Goal: Task Accomplishment & Management: Complete application form

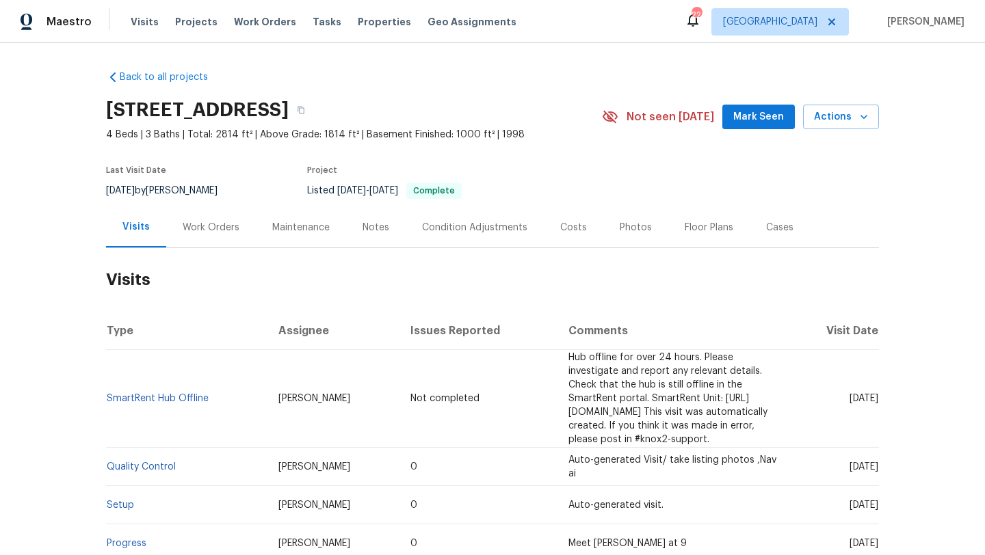
click at [209, 232] on div "Work Orders" at bounding box center [211, 228] width 57 height 14
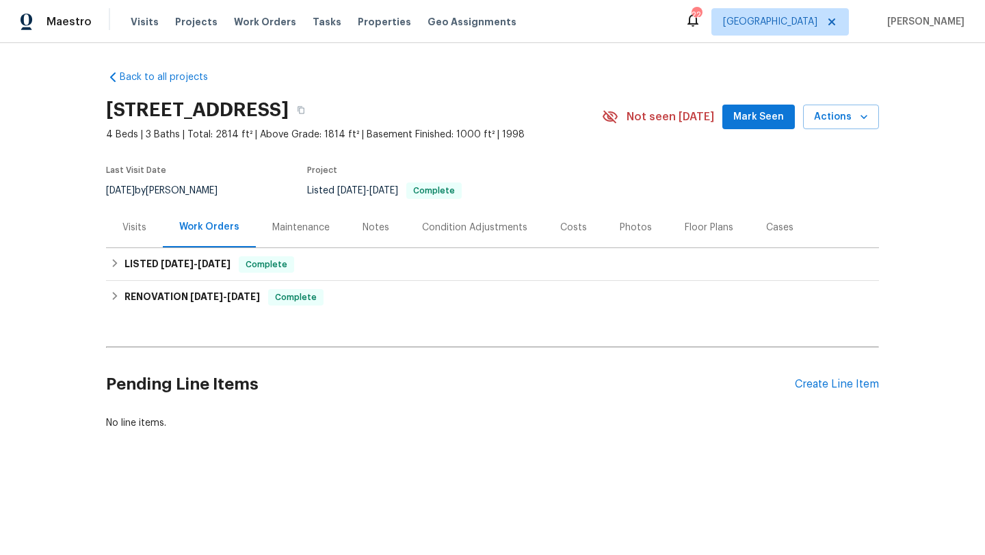
click at [175, 185] on div "8/9/2025 by Marissa Casias" at bounding box center [170, 191] width 128 height 16
copy div "8/9/2025 by Marissa Casias"
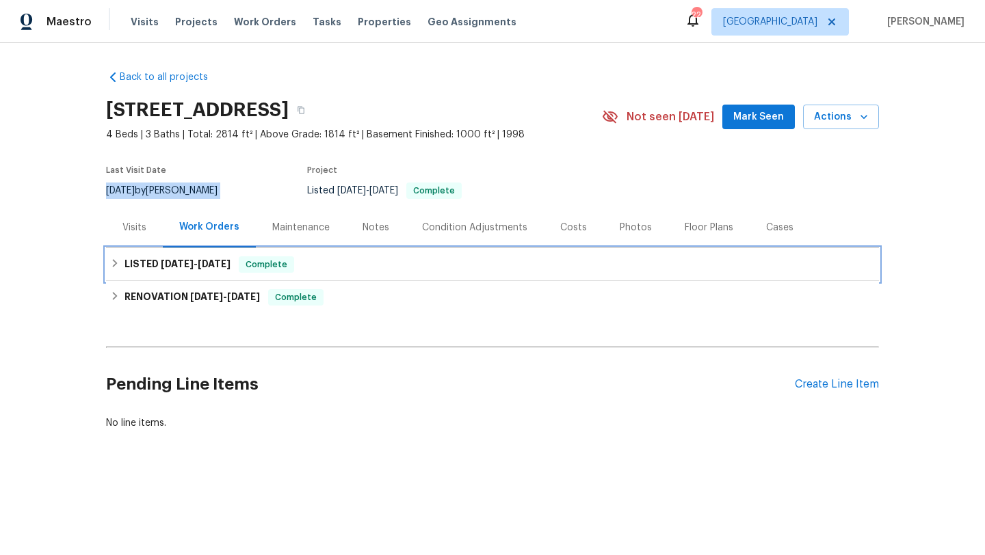
click at [181, 278] on div "LISTED 8/12/25 - 8/13/25 Complete" at bounding box center [492, 264] width 773 height 33
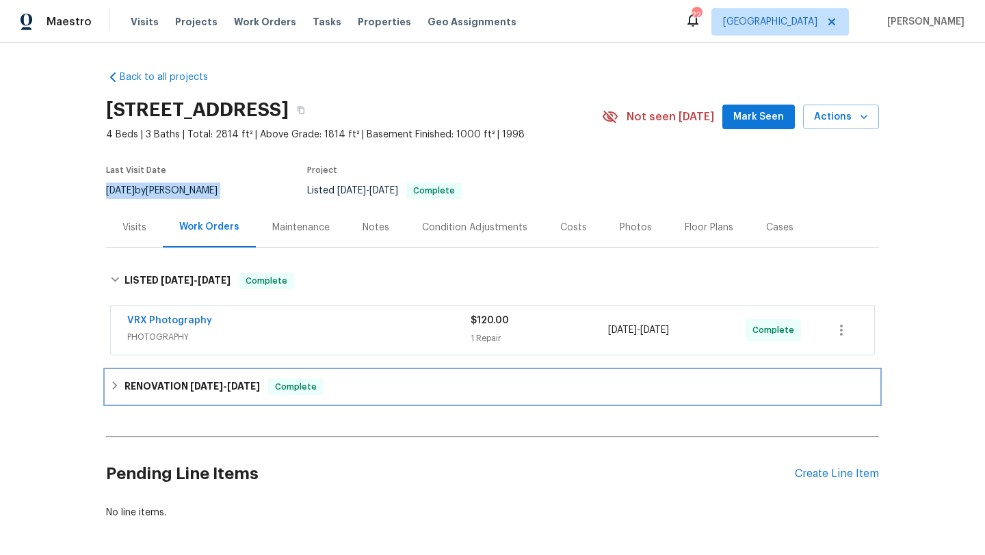
click at [168, 382] on h6 "RENOVATION 7/21/25 - 8/7/25" at bounding box center [191, 387] width 135 height 16
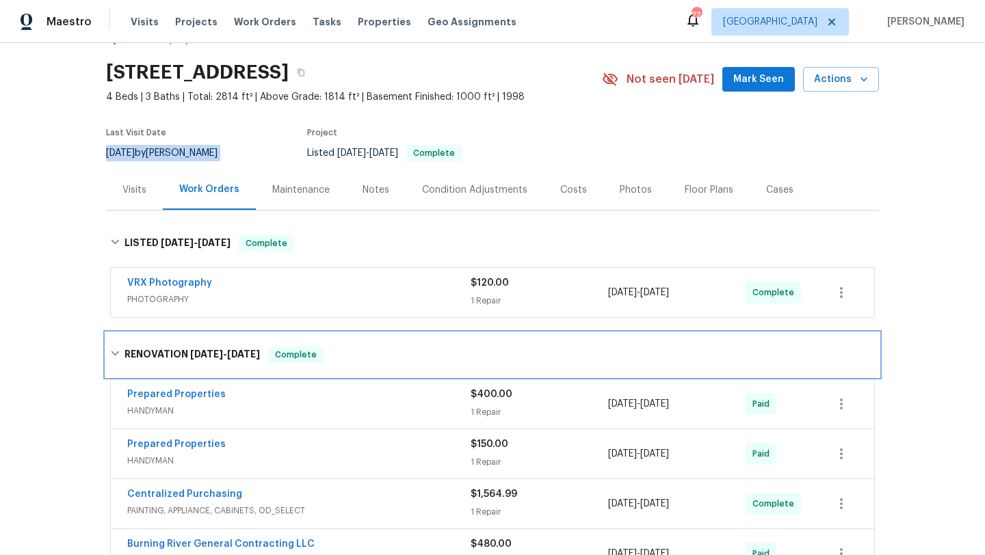
scroll to position [42, 0]
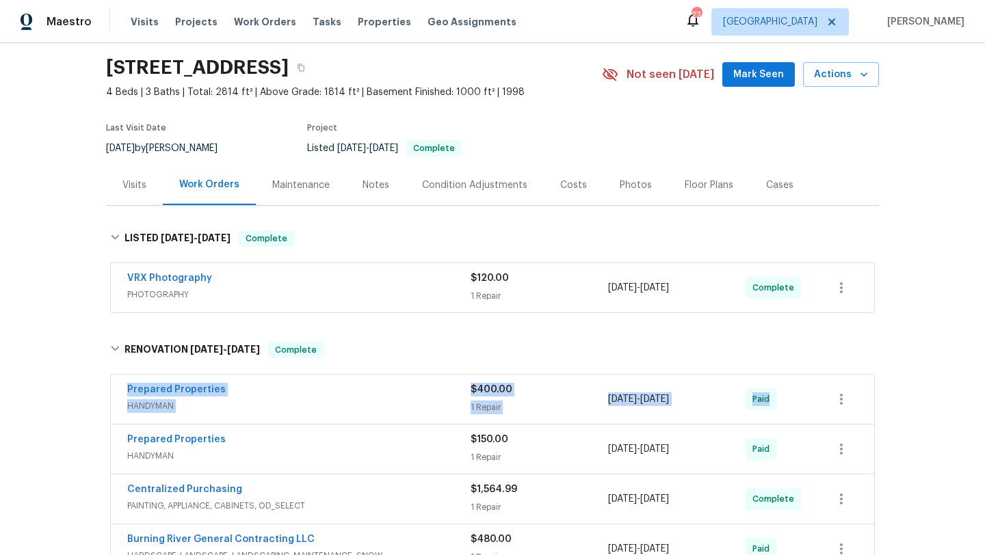
drag, startPoint x: 118, startPoint y: 388, endPoint x: 826, endPoint y: 399, distance: 707.7
click at [826, 399] on div "Prepared Properties HANDYMAN $400.00 1 Repair 7/29/2025 - 7/29/2025 Paid" at bounding box center [492, 399] width 763 height 49
copy div "Prepared Properties HANDYMAN $400.00 1 Repair 7/29/2025 - 7/29/2025 Paid"
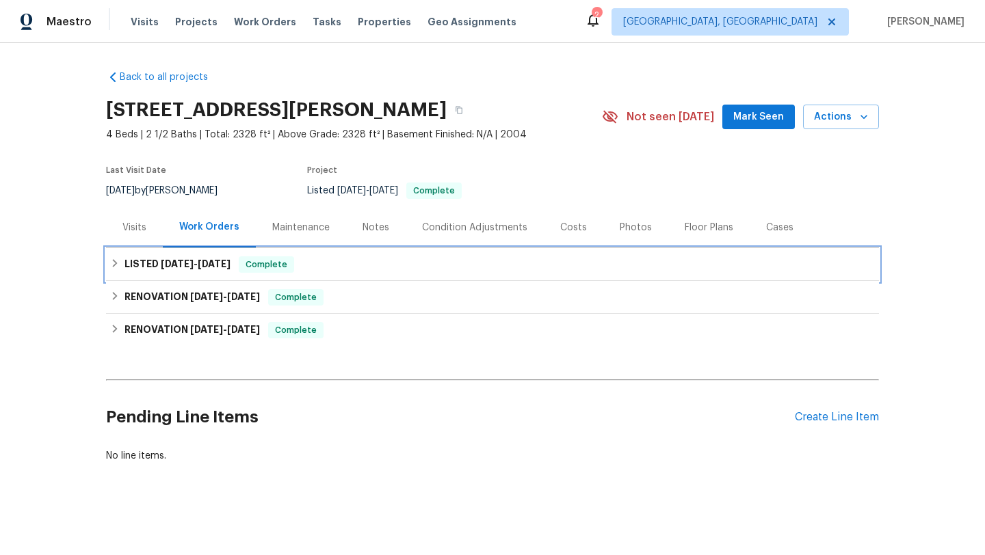
click at [223, 272] on div "LISTED 6/25/25 - 6/26/25 Complete" at bounding box center [492, 264] width 773 height 33
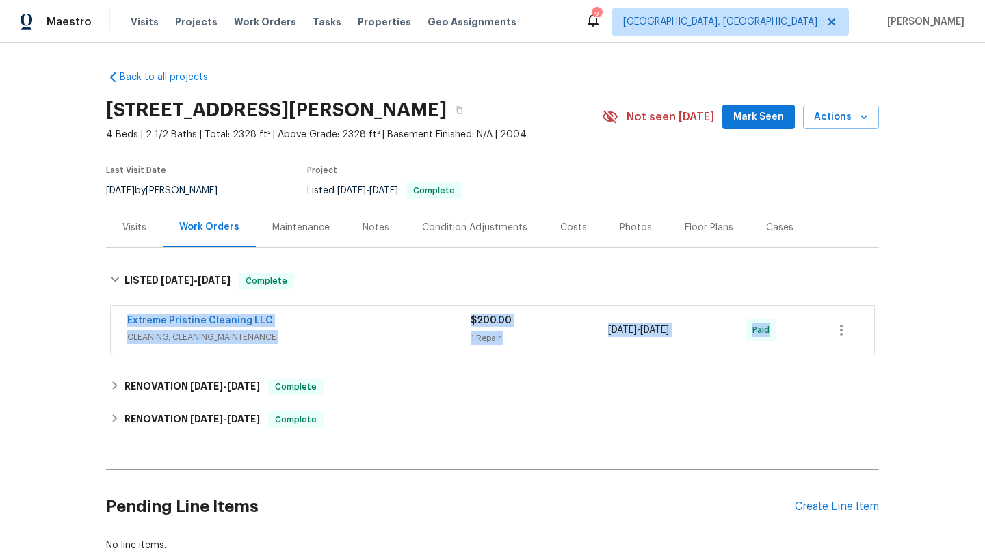
drag, startPoint x: 118, startPoint y: 319, endPoint x: 798, endPoint y: 350, distance: 680.3
click at [798, 350] on div "Extreme Pristine Cleaning LLC CLEANING, CLEANING_MAINTENANCE $200.00 1 Repair 6…" at bounding box center [492, 330] width 763 height 49
copy div "Extreme Pristine Cleaning LLC CLEANING, CLEANING_MAINTENANCE $200.00 1 Repair 6…"
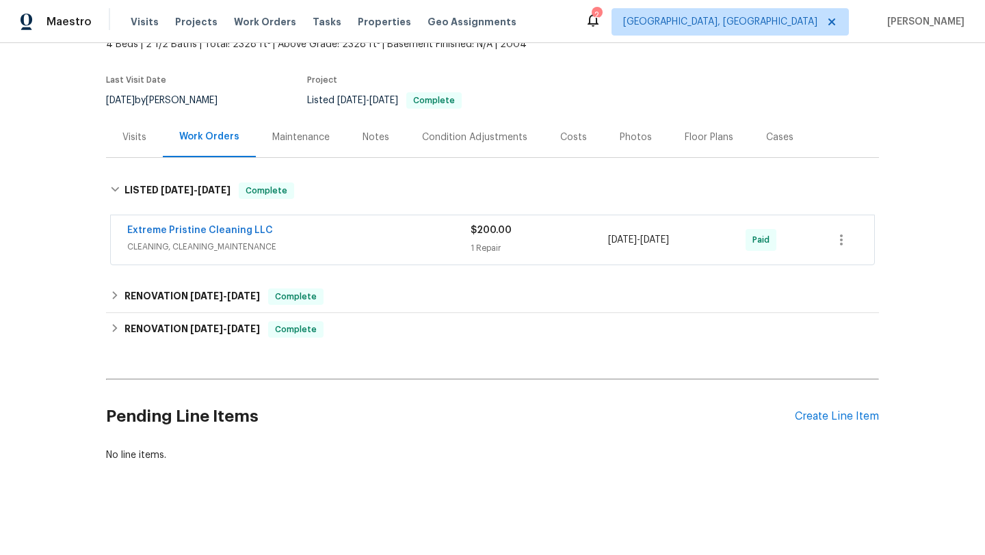
click at [823, 407] on div "Pending Line Items Create Line Item" at bounding box center [492, 417] width 773 height 64
click at [823, 414] on div "Create Line Item" at bounding box center [836, 416] width 84 height 13
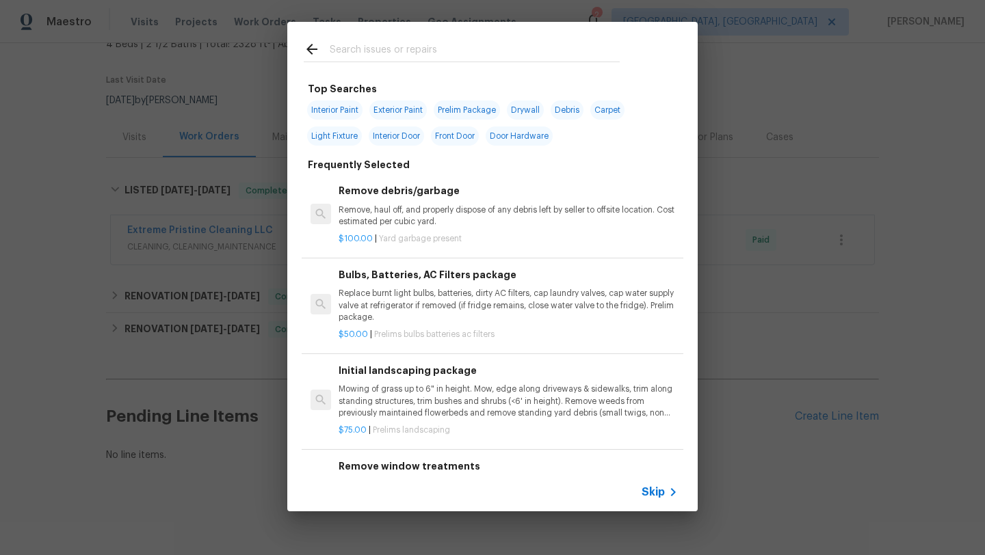
click at [653, 495] on span "Skip" at bounding box center [652, 492] width 23 height 14
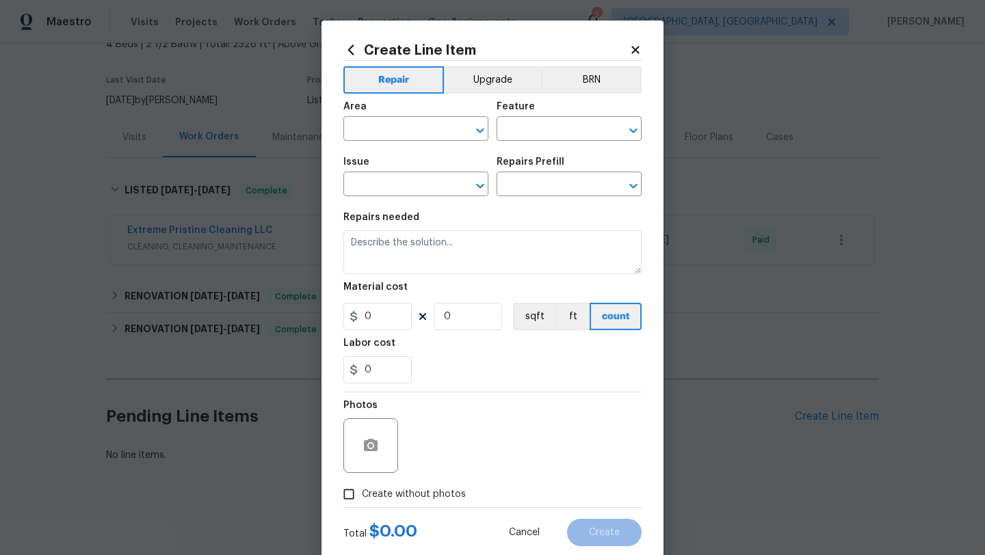
click at [418, 119] on div "Area" at bounding box center [415, 111] width 145 height 18
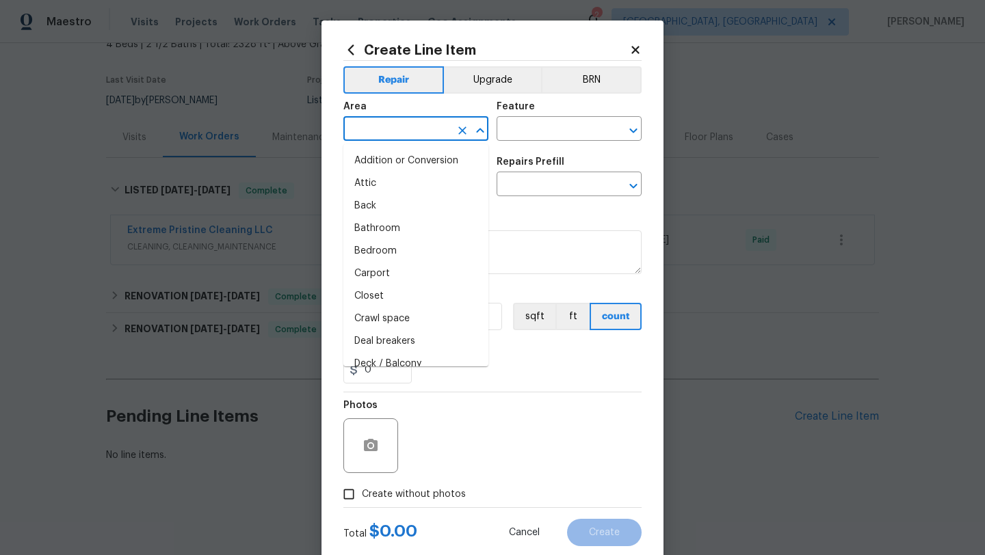
click at [419, 123] on input "text" at bounding box center [396, 130] width 107 height 21
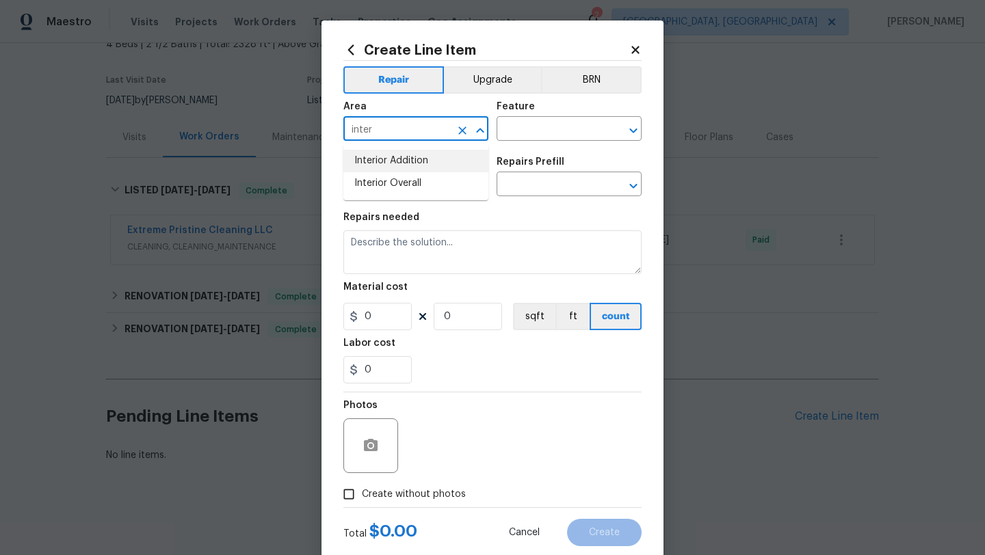
click at [390, 178] on li "Interior Overall" at bounding box center [415, 183] width 145 height 23
type input "Interior Overall"
click at [529, 120] on input "text" at bounding box center [549, 130] width 107 height 21
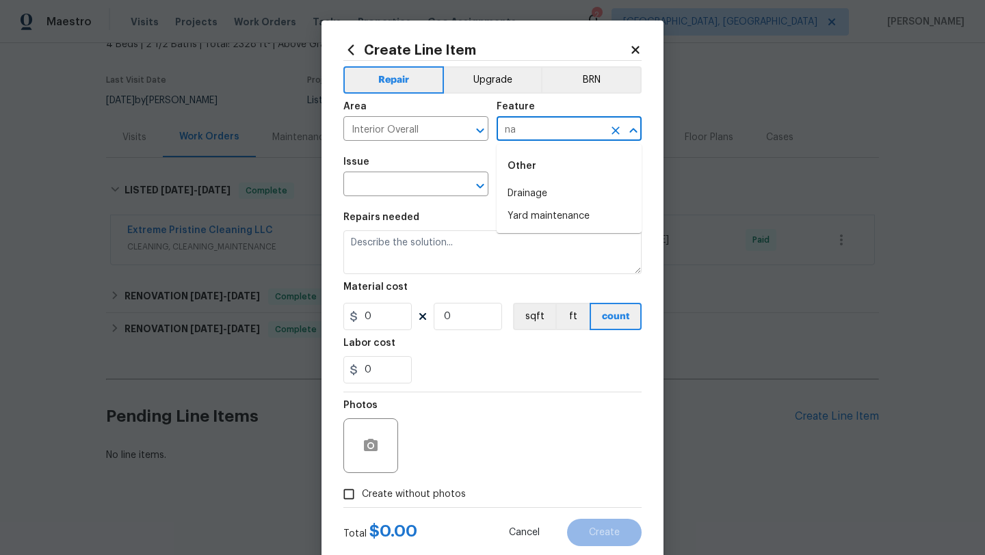
type input "n"
click at [533, 191] on li "Gas" at bounding box center [568, 194] width 145 height 23
type input "Gas"
click at [435, 185] on input "text" at bounding box center [396, 185] width 107 height 21
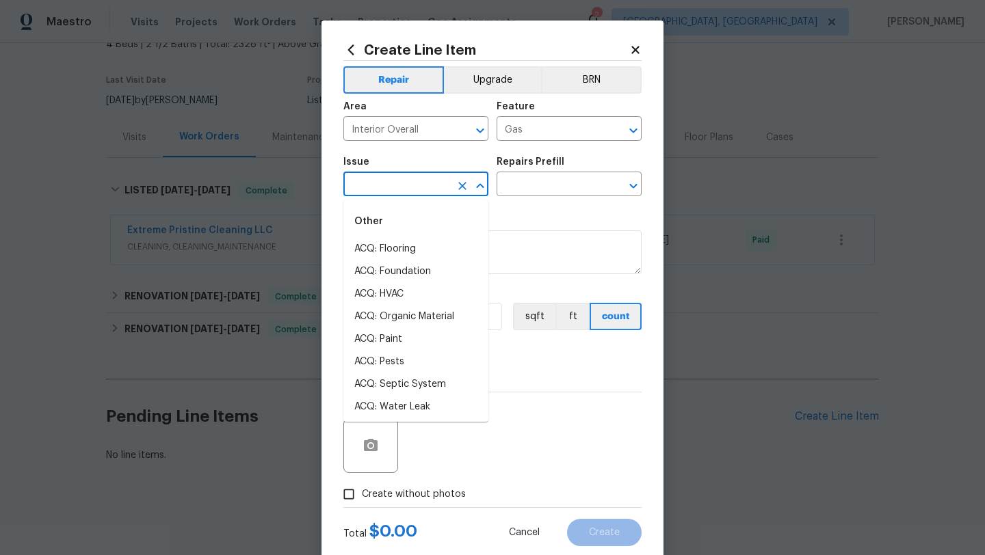
type input "n"
type input "gas"
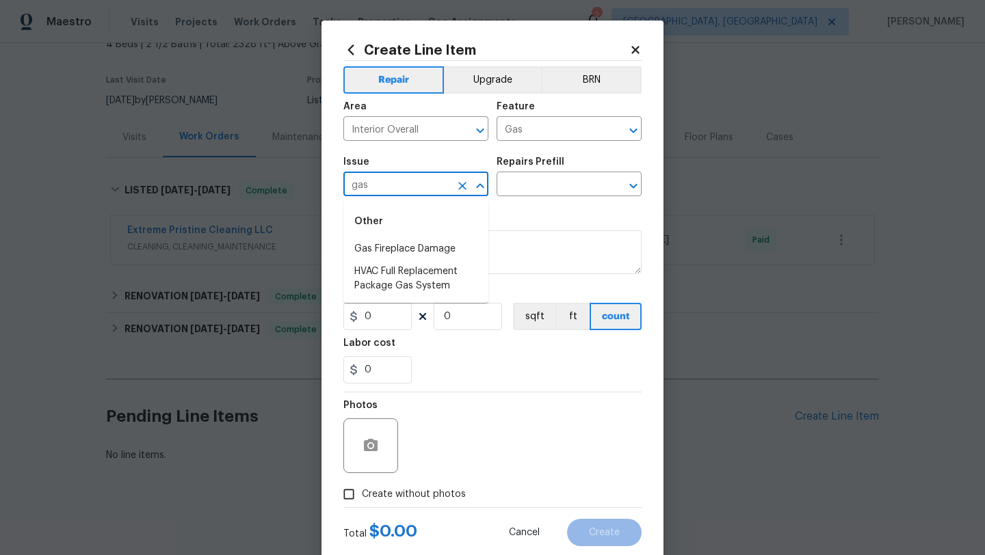
click at [470, 185] on button "Close" at bounding box center [479, 185] width 19 height 19
click at [464, 183] on icon "Clear" at bounding box center [462, 186] width 8 height 8
click at [403, 274] on li "Other Odor" at bounding box center [415, 271] width 145 height 23
type input "Other Odor"
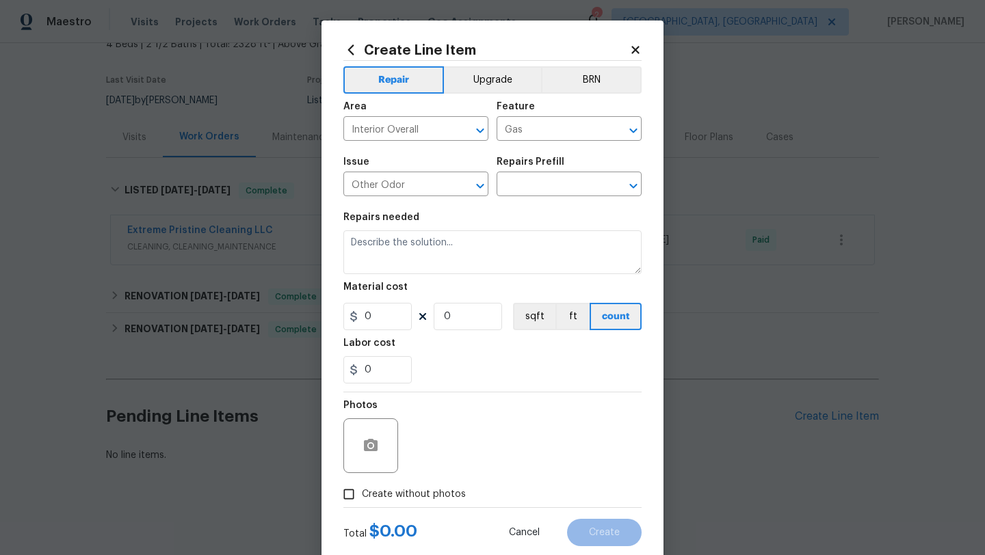
click at [531, 168] on div "Repairs Prefill" at bounding box center [568, 166] width 145 height 18
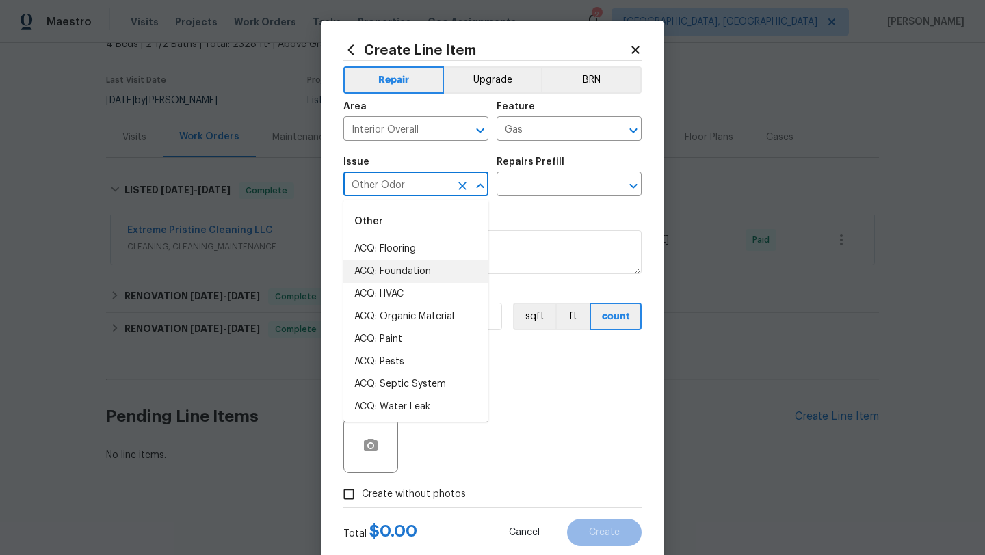
click at [426, 181] on input "Other Odor" at bounding box center [396, 185] width 107 height 21
click at [537, 183] on input "text" at bounding box center [549, 185] width 107 height 21
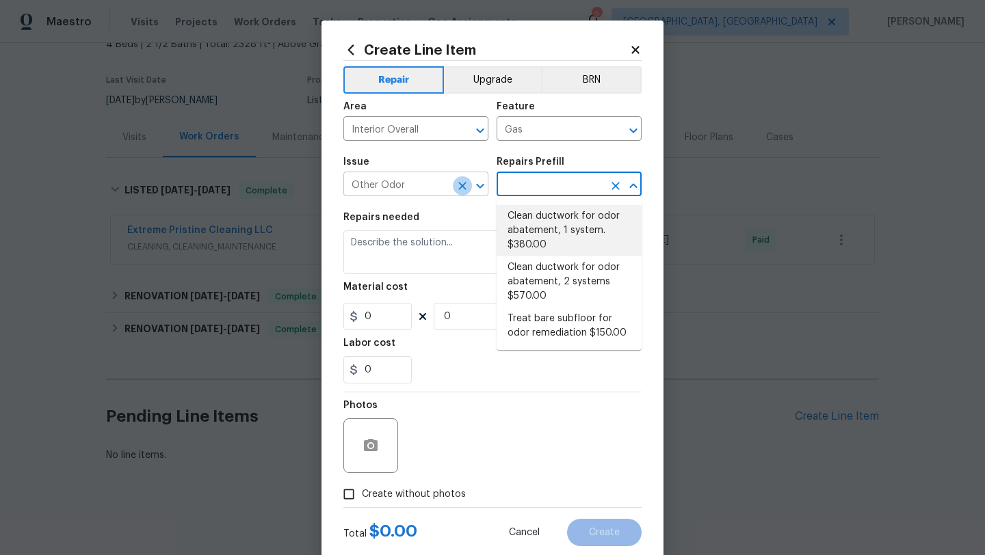
click at [466, 187] on icon "Clear" at bounding box center [462, 186] width 14 height 14
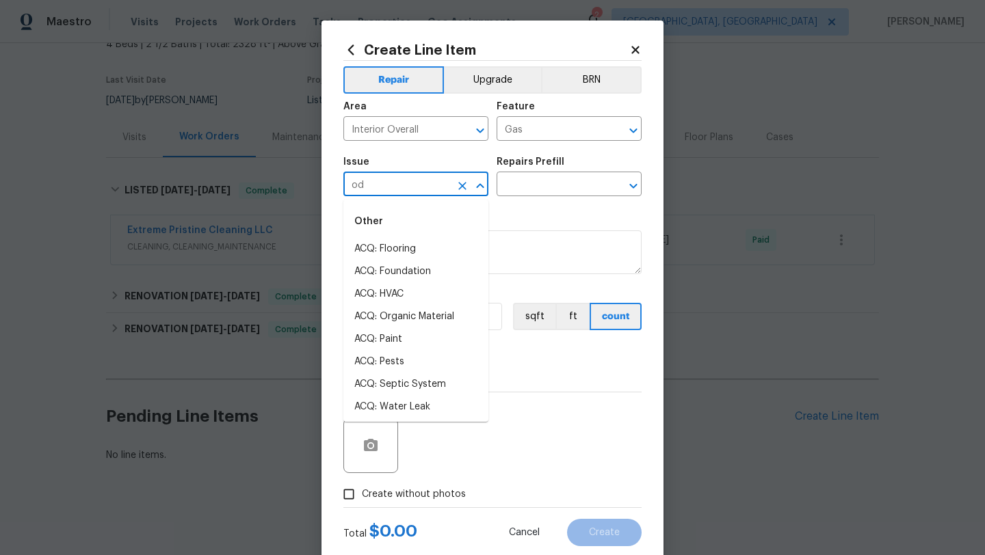
type input "odo"
click at [462, 186] on icon "Clear" at bounding box center [462, 186] width 8 height 8
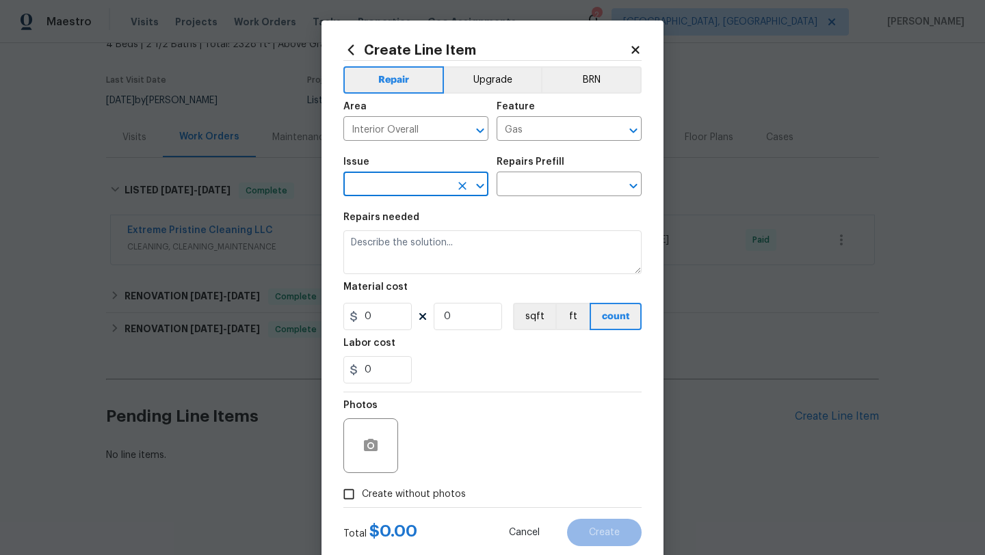
click at [445, 185] on input "text" at bounding box center [396, 185] width 107 height 21
type input "s"
type input "gas"
click at [460, 163] on div "Issue" at bounding box center [415, 166] width 145 height 18
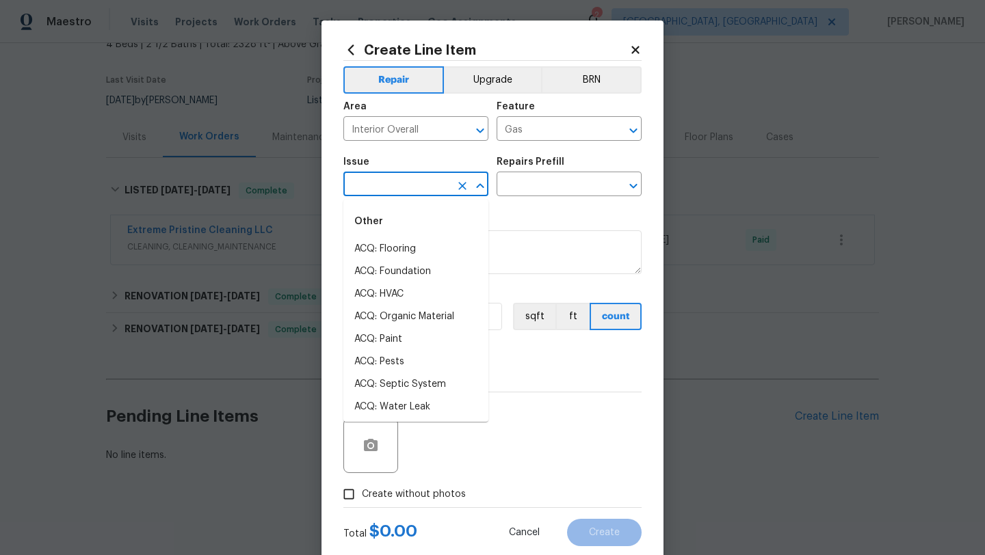
click at [438, 180] on input "text" at bounding box center [396, 185] width 107 height 21
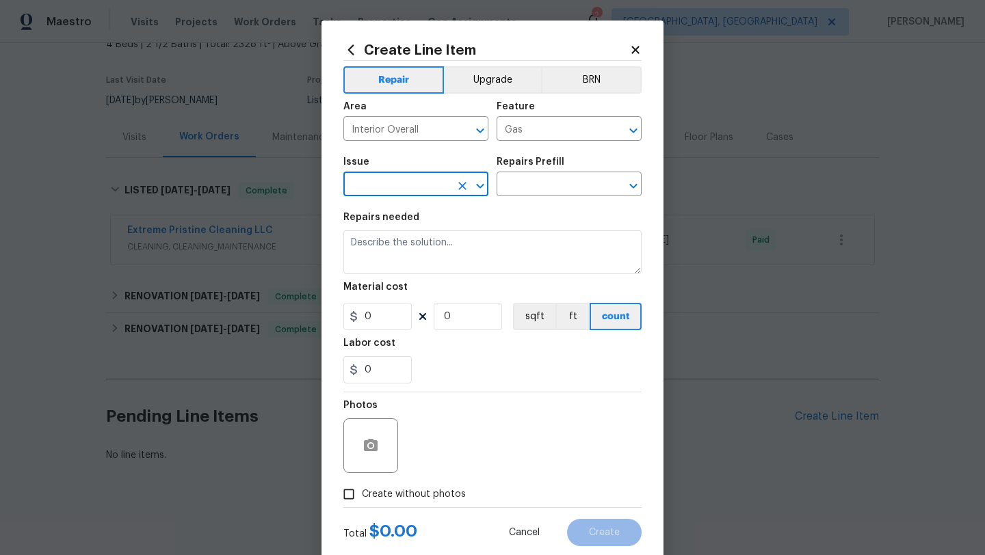
click at [399, 191] on input "text" at bounding box center [396, 185] width 107 height 21
click at [456, 188] on icon "Clear" at bounding box center [462, 186] width 14 height 14
click at [415, 188] on input "text" at bounding box center [396, 185] width 107 height 21
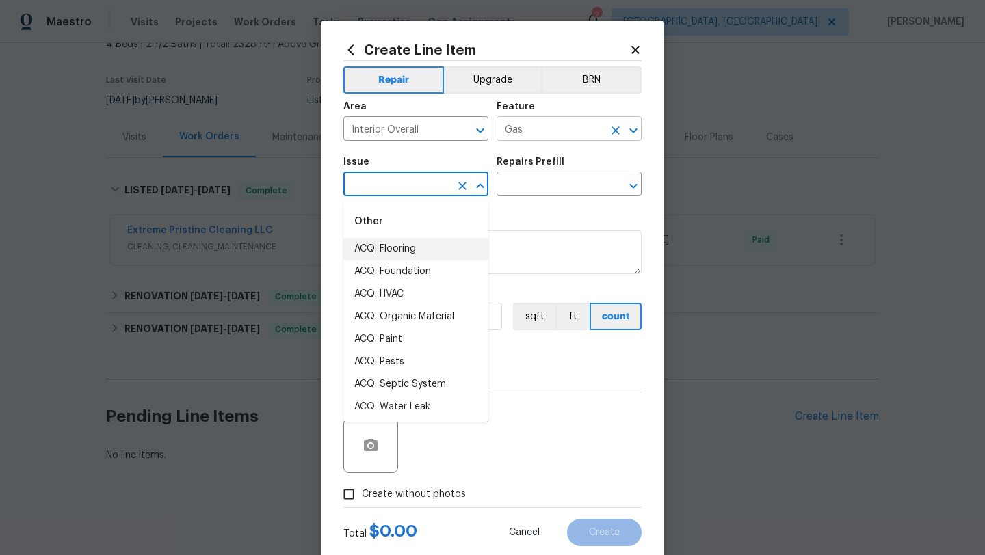
click at [542, 135] on input "Gas" at bounding box center [549, 130] width 107 height 21
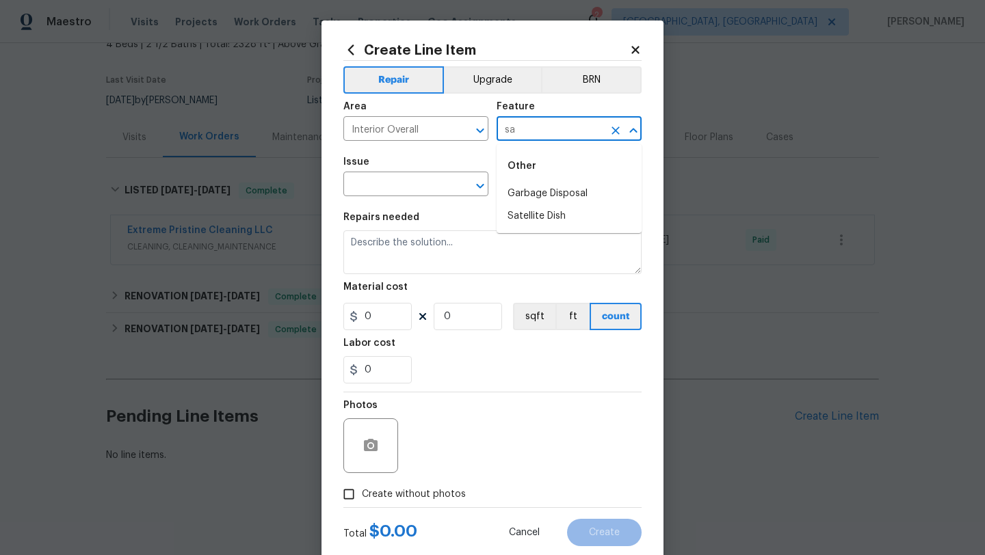
type input "s"
click at [535, 186] on li "Gas" at bounding box center [568, 194] width 145 height 23
type input "Gas"
click at [372, 191] on input "text" at bounding box center [396, 185] width 107 height 21
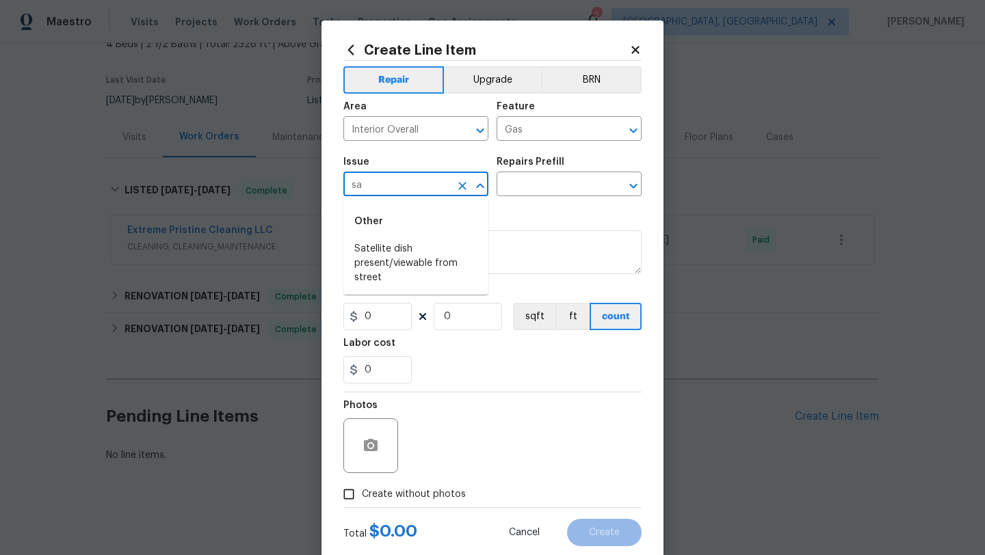
type input "s"
type input "gas"
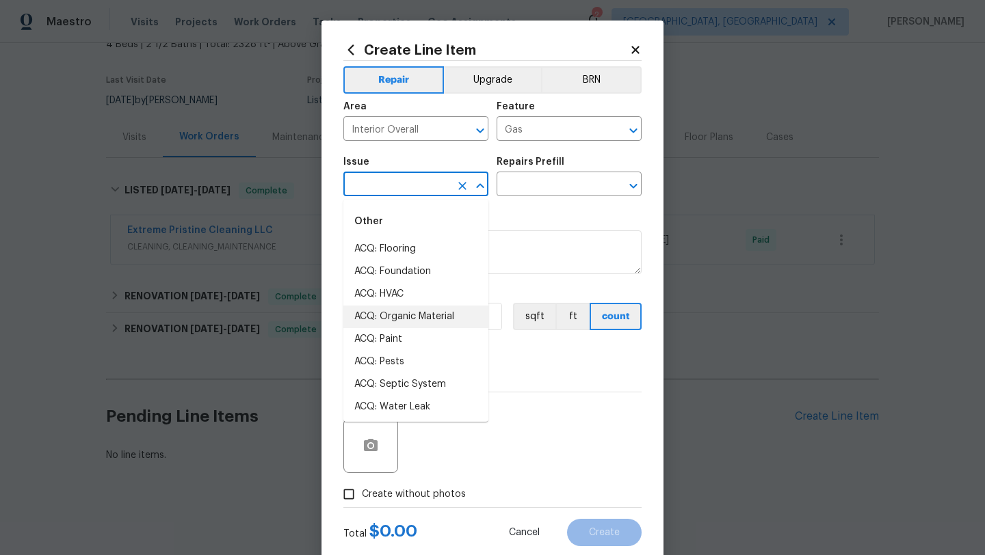
click at [385, 183] on input "text" at bounding box center [396, 185] width 107 height 21
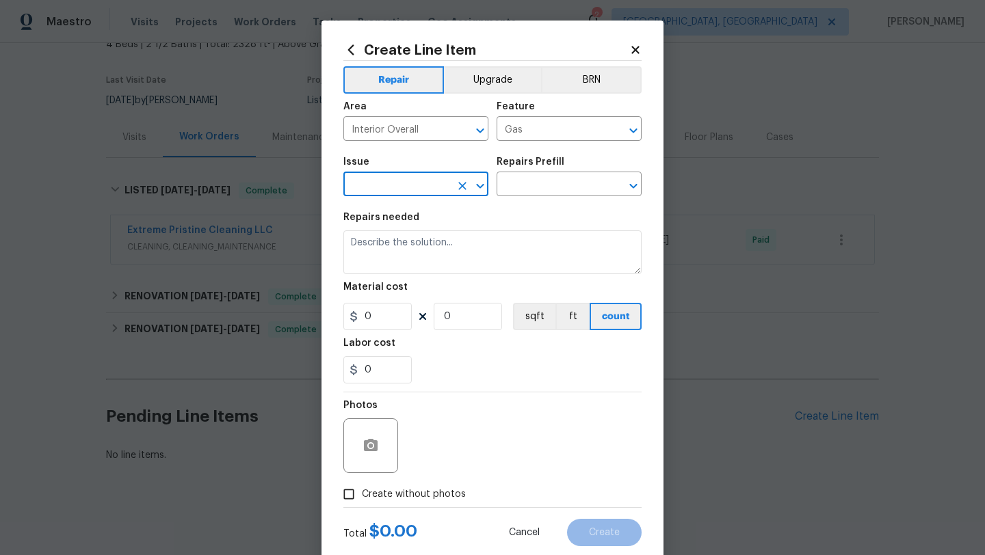
click at [385, 183] on input "text" at bounding box center [396, 185] width 107 height 21
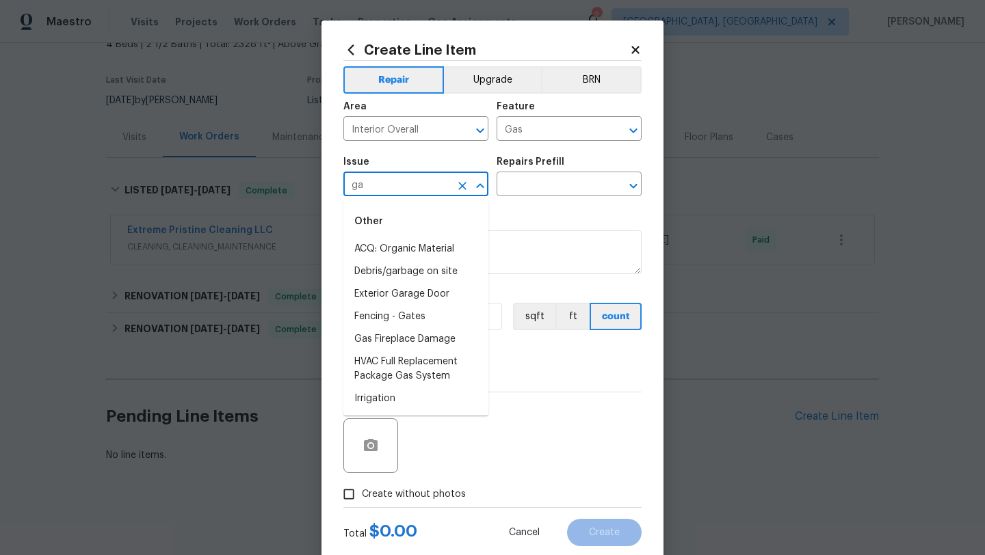
type input "g"
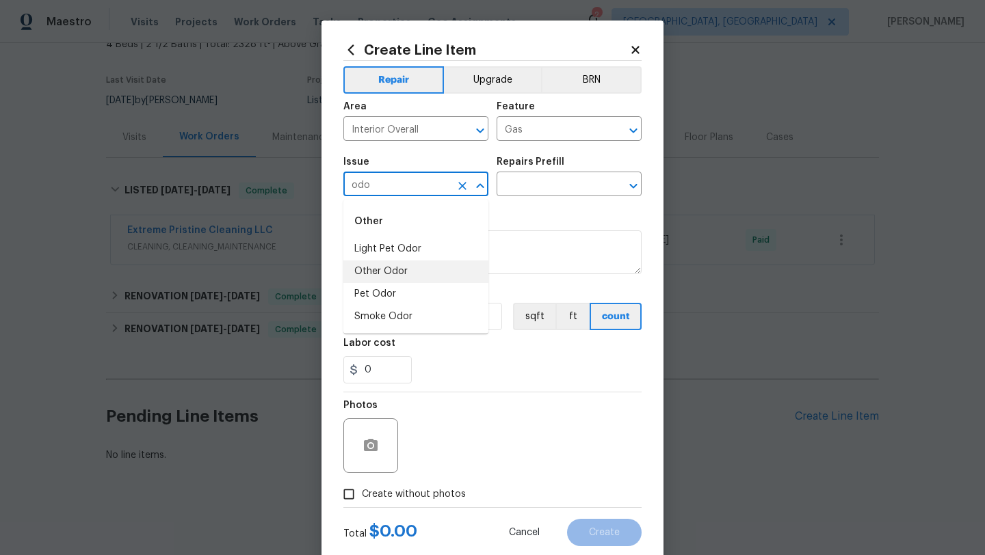
click at [397, 273] on li "Other Odor" at bounding box center [415, 271] width 145 height 23
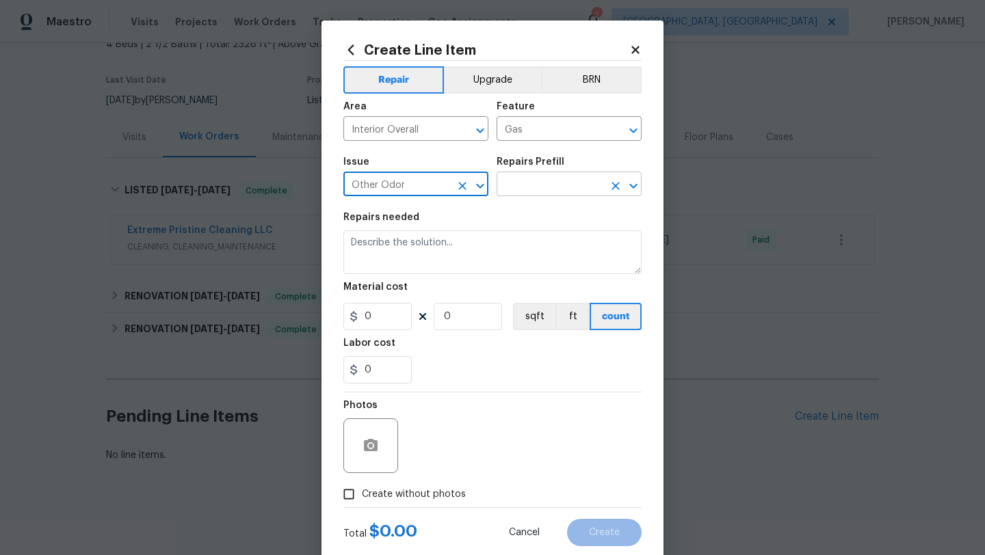
type input "Other Odor"
click at [531, 185] on input "text" at bounding box center [549, 185] width 107 height 21
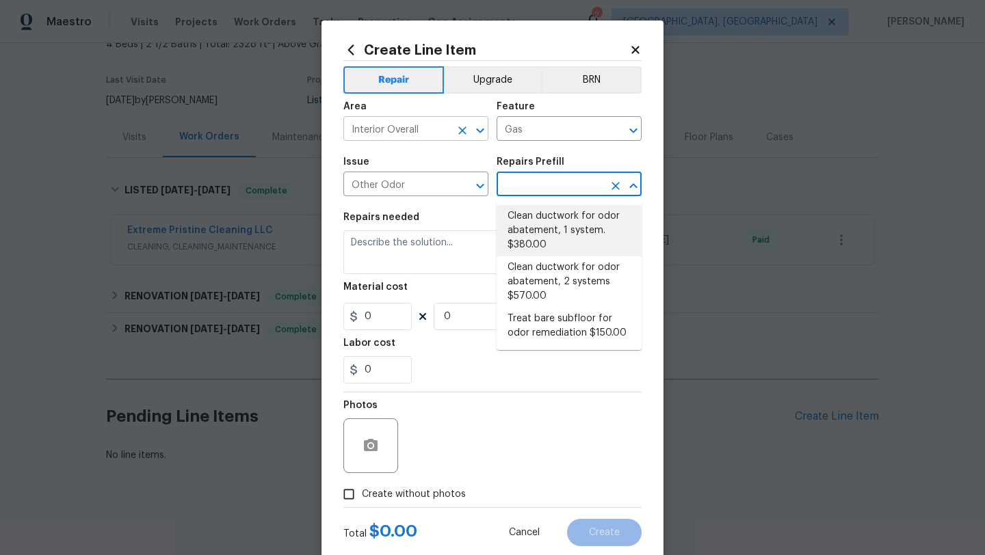
click at [425, 140] on input "Interior Overall" at bounding box center [396, 130] width 107 height 21
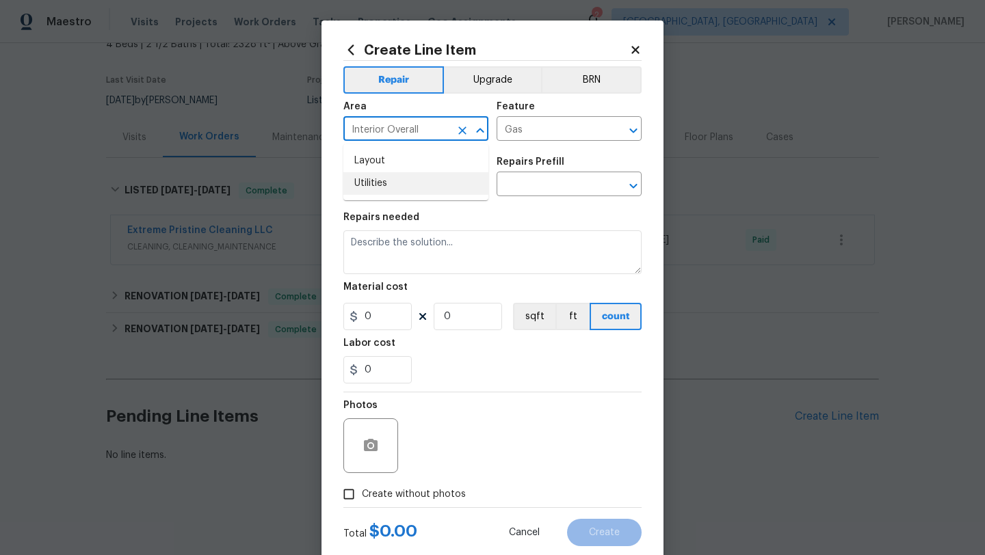
click at [382, 212] on section "Repairs needed Material cost 0 0 sqft ft count Labor cost 0" at bounding box center [492, 297] width 298 height 187
click at [423, 120] on input "Interior Overall" at bounding box center [396, 130] width 107 height 21
click at [425, 159] on li "Utilities" at bounding box center [415, 161] width 145 height 23
type input "Utilities"
click at [449, 179] on input "Other Odor" at bounding box center [396, 185] width 107 height 21
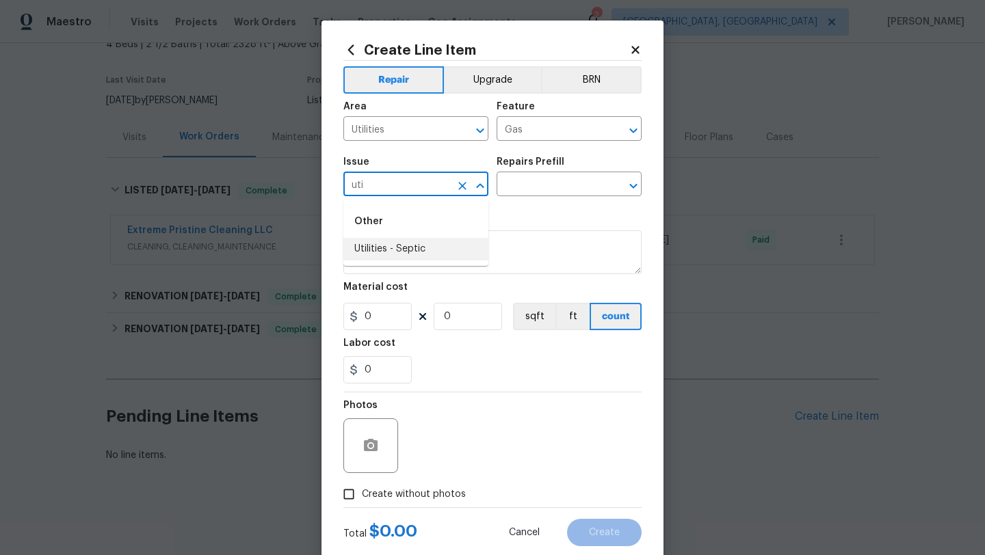
click at [464, 245] on li "Utilities - Septic" at bounding box center [415, 249] width 145 height 23
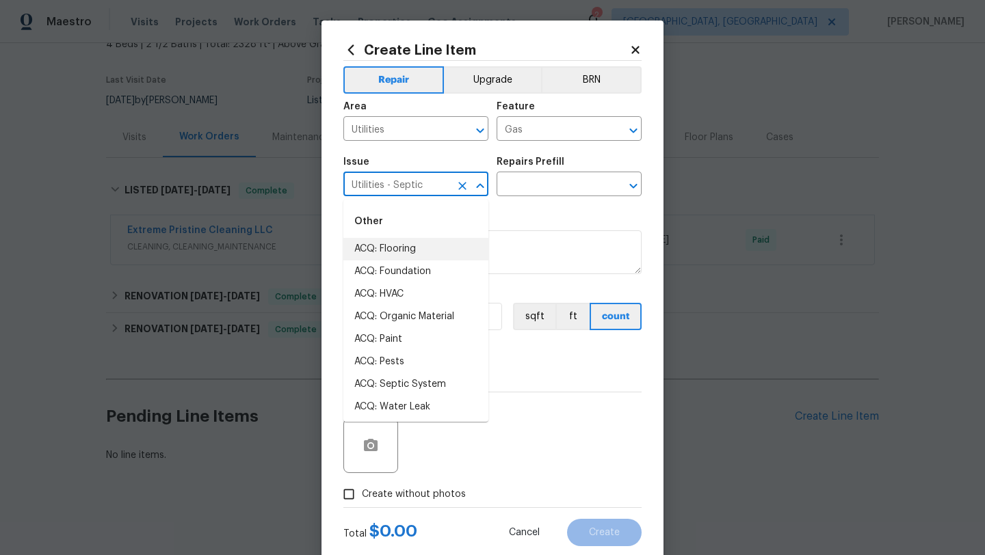
click at [427, 184] on input "Utilities - Septic" at bounding box center [396, 185] width 107 height 21
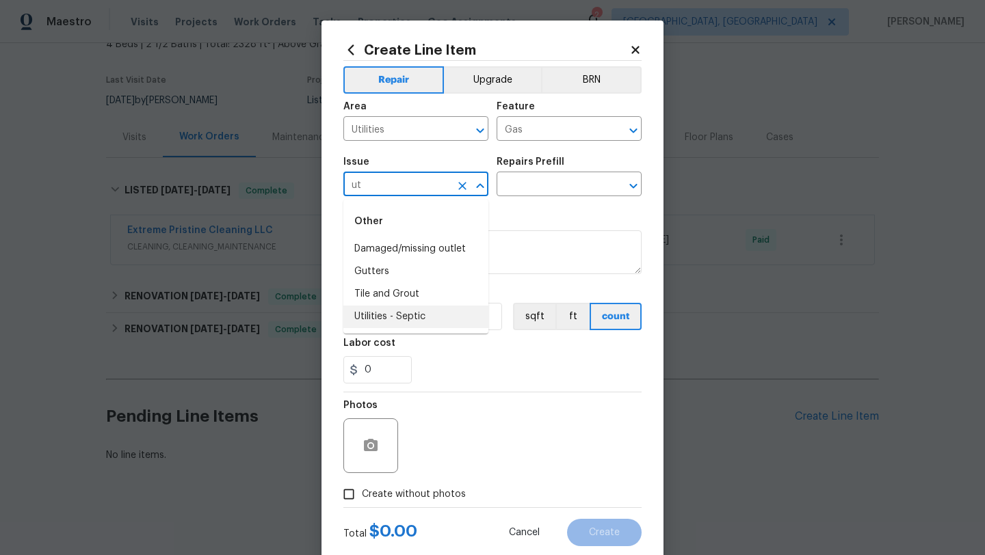
click at [425, 321] on li "Utilities - Septic" at bounding box center [415, 317] width 145 height 23
type input "Utilities - Septic"
click at [551, 184] on input "text" at bounding box center [549, 185] width 107 height 21
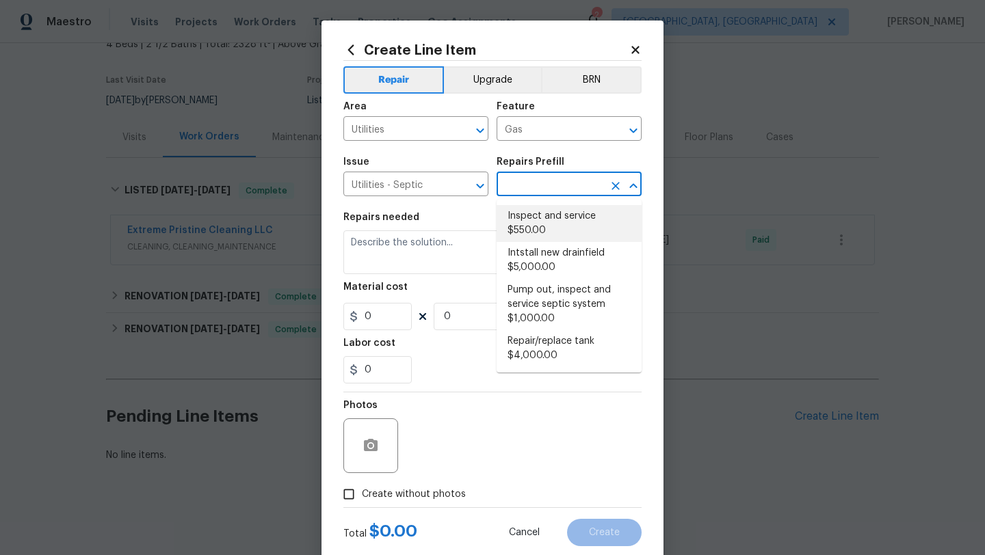
click at [551, 229] on li "Inspect and service $550.00" at bounding box center [568, 223] width 145 height 37
type input "Inspect and service $550.00"
type textarea "Pump and inspect septic tank and provide clean bill of health from specialist c…"
type input "1"
type input "550"
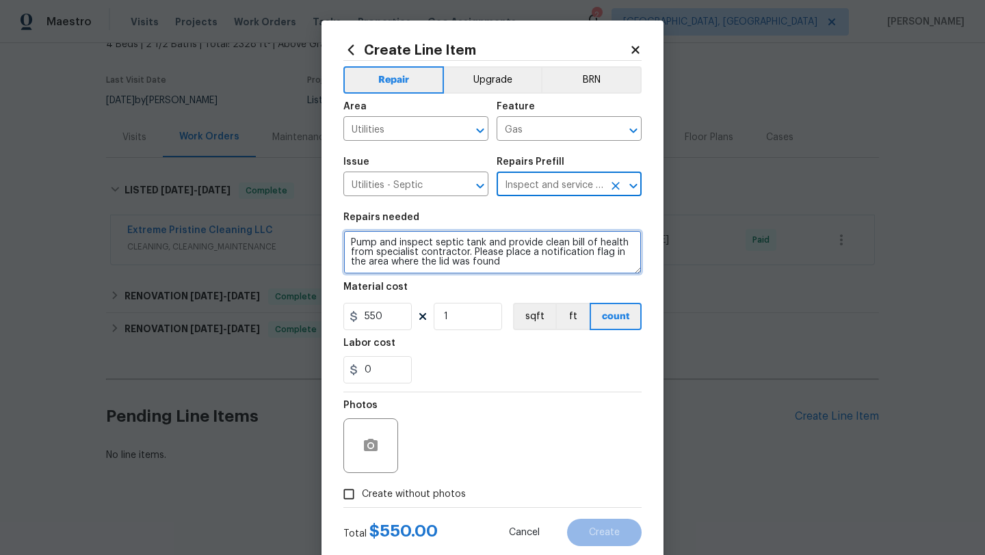
click at [467, 259] on textarea "Pump and inspect septic tank and provide clean bill of health from specialist c…" at bounding box center [492, 252] width 298 height 44
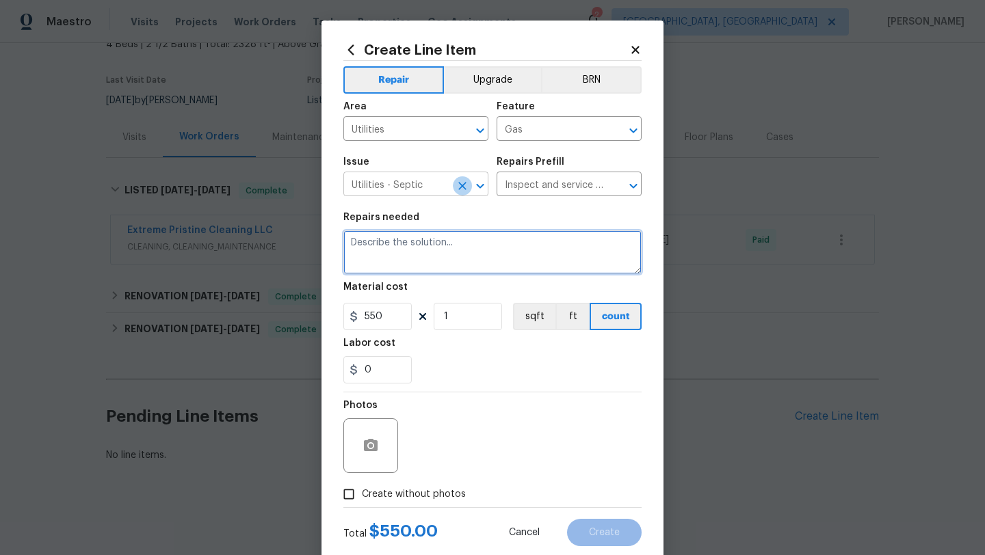
click at [467, 190] on icon "Clear" at bounding box center [462, 186] width 14 height 14
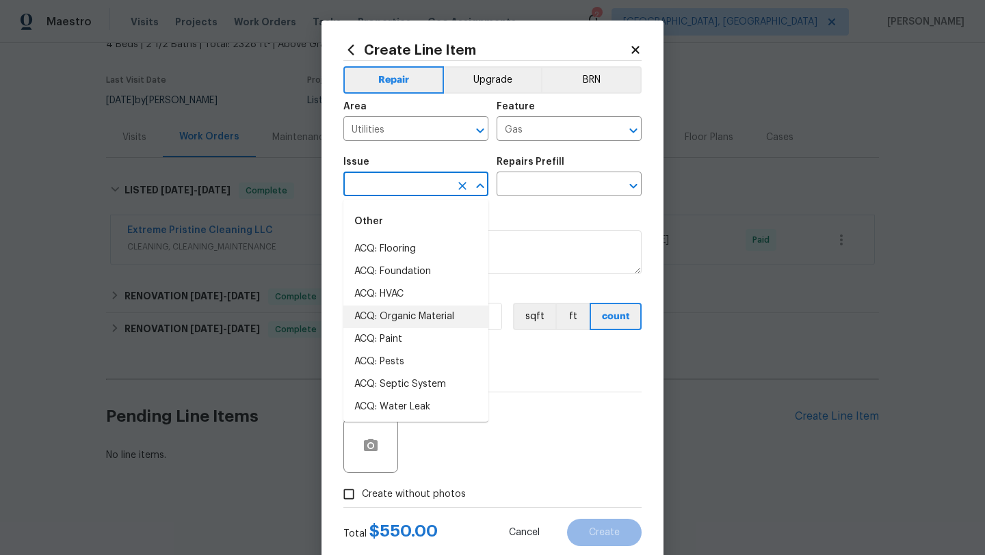
click at [427, 183] on input "text" at bounding box center [396, 185] width 107 height 21
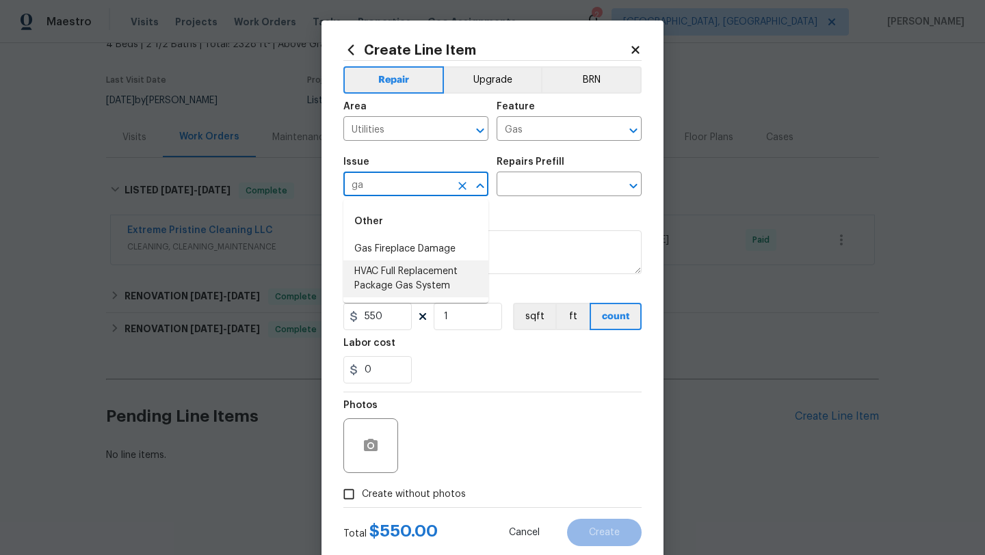
type input "g"
click at [392, 178] on input "odo" at bounding box center [396, 185] width 107 height 21
type input "u"
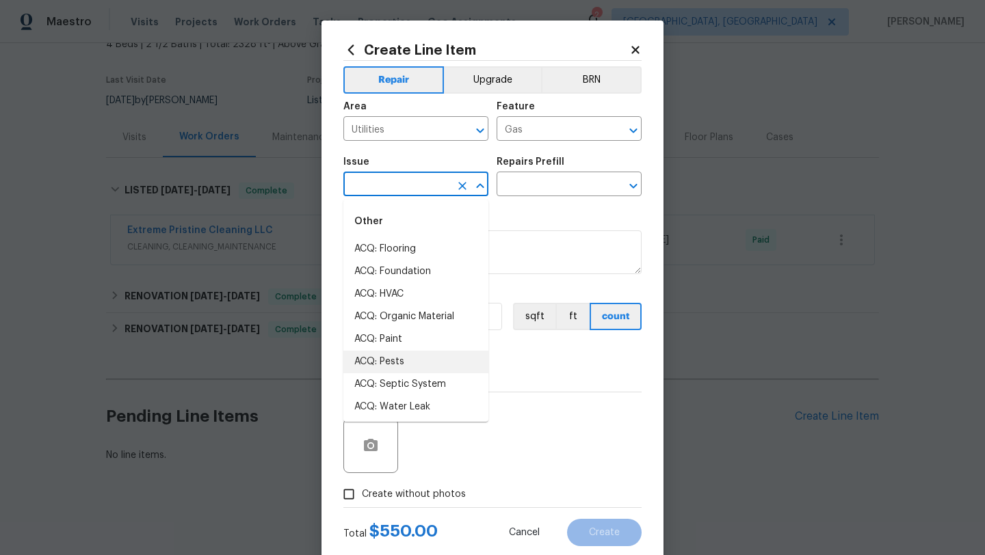
click at [541, 371] on div "0" at bounding box center [492, 369] width 298 height 27
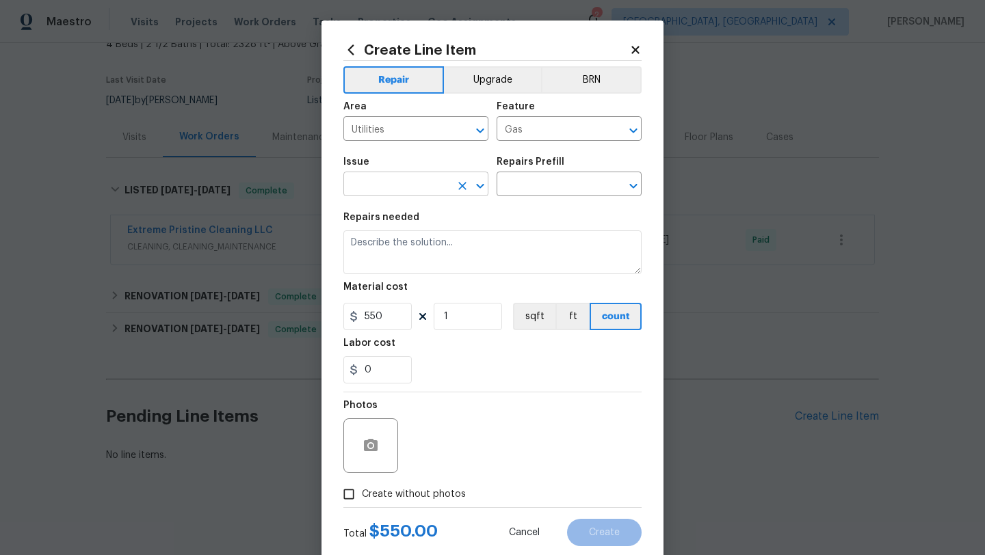
click at [425, 188] on input "text" at bounding box center [396, 185] width 107 height 21
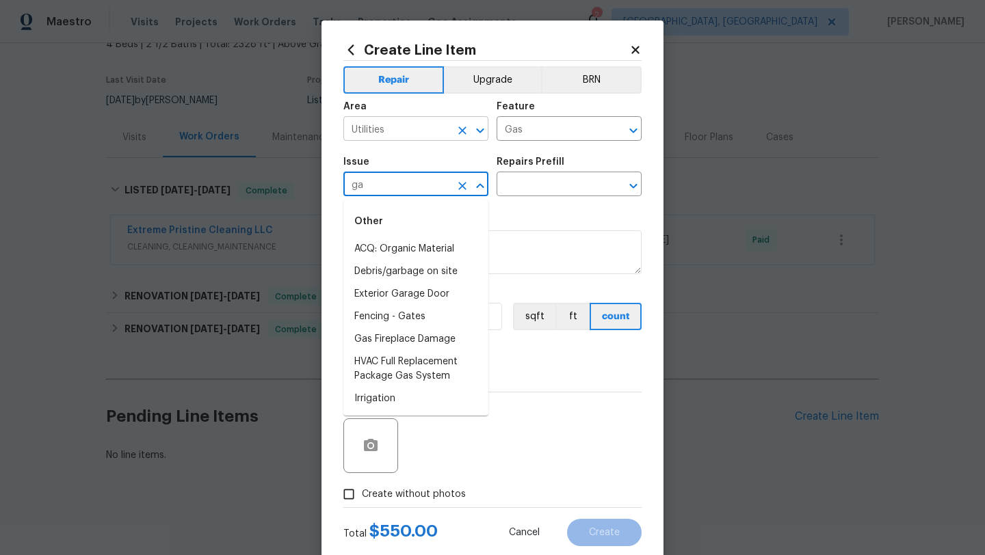
type input "g"
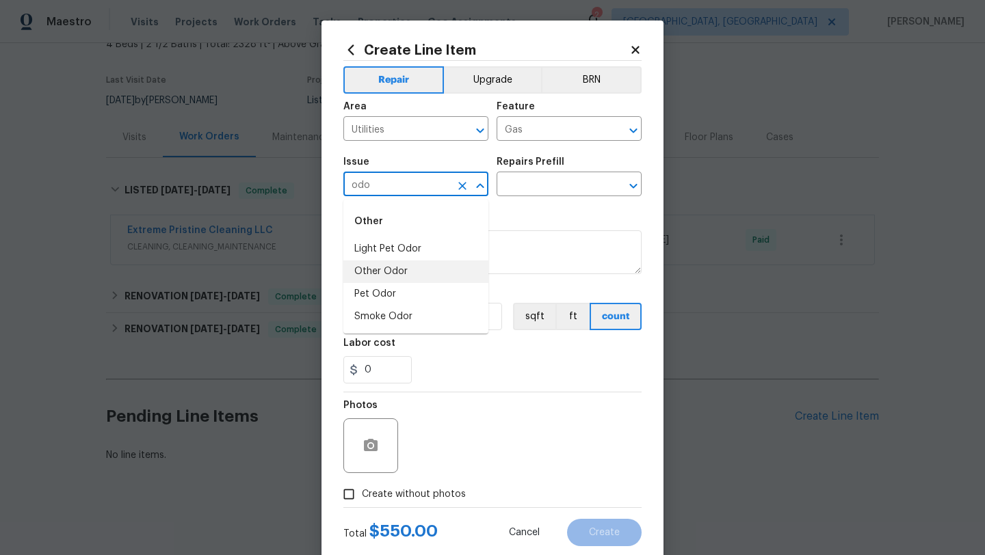
click at [420, 273] on li "Other Odor" at bounding box center [415, 271] width 145 height 23
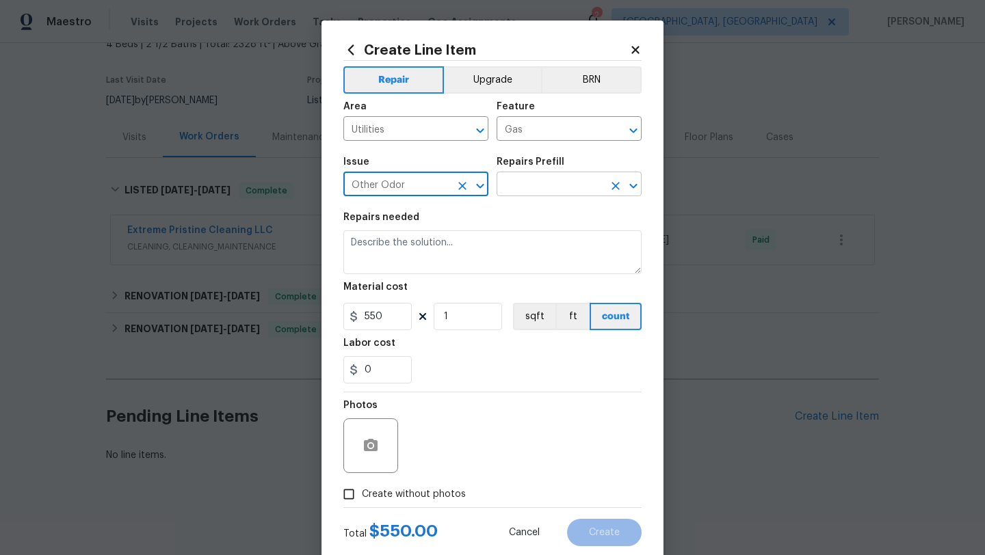
type input "Other Odor"
click at [567, 181] on input "text" at bounding box center [549, 185] width 107 height 21
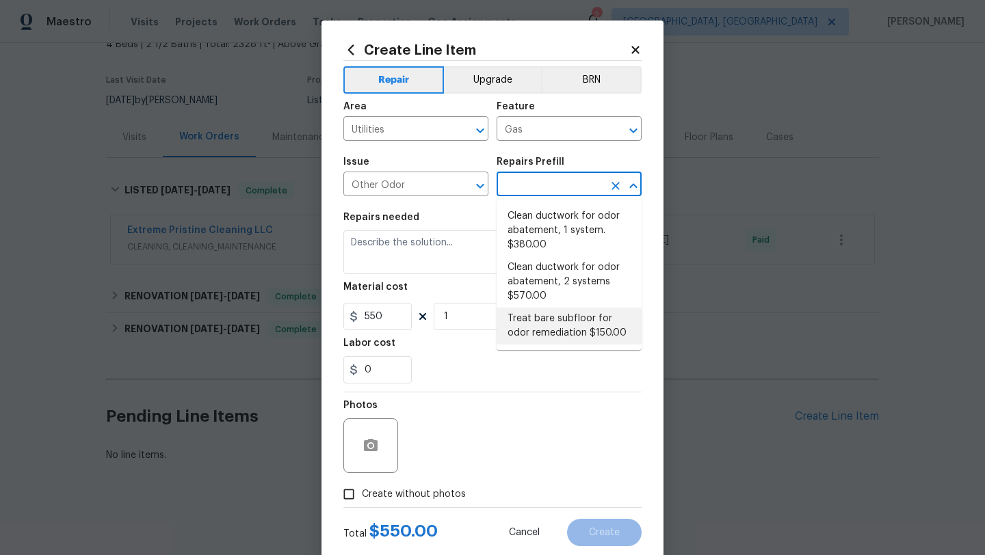
click at [539, 325] on li "Treat bare subfloor for odor remediation $150.00" at bounding box center [568, 326] width 145 height 37
type input "Treat bare subfloor for odor remediation $150.00"
type textarea "Enzyme Treatment for bare subfloor"
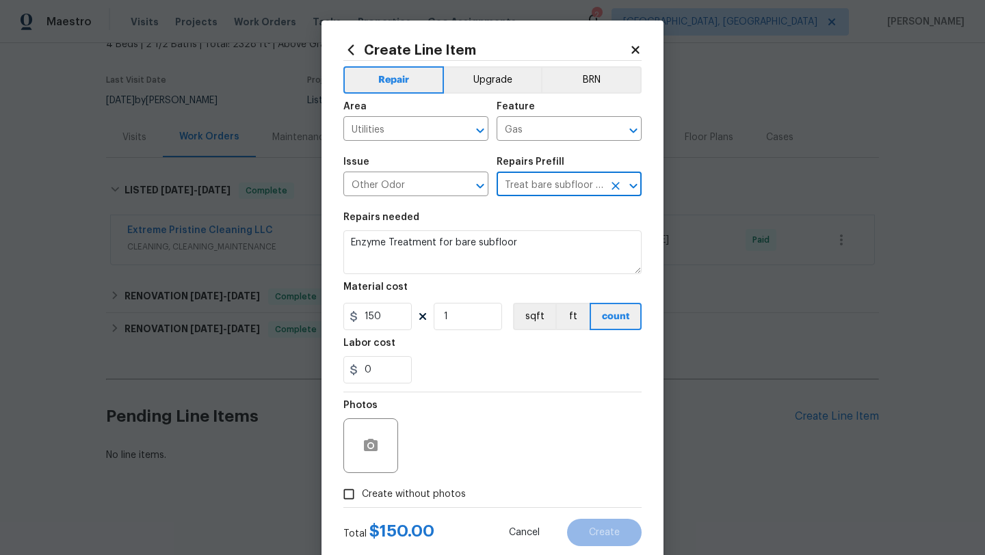
click at [572, 186] on input "Treat bare subfloor for odor remediation $150.00" at bounding box center [549, 185] width 107 height 21
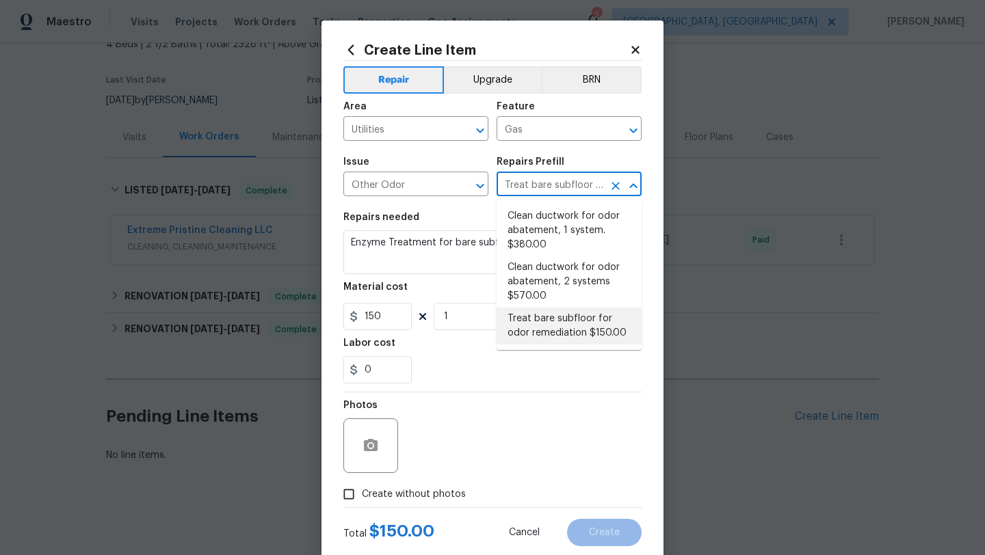
click at [457, 346] on div "Labor cost" at bounding box center [492, 347] width 298 height 18
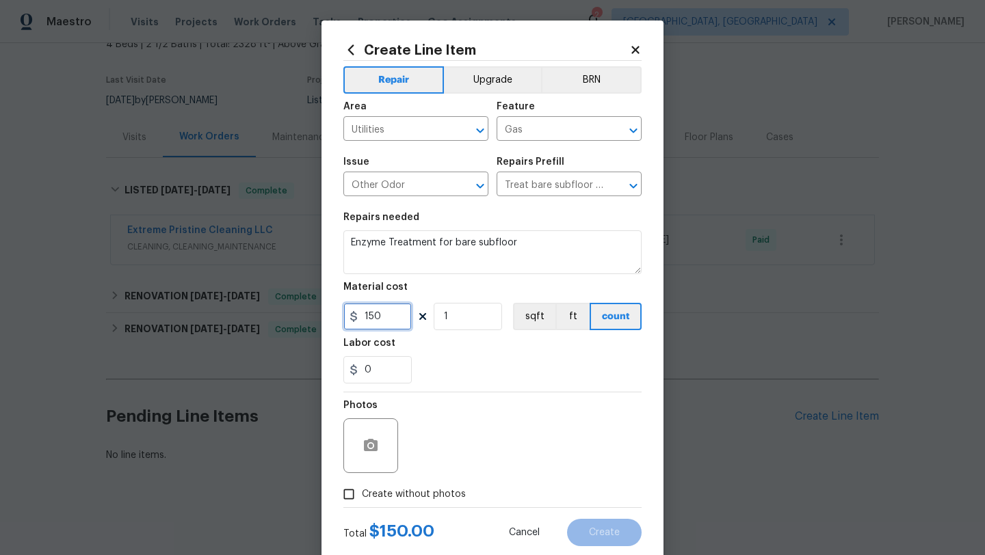
click at [380, 317] on input "150" at bounding box center [377, 316] width 68 height 27
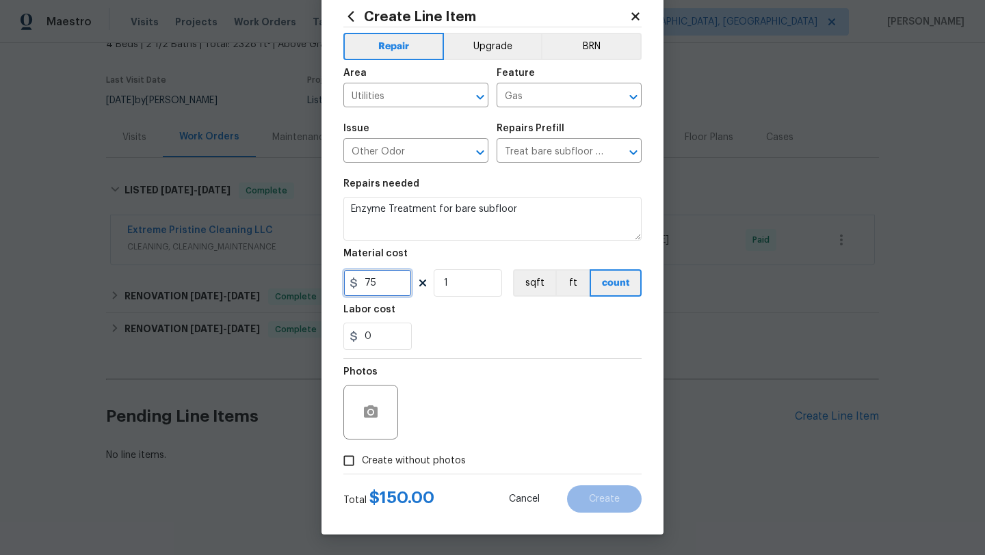
type input "75"
click at [343, 464] on input "Create without photos" at bounding box center [349, 461] width 26 height 26
checkbox input "true"
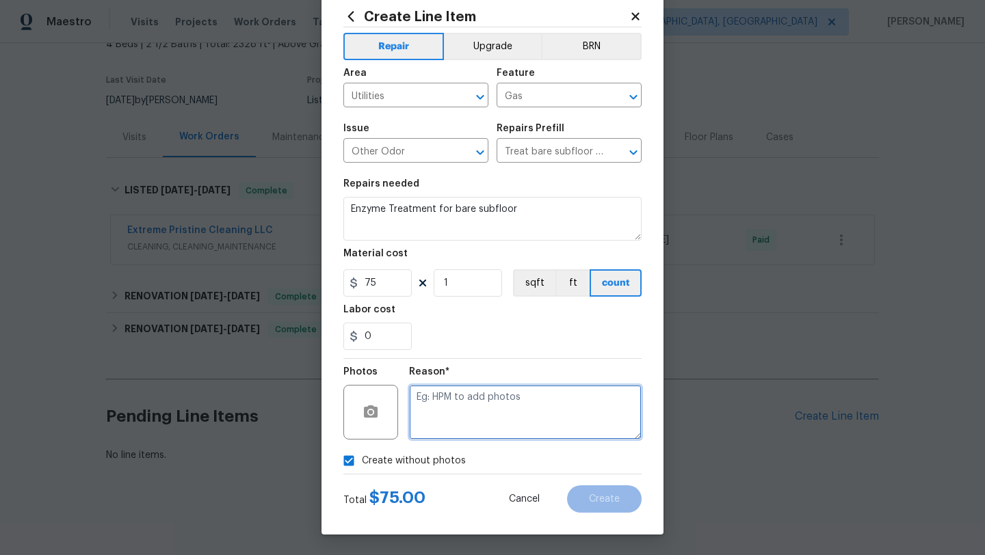
click at [470, 426] on textarea at bounding box center [525, 412] width 232 height 55
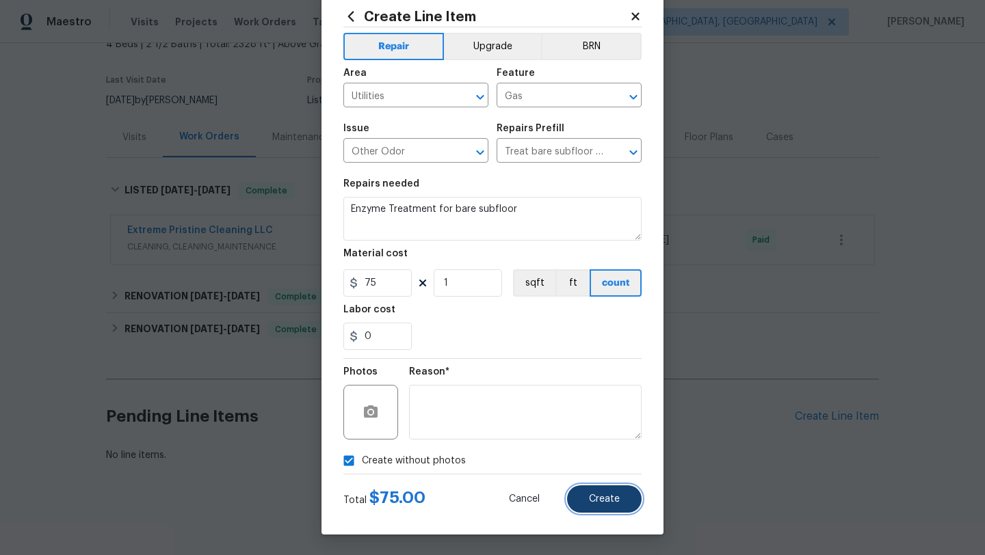
click at [589, 496] on button "Create" at bounding box center [604, 498] width 75 height 27
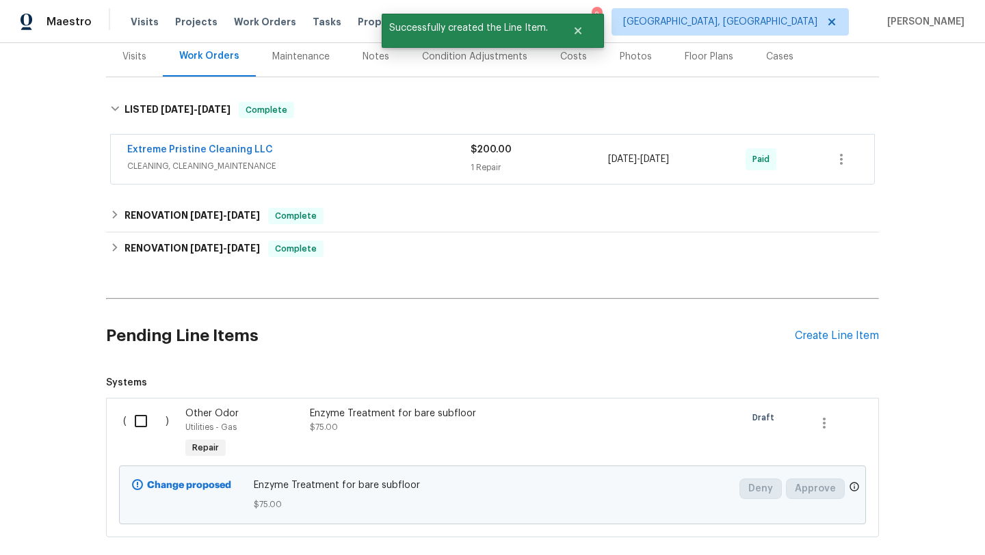
scroll to position [246, 0]
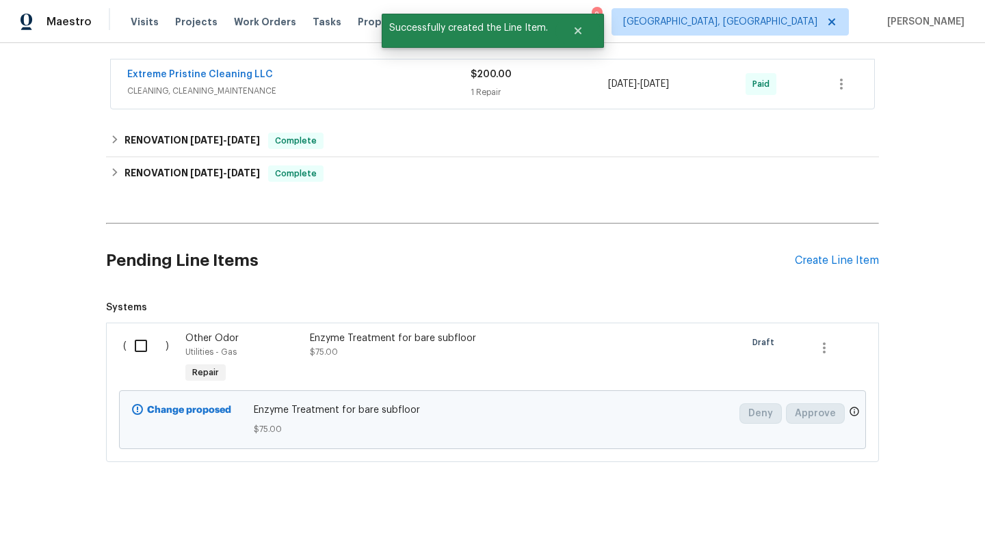
click at [140, 342] on input "checkbox" at bounding box center [145, 346] width 39 height 29
checkbox input "true"
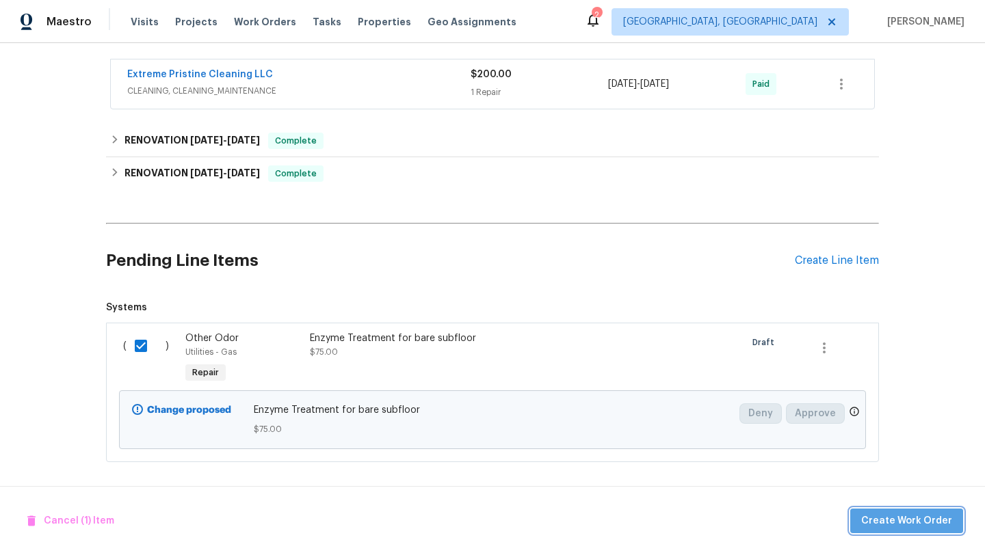
click at [917, 520] on span "Create Work Order" at bounding box center [906, 521] width 91 height 17
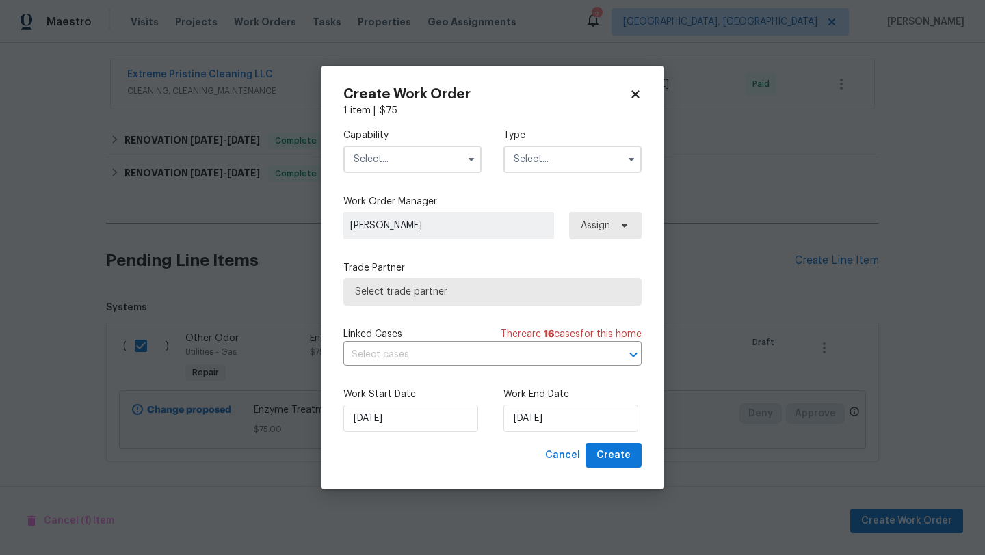
click at [419, 163] on input "text" at bounding box center [412, 159] width 138 height 27
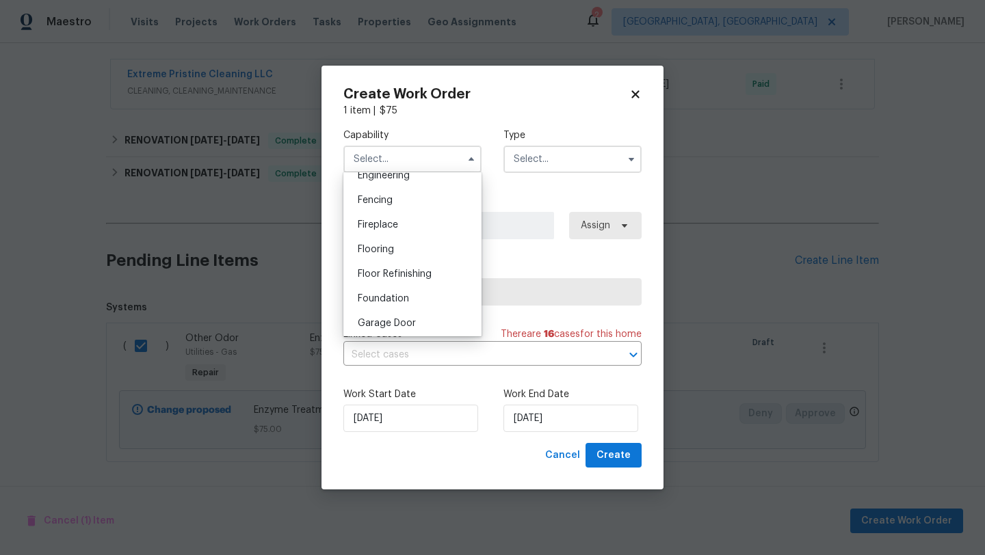
scroll to position [617, 0]
click at [404, 228] on span "General Contractor" at bounding box center [402, 225] width 88 height 10
type input "General Contractor"
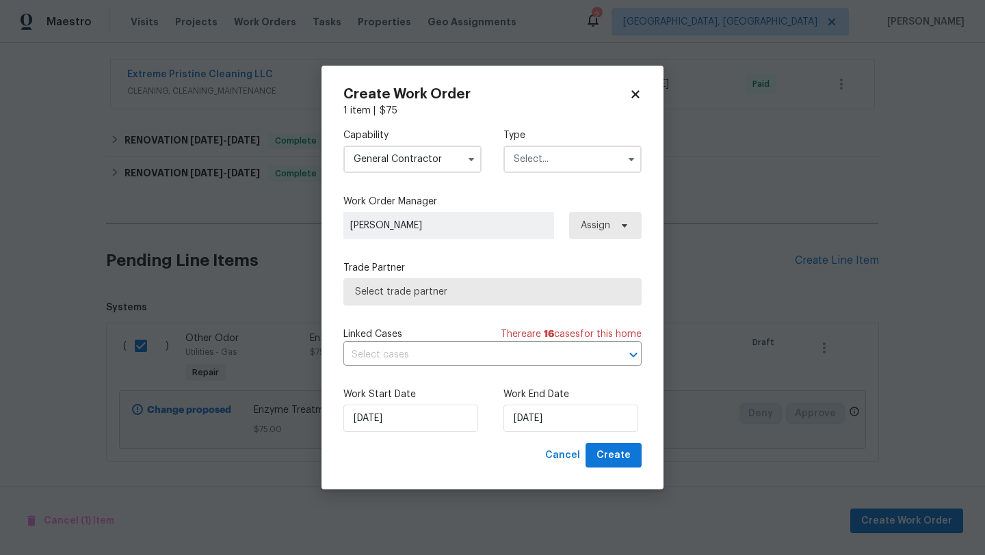
click at [553, 157] on input "text" at bounding box center [572, 159] width 138 height 27
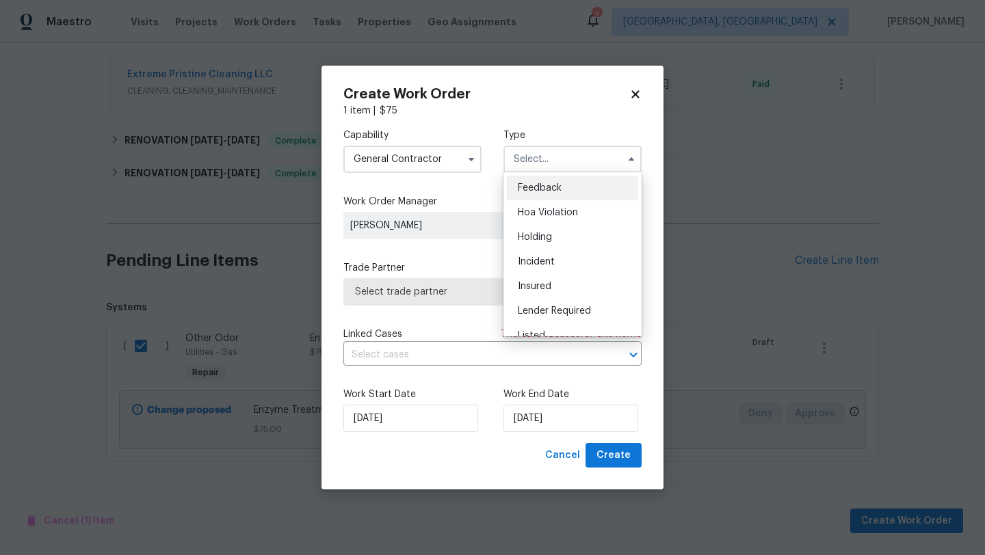
click at [551, 183] on div "Feedback" at bounding box center [572, 188] width 131 height 25
type input "Feedback"
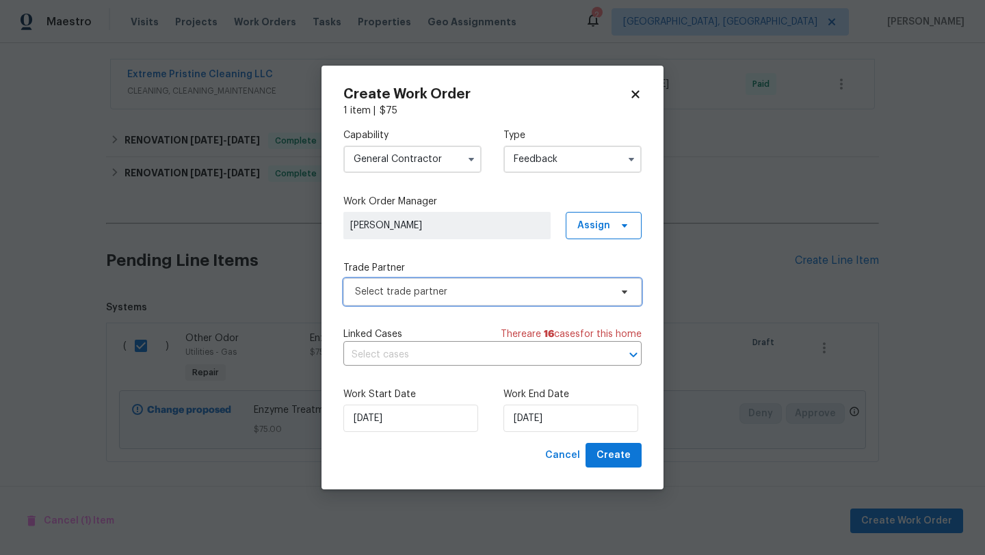
click at [439, 295] on span "Select trade partner" at bounding box center [482, 292] width 255 height 14
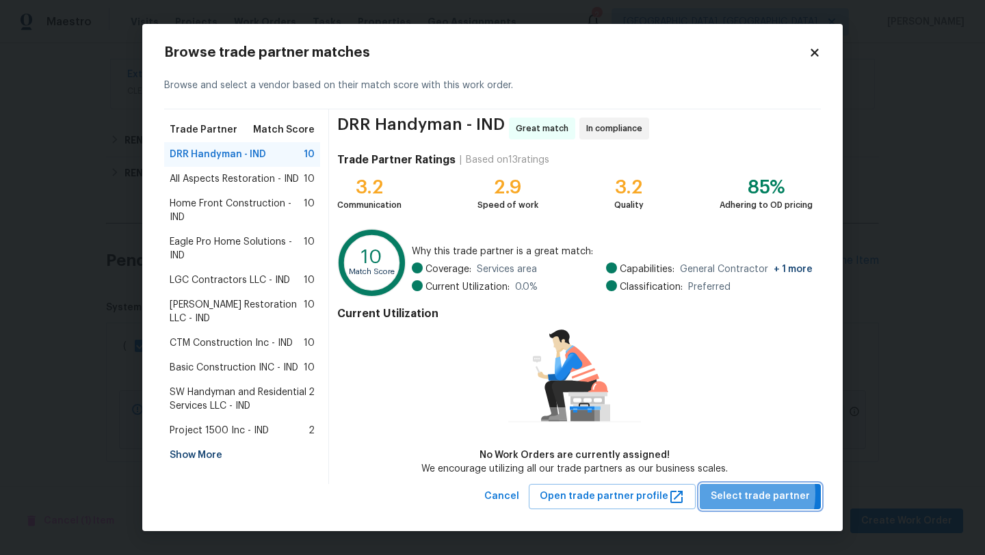
click at [736, 494] on span "Select trade partner" at bounding box center [759, 496] width 99 height 17
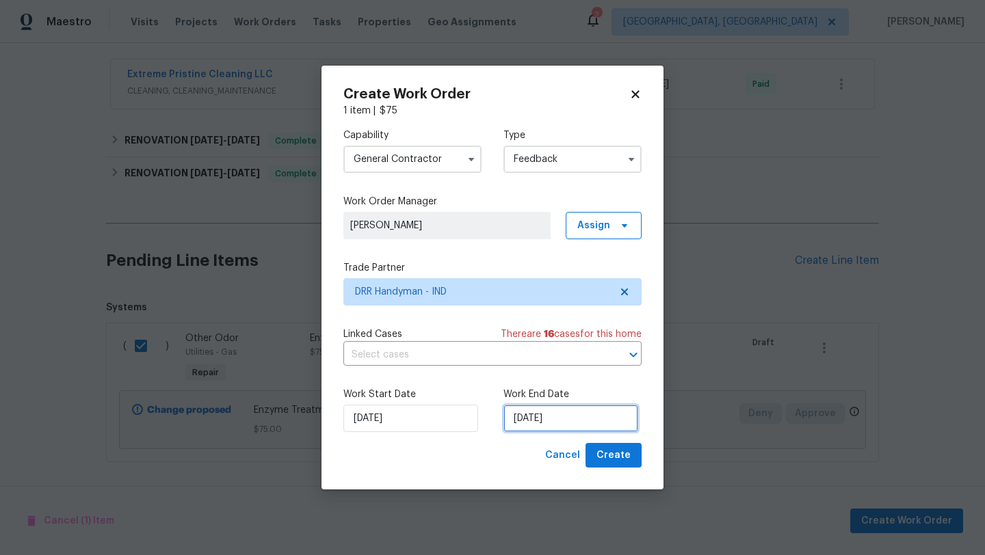
click at [563, 419] on input "24/08/2025" at bounding box center [570, 418] width 135 height 27
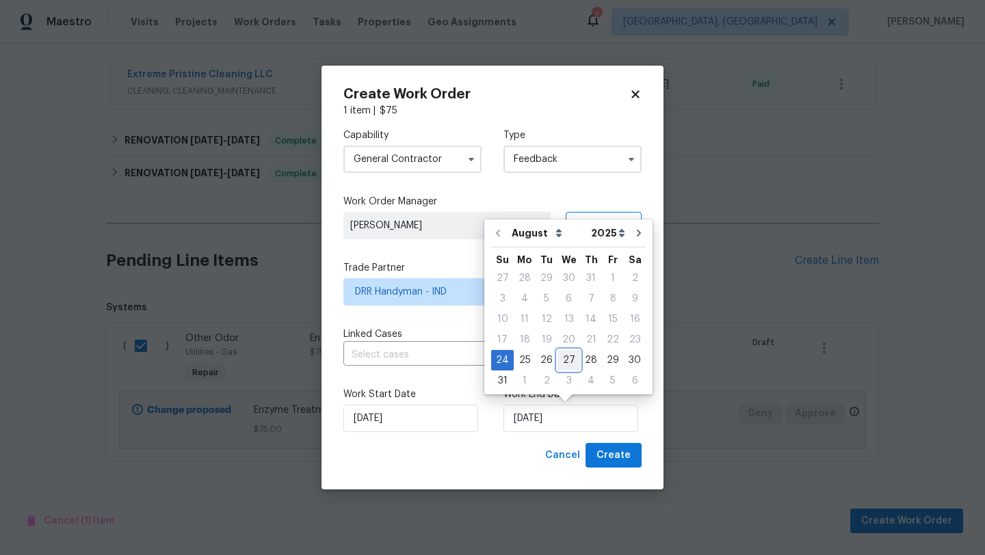
click at [557, 363] on div "27" at bounding box center [568, 360] width 23 height 19
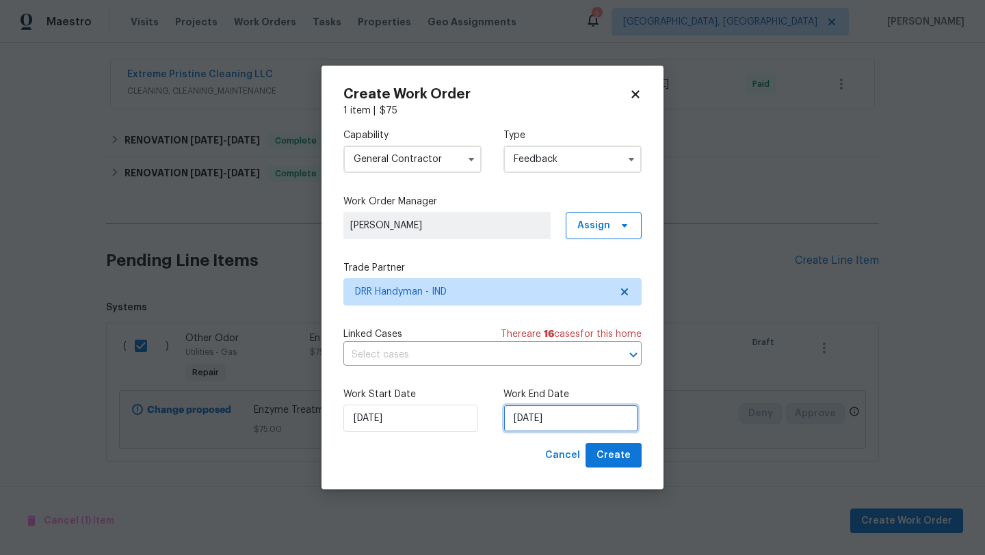
click at [572, 418] on input "27/08/2025" at bounding box center [570, 418] width 135 height 27
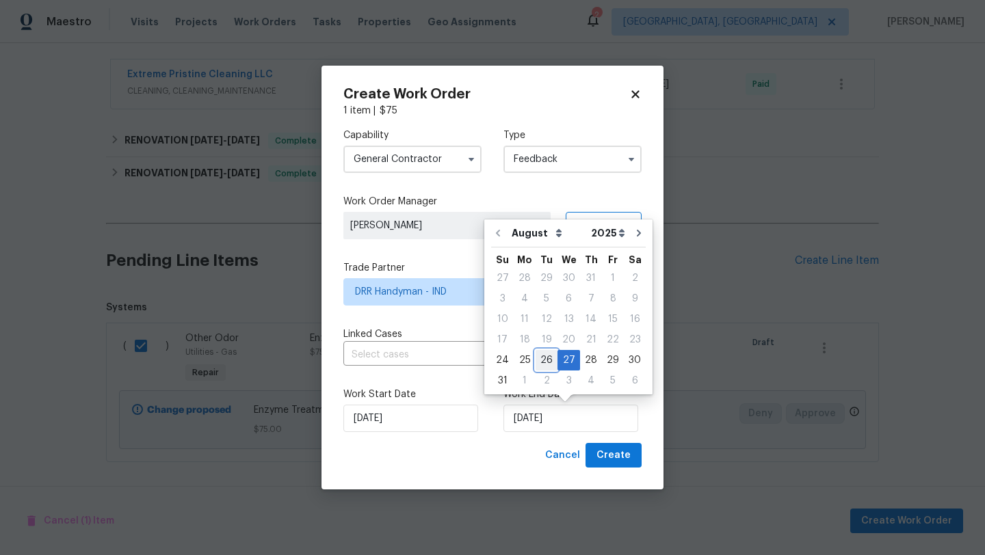
click at [547, 364] on div "26" at bounding box center [546, 360] width 22 height 19
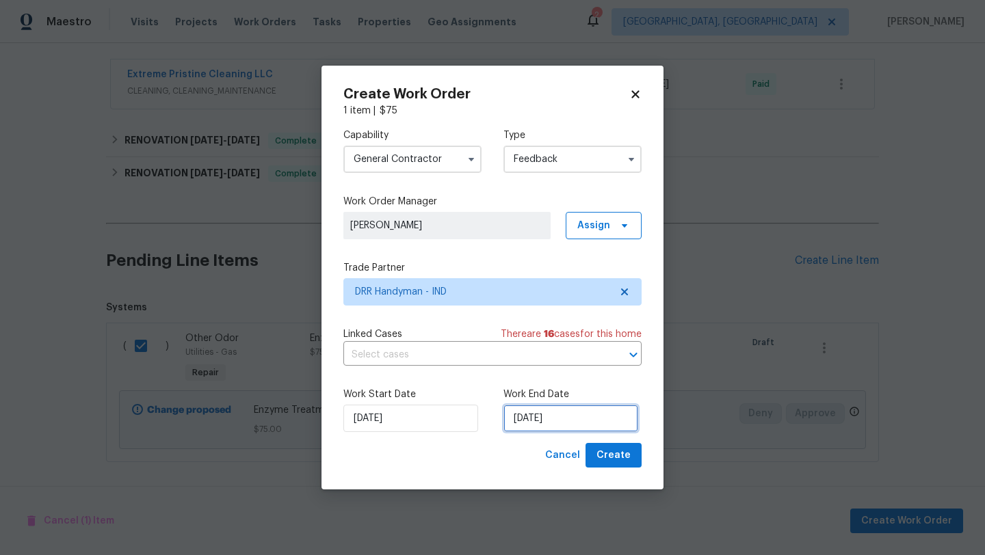
click at [567, 421] on input "26/08/2025" at bounding box center [570, 418] width 135 height 27
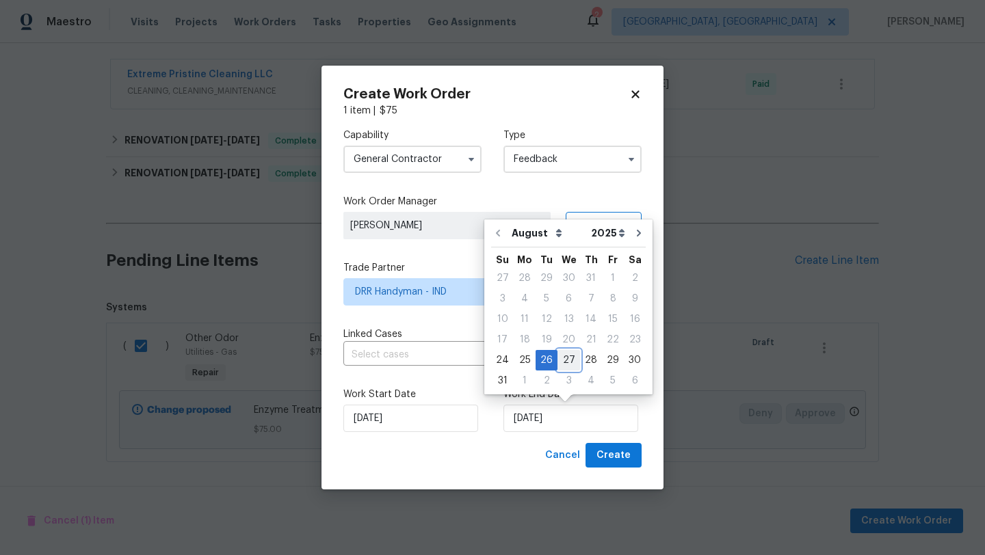
click at [563, 360] on div "27" at bounding box center [568, 360] width 23 height 19
type input "27/08/2025"
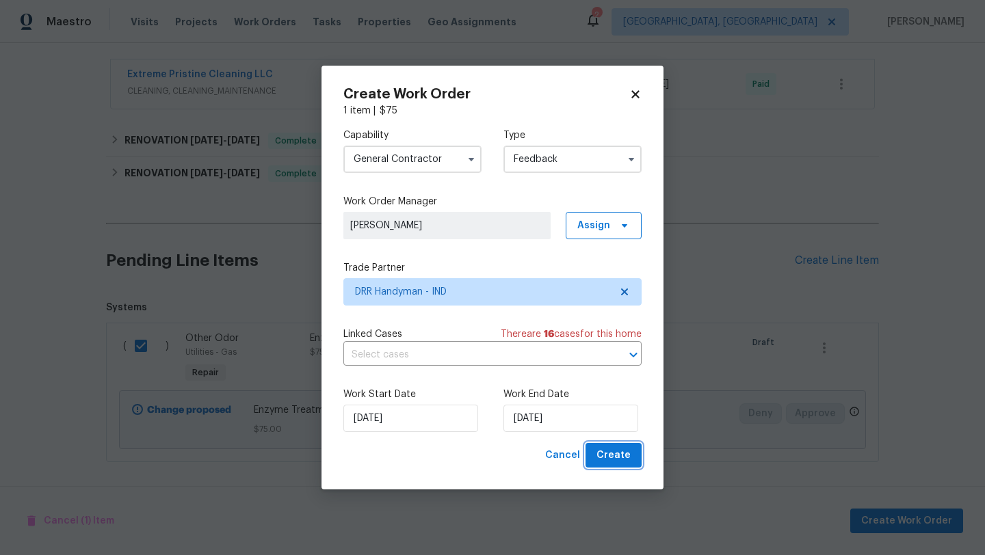
click at [604, 457] on span "Create" at bounding box center [613, 455] width 34 height 17
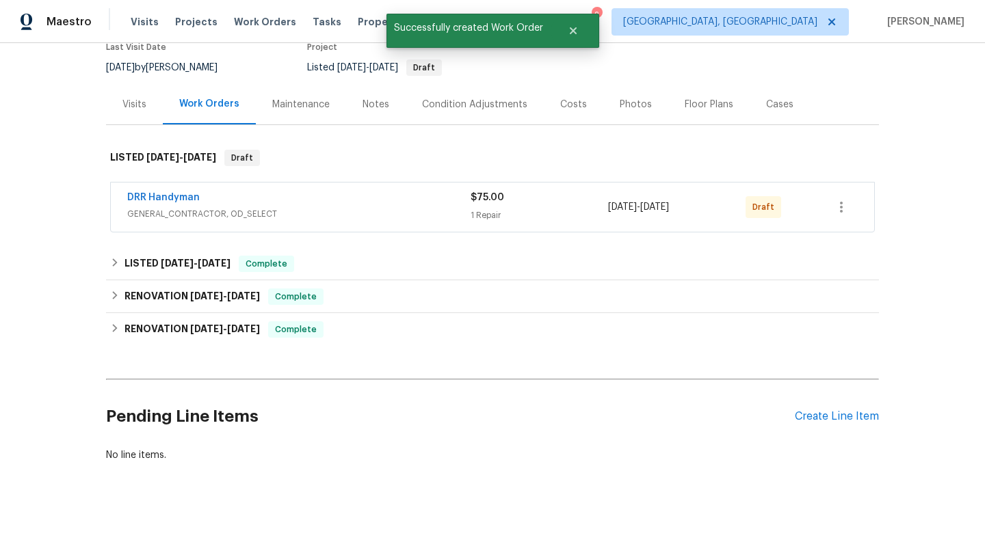
scroll to position [123, 0]
click at [365, 191] on div "DRR Handyman" at bounding box center [298, 199] width 343 height 16
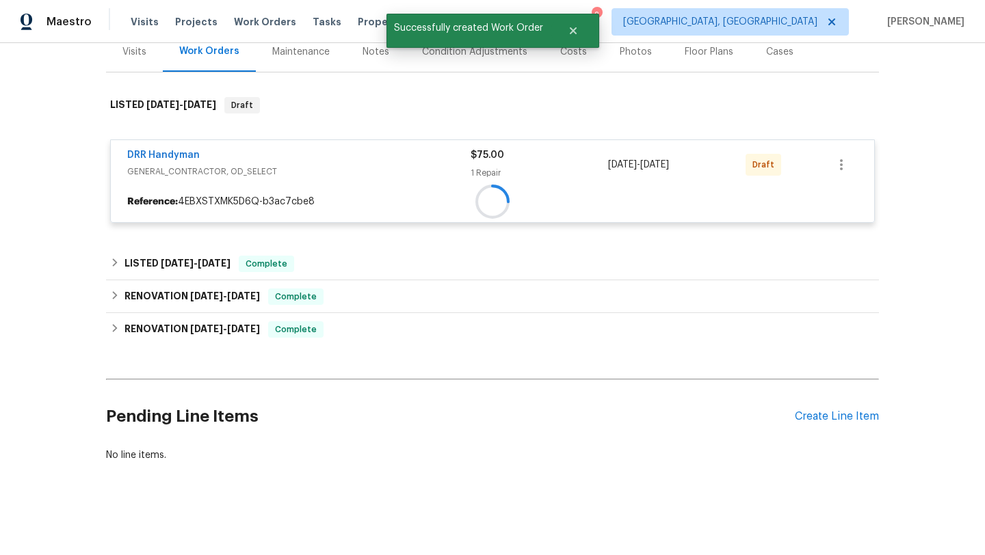
scroll to position [246, 0]
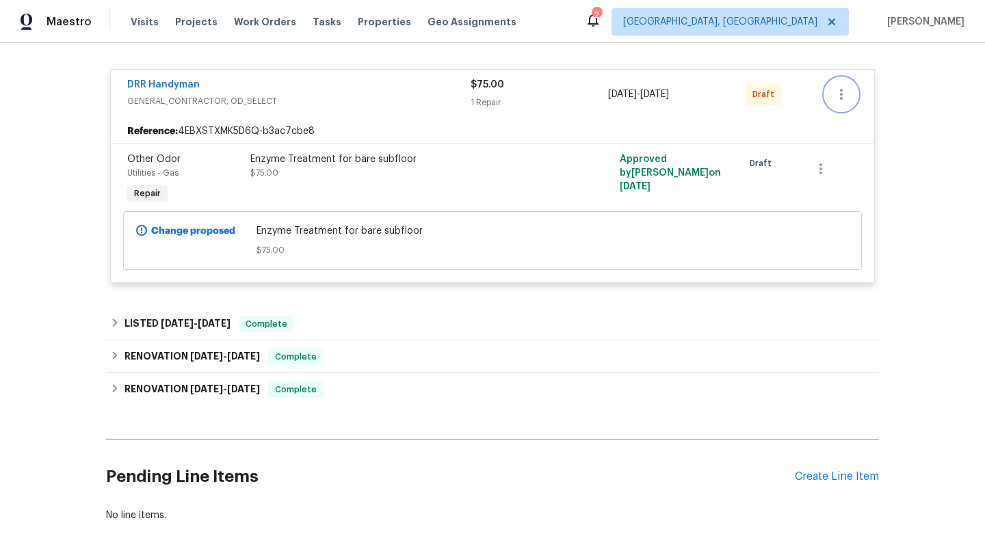
click at [839, 94] on icon "button" at bounding box center [841, 94] width 16 height 16
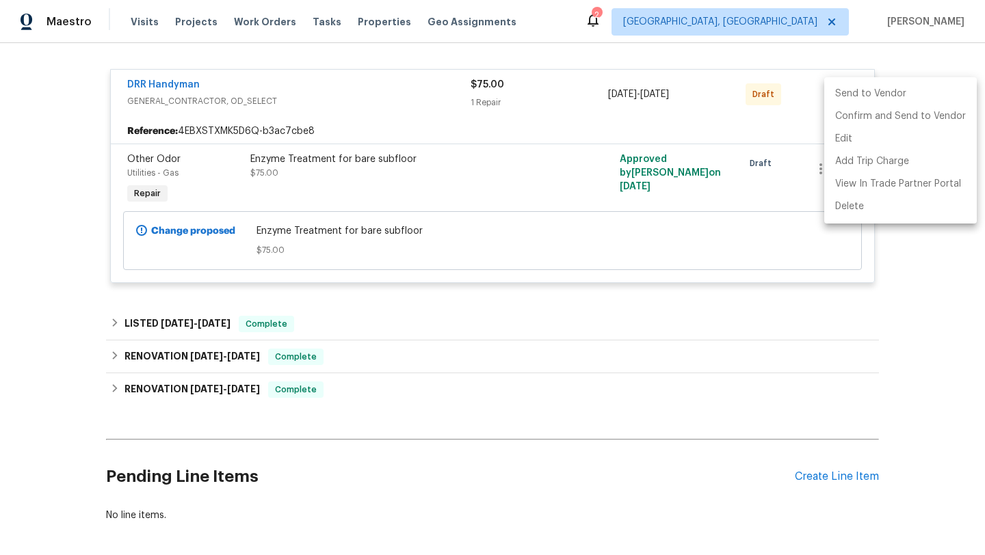
click at [839, 101] on li "Send to Vendor" at bounding box center [900, 94] width 152 height 23
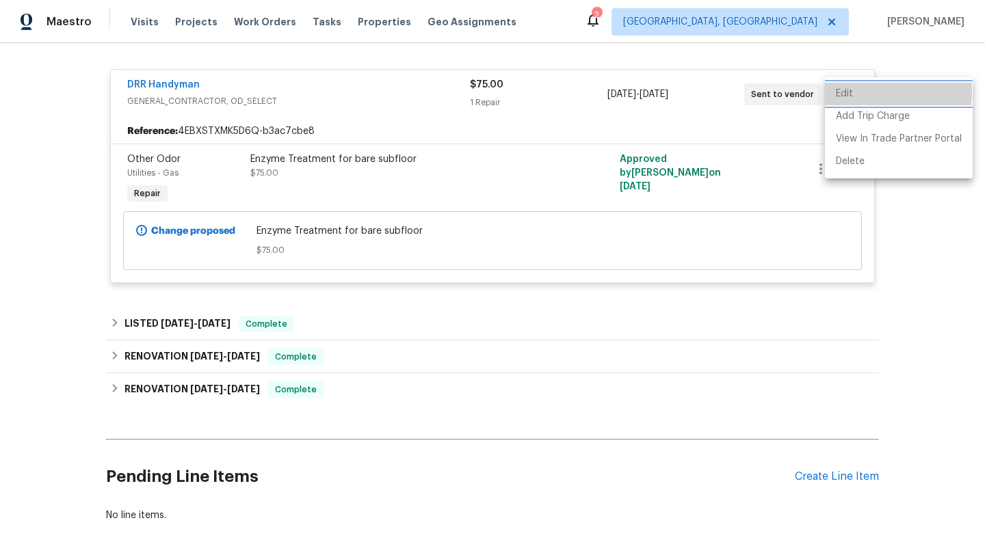
click at [847, 92] on li "Edit" at bounding box center [899, 94] width 148 height 23
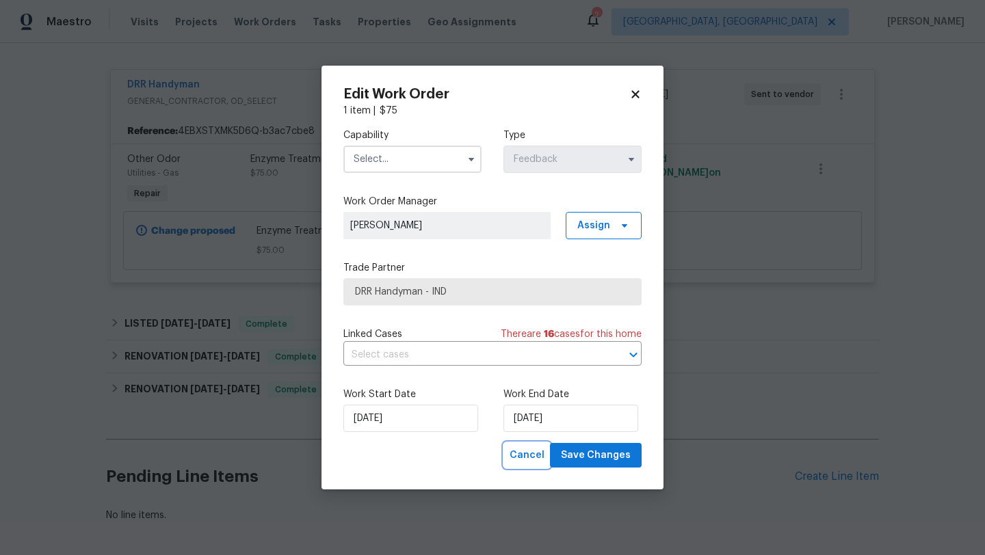
click at [533, 455] on span "Cancel" at bounding box center [526, 455] width 35 height 17
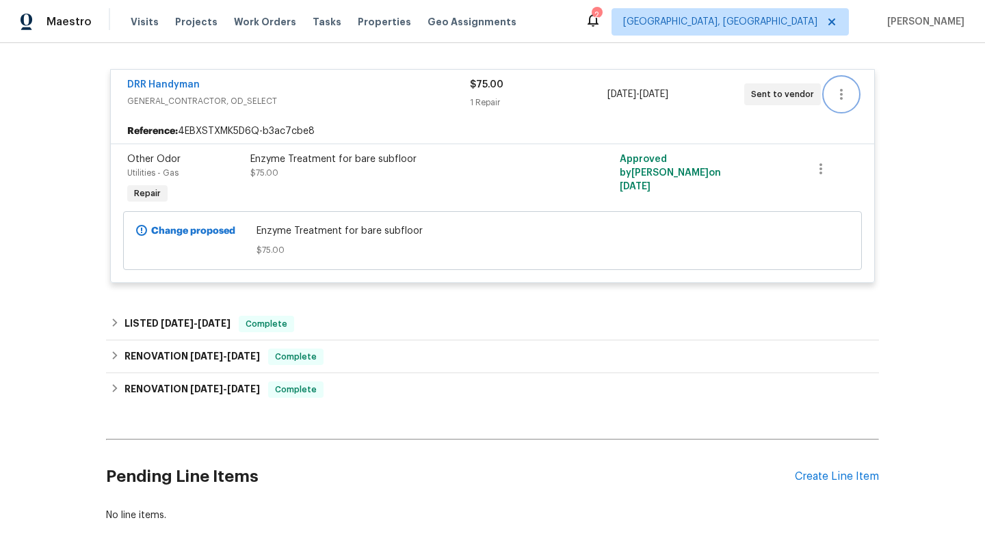
click at [837, 94] on icon "button" at bounding box center [841, 94] width 16 height 16
click at [846, 163] on li "Delete" at bounding box center [899, 161] width 148 height 23
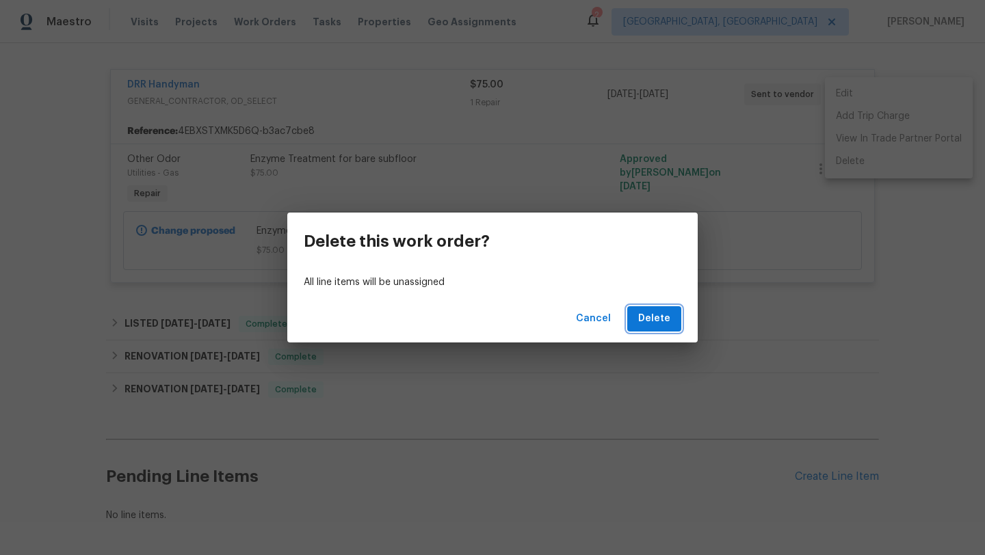
click at [644, 313] on span "Delete" at bounding box center [654, 318] width 32 height 17
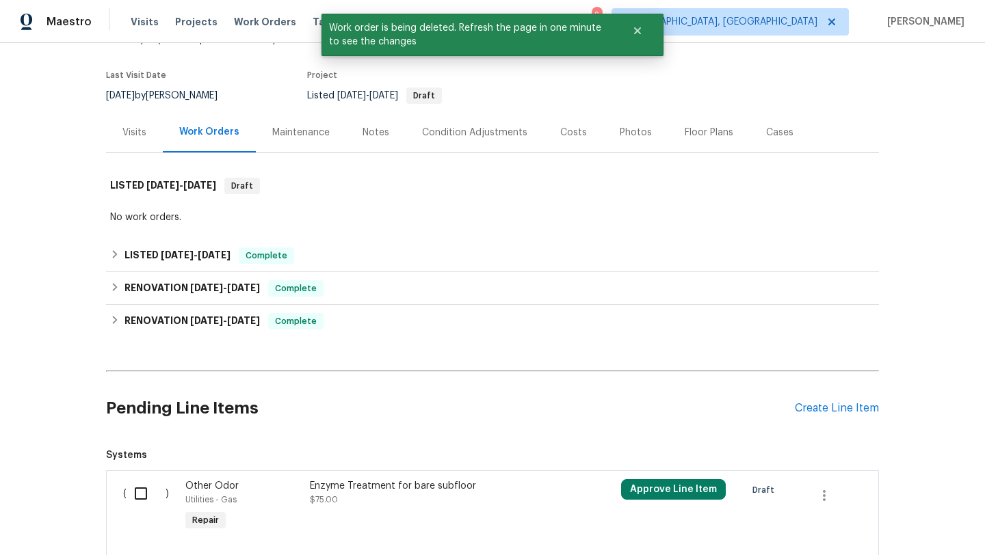
scroll to position [192, 0]
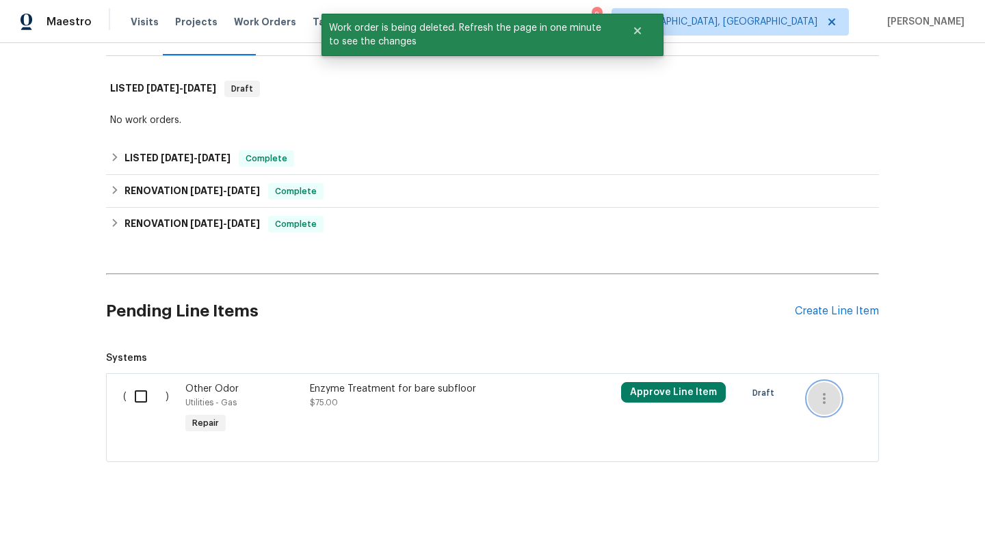
click at [830, 392] on icon "button" at bounding box center [824, 398] width 16 height 16
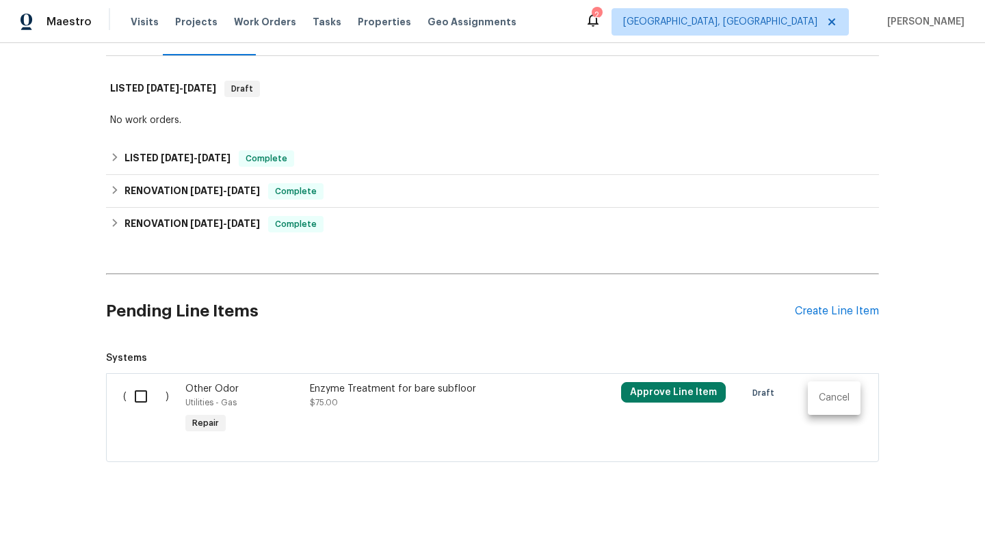
click at [827, 394] on li "Cancel" at bounding box center [833, 398] width 53 height 23
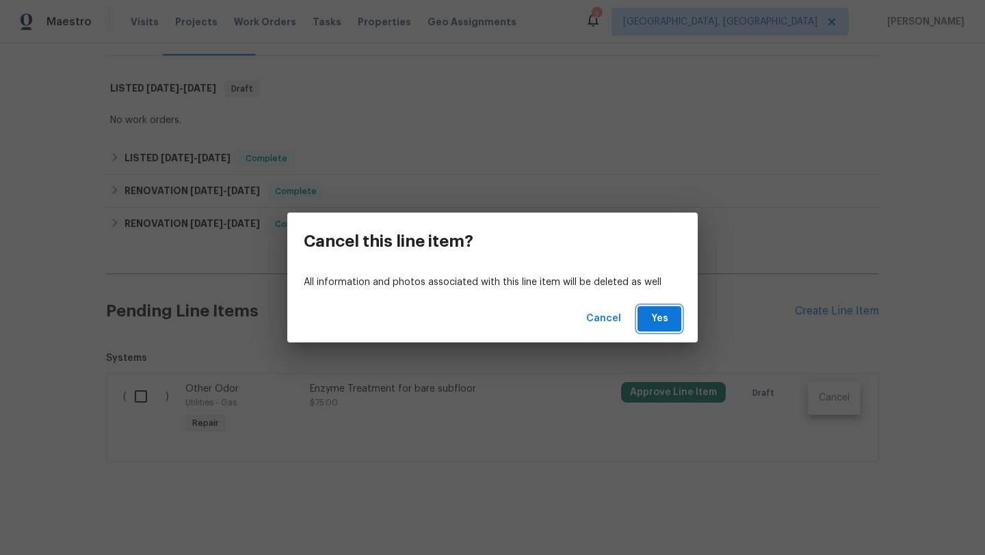
click at [651, 315] on span "Yes" at bounding box center [659, 318] width 22 height 17
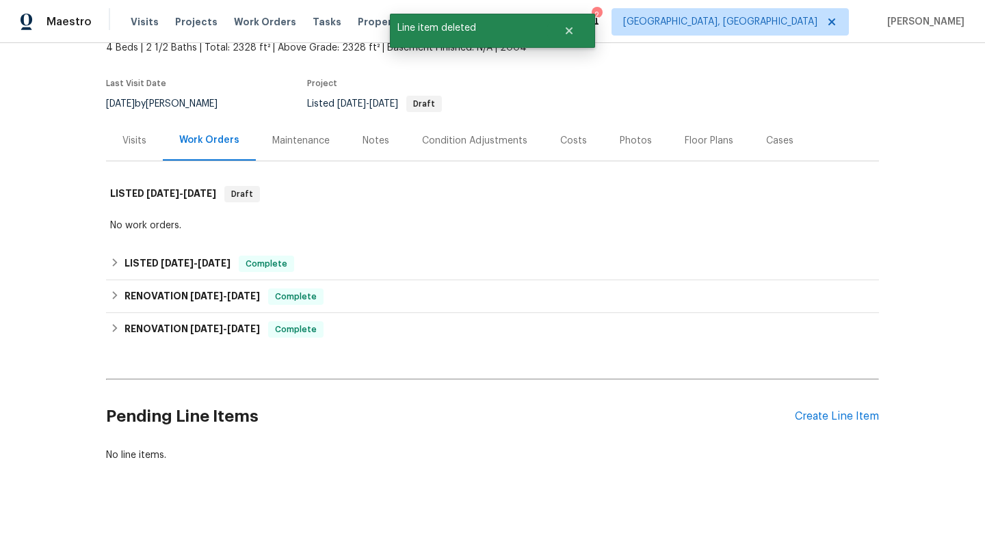
scroll to position [87, 0]
click at [818, 410] on div "Create Line Item" at bounding box center [836, 416] width 84 height 13
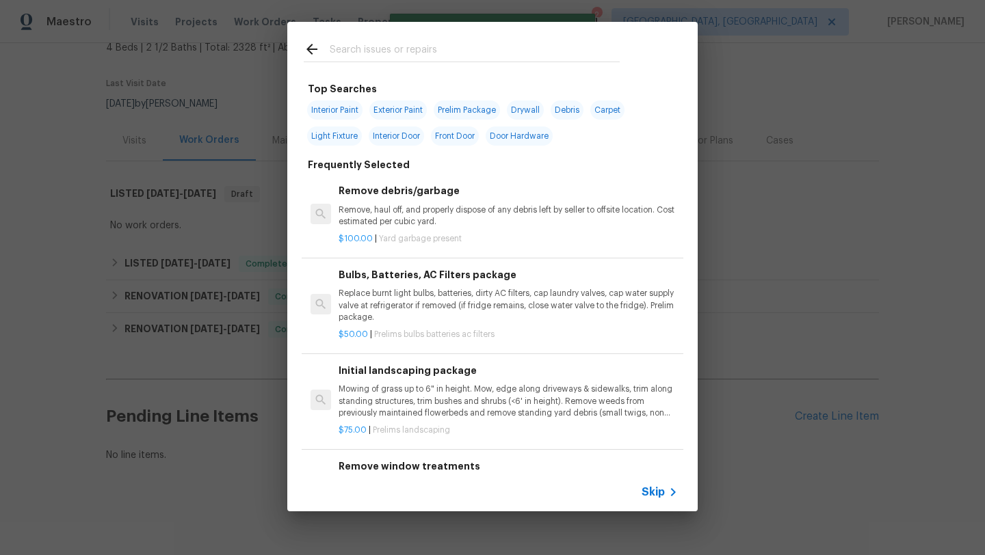
click at [665, 494] on icon at bounding box center [673, 492] width 16 height 16
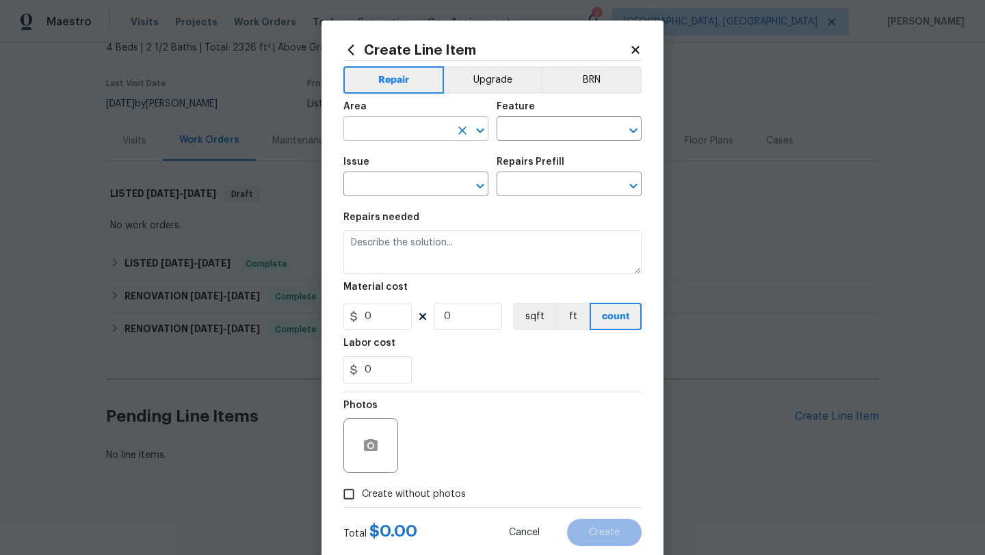
click at [403, 120] on input "text" at bounding box center [396, 130] width 107 height 21
click at [362, 155] on li "Utilities" at bounding box center [415, 161] width 145 height 23
type input "Utilities"
click at [578, 131] on input "text" at bounding box center [549, 130] width 107 height 21
click at [554, 180] on div "Frequent" at bounding box center [568, 166] width 145 height 33
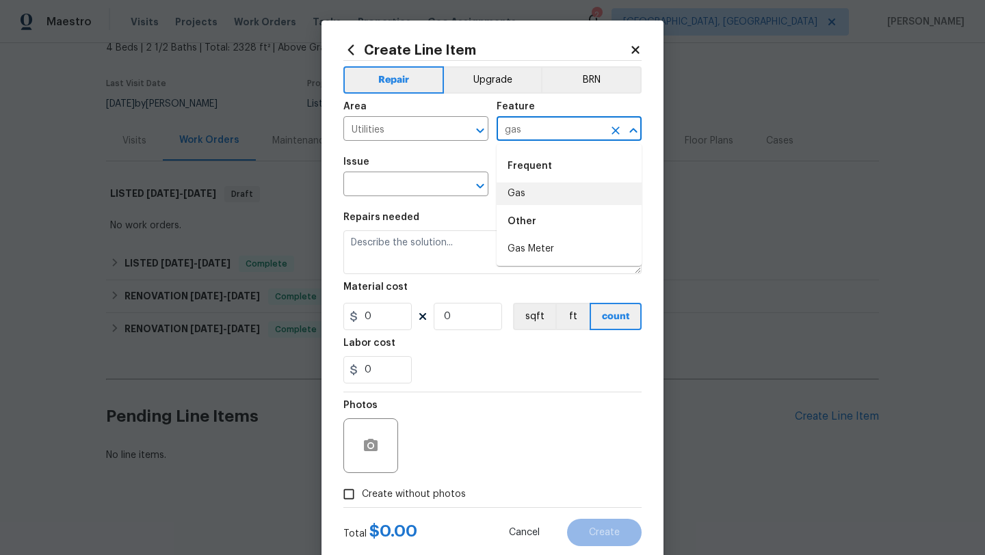
click at [554, 183] on li "Gas" at bounding box center [568, 194] width 145 height 23
type input "Gas"
click at [390, 189] on input "text" at bounding box center [396, 185] width 107 height 21
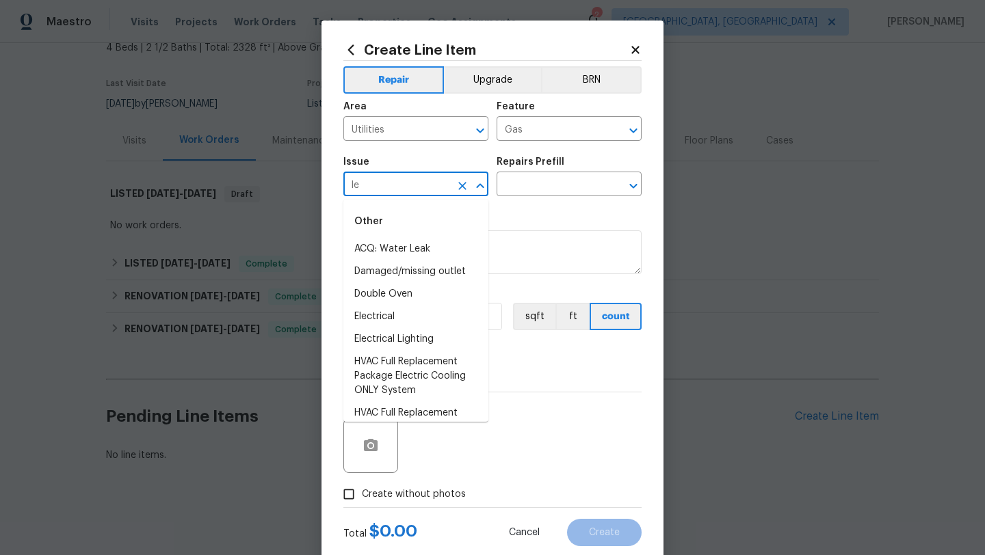
type input "l"
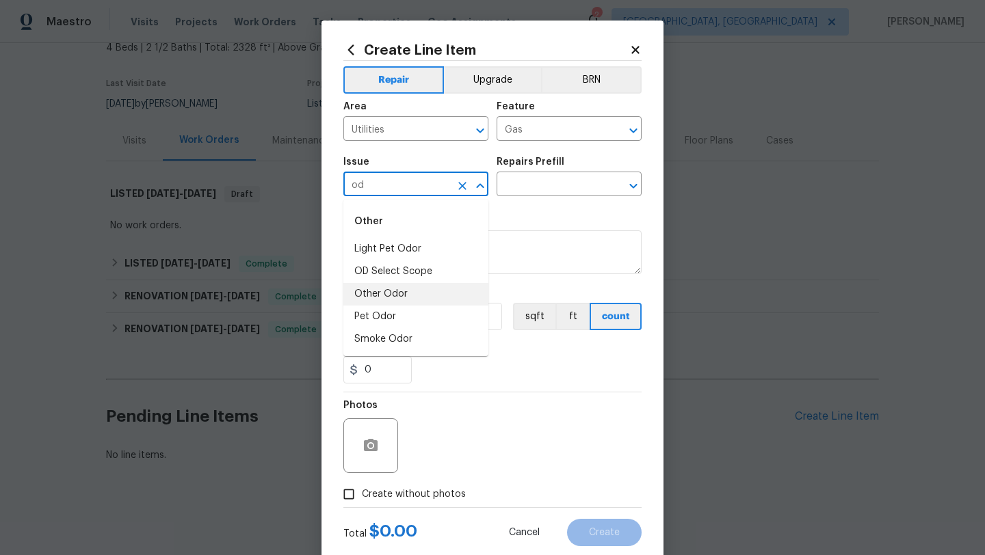
click at [387, 301] on li "Other Odor" at bounding box center [415, 294] width 145 height 23
type input "Other Odor"
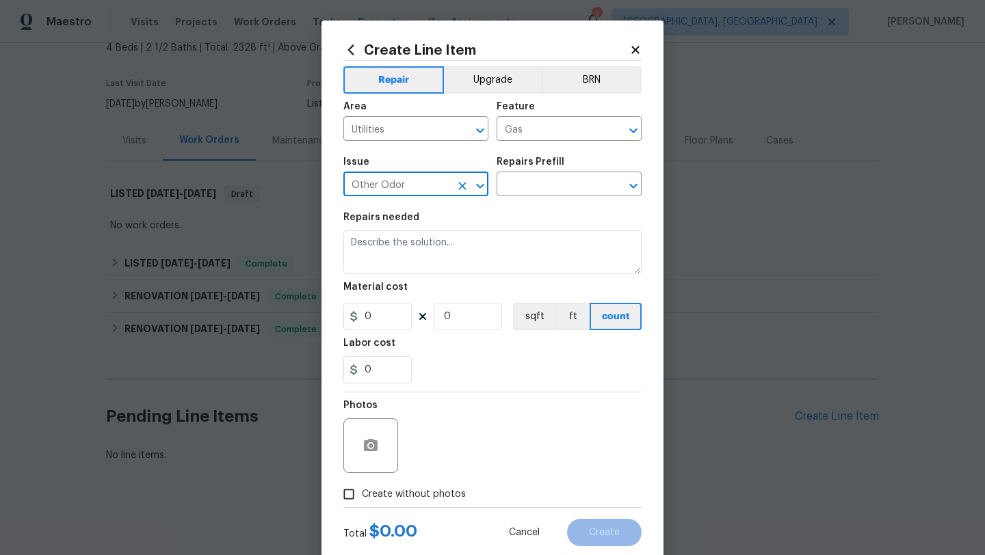
click at [459, 185] on icon "Clear" at bounding box center [462, 186] width 14 height 14
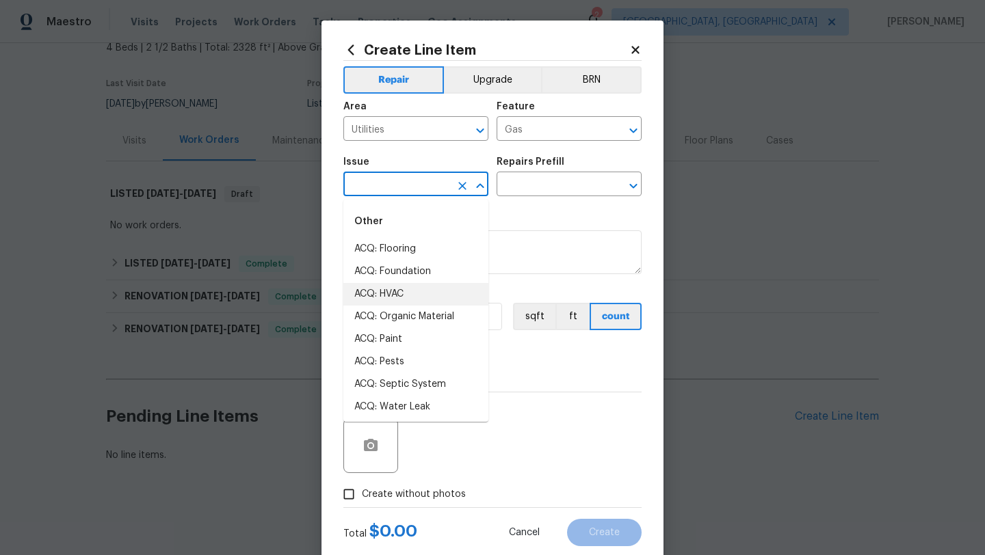
click at [415, 182] on input "text" at bounding box center [396, 185] width 107 height 21
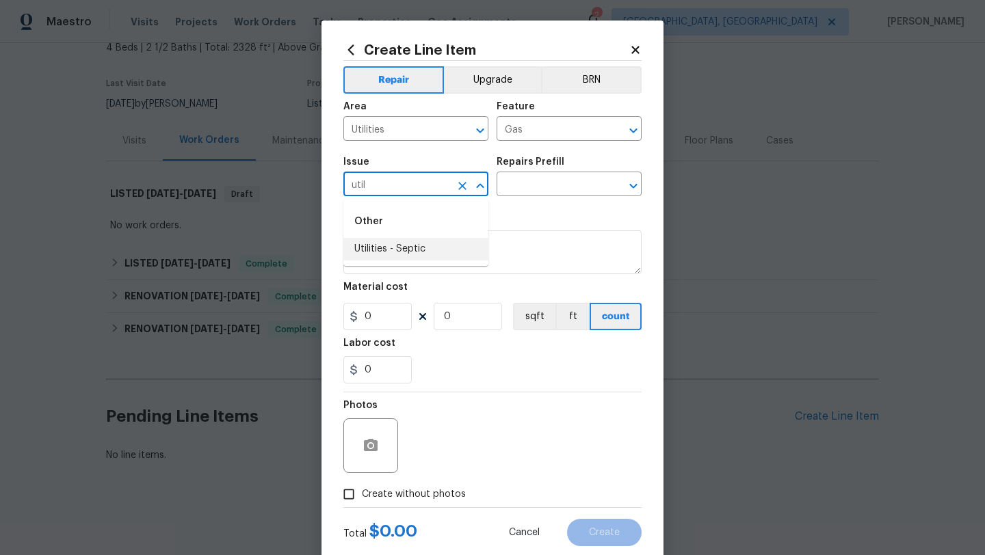
click at [392, 253] on li "Utilities - Septic" at bounding box center [415, 249] width 145 height 23
type input "Utilities - Septic"
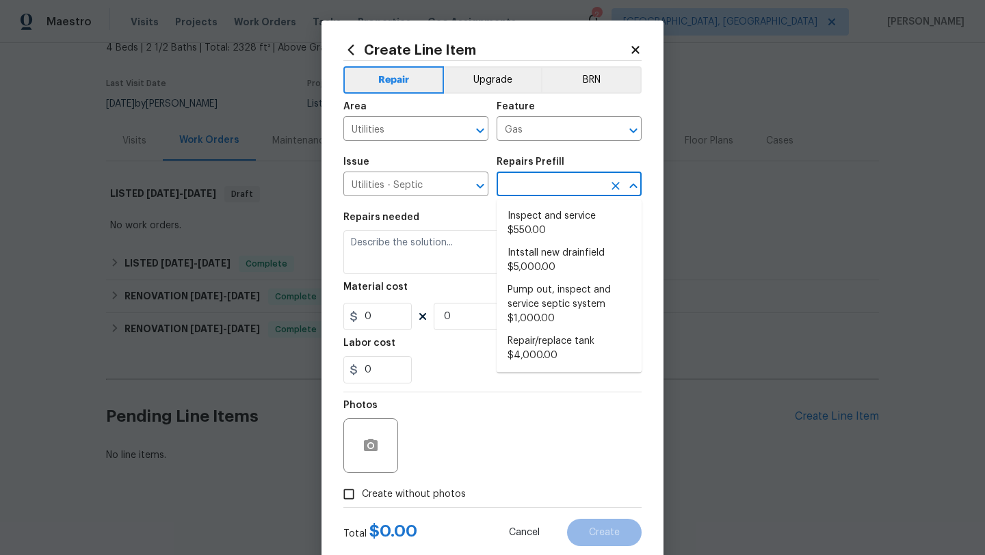
click at [527, 181] on input "text" at bounding box center [549, 185] width 107 height 21
click at [536, 232] on li "Inspect and service $550.00" at bounding box center [568, 223] width 145 height 37
type input "Inspect and service $550.00"
type textarea "Pump and inspect septic tank and provide clean bill of health from specialist c…"
type input "550"
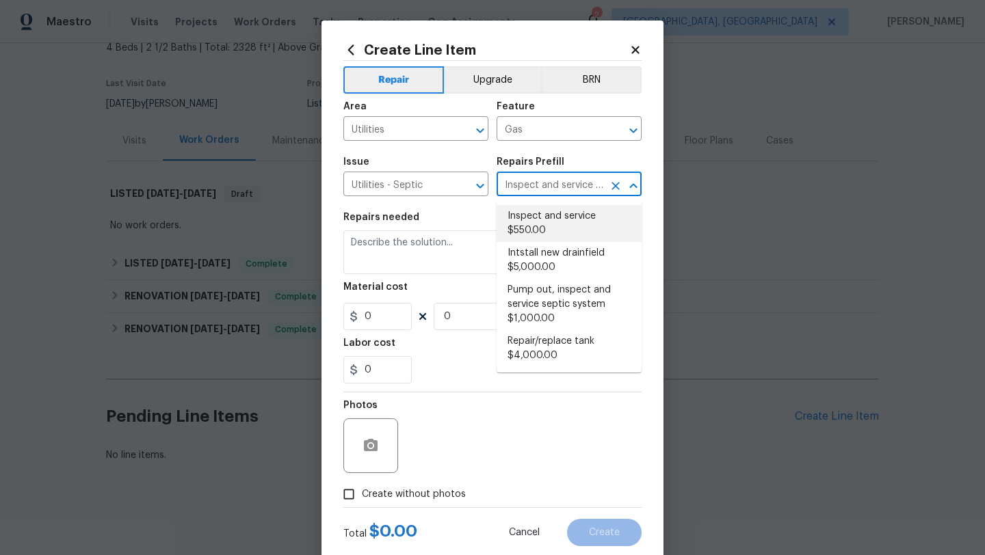
type input "1"
click at [421, 185] on input "Utilities - Septic" at bounding box center [396, 185] width 107 height 21
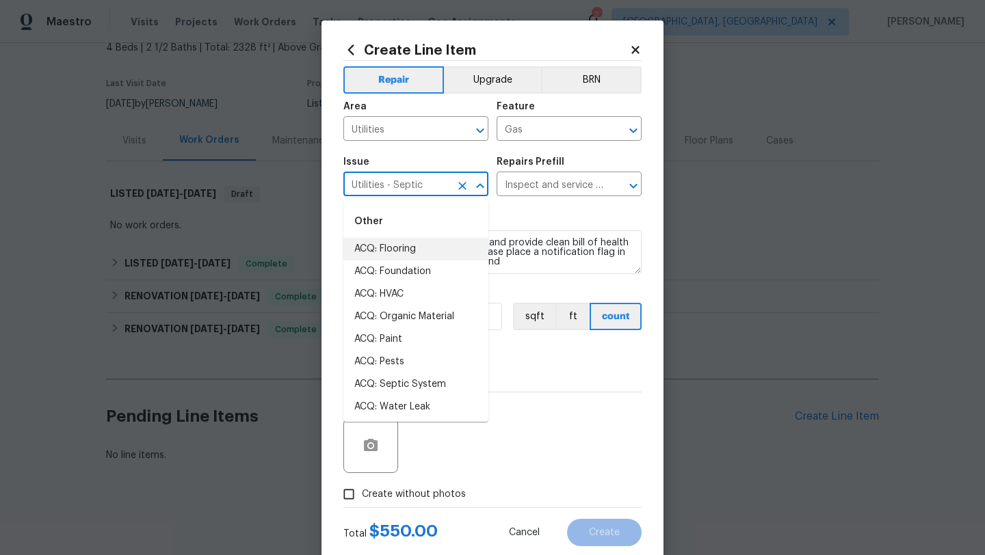
click at [421, 185] on input "Utilities - Septic" at bounding box center [396, 185] width 107 height 21
click at [459, 187] on icon "Clear" at bounding box center [462, 186] width 14 height 14
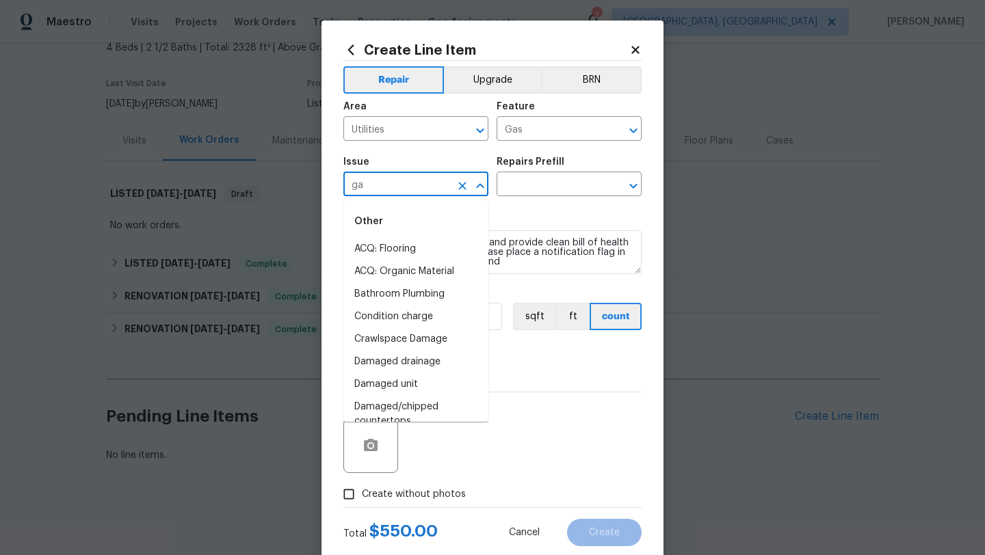
type input "gas"
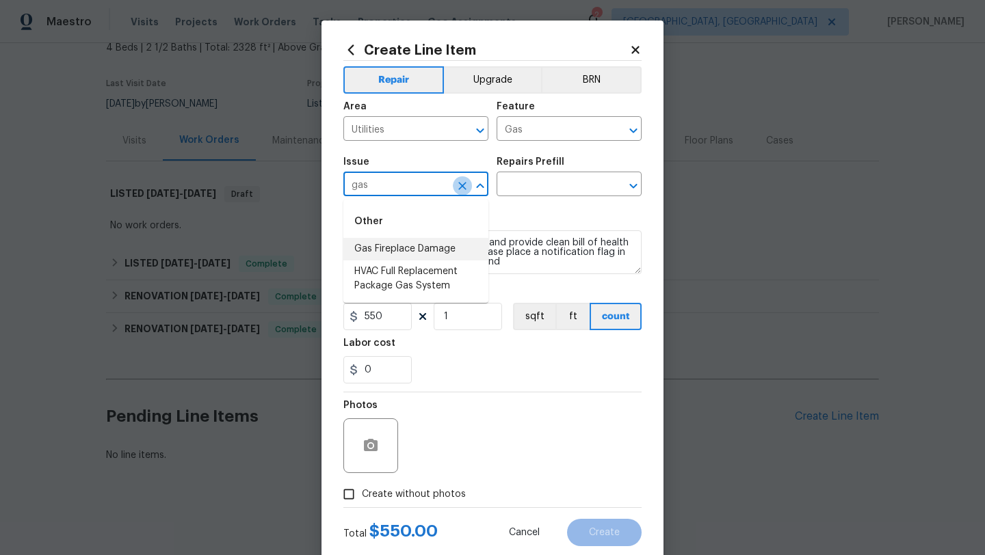
click at [457, 188] on icon "Clear" at bounding box center [462, 186] width 14 height 14
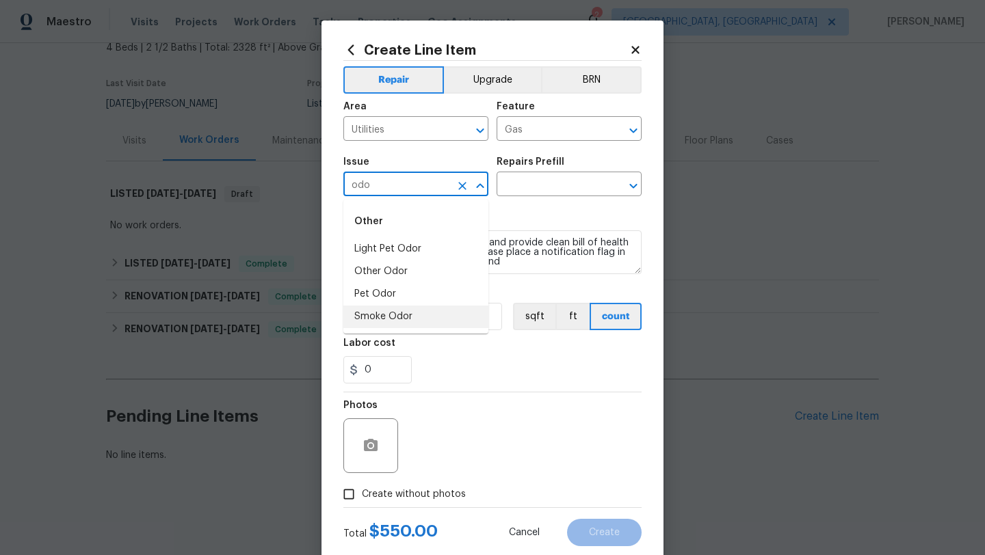
click at [388, 301] on li "Pet Odor" at bounding box center [415, 294] width 145 height 23
type input "Pet Odor"
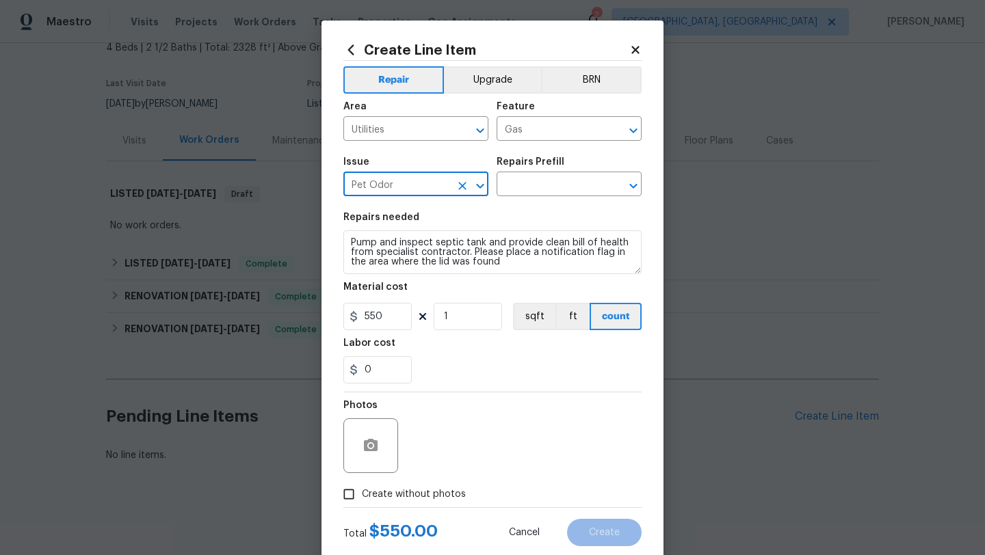
click at [466, 188] on icon "Clear" at bounding box center [462, 186] width 14 height 14
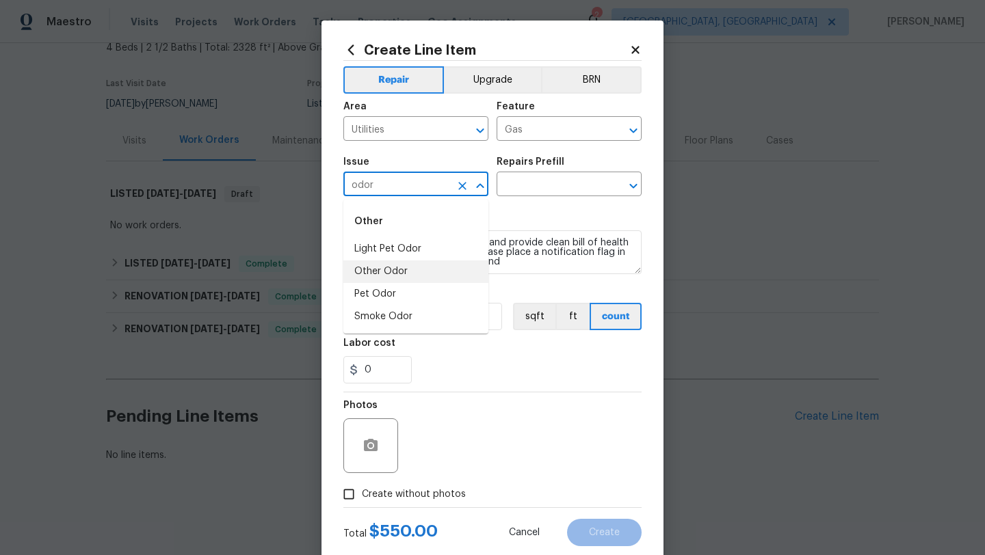
click at [431, 270] on li "Other Odor" at bounding box center [415, 271] width 145 height 23
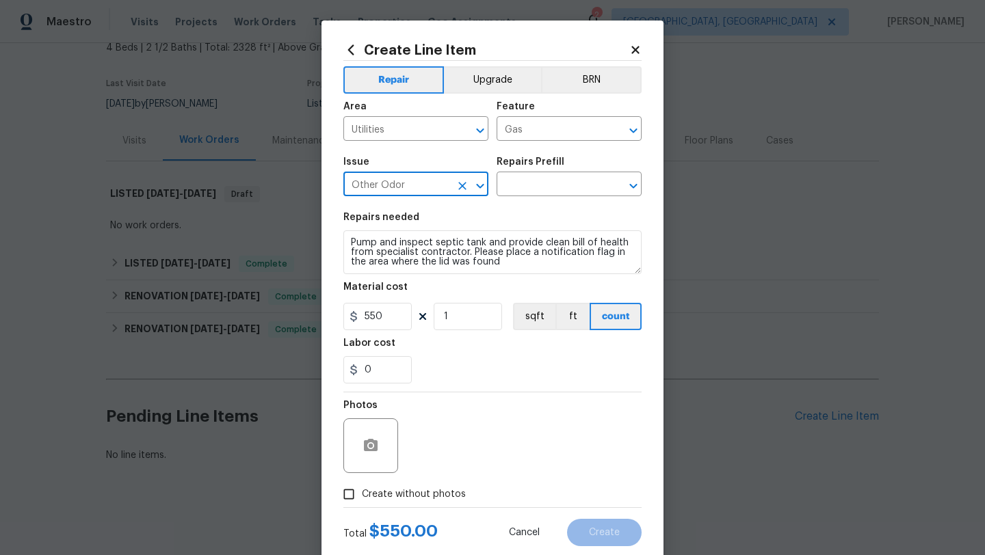
type input "Other Odor"
click at [492, 255] on textarea "Pump and inspect septic tank and provide clean bill of health from specialist c…" at bounding box center [492, 252] width 298 height 44
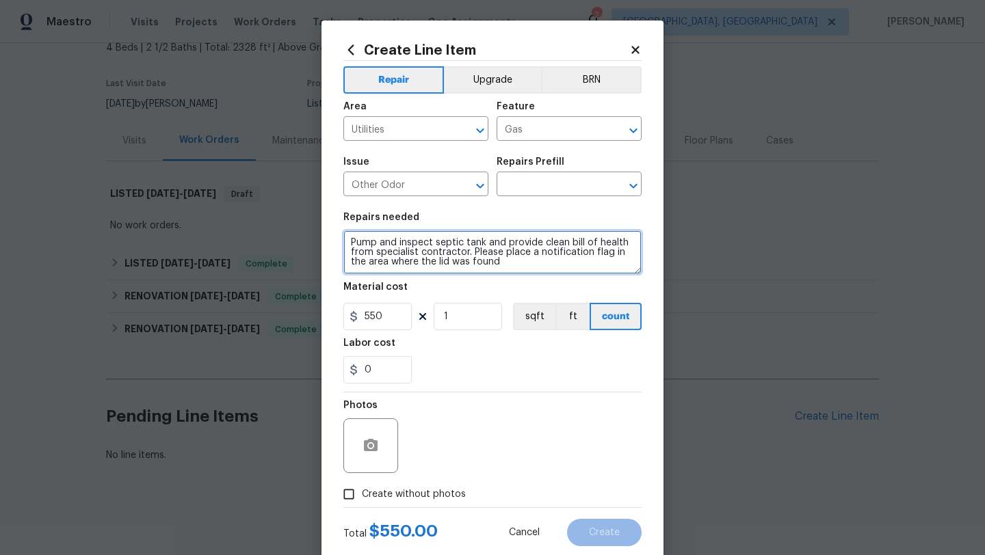
click at [492, 255] on textarea "Pump and inspect septic tank and provide clean bill of health from specialist c…" at bounding box center [492, 252] width 298 height 44
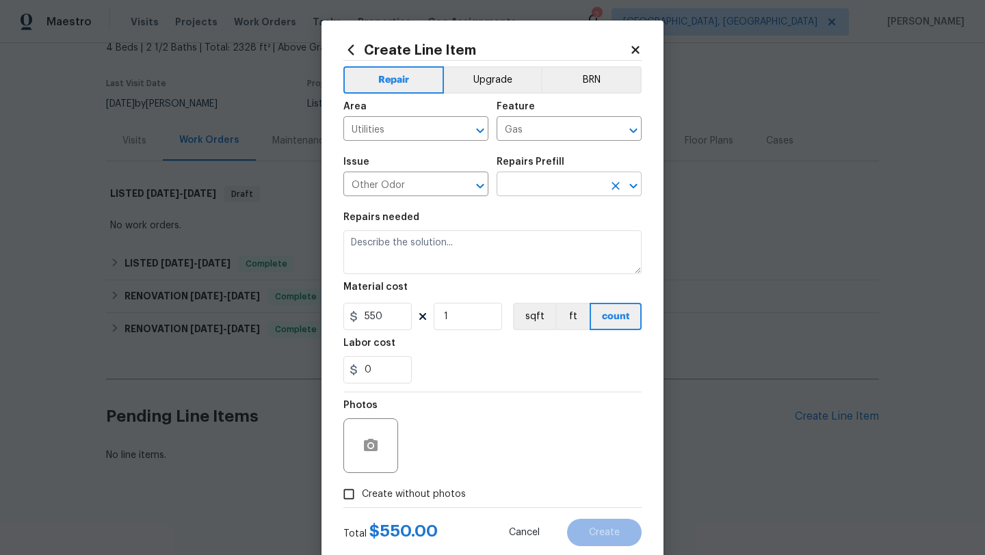
click at [554, 191] on input "text" at bounding box center [549, 185] width 107 height 21
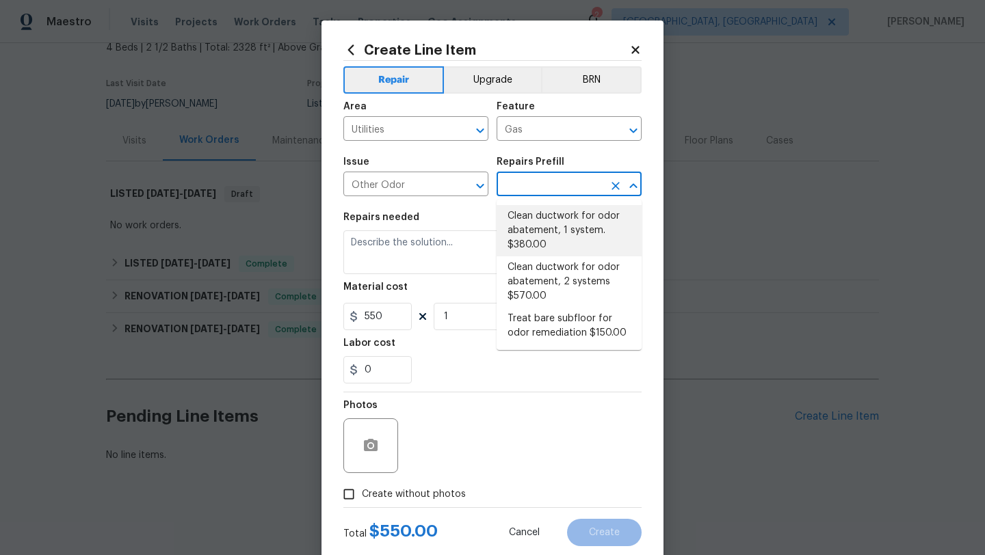
click at [551, 225] on li "Clean ductwork for odor abatement, 1 system. $380.00" at bounding box center [568, 230] width 145 height 51
type input "Clean ductwork for odor abatement, 1 system. $380.00"
type textarea "Clean ductwork for odor abatement"
type input "380"
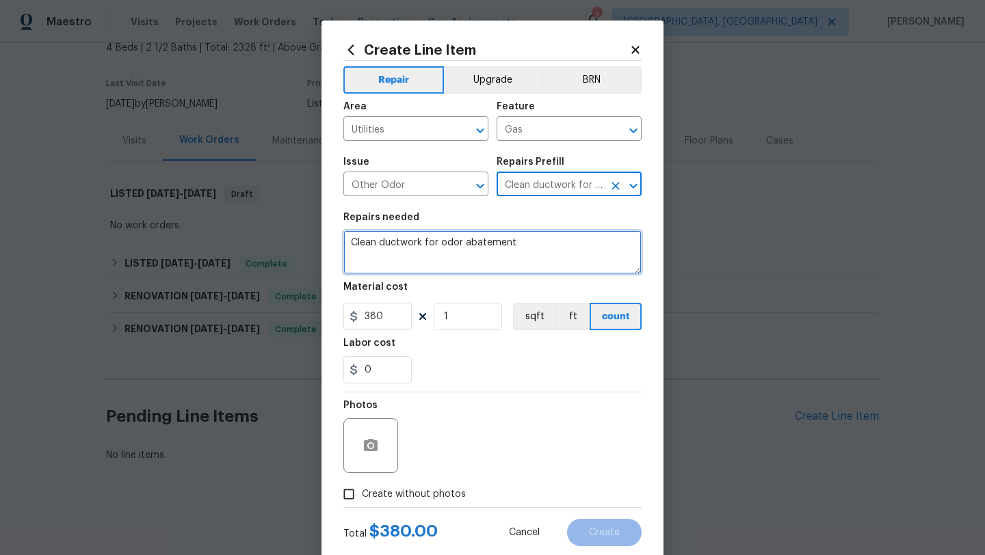
click at [540, 243] on textarea "Clean ductwork for odor abatement" at bounding box center [492, 252] width 298 height 44
paste textarea ": Intense odor of natural gas"
click at [356, 242] on textarea ": Intense odor of natural gas" at bounding box center [492, 252] width 298 height 44
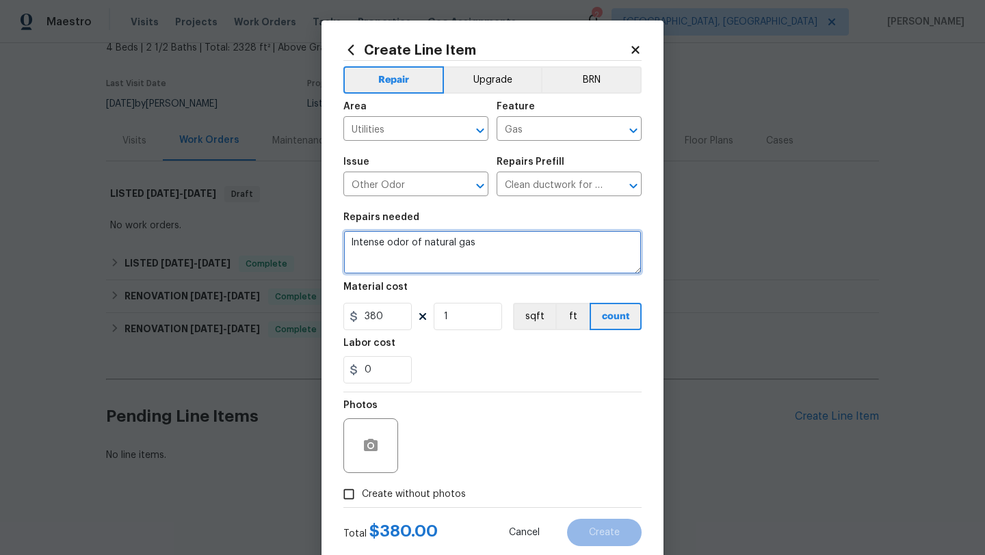
click at [516, 241] on textarea "Intense odor of natural gas" at bounding box center [492, 252] width 298 height 44
paste textarea "House is full of natural gas smell really bad. I called and notified open door."
drag, startPoint x: 546, startPoint y: 252, endPoint x: 546, endPoint y: 278, distance: 26.0
click at [546, 279] on section "Repairs needed Intense odor of natural gas, House is full of natural gas smell …" at bounding box center [492, 297] width 298 height 187
type textarea "Intense odor of natural gas, House is full of natural gas smell really bad."
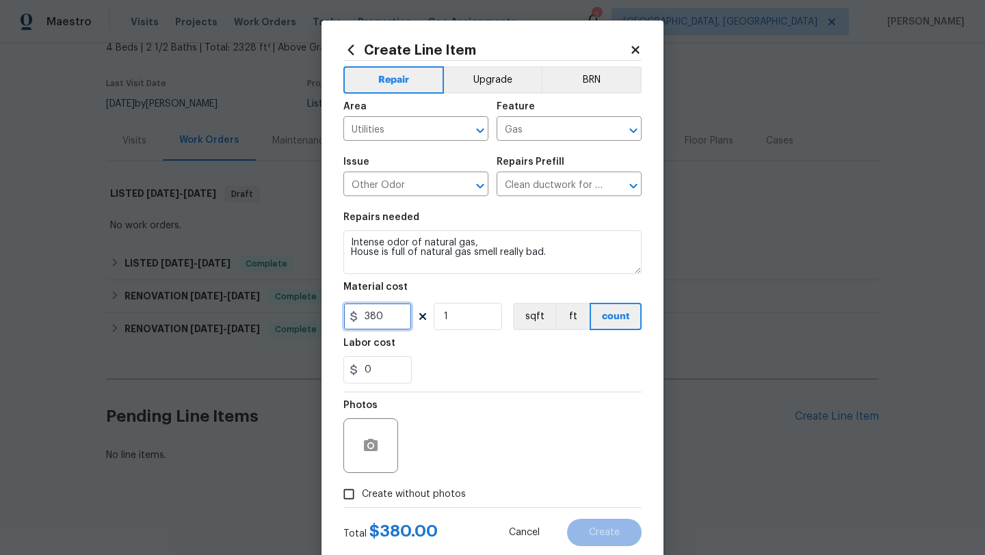
click at [396, 320] on input "380" at bounding box center [377, 316] width 68 height 27
type input "75"
click at [350, 498] on input "Create without photos" at bounding box center [349, 494] width 26 height 26
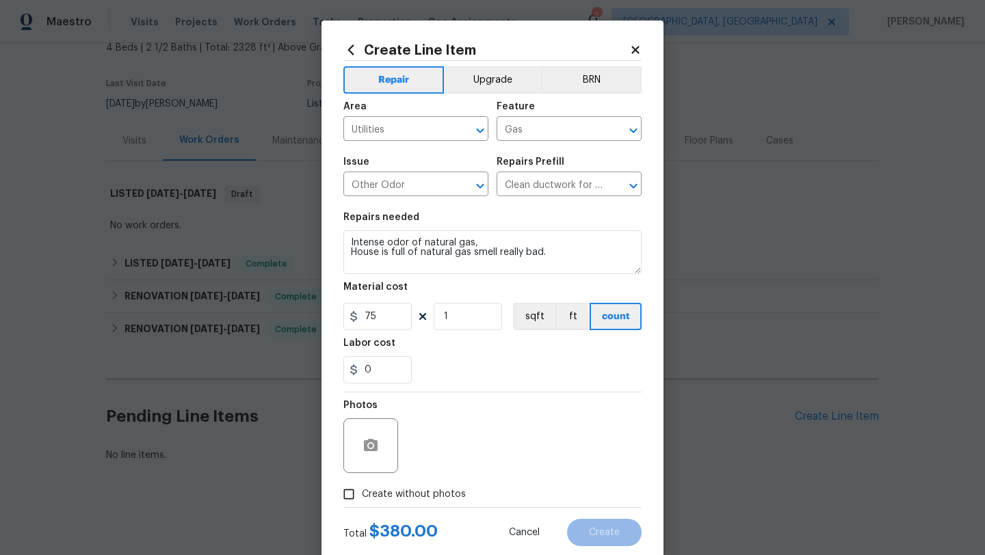
checkbox input "true"
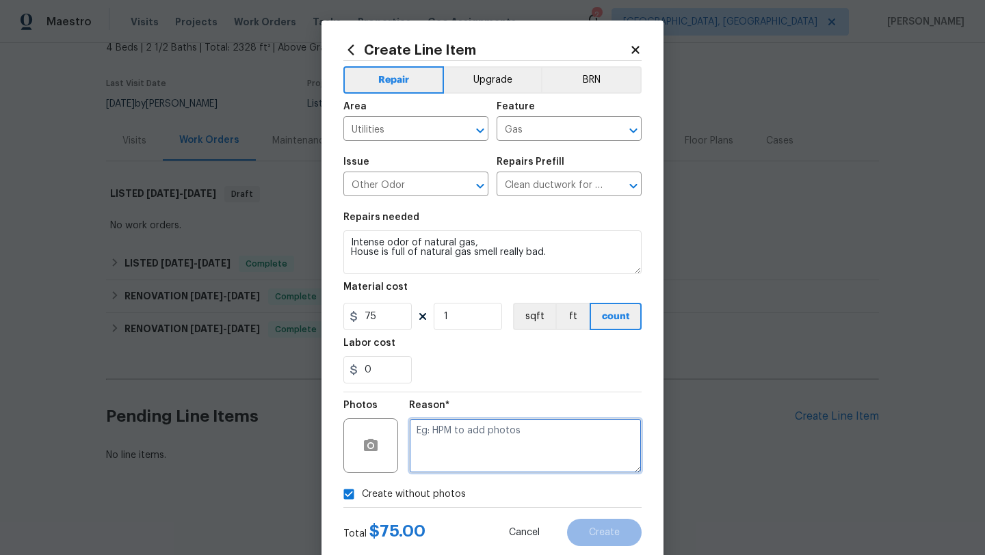
click at [440, 439] on textarea at bounding box center [525, 445] width 232 height 55
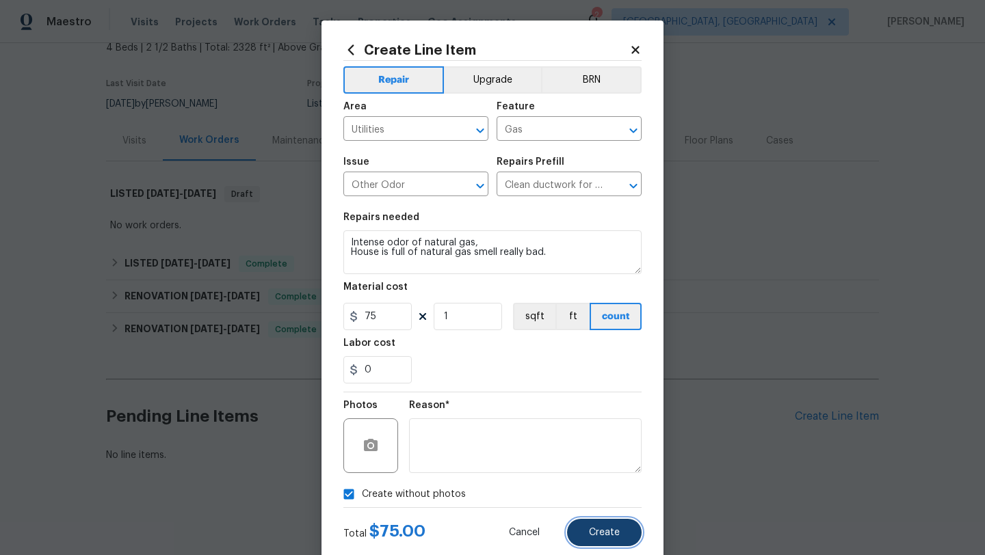
click at [602, 523] on button "Create" at bounding box center [604, 532] width 75 height 27
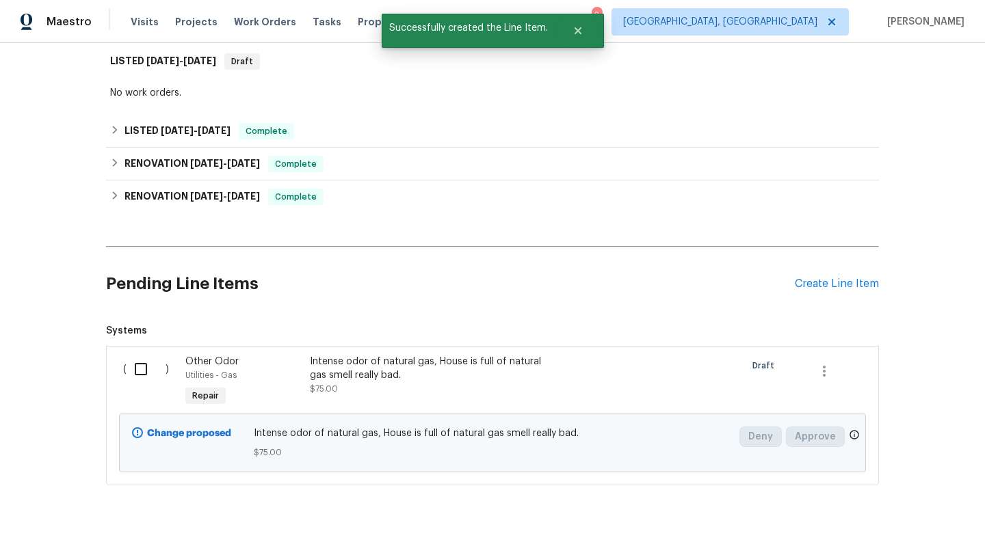
scroll to position [243, 0]
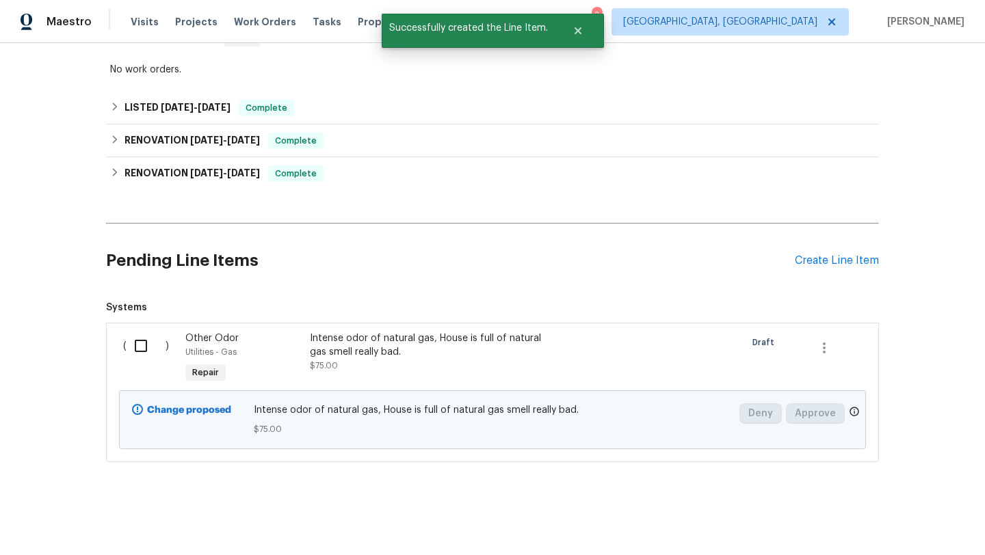
click at [141, 346] on input "checkbox" at bounding box center [145, 346] width 39 height 29
checkbox input "true"
click at [892, 515] on span "Create Work Order" at bounding box center [906, 521] width 91 height 17
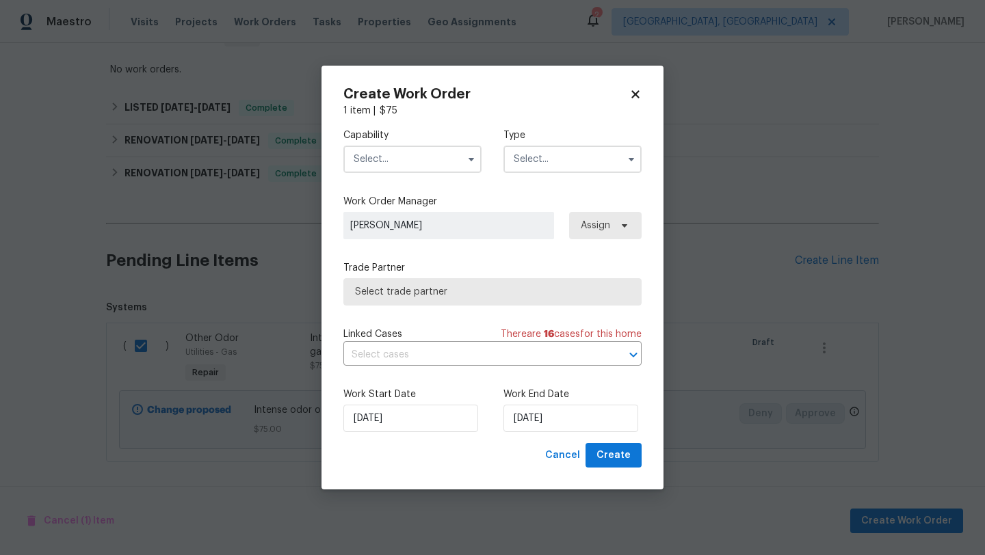
click at [415, 172] on input "text" at bounding box center [412, 159] width 138 height 27
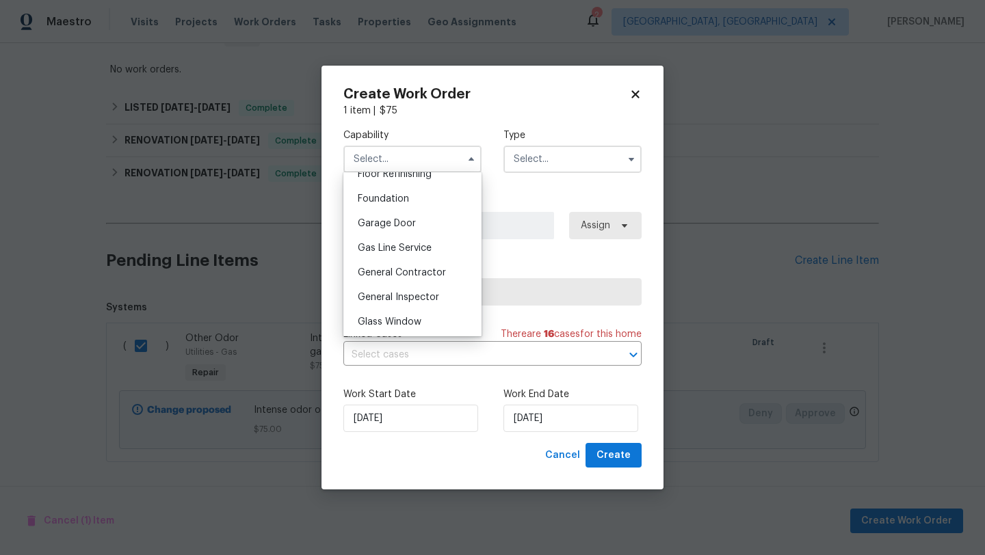
scroll to position [624, 0]
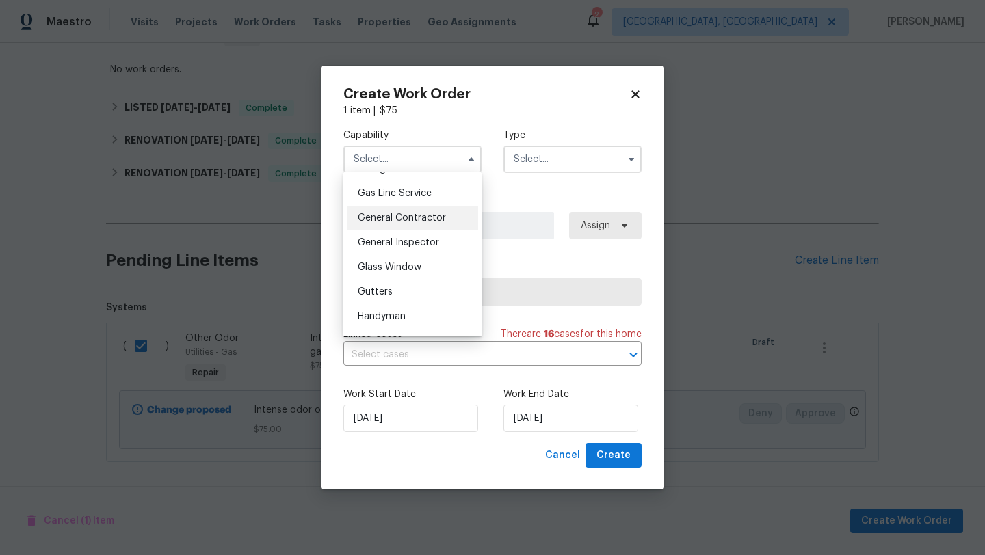
click at [409, 213] on span "General Contractor" at bounding box center [402, 218] width 88 height 10
type input "General Contractor"
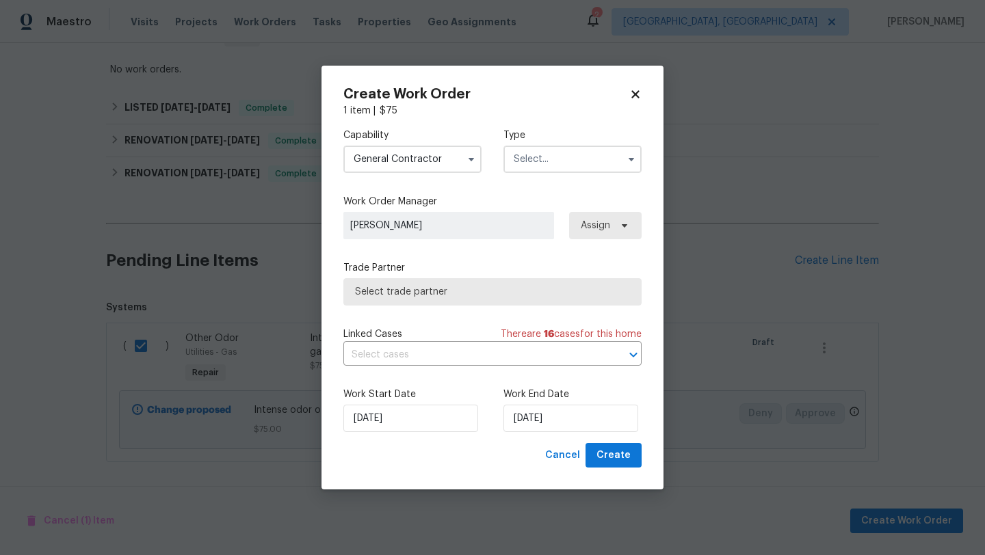
click at [537, 156] on input "text" at bounding box center [572, 159] width 138 height 27
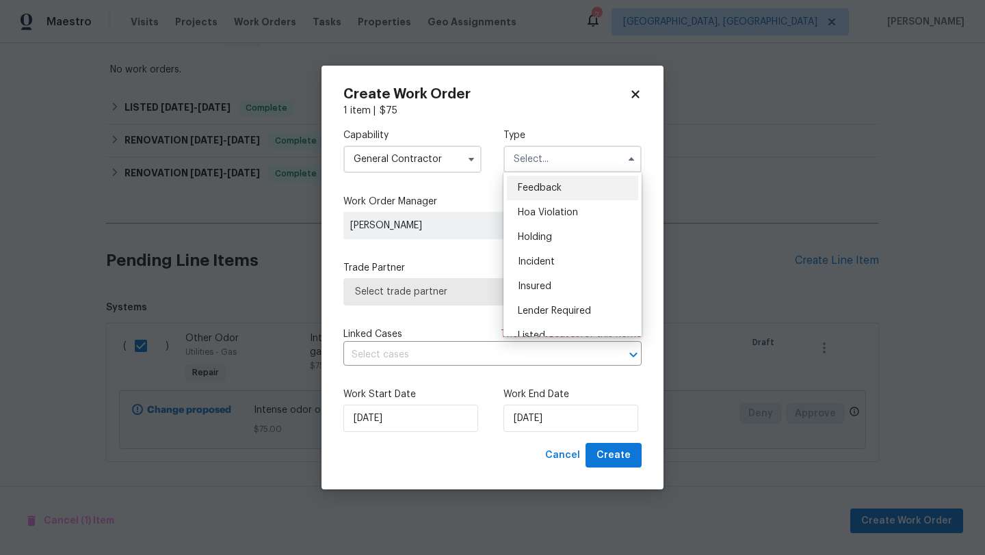
click at [539, 184] on span "Feedback" at bounding box center [540, 188] width 44 height 10
type input "Feedback"
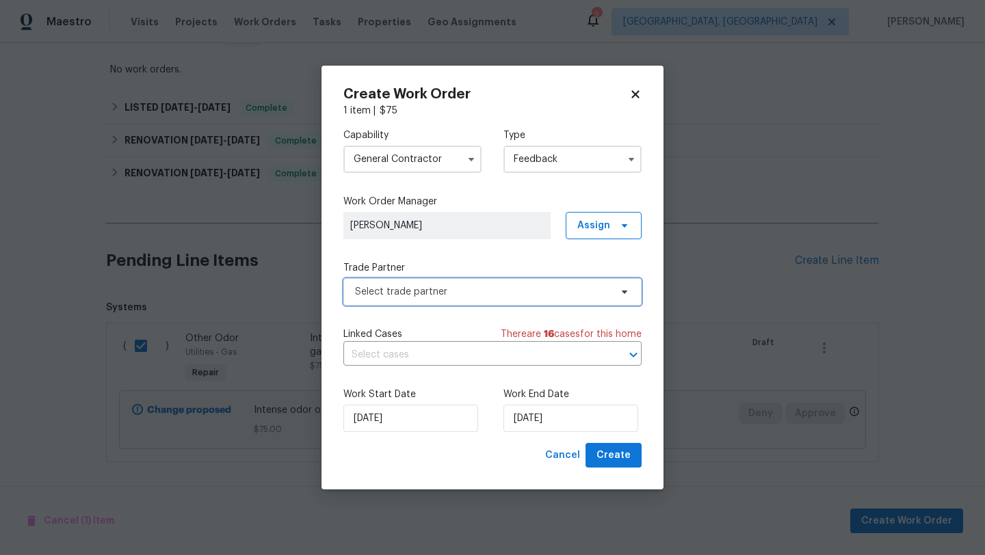
click at [438, 295] on span "Select trade partner" at bounding box center [482, 292] width 255 height 14
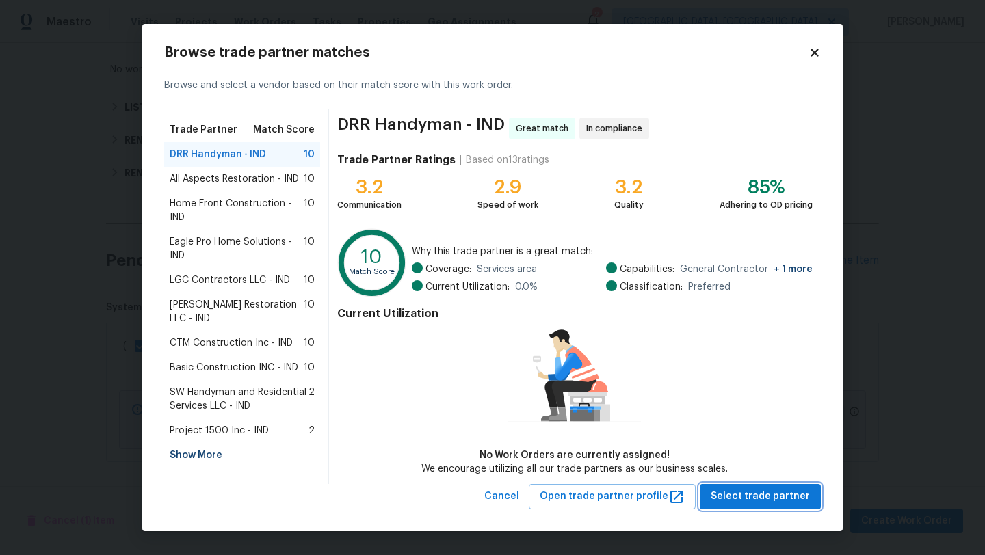
click at [750, 488] on span "Select trade partner" at bounding box center [759, 496] width 99 height 17
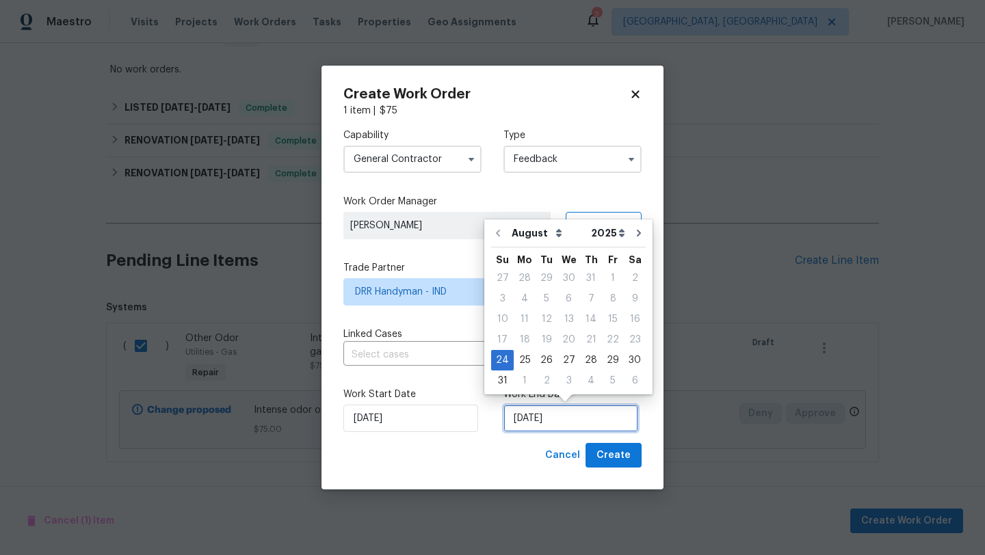
click at [544, 419] on input "24/08/2025" at bounding box center [570, 418] width 135 height 27
click at [559, 362] on div "27" at bounding box center [568, 360] width 23 height 19
type input "27/08/2025"
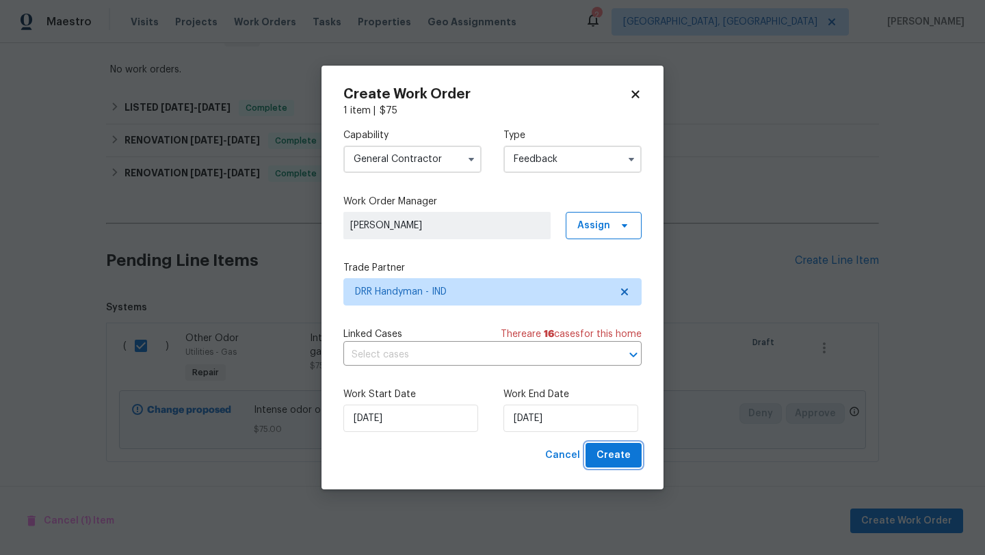
click at [600, 453] on span "Create" at bounding box center [613, 455] width 34 height 17
checkbox input "false"
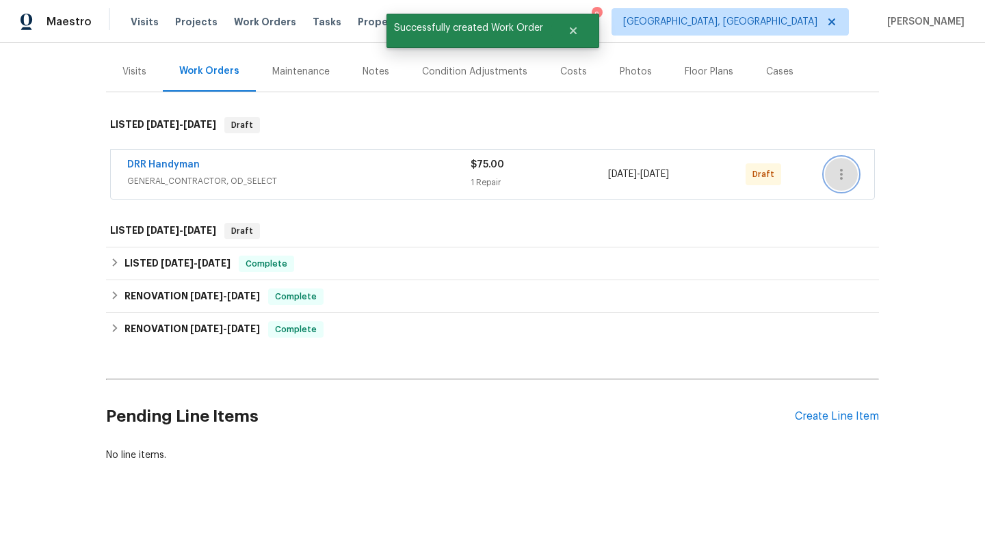
click at [837, 173] on icon "button" at bounding box center [841, 174] width 16 height 16
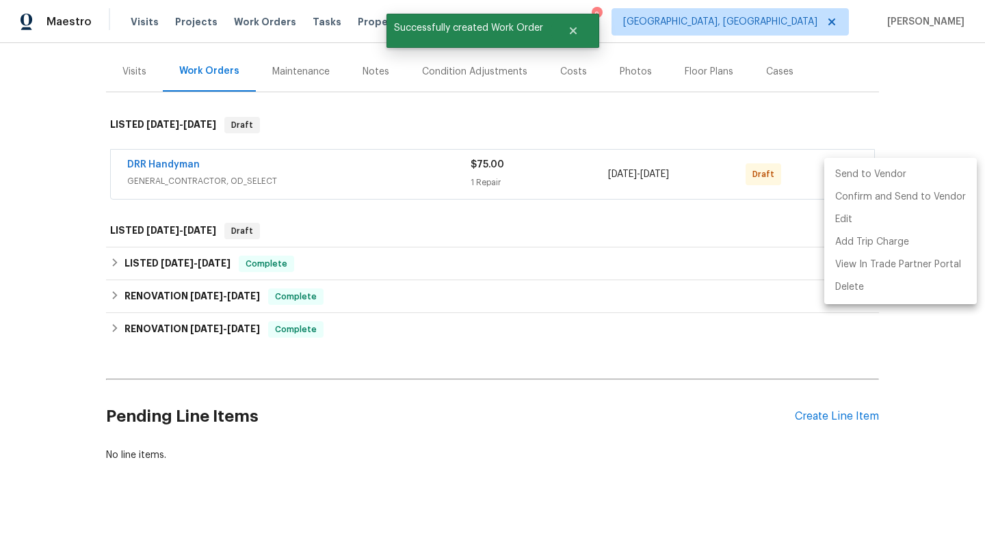
click at [840, 174] on li "Send to Vendor" at bounding box center [900, 174] width 152 height 23
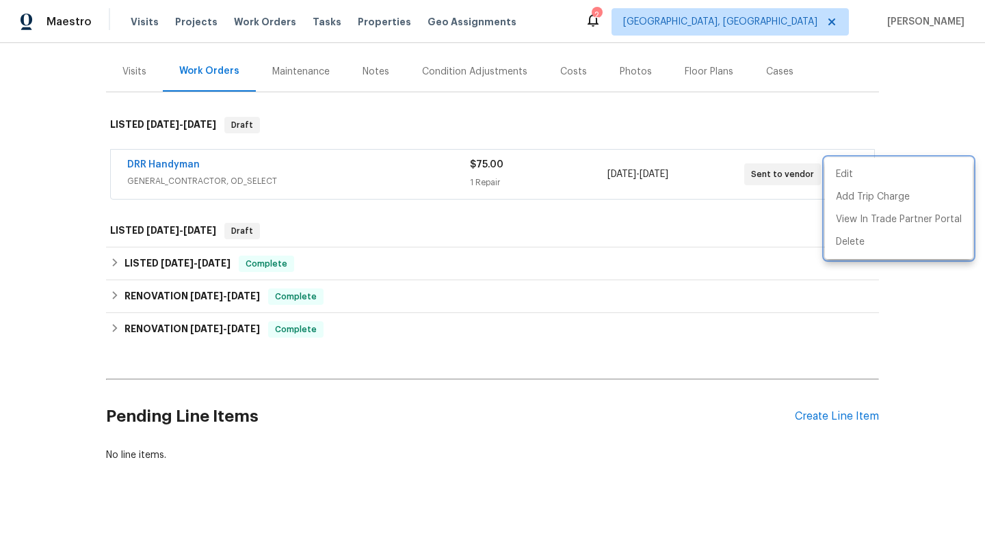
click at [352, 176] on div at bounding box center [492, 277] width 985 height 555
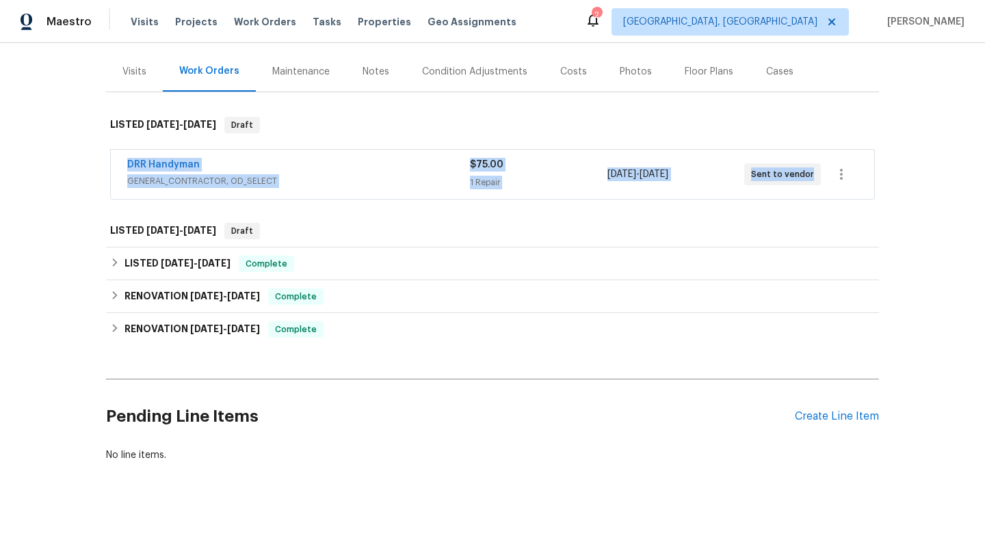
drag, startPoint x: 165, startPoint y: 156, endPoint x: 889, endPoint y: 205, distance: 726.4
click at [908, 208] on div "Back to all projects 3445 Brandenburg Blvd, Indianapolis, IN 46239 4 Beds | 2 1…" at bounding box center [492, 299] width 985 height 512
copy div "DRR Handyman GENERAL_CONTRACTOR, OD_SELECT $75.00 1 Repair 8/24/2025 - 8/27/202…"
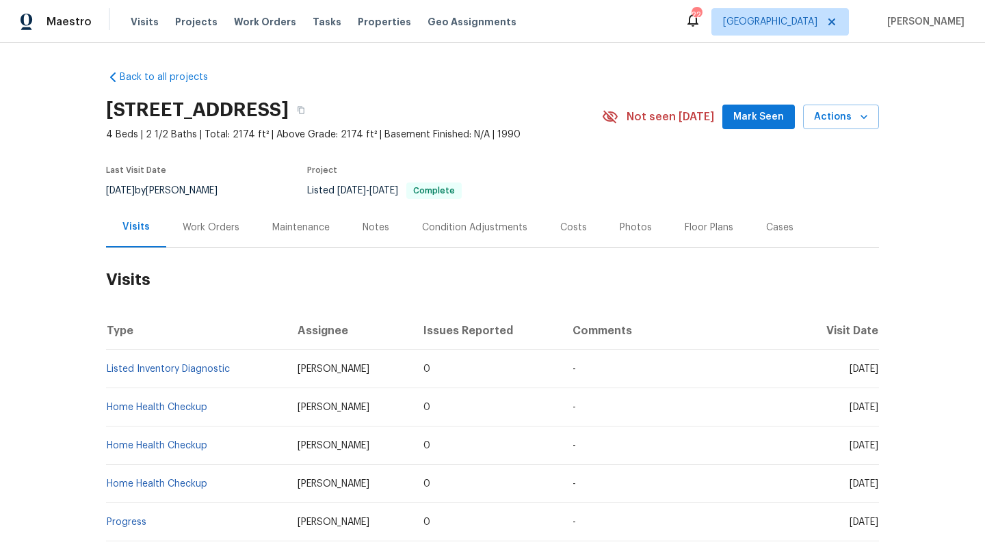
click at [234, 228] on div "Work Orders" at bounding box center [211, 228] width 57 height 14
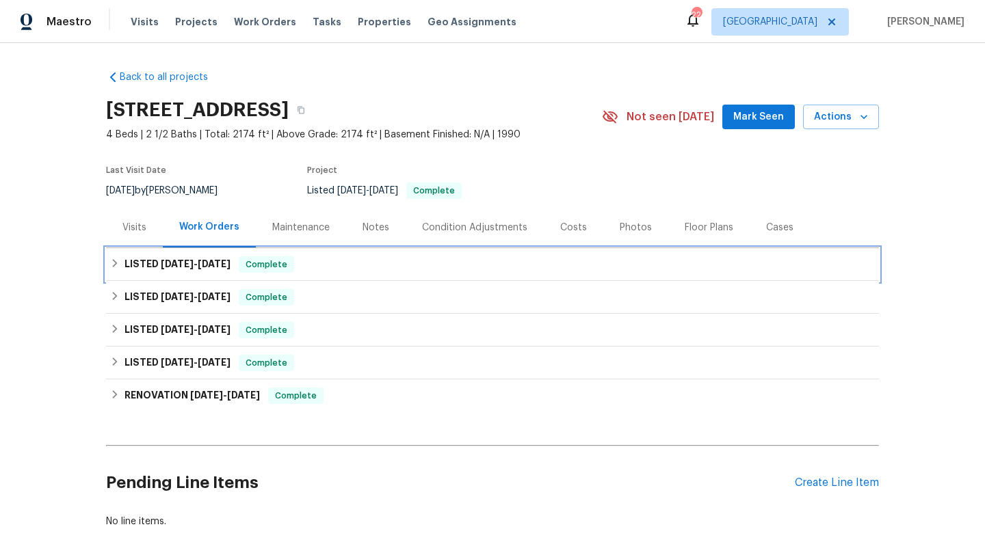
click at [302, 262] on div "LISTED [DATE] - [DATE] Complete" at bounding box center [492, 264] width 764 height 16
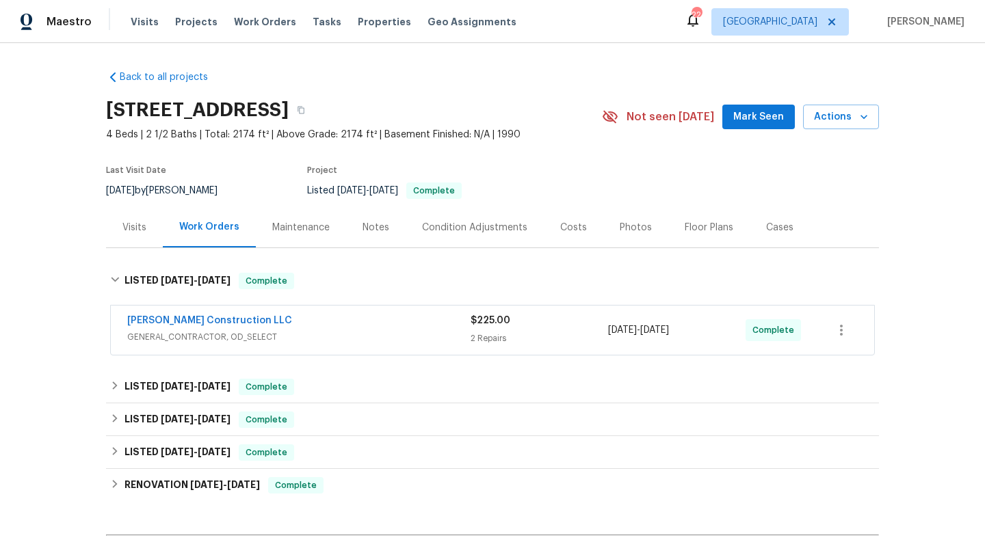
click at [353, 317] on div "[PERSON_NAME] Construction LLC" at bounding box center [298, 322] width 343 height 16
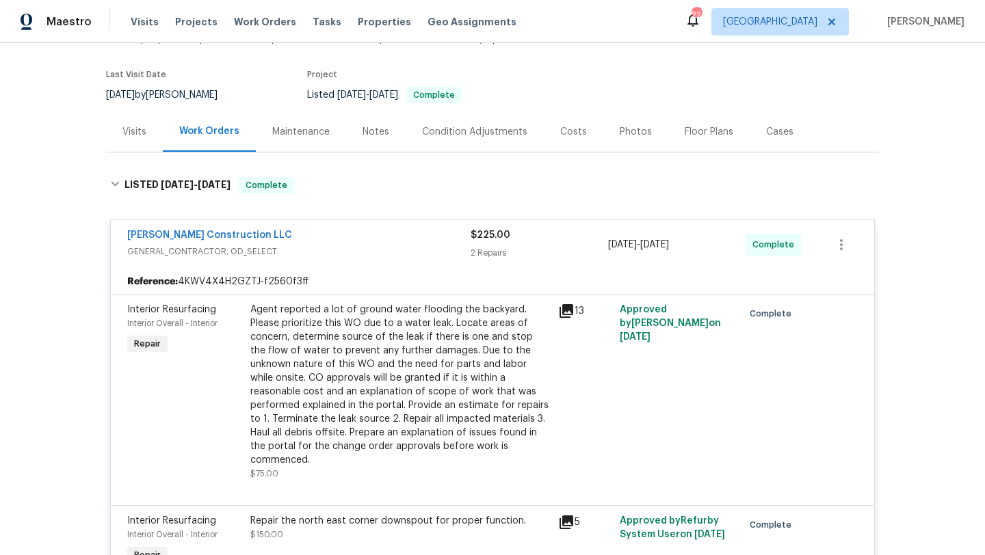
scroll to position [98, 0]
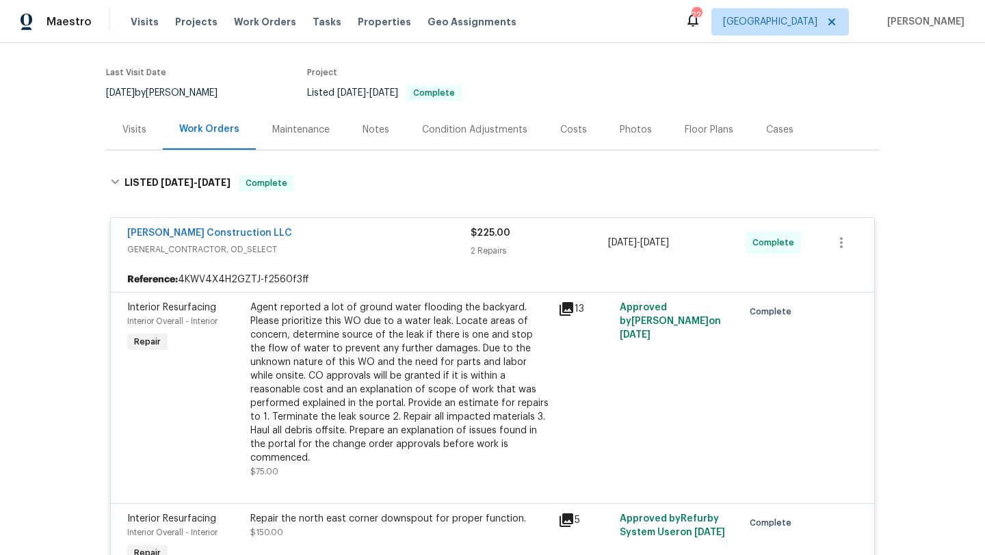
click at [539, 311] on div "Agent reported a lot of ground water flooding the backyard. Please prioritize t…" at bounding box center [399, 383] width 299 height 164
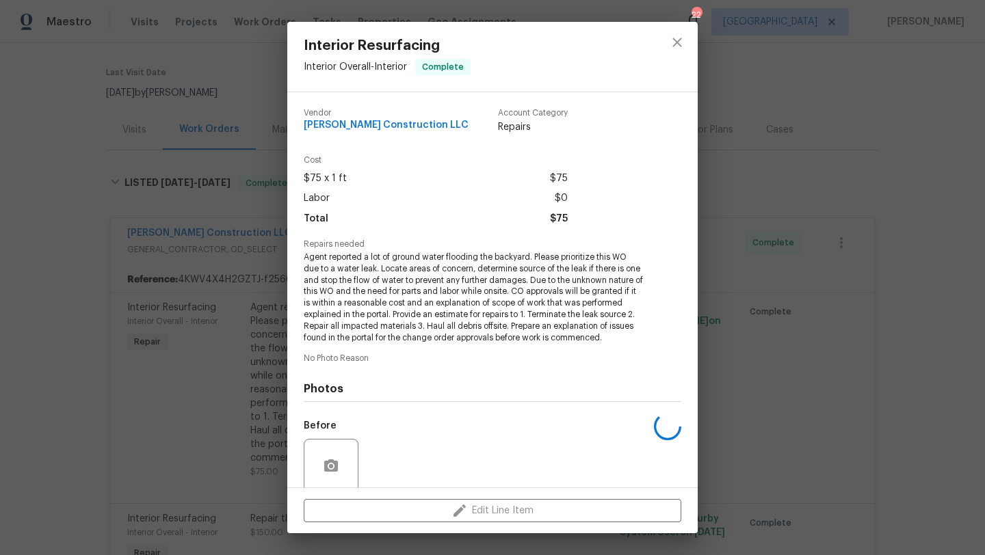
scroll to position [109, 0]
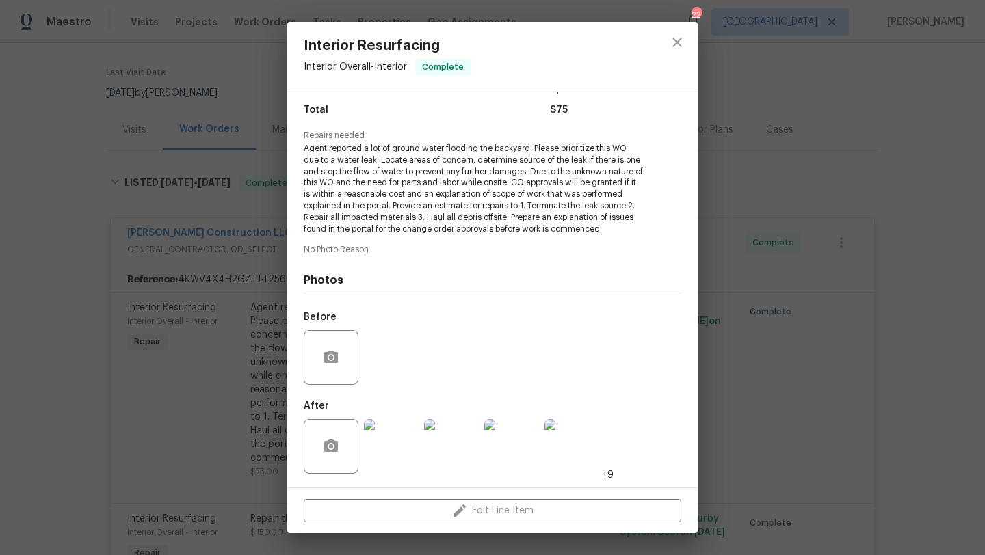
click at [398, 440] on img at bounding box center [391, 446] width 55 height 55
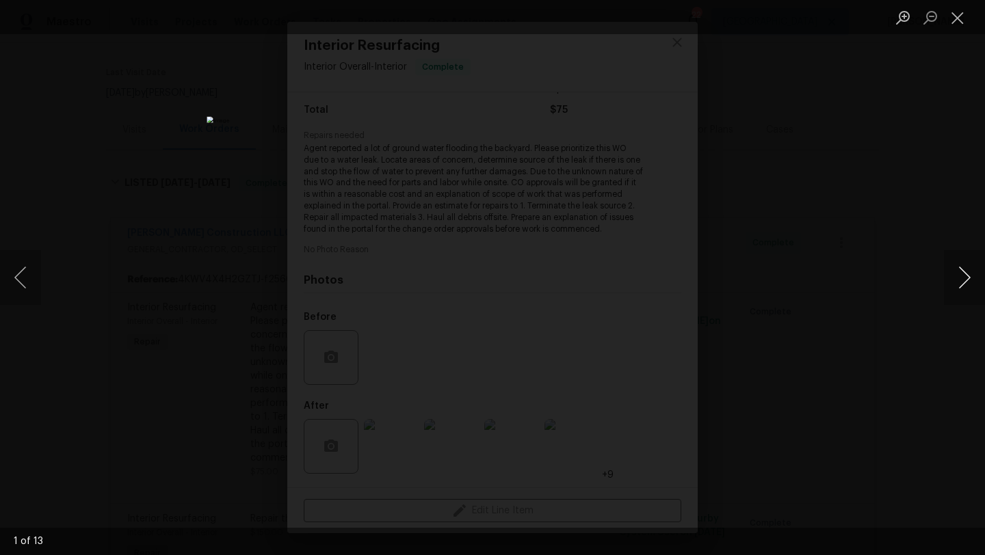
click at [950, 282] on button "Next image" at bounding box center [964, 277] width 41 height 55
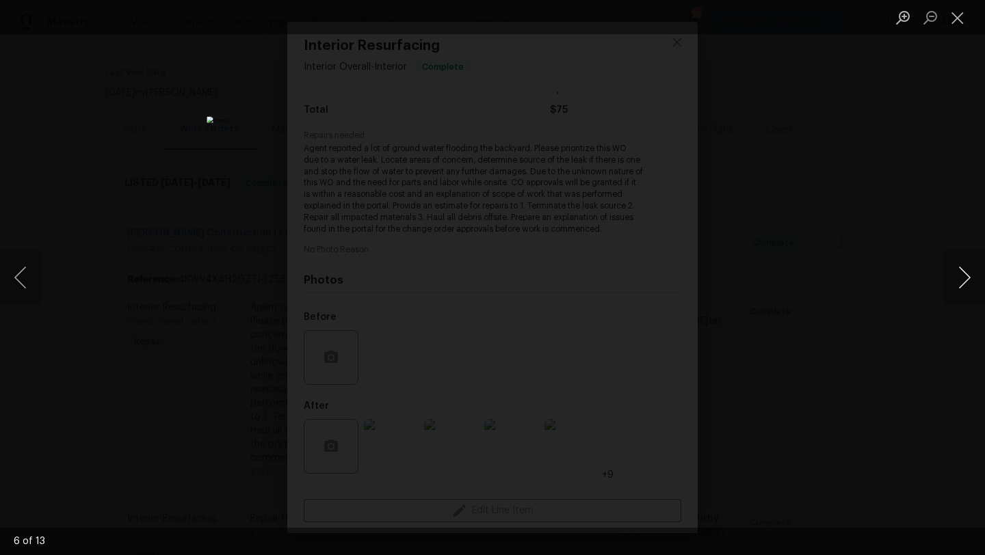
click at [965, 279] on button "Next image" at bounding box center [964, 277] width 41 height 55
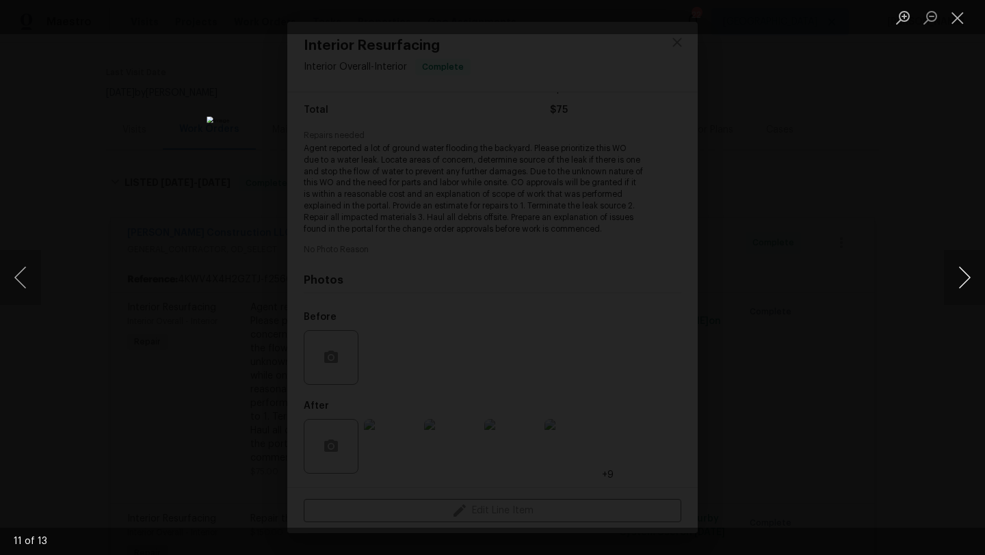
click at [965, 279] on button "Next image" at bounding box center [964, 277] width 41 height 55
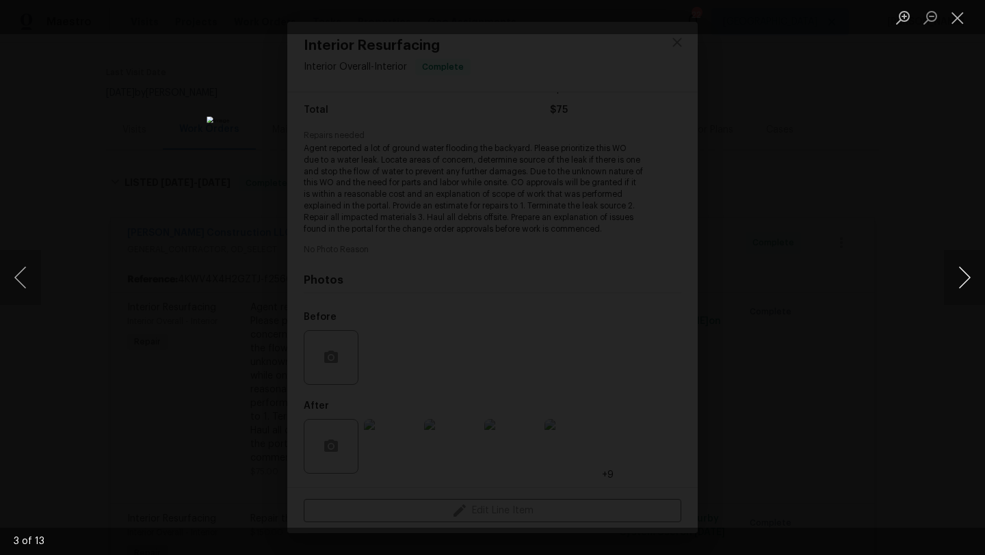
click at [965, 279] on button "Next image" at bounding box center [964, 277] width 41 height 55
click at [955, 15] on button "Close lightbox" at bounding box center [957, 17] width 27 height 24
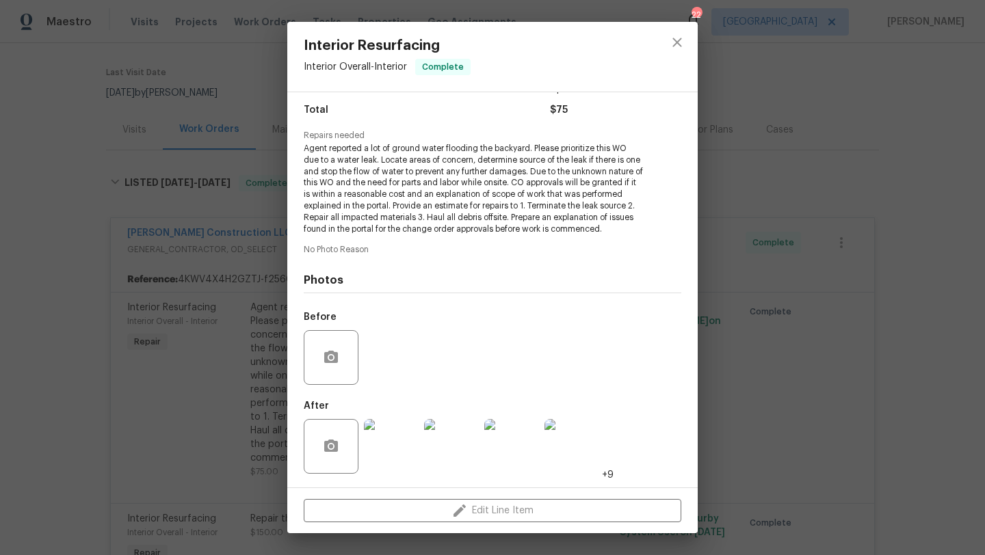
click at [825, 216] on div "Interior Resurfacing Interior Overall - Interior Complete Vendor Bowen Construc…" at bounding box center [492, 277] width 985 height 555
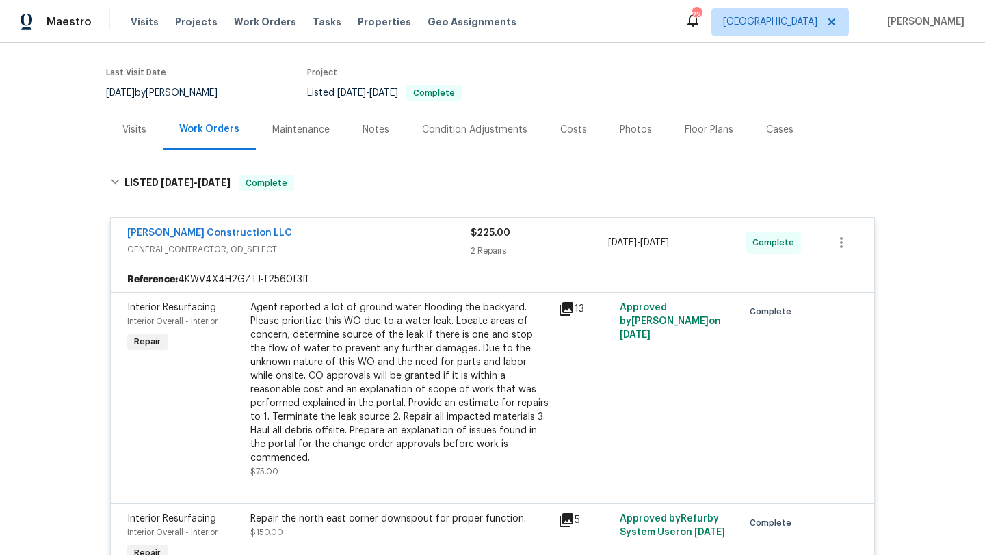
click at [208, 238] on span "Bowen Construction LLC" at bounding box center [209, 233] width 165 height 14
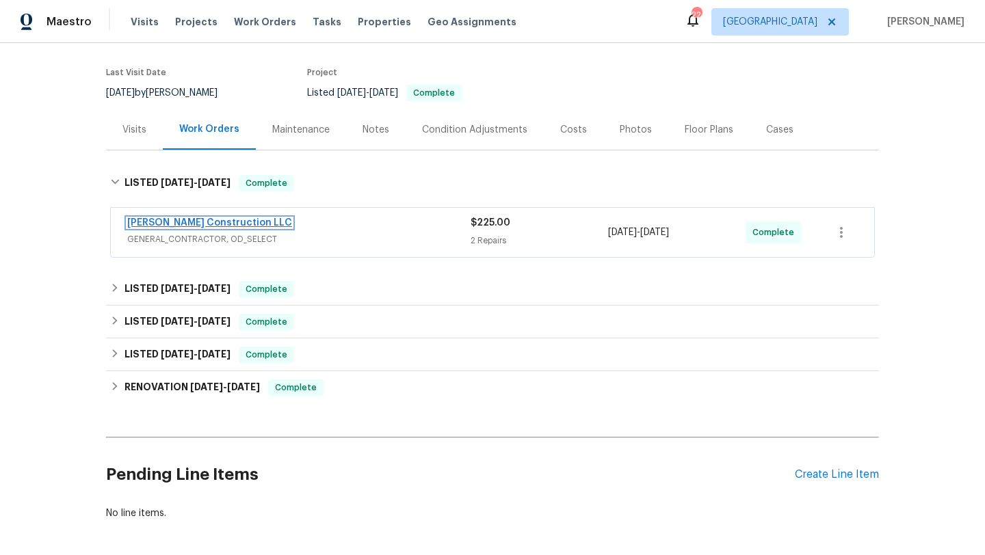
click at [207, 224] on link "Bowen Construction LLC" at bounding box center [209, 223] width 165 height 10
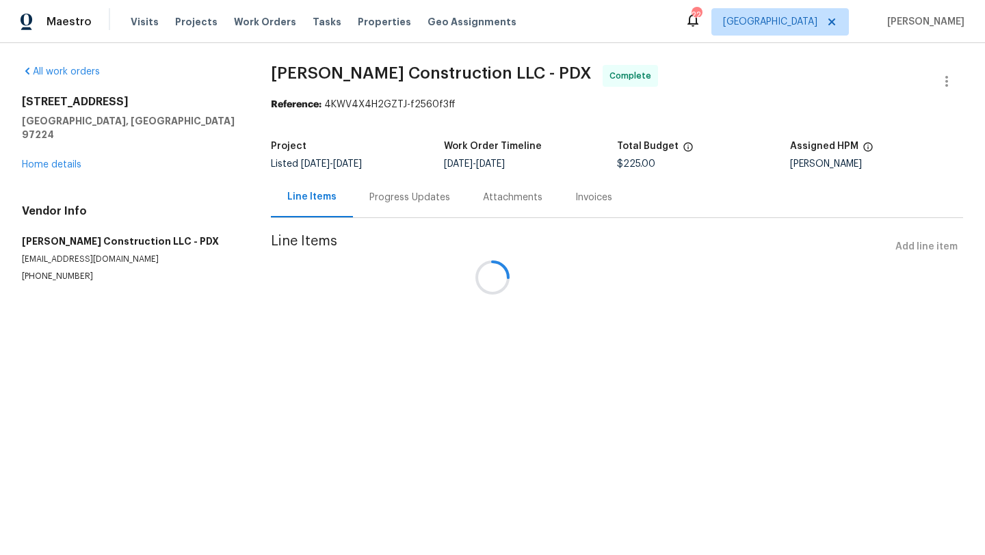
click at [402, 198] on div at bounding box center [492, 277] width 985 height 555
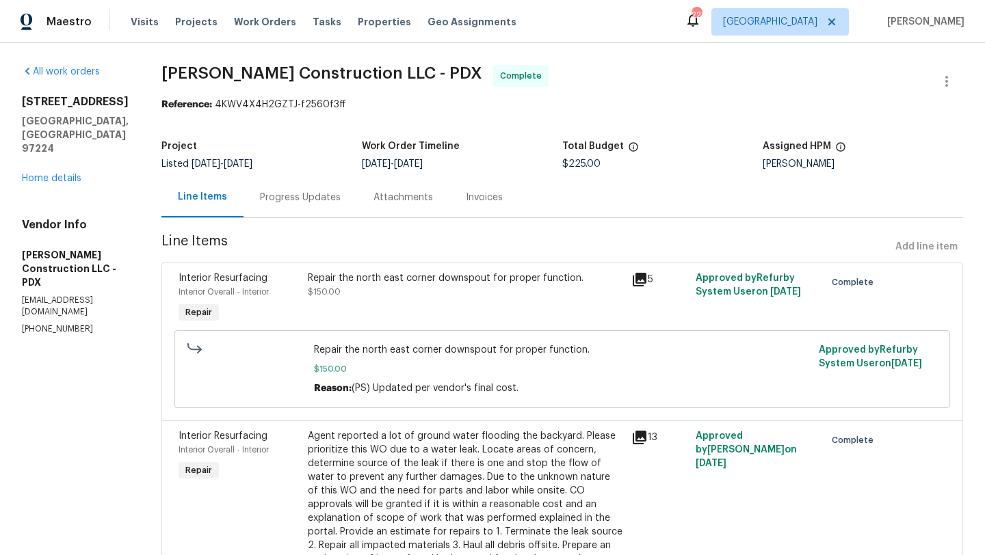
click at [338, 199] on div "Progress Updates" at bounding box center [300, 198] width 81 height 14
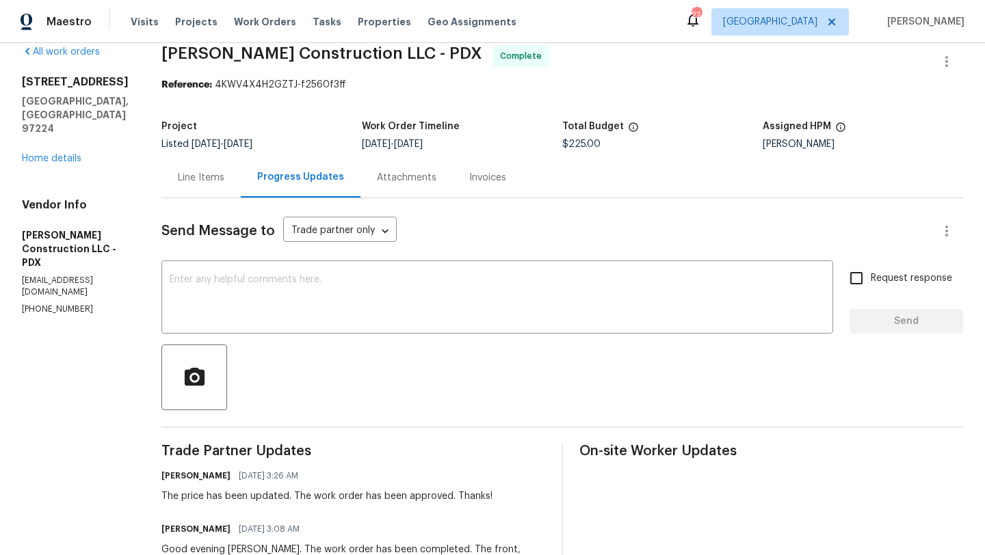
scroll to position [25, 0]
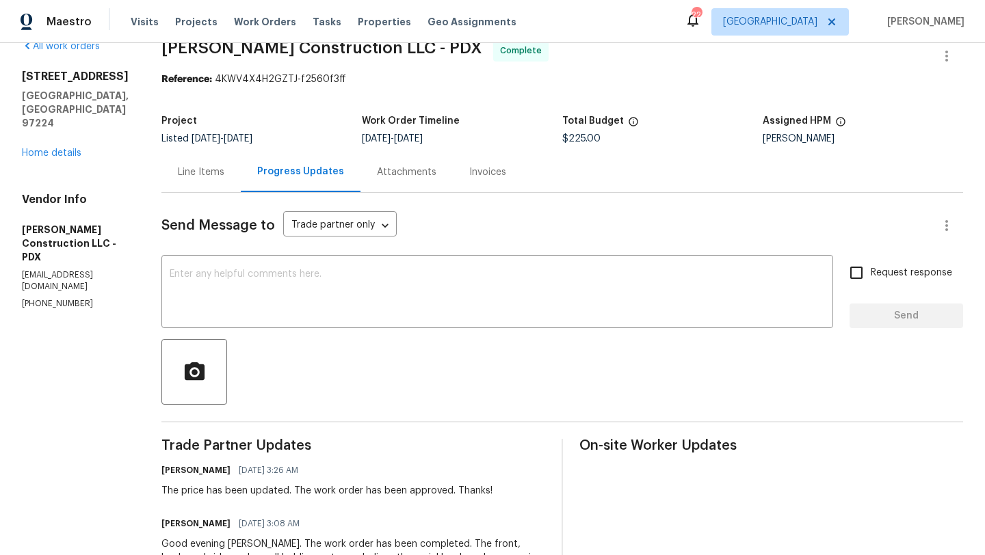
click at [228, 183] on div "Line Items" at bounding box center [200, 172] width 79 height 40
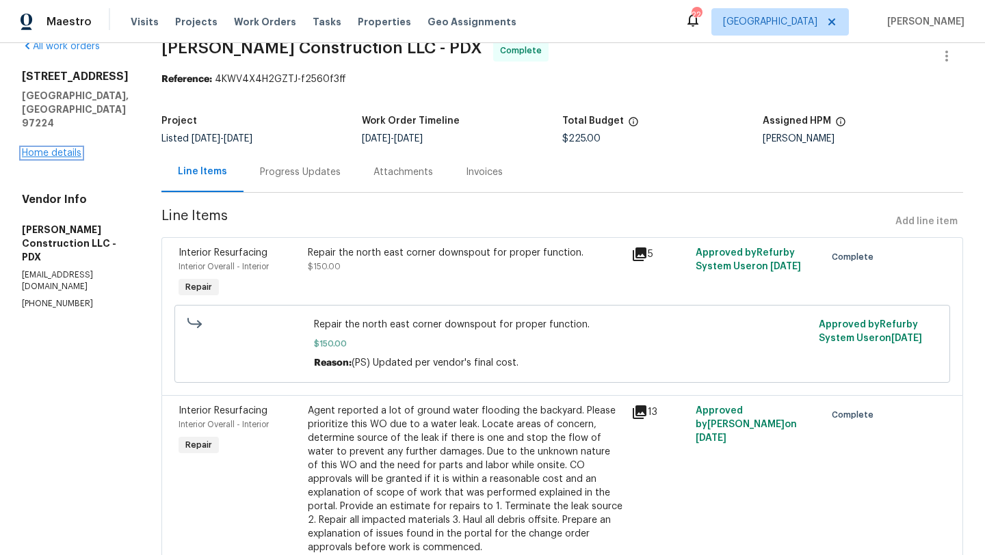
click at [72, 148] on link "Home details" at bounding box center [51, 153] width 59 height 10
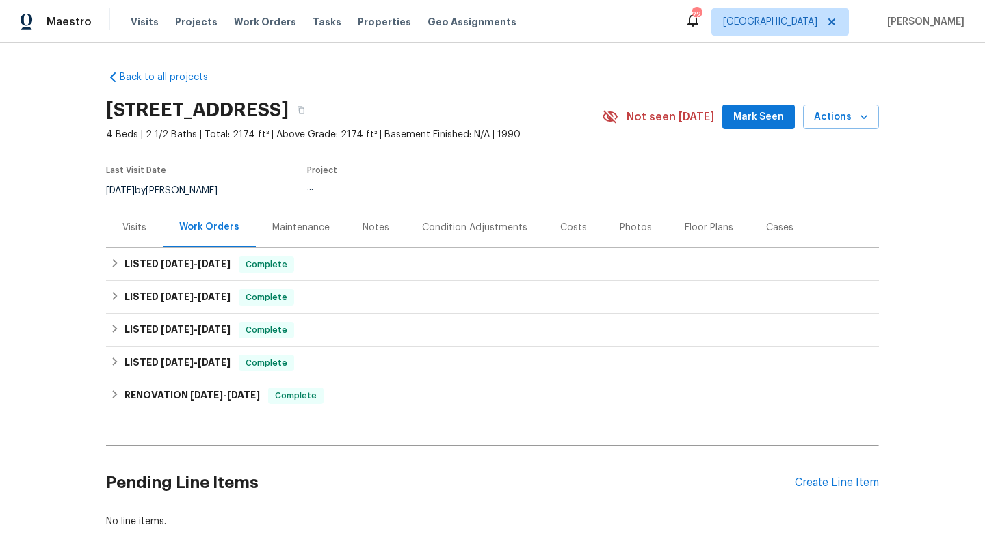
click at [198, 189] on div "8/23/2025 by Nichole Darst" at bounding box center [170, 191] width 128 height 16
copy div "8/23/2025 by Nichole Darst"
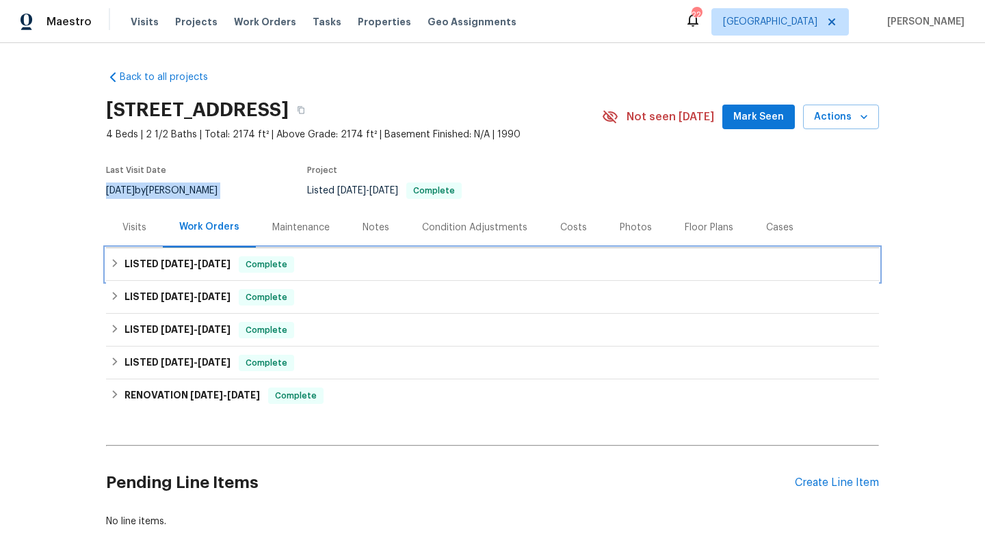
click at [194, 267] on span "8/19/25 - 8/21/25" at bounding box center [196, 264] width 70 height 10
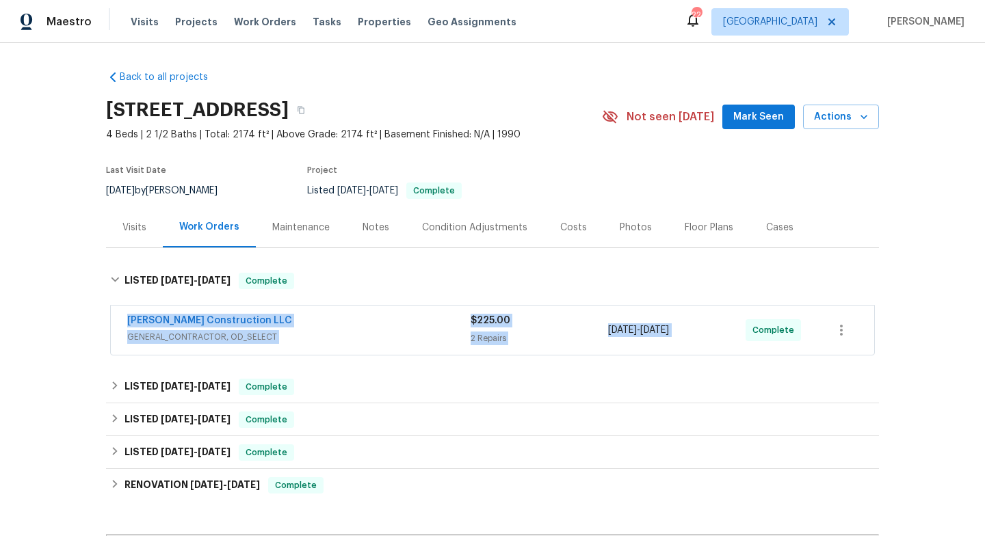
drag, startPoint x: 114, startPoint y: 315, endPoint x: 768, endPoint y: 316, distance: 654.3
click at [768, 317] on div "Bowen Construction LLC GENERAL_CONTRACTOR, OD_SELECT $225.00 2 Repairs 8/20/202…" at bounding box center [492, 331] width 773 height 57
copy div "Bowen Construction LLC GENERAL_CONTRACTOR, OD_SELECT $225.00 2 Repairs 8/20/202…"
click at [362, 326] on div "Bowen Construction LLC" at bounding box center [298, 322] width 343 height 16
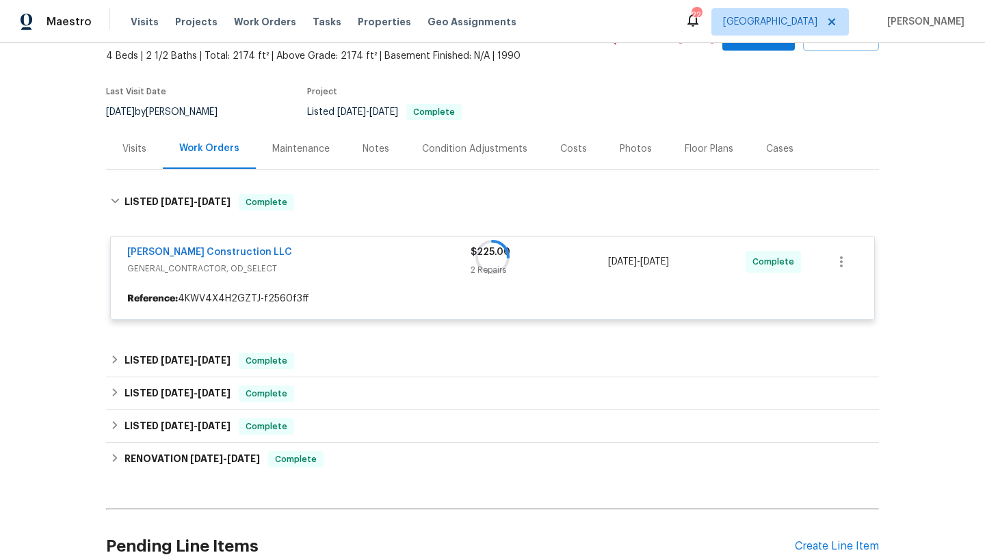
scroll to position [209, 0]
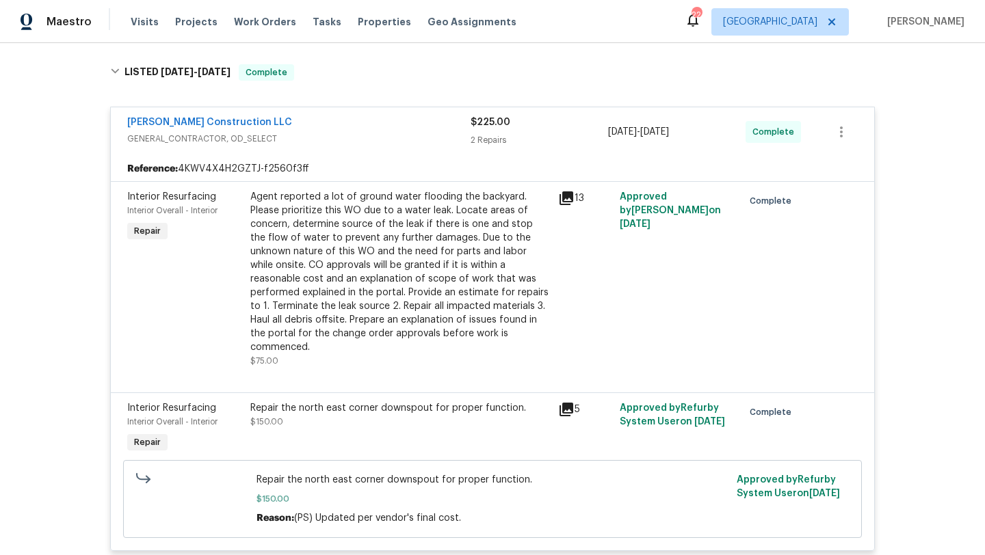
click at [546, 401] on div "Repair the north east corner downspout for proper function." at bounding box center [399, 408] width 299 height 14
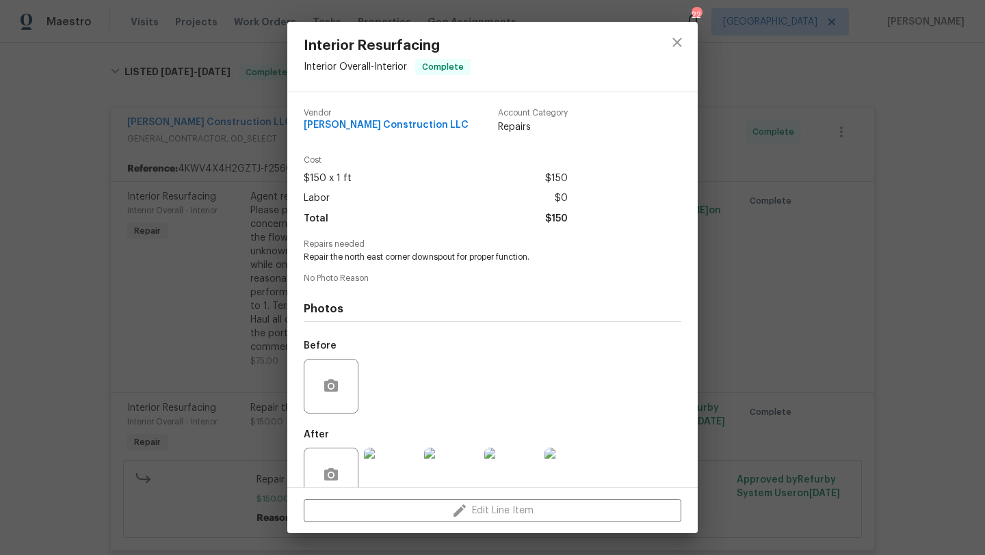
scroll to position [29, 0]
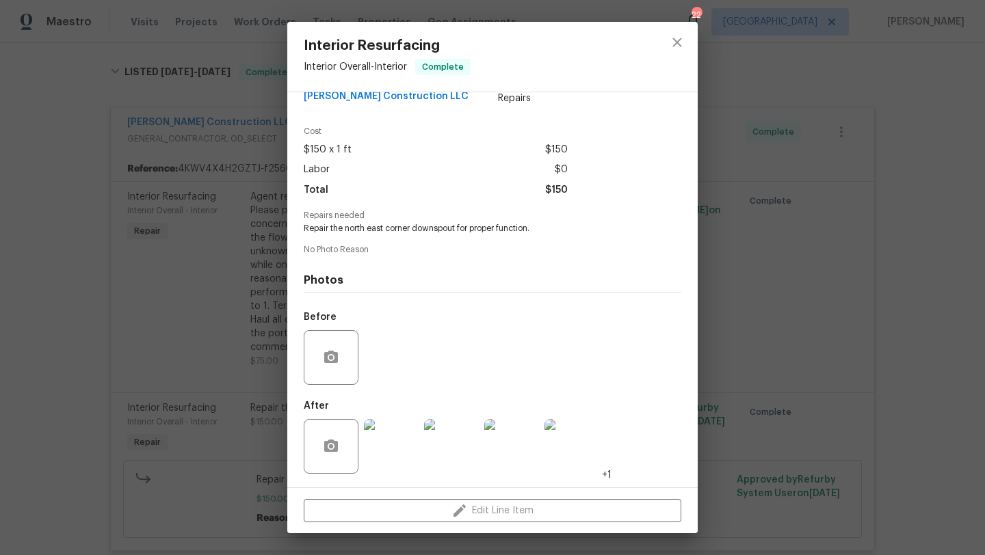
click at [800, 325] on div "Interior Resurfacing Interior Overall - Interior Complete Vendor Bowen Construc…" at bounding box center [492, 277] width 985 height 555
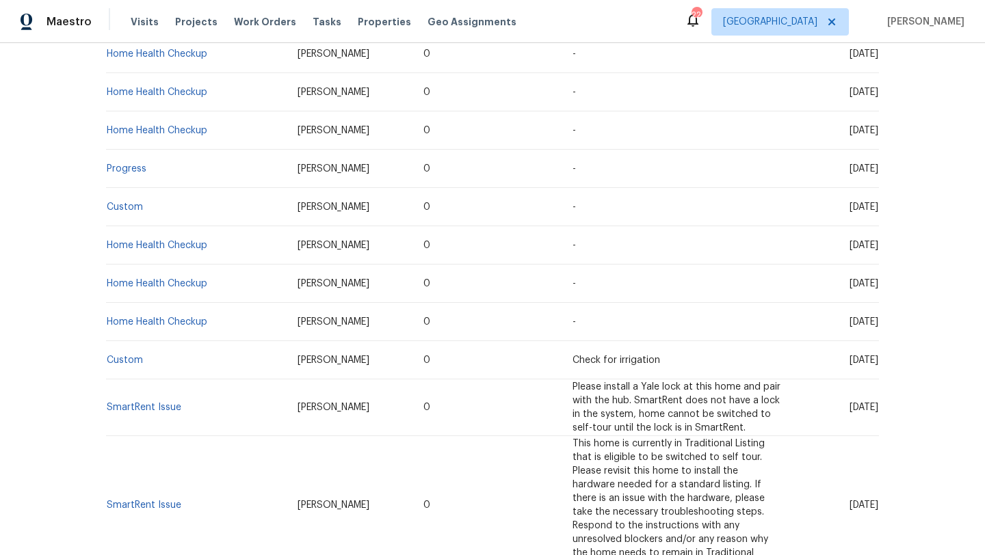
scroll to position [300, 0]
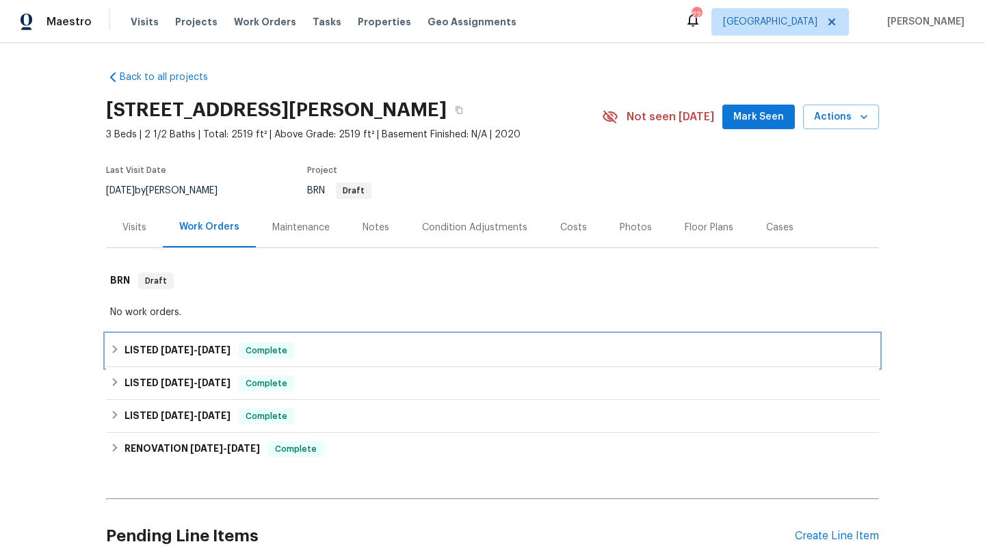
click at [374, 347] on div "LISTED 7/24/25 - 7/28/25 Complete" at bounding box center [492, 351] width 764 height 16
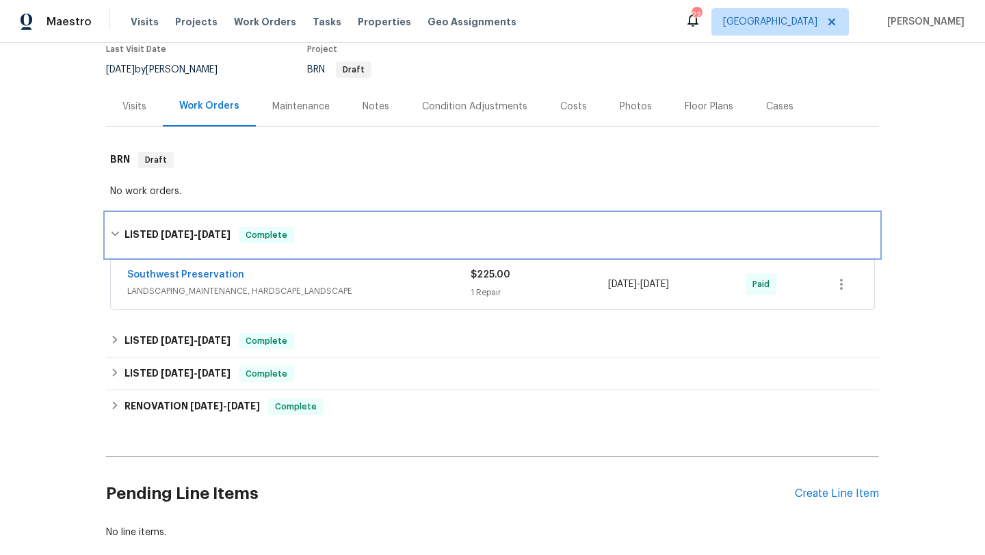
scroll to position [133, 0]
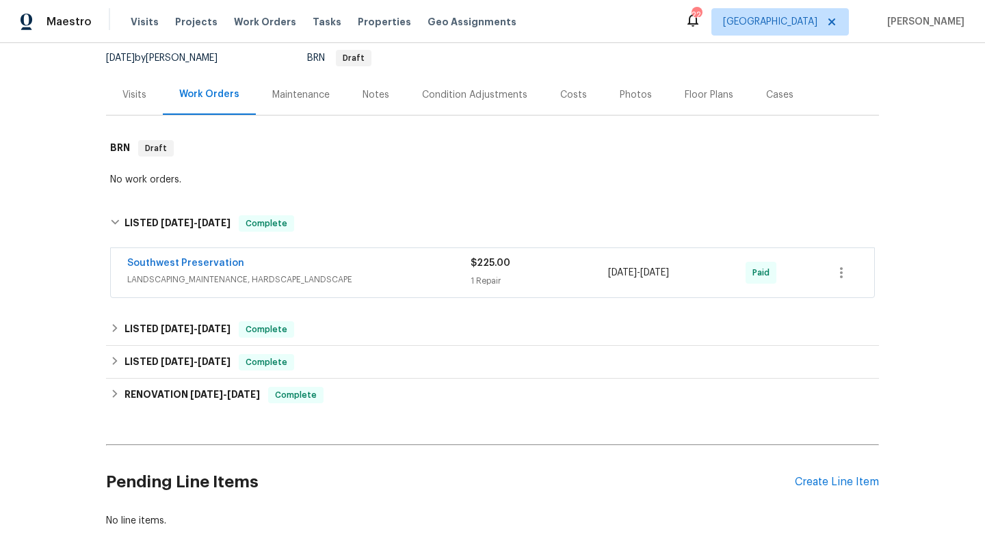
click at [398, 282] on span "LANDSCAPING_MAINTENANCE, HARDSCAPE_LANDSCAPE" at bounding box center [298, 280] width 343 height 14
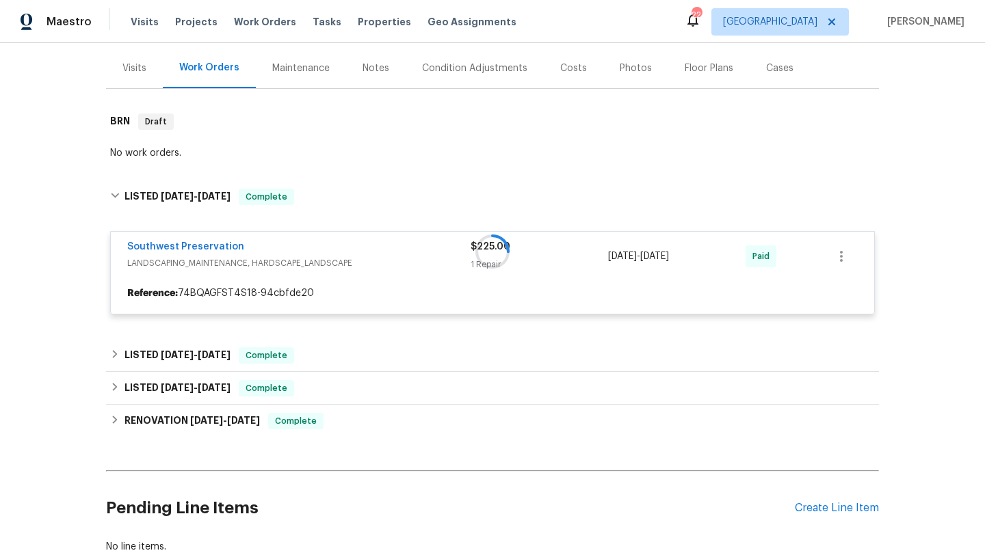
scroll to position [168, 0]
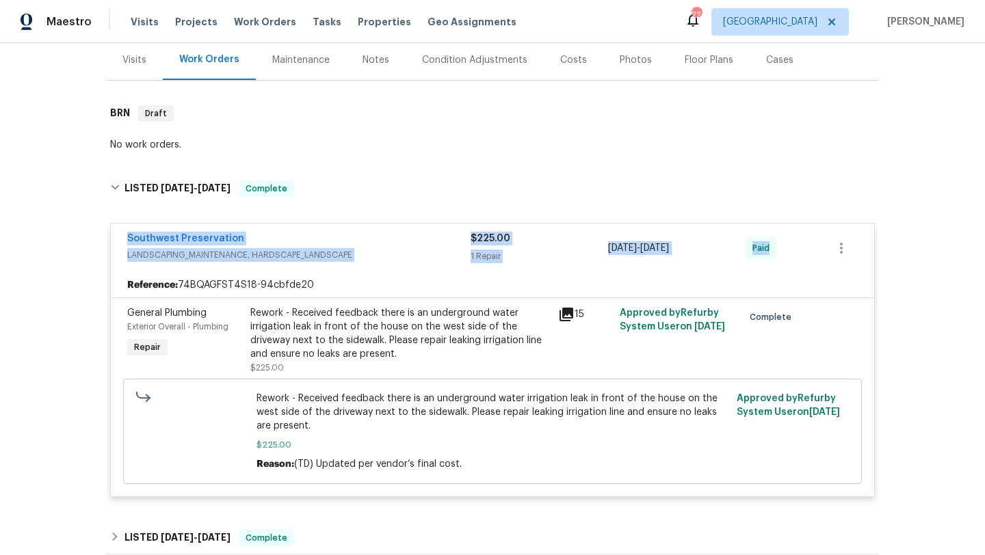
drag, startPoint x: 116, startPoint y: 232, endPoint x: 895, endPoint y: 250, distance: 779.6
click at [898, 250] on div "Back to all projects 7440 W Andrea Dr, Peoria, AZ 85383 3 Beds | 2 1/2 Baths | …" at bounding box center [492, 299] width 985 height 512
copy div "Southwest Preservation LANDSCAPING_MAINTENANCE, HARDSCAPE_LANDSCAPE $225.00 1 R…"
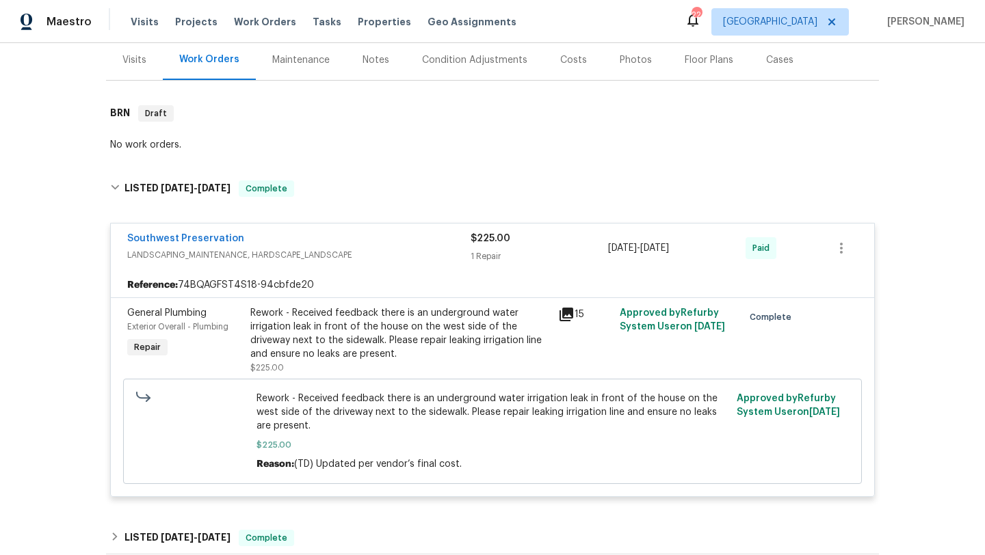
click at [458, 154] on div "No work orders." at bounding box center [492, 145] width 773 height 21
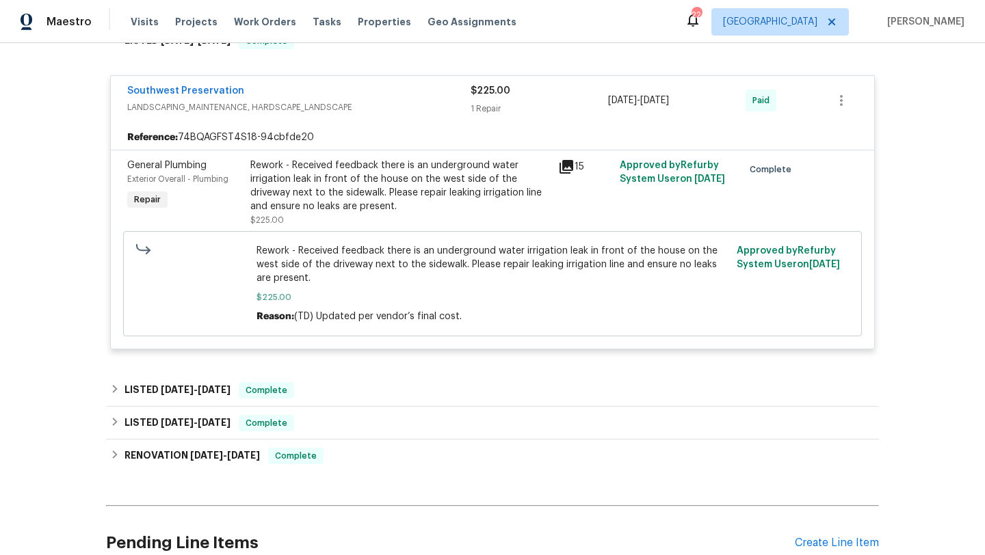
scroll to position [442, 0]
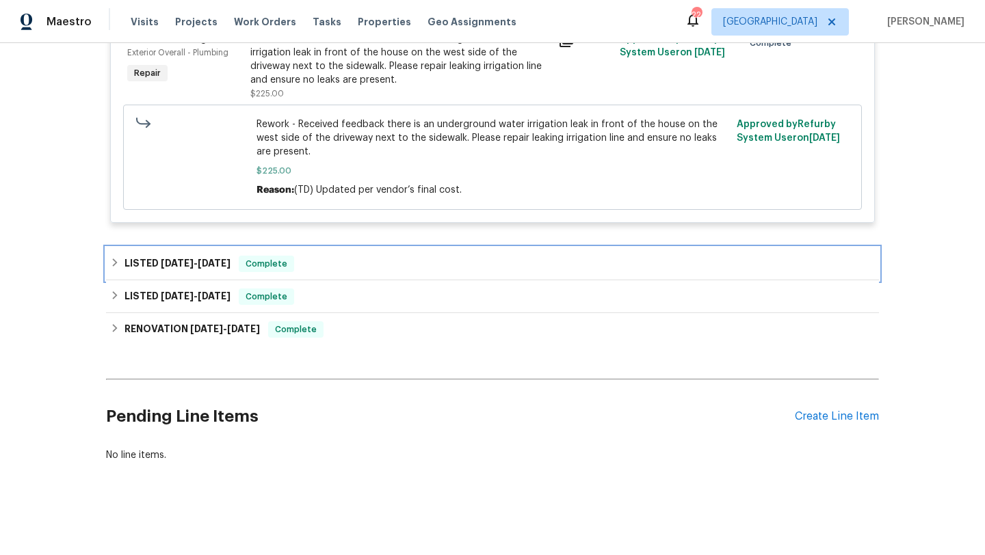
click at [397, 273] on div "LISTED 4/28/25 - 4/29/25 Complete" at bounding box center [492, 264] width 773 height 33
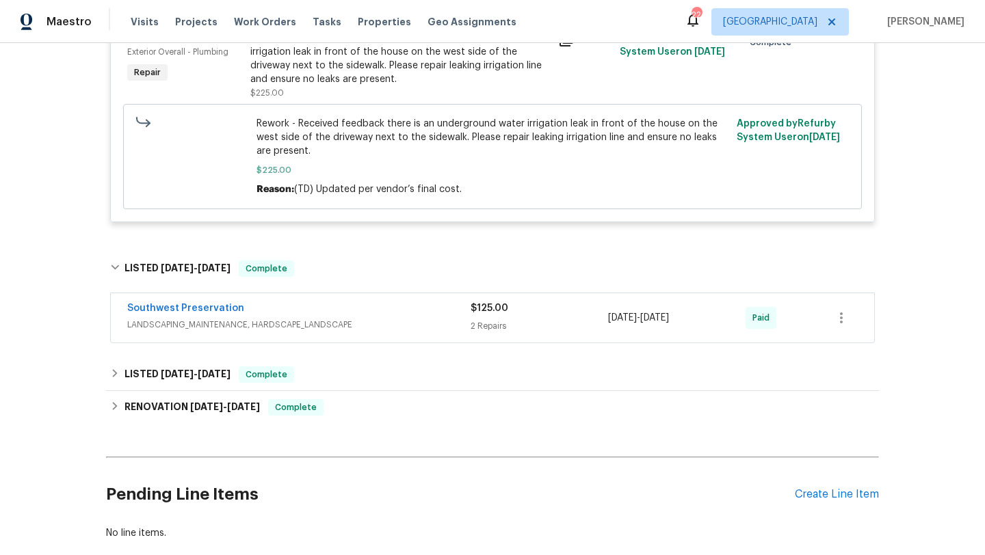
click at [410, 320] on span "LANDSCAPING_MAINTENANCE, HARDSCAPE_LANDSCAPE" at bounding box center [298, 325] width 343 height 14
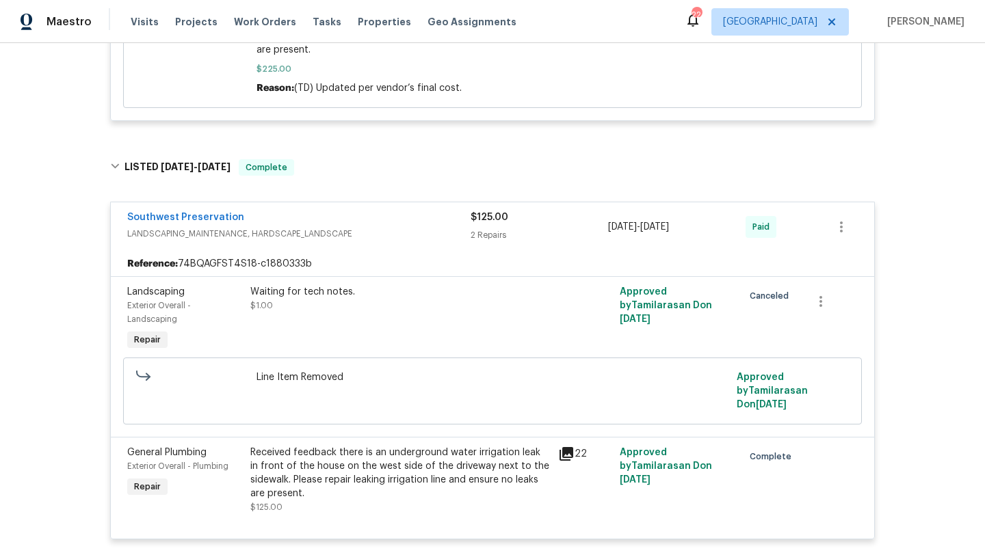
scroll to position [829, 0]
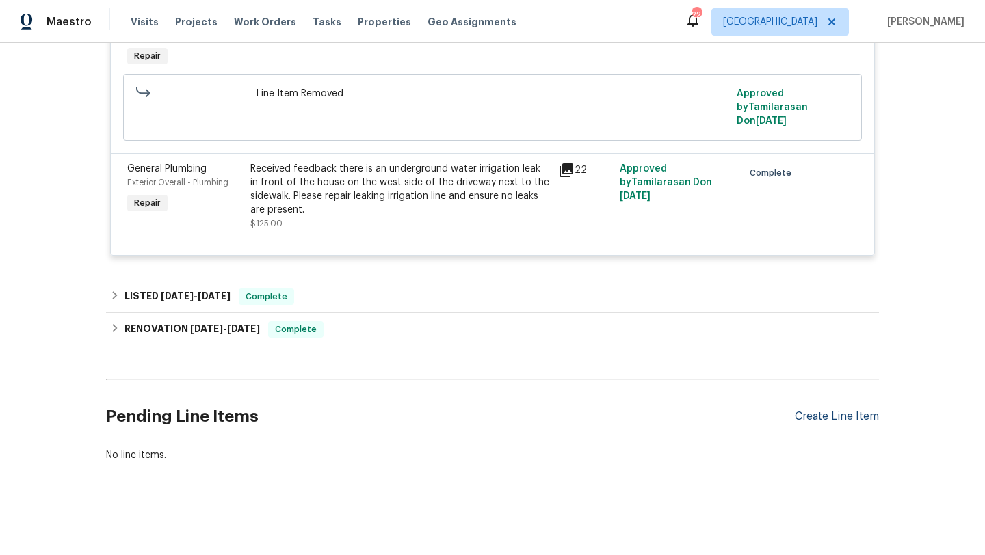
click at [817, 418] on div "Create Line Item" at bounding box center [836, 416] width 84 height 13
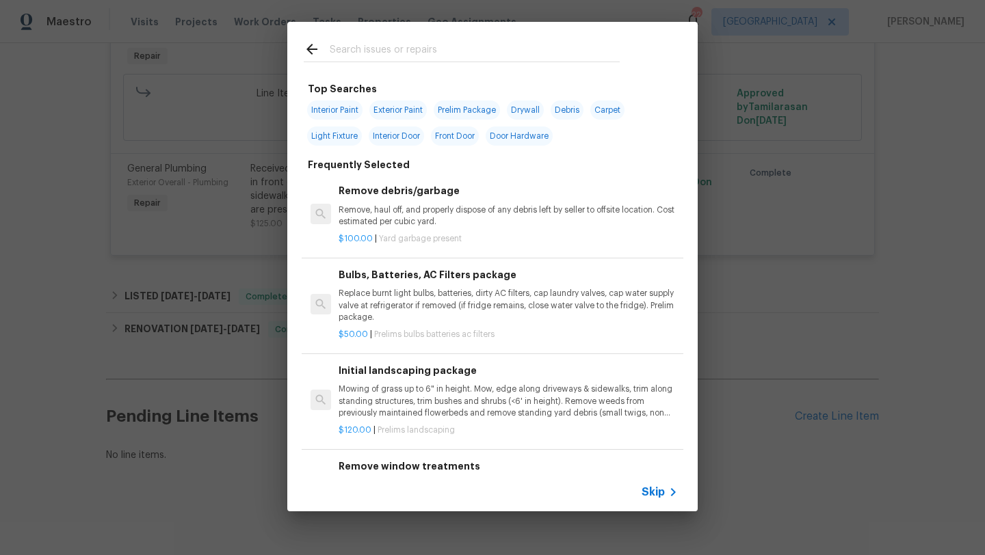
click at [654, 489] on span "Skip" at bounding box center [652, 492] width 23 height 14
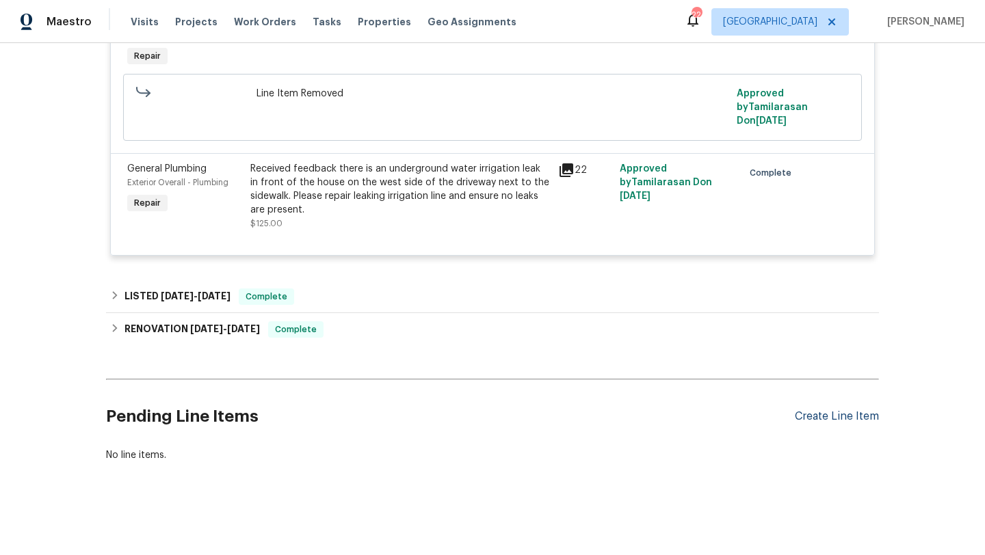
click at [830, 419] on div "Create Line Item" at bounding box center [836, 416] width 84 height 13
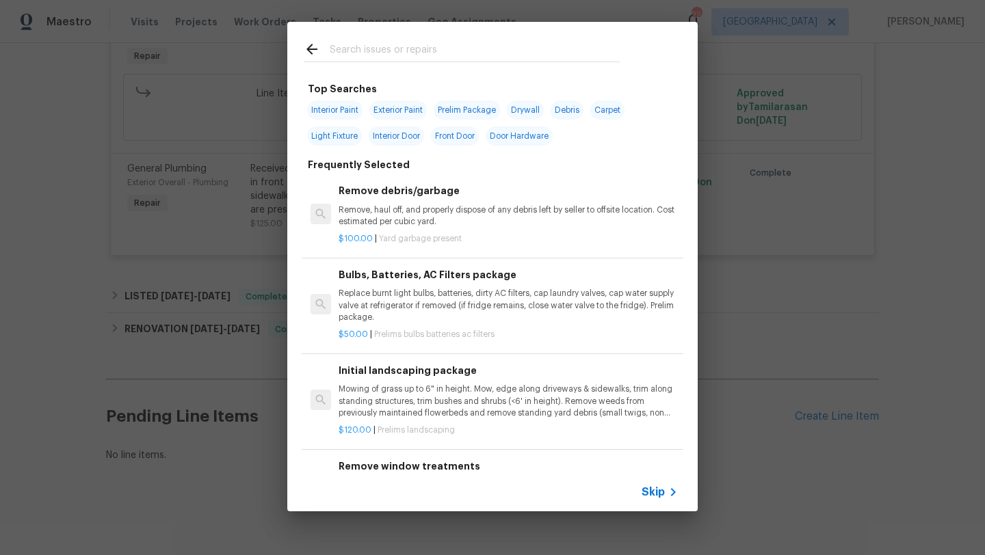
click at [663, 500] on div "Skip" at bounding box center [661, 492] width 40 height 16
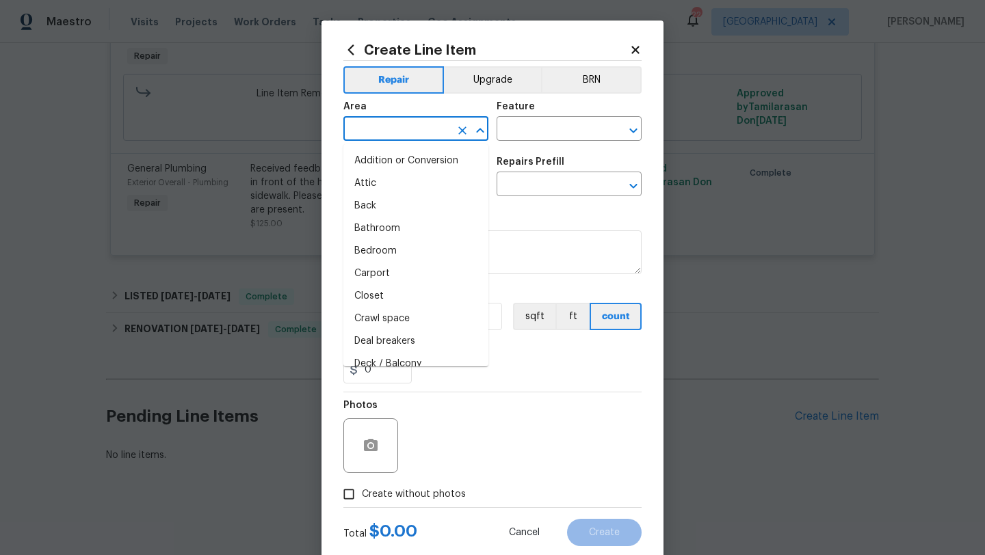
click at [377, 125] on input "text" at bounding box center [396, 130] width 107 height 21
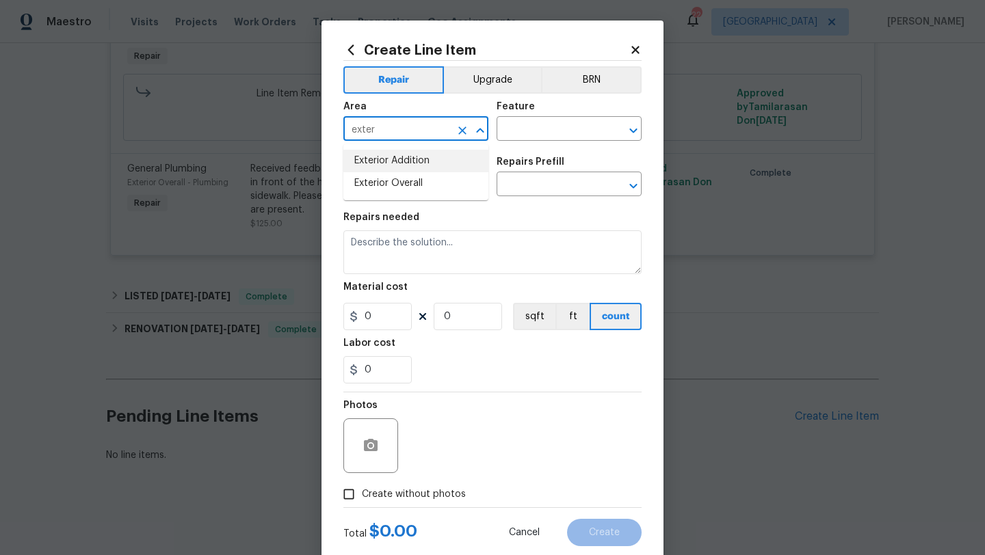
click at [402, 185] on li "Exterior Overall" at bounding box center [415, 183] width 145 height 23
type input "Exterior Overall"
click at [529, 126] on input "text" at bounding box center [549, 130] width 107 height 21
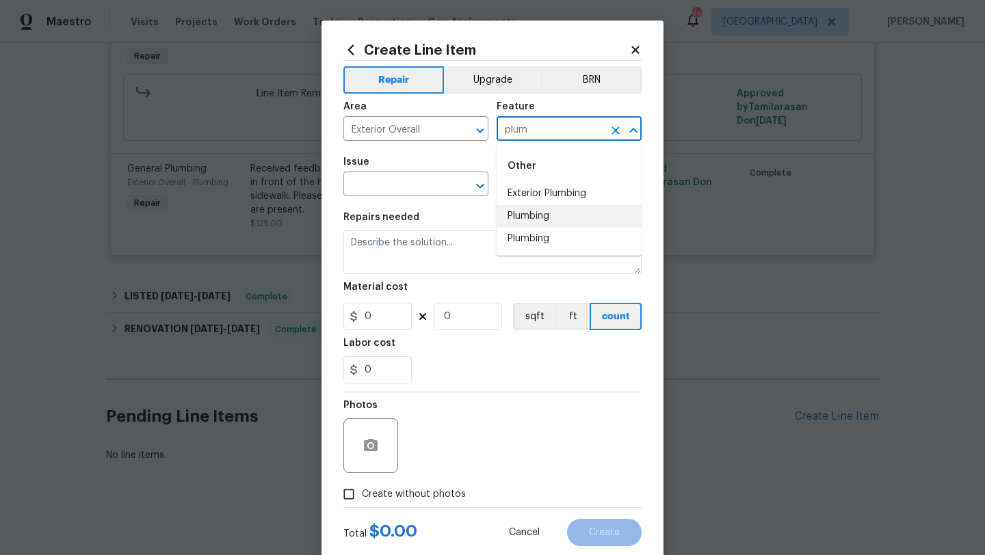
click at [527, 211] on li "Plumbing" at bounding box center [568, 216] width 145 height 23
type input "Plumbing"
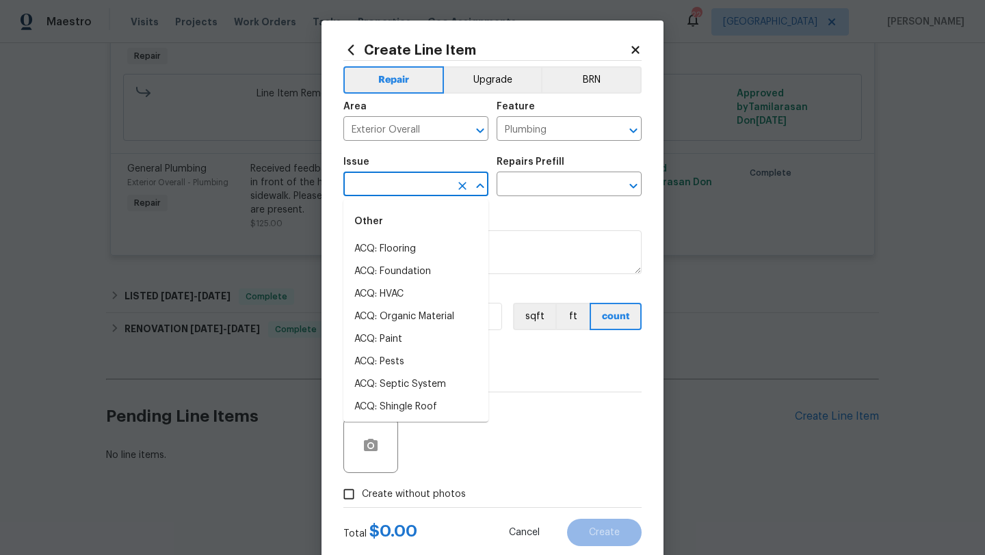
click at [431, 188] on input "text" at bounding box center [396, 185] width 107 height 21
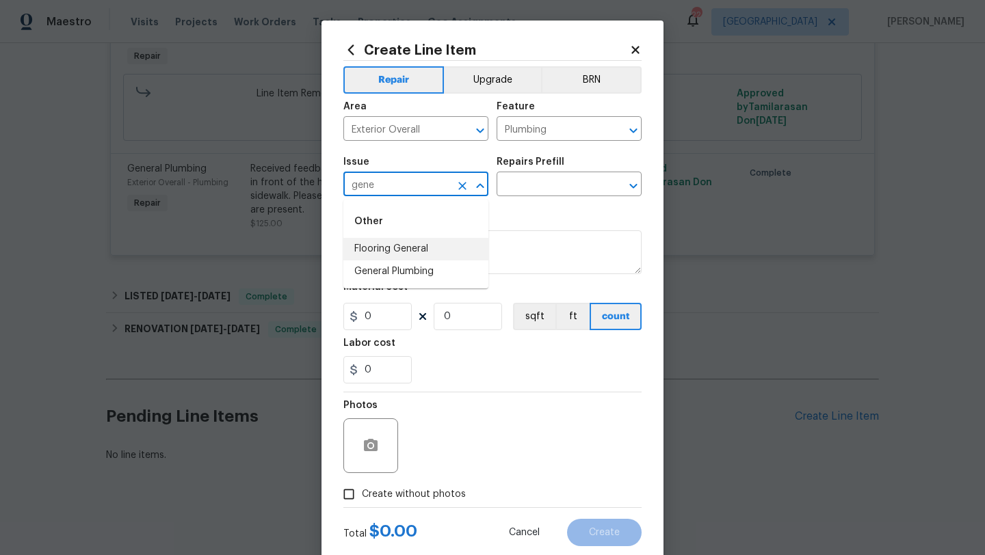
click at [426, 267] on li "General Plumbing" at bounding box center [415, 271] width 145 height 23
type input "General Plumbing"
click at [546, 181] on input "text" at bounding box center [549, 185] width 107 height 21
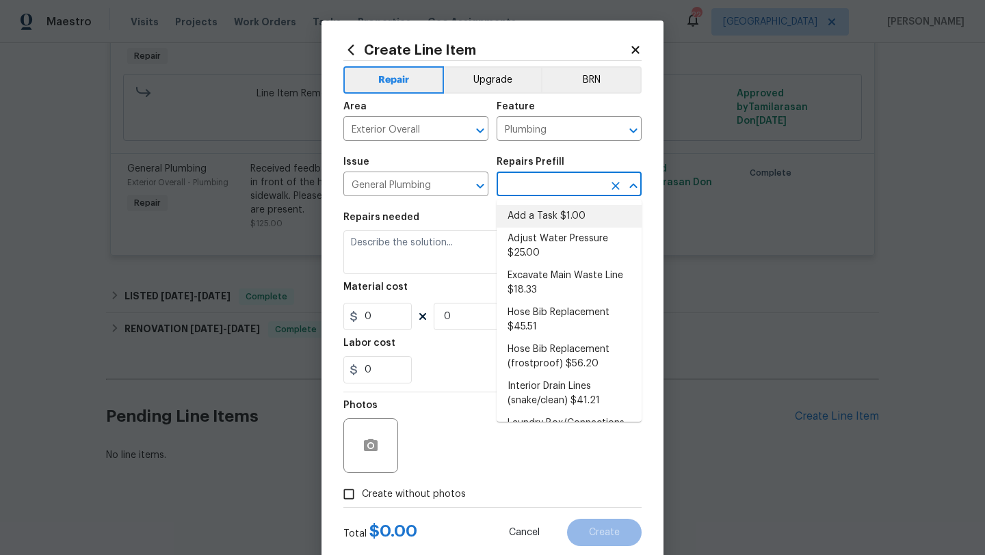
click at [536, 215] on li "Add a Task $1.00" at bounding box center [568, 216] width 145 height 23
type input "Add a Task $1.00"
type textarea "HPM to detail"
type input "1"
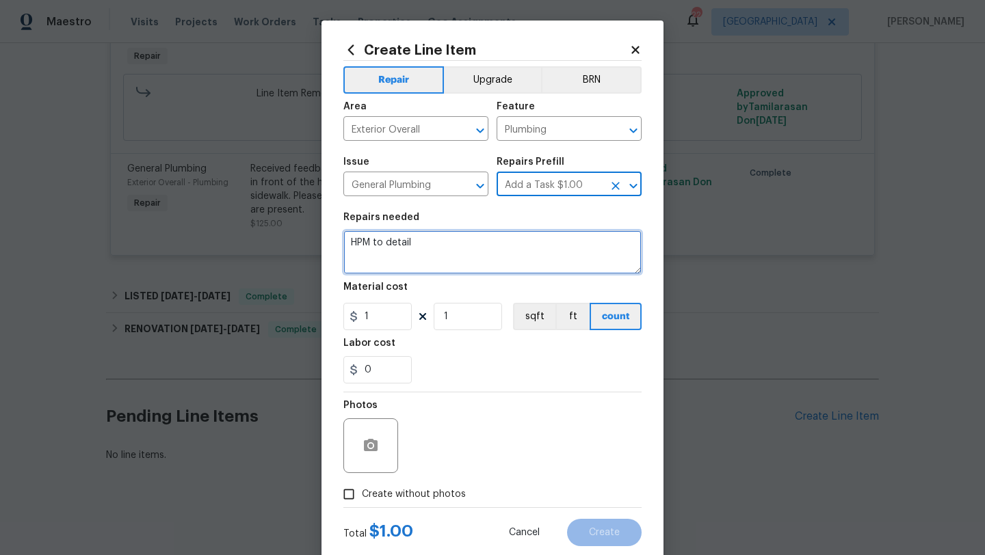
click at [457, 258] on textarea "HPM to detail" at bounding box center [492, 252] width 298 height 44
paste textarea "The neighbor for this listing reached out to report " for the third time since …"
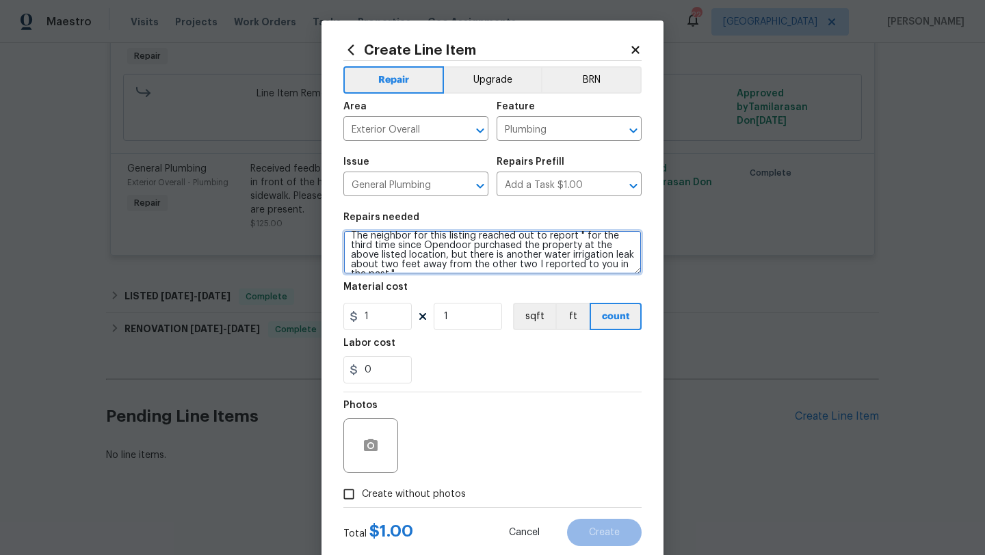
scroll to position [5, 0]
click at [507, 258] on textarea "The neighbor for this listing reached out to report " for the third time since …" at bounding box center [492, 252] width 298 height 44
drag, startPoint x: 463, startPoint y: 257, endPoint x: 338, endPoint y: 234, distance: 127.3
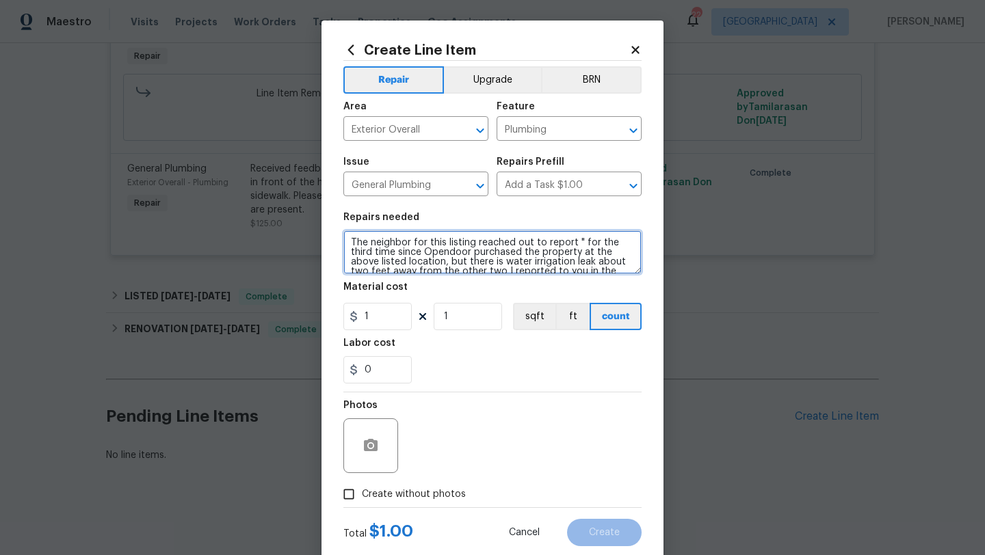
click at [338, 234] on div "Create Line Item Repair Upgrade BRN Area Exterior Overall ​ Feature Plumbing ​ …" at bounding box center [492, 295] width 342 height 548
type textarea "There is water irrigation leak about two feet away from the other two I reporte…"
click at [432, 241] on textarea "There is water irrigation leak about two feet away from the other two I reporte…" at bounding box center [492, 252] width 298 height 44
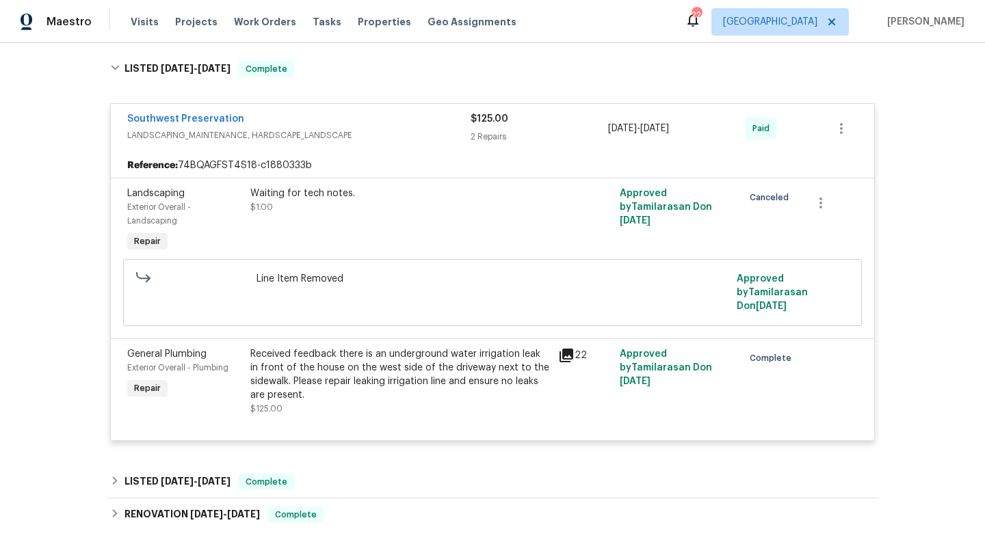
scroll to position [829, 0]
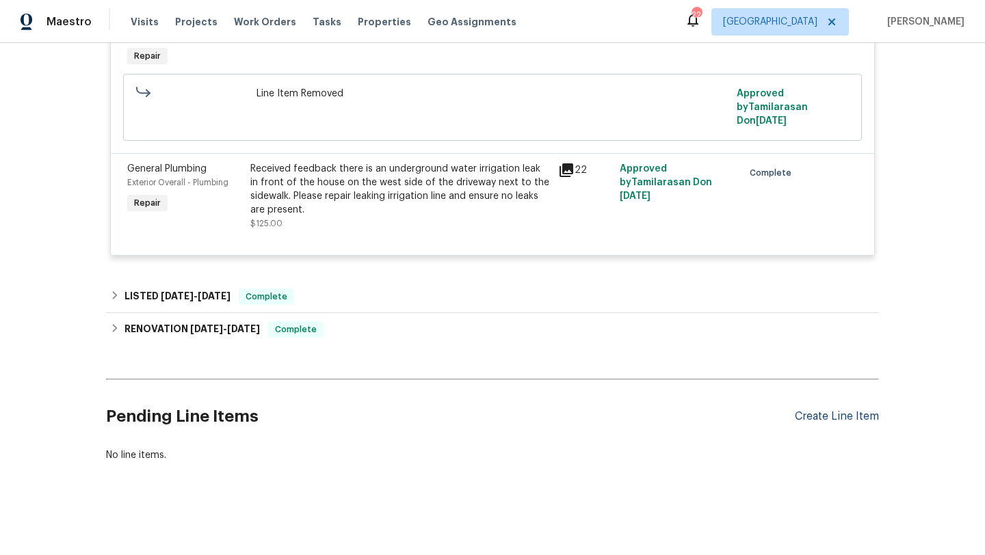
click at [821, 414] on div "Create Line Item" at bounding box center [836, 416] width 84 height 13
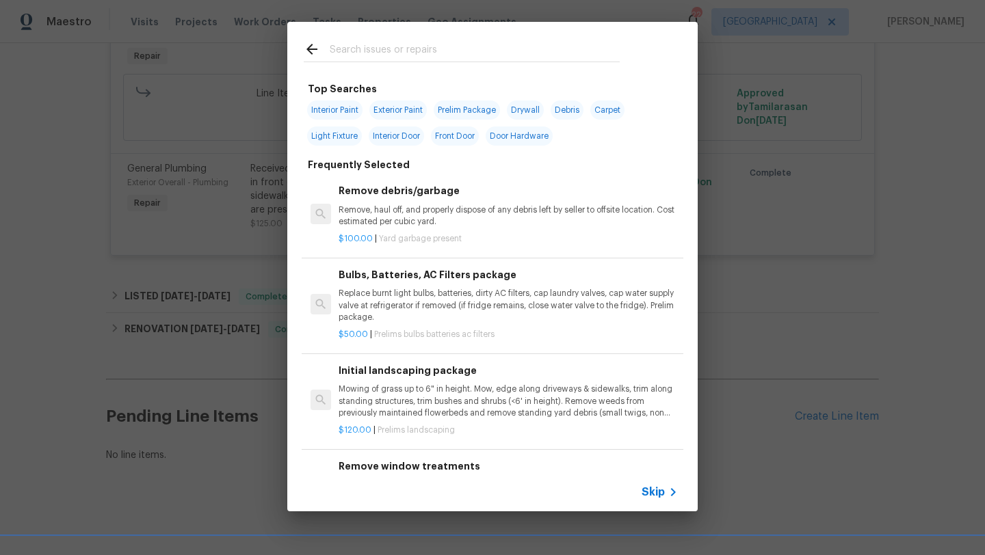
click at [648, 485] on div "Skip" at bounding box center [661, 492] width 40 height 16
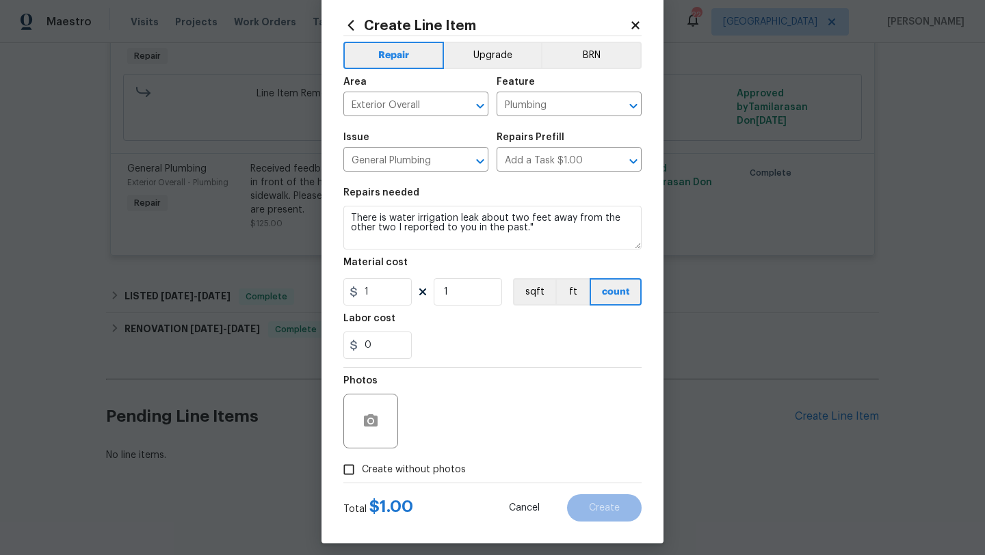
scroll to position [26, 0]
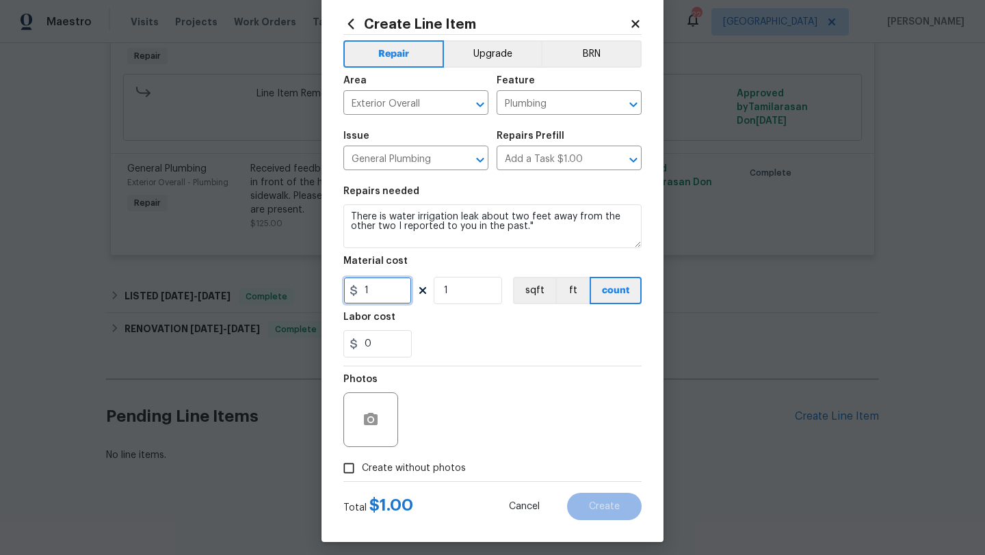
click at [379, 285] on input "1" at bounding box center [377, 290] width 68 height 27
type input "75"
click at [487, 371] on div "Photos" at bounding box center [492, 410] width 298 height 89
click at [351, 463] on input "Create without photos" at bounding box center [349, 468] width 26 height 26
checkbox input "true"
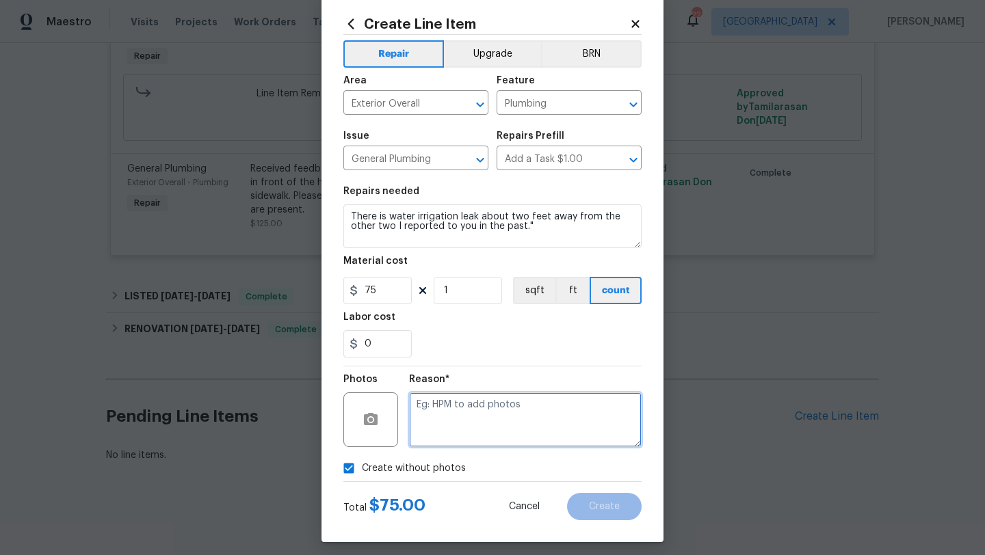
click at [462, 414] on textarea at bounding box center [525, 419] width 232 height 55
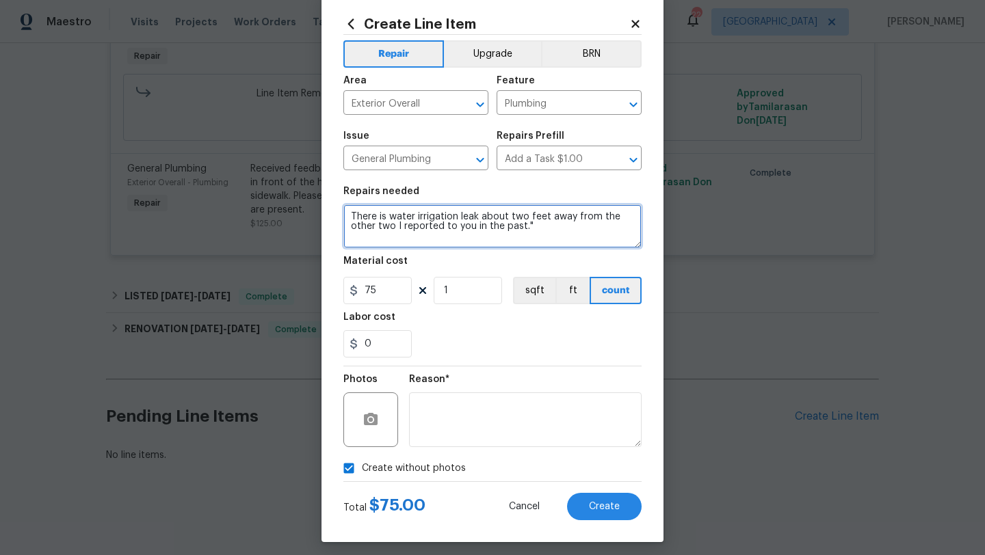
click at [566, 237] on textarea "There is water irrigation leak about two feet away from the other two I reporte…" at bounding box center [492, 226] width 298 height 44
click at [556, 223] on textarea "There is water irrigation leak about two feet away from the other two I reporte…" at bounding box center [492, 226] width 298 height 44
type textarea "There is water irrigation leak about two feet away from the other two I reporte…"
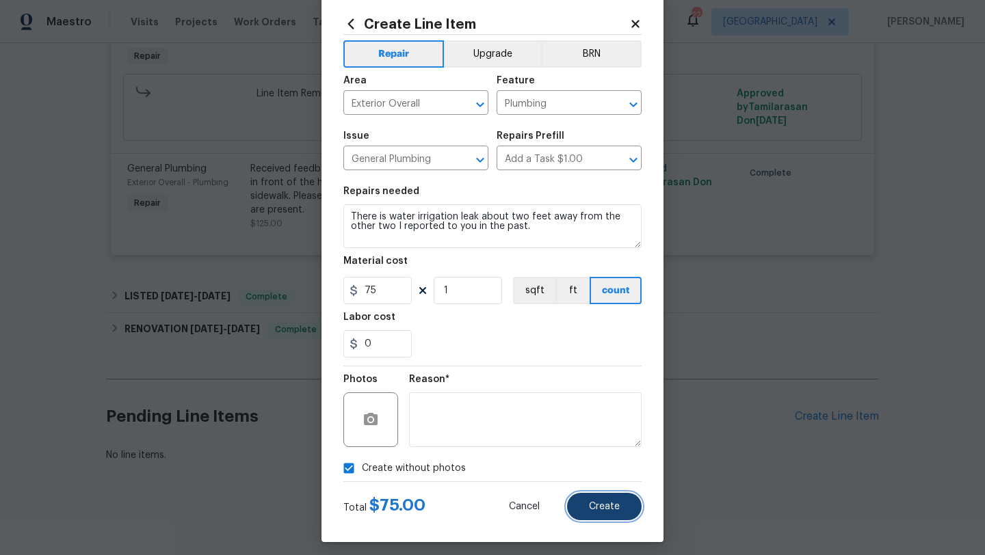
click at [602, 515] on button "Create" at bounding box center [604, 506] width 75 height 27
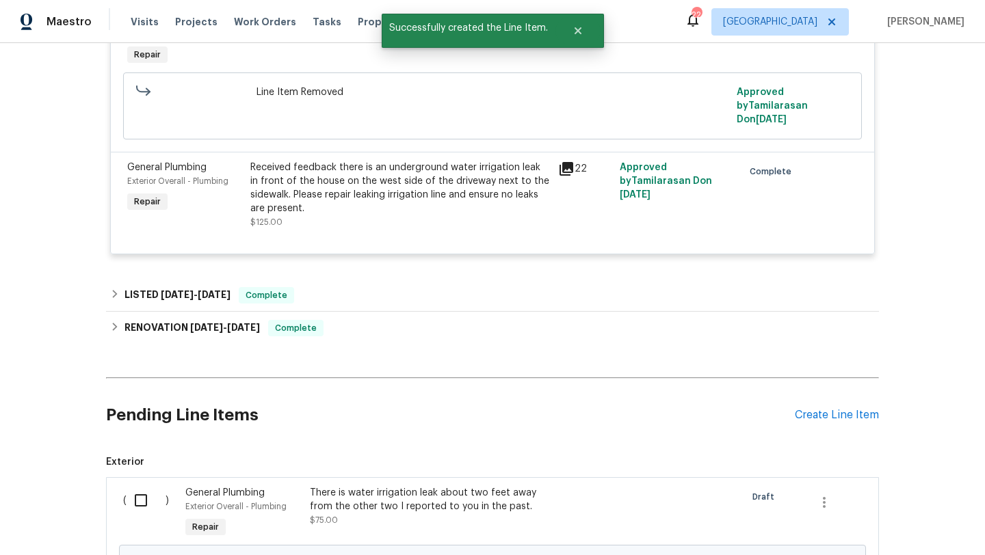
scroll to position [985, 0]
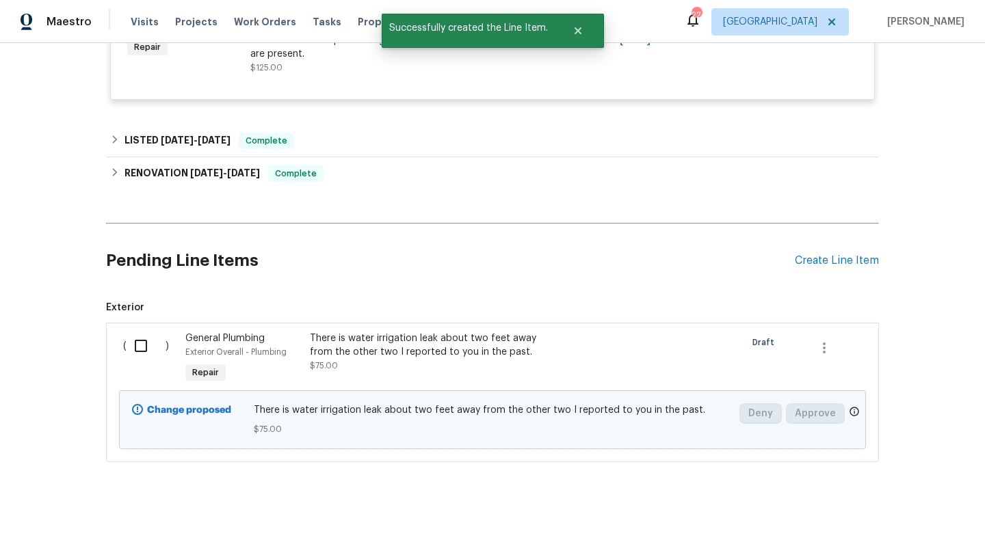
click at [141, 343] on input "checkbox" at bounding box center [145, 346] width 39 height 29
checkbox input "true"
click at [885, 513] on span "Create Work Order" at bounding box center [906, 521] width 91 height 17
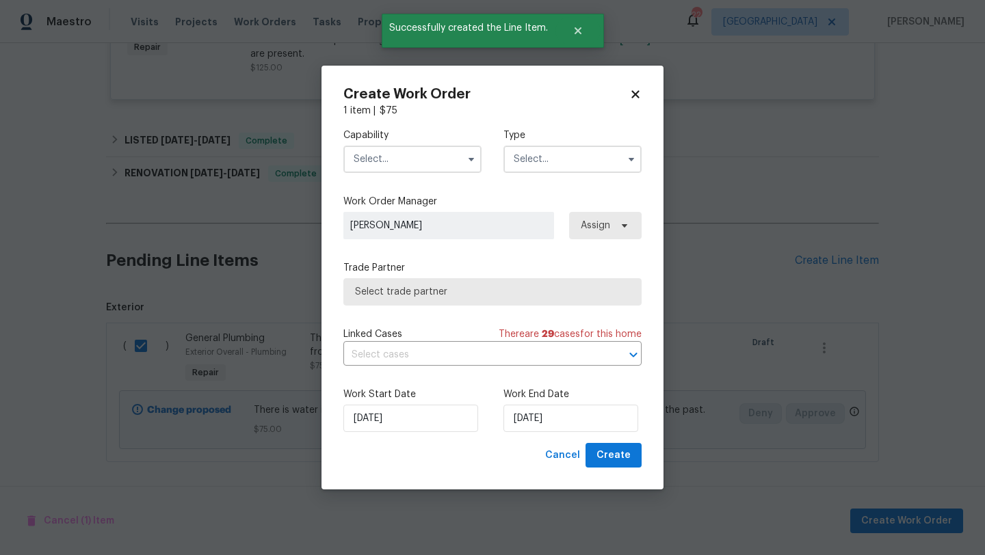
click at [385, 161] on input "text" at bounding box center [412, 159] width 138 height 27
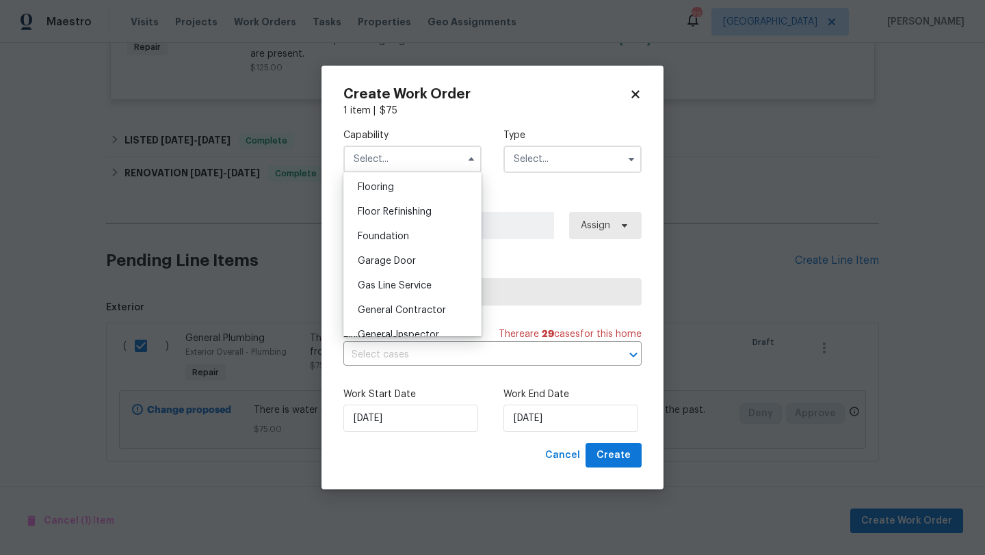
scroll to position [552, 0]
click at [397, 282] on div "General Contractor" at bounding box center [412, 289] width 131 height 25
type input "General Contractor"
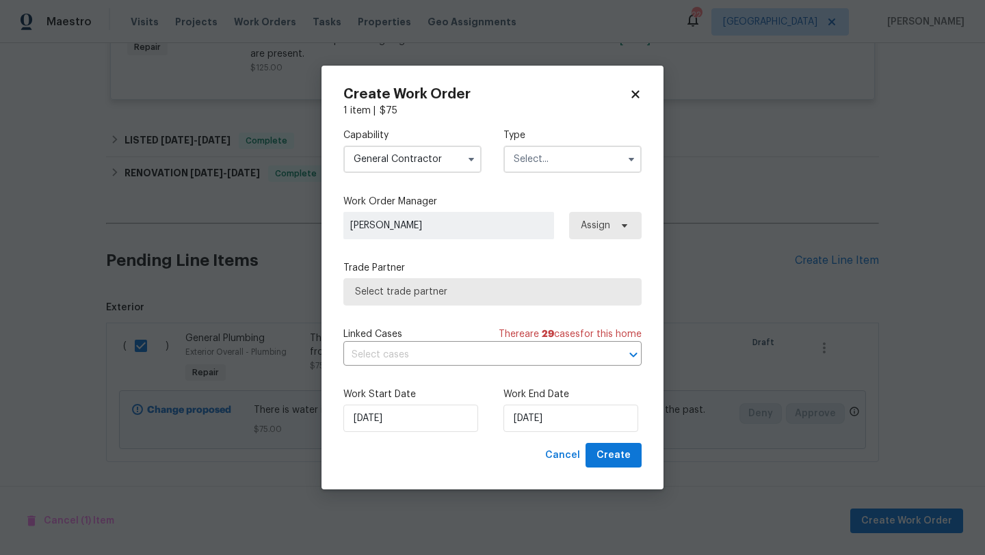
click at [534, 161] on input "text" at bounding box center [572, 159] width 138 height 27
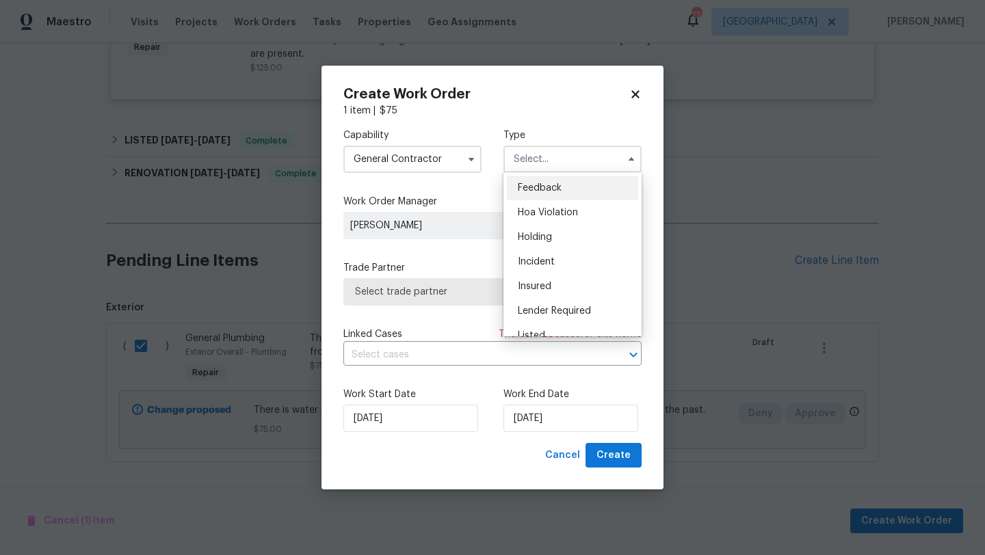
click at [534, 185] on span "Feedback" at bounding box center [540, 188] width 44 height 10
type input "Feedback"
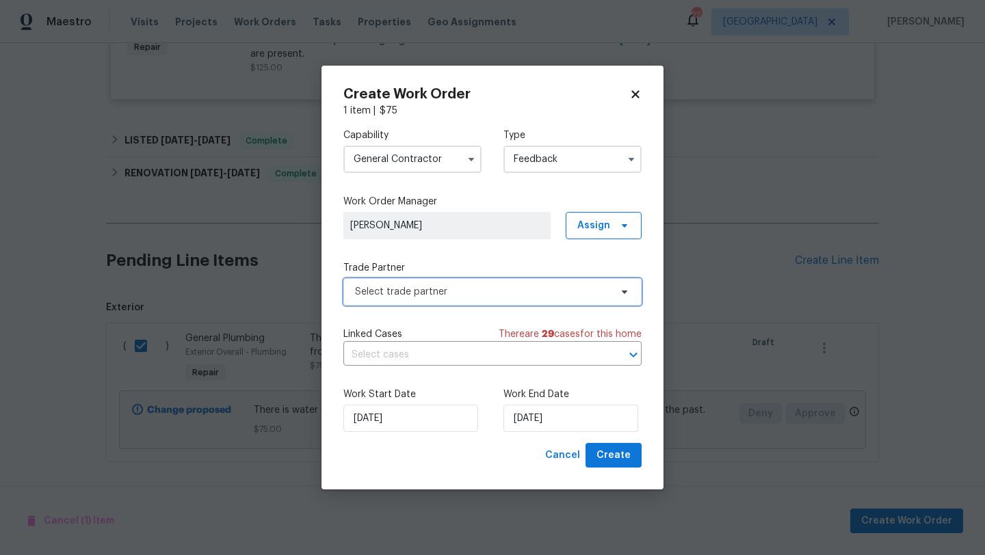
click at [430, 288] on span "Select trade partner" at bounding box center [482, 292] width 255 height 14
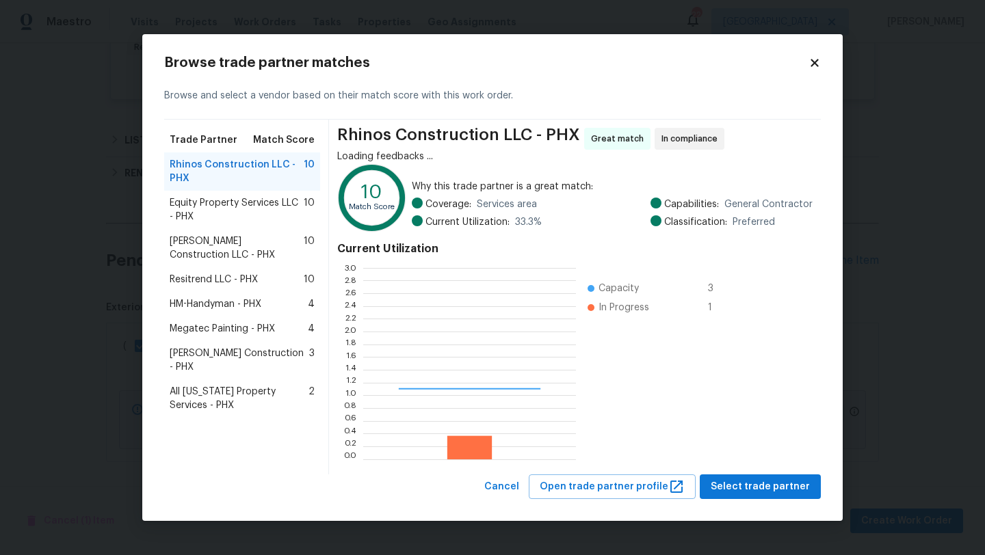
scroll to position [191, 213]
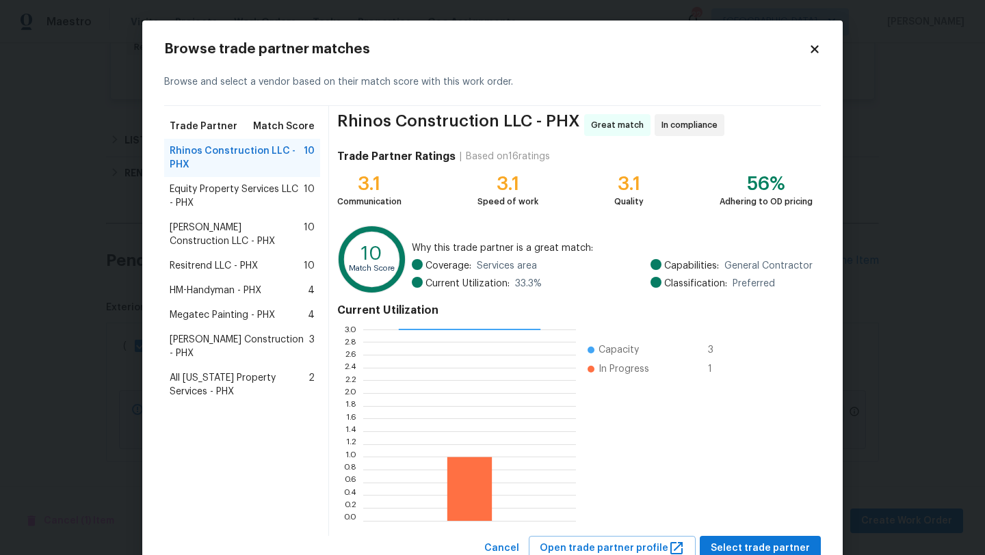
click at [814, 51] on icon at bounding box center [814, 49] width 12 height 12
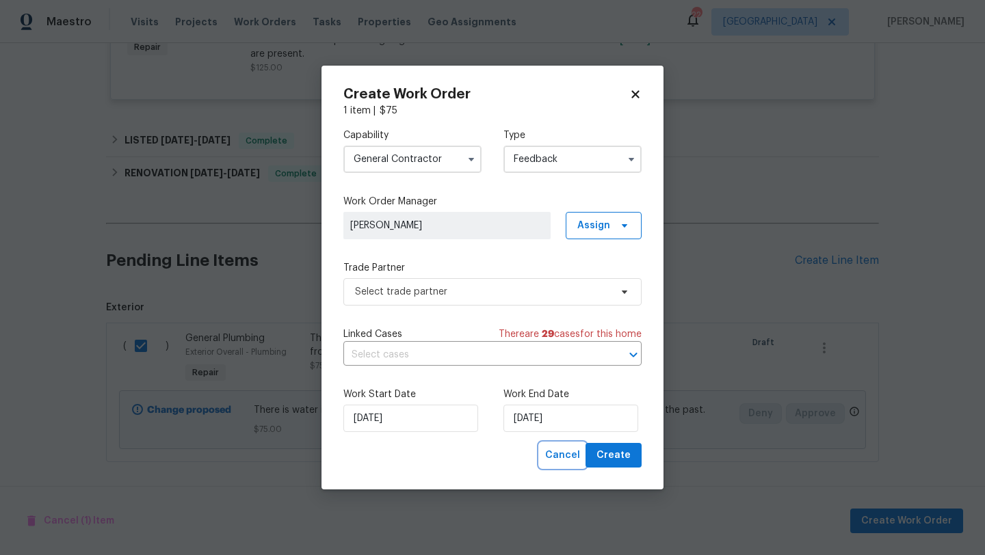
click at [565, 464] on span "Cancel" at bounding box center [562, 455] width 35 height 17
checkbox input "false"
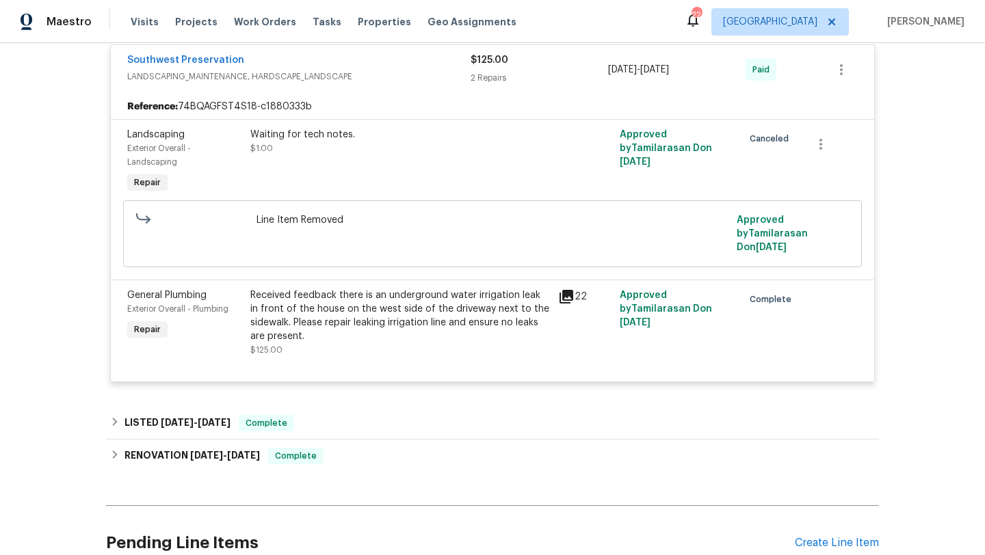
scroll to position [675, 0]
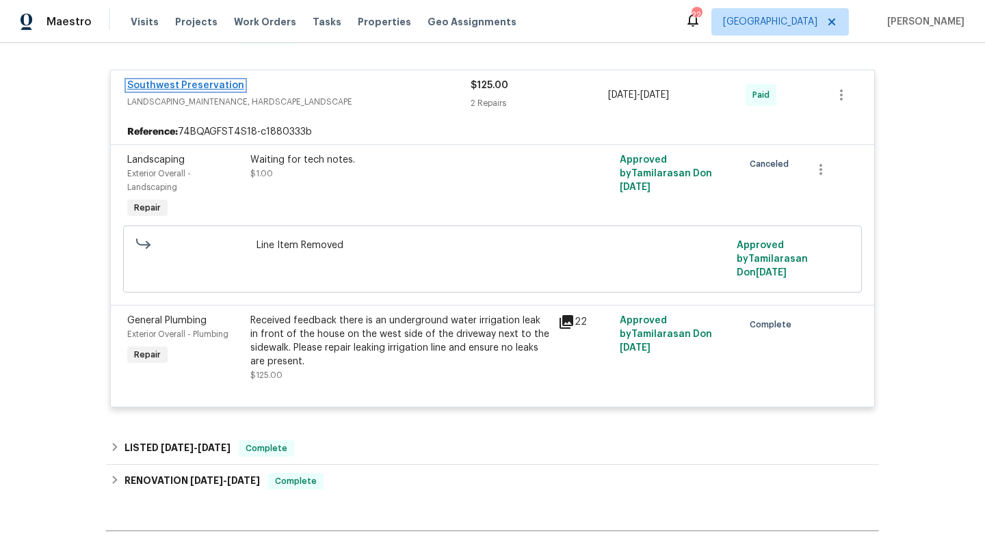
click at [188, 83] on link "Southwest Preservation" at bounding box center [185, 86] width 117 height 10
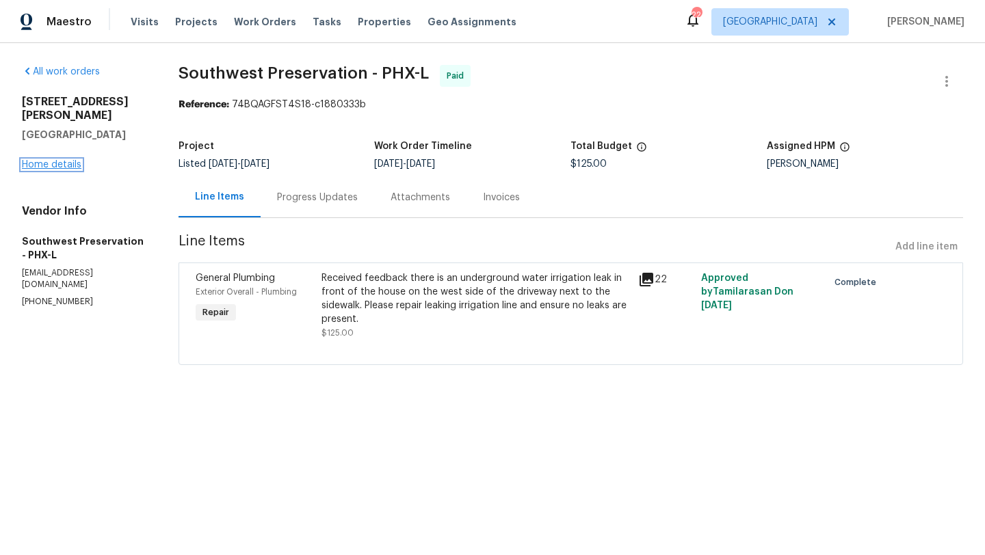
click at [44, 160] on link "Home details" at bounding box center [51, 165] width 59 height 10
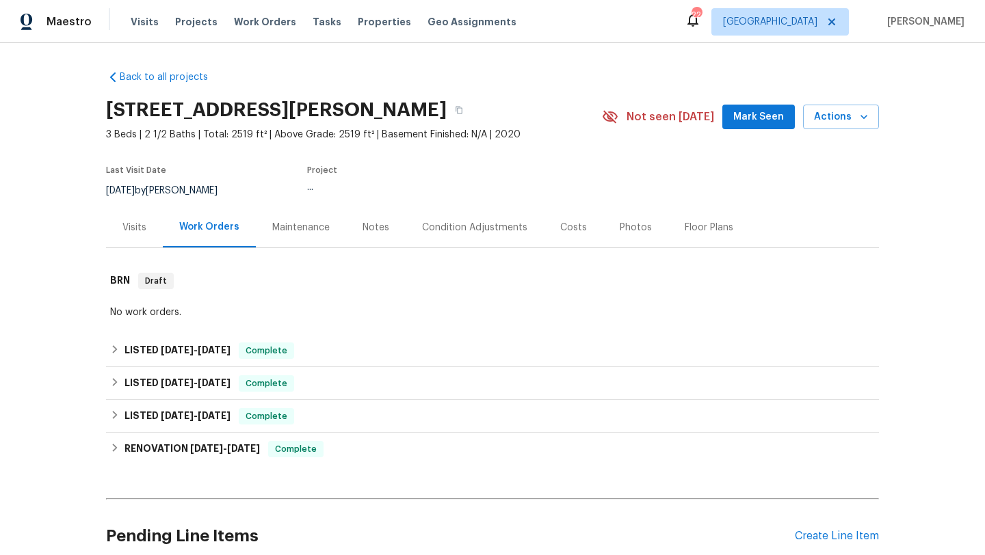
scroll to position [276, 0]
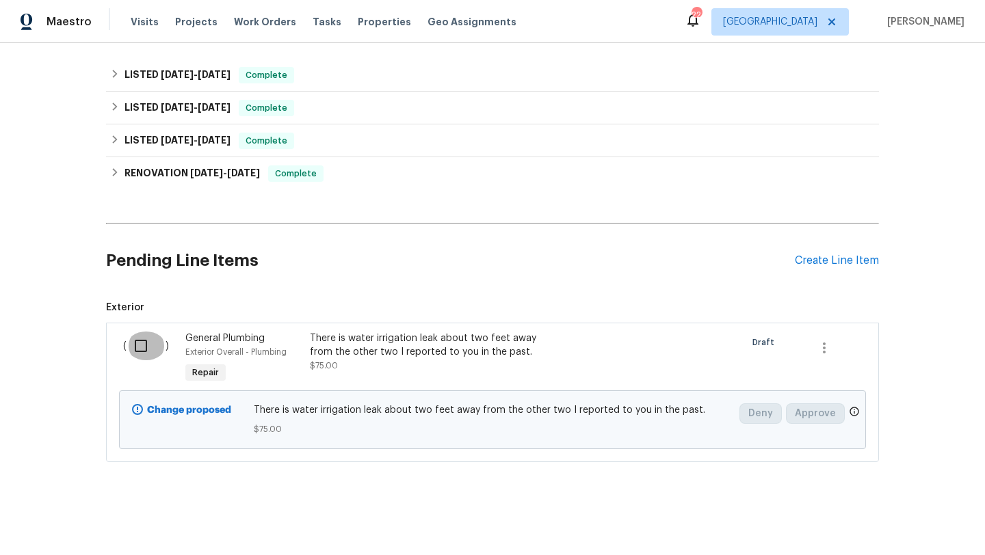
click at [145, 351] on input "checkbox" at bounding box center [145, 346] width 39 height 29
checkbox input "true"
click at [879, 523] on span "Create Work Order" at bounding box center [906, 521] width 91 height 17
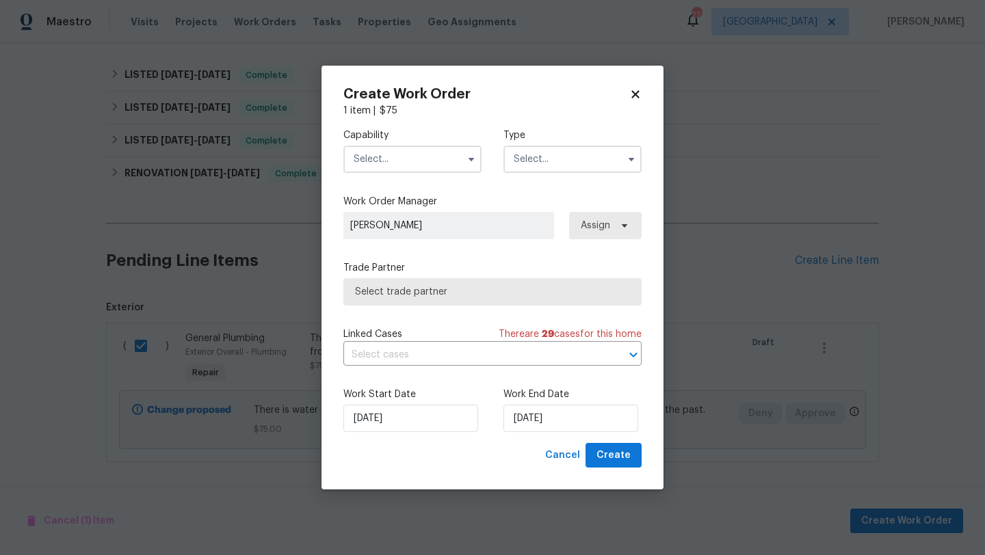
click at [397, 155] on input "text" at bounding box center [412, 159] width 138 height 27
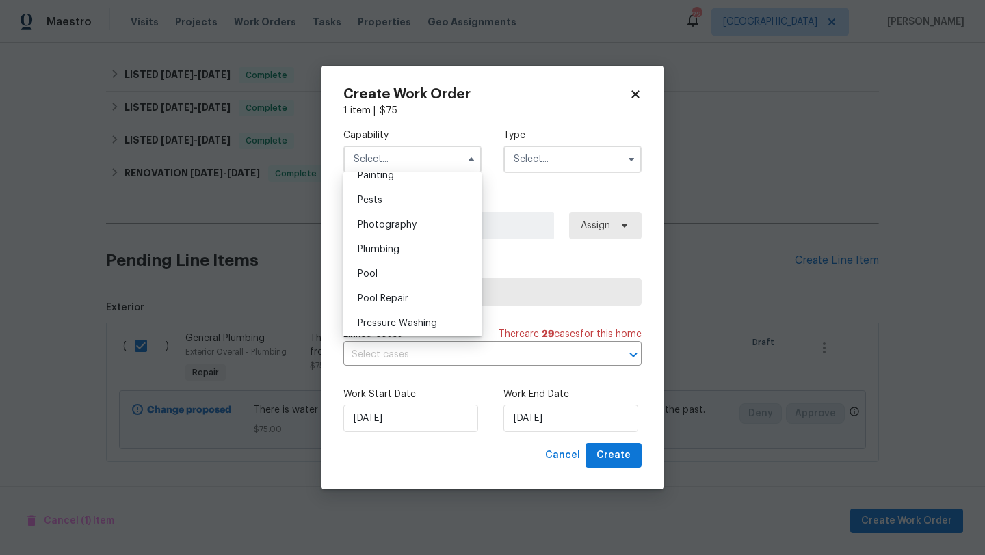
scroll to position [1112, 0]
click at [405, 304] on div "Plumbing" at bounding box center [412, 298] width 131 height 25
type input "Plumbing"
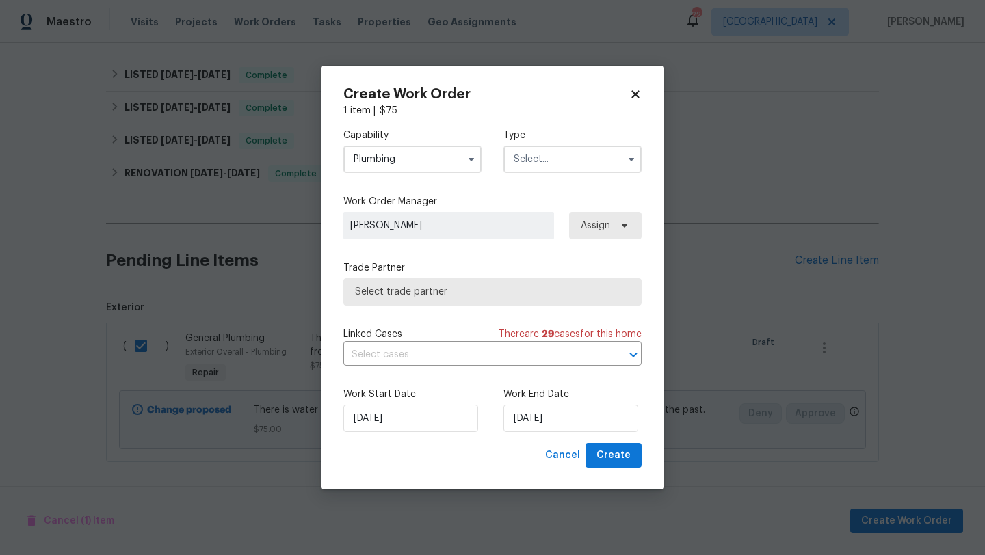
click at [512, 168] on input "text" at bounding box center [572, 159] width 138 height 27
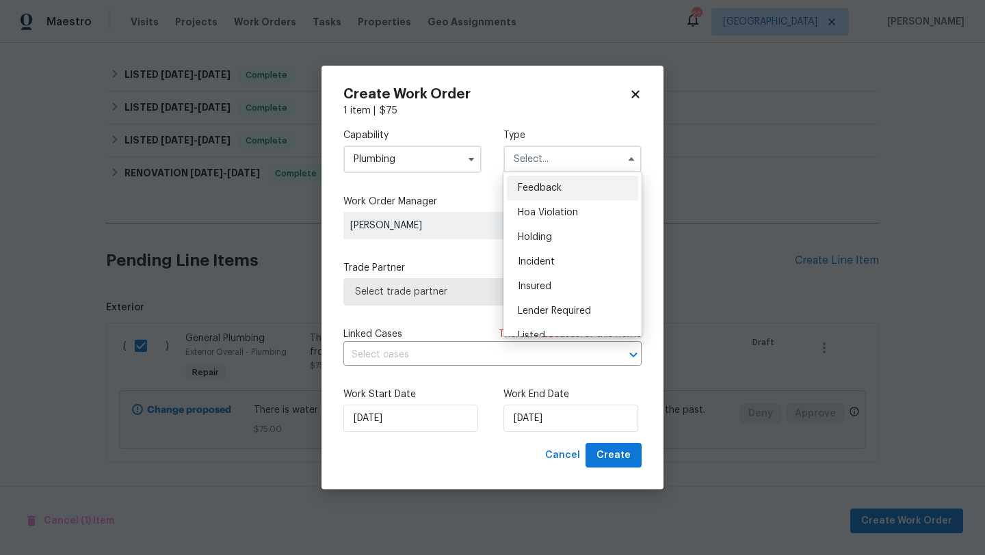
click at [529, 184] on span "Feedback" at bounding box center [540, 188] width 44 height 10
type input "Feedback"
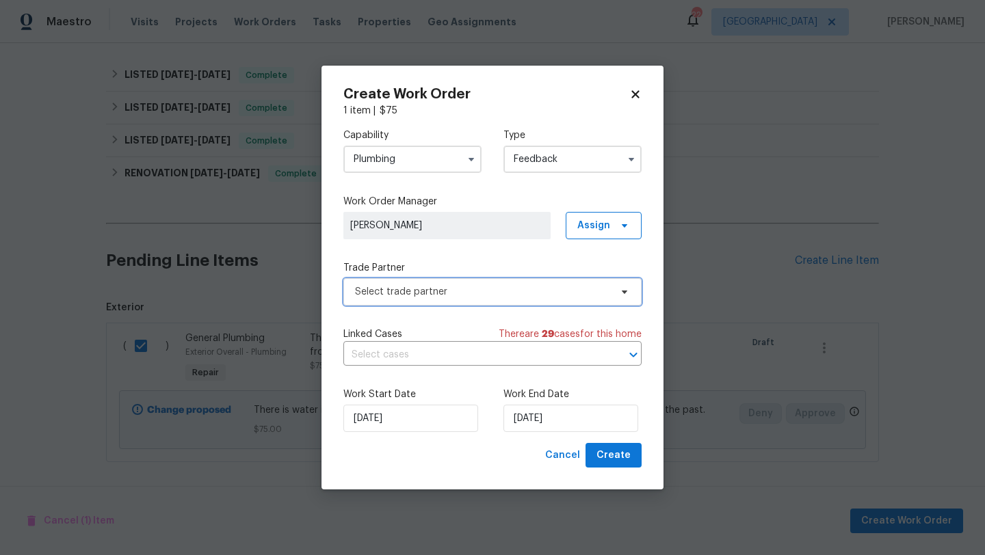
click at [424, 286] on span "Select trade partner" at bounding box center [482, 292] width 255 height 14
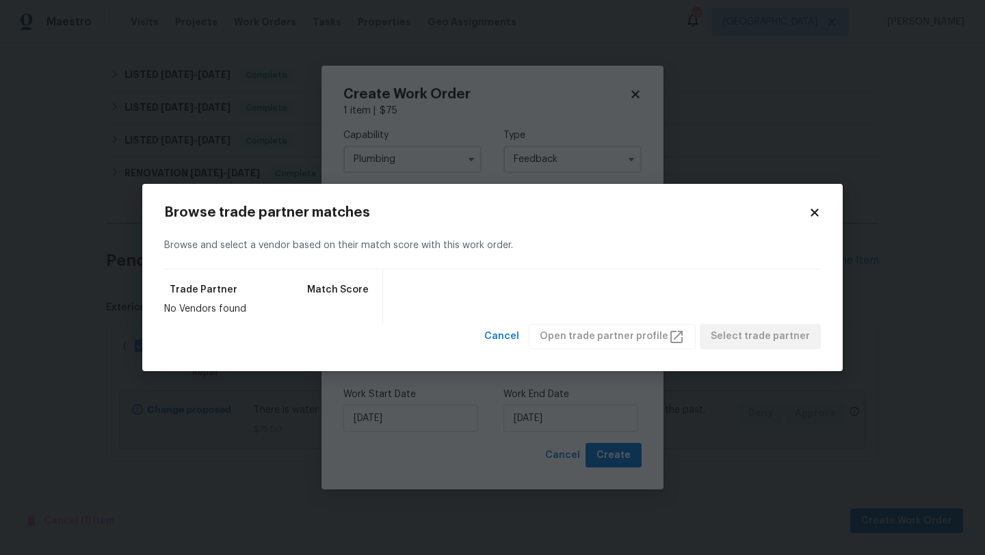
click at [822, 207] on div "Browse trade partner matches Browse and select a vendor based on their match sc…" at bounding box center [492, 277] width 700 height 187
click at [812, 203] on div "Browse trade partner matches Browse and select a vendor based on their match sc…" at bounding box center [492, 277] width 700 height 187
click at [797, 216] on h2 "Browse trade partner matches" at bounding box center [486, 213] width 644 height 14
click at [816, 215] on icon at bounding box center [814, 213] width 8 height 8
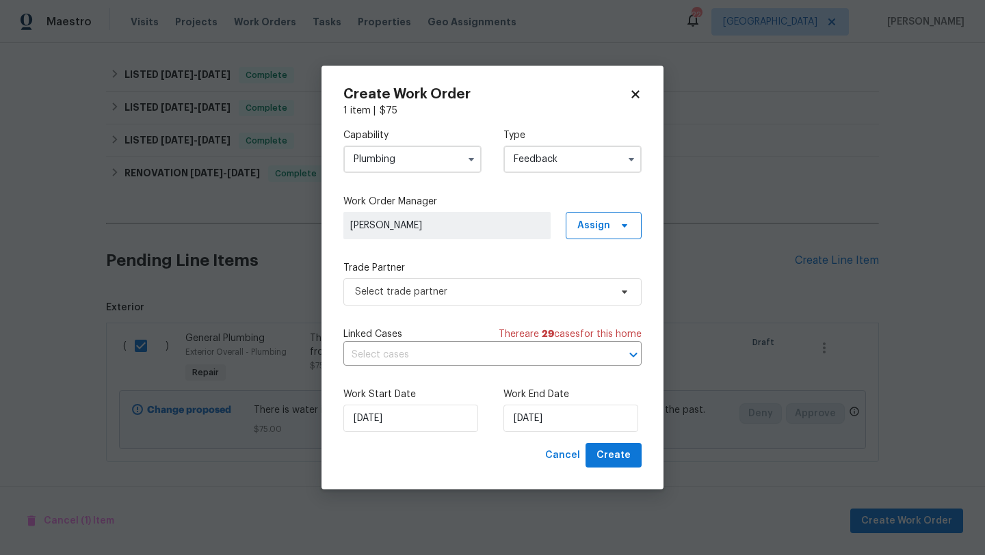
click at [376, 169] on input "Plumbing" at bounding box center [412, 159] width 138 height 27
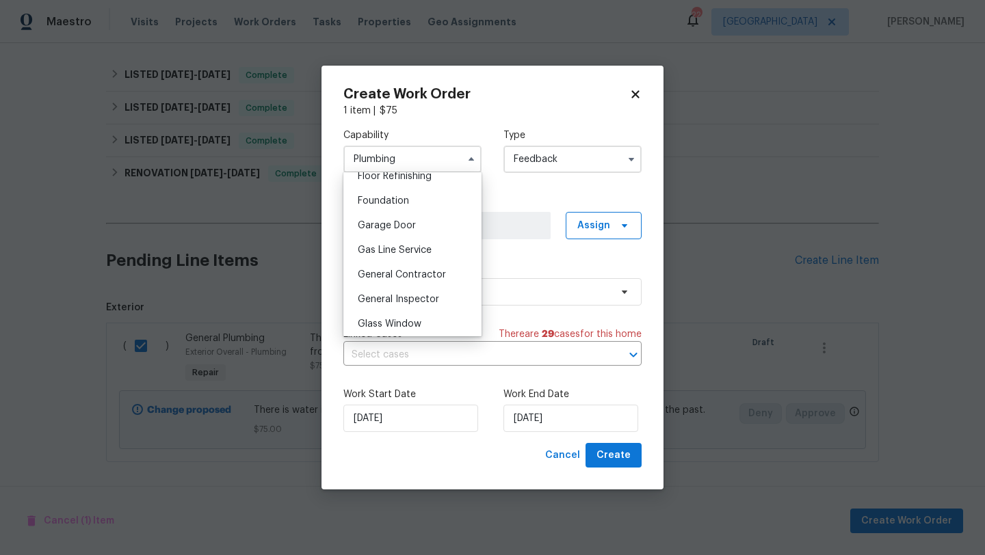
scroll to position [590, 0]
click at [407, 258] on div "General Contractor" at bounding box center [412, 251] width 131 height 25
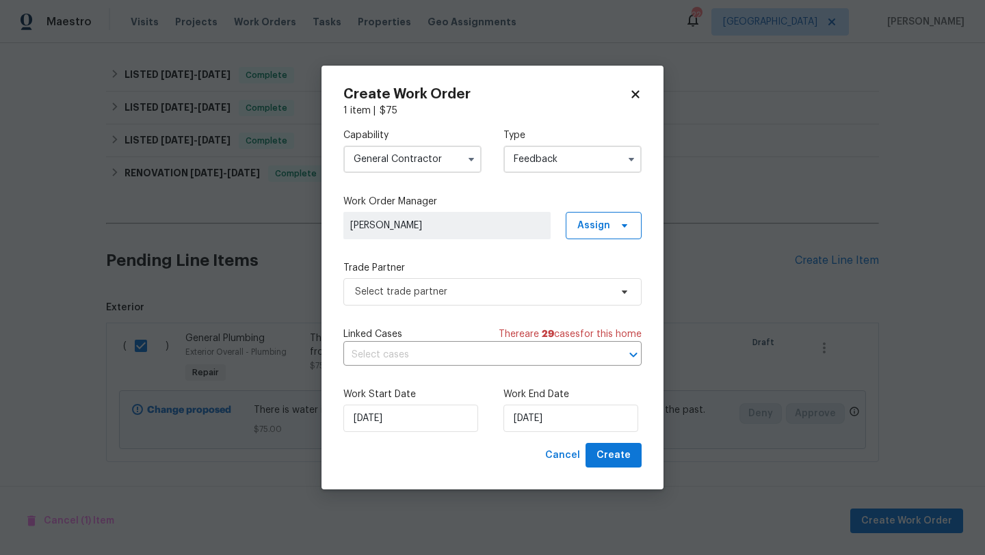
click at [460, 222] on span "[PERSON_NAME]" at bounding box center [446, 226] width 193 height 14
click at [427, 292] on span "Select trade partner" at bounding box center [482, 292] width 255 height 14
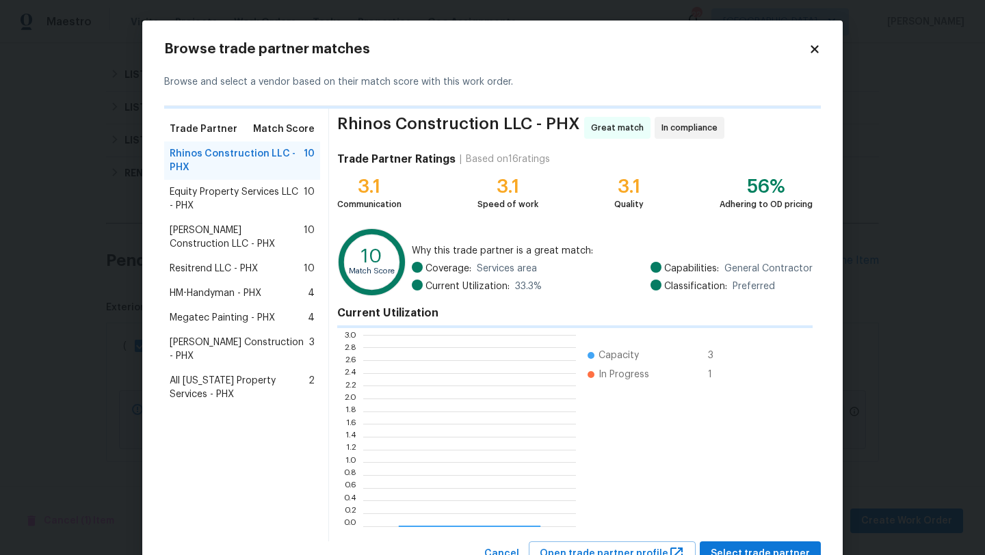
scroll to position [191, 213]
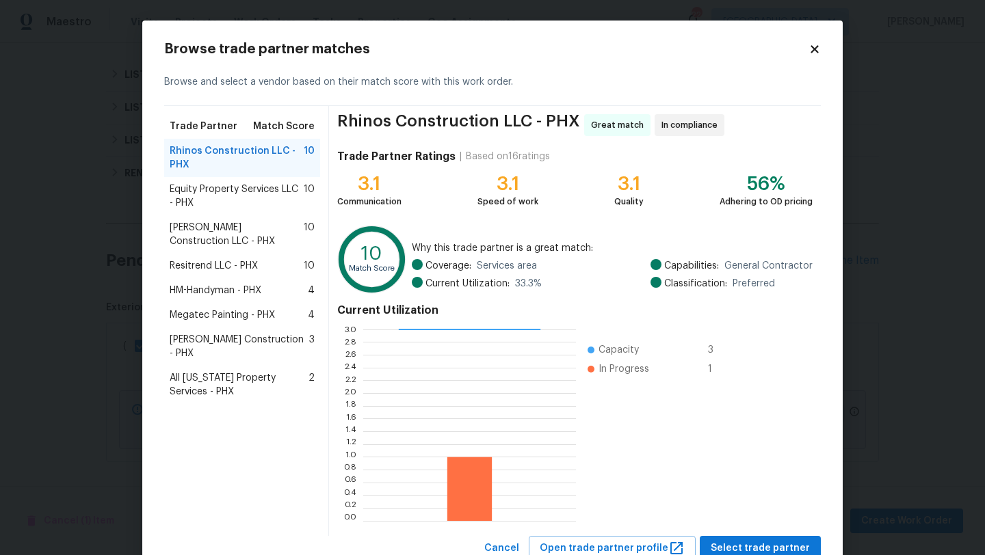
click at [257, 206] on span "Equity Property Services LLC - PHX" at bounding box center [237, 196] width 134 height 27
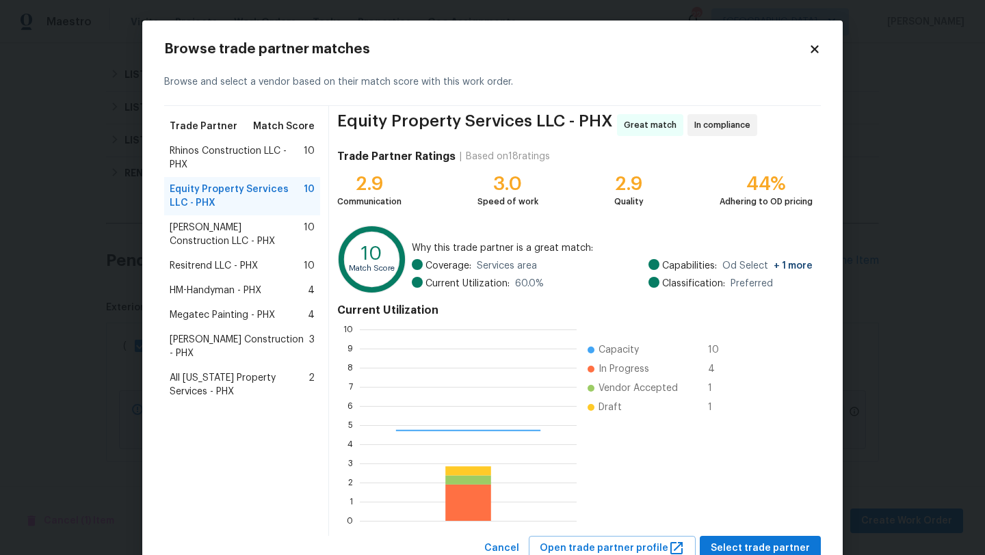
scroll to position [191, 217]
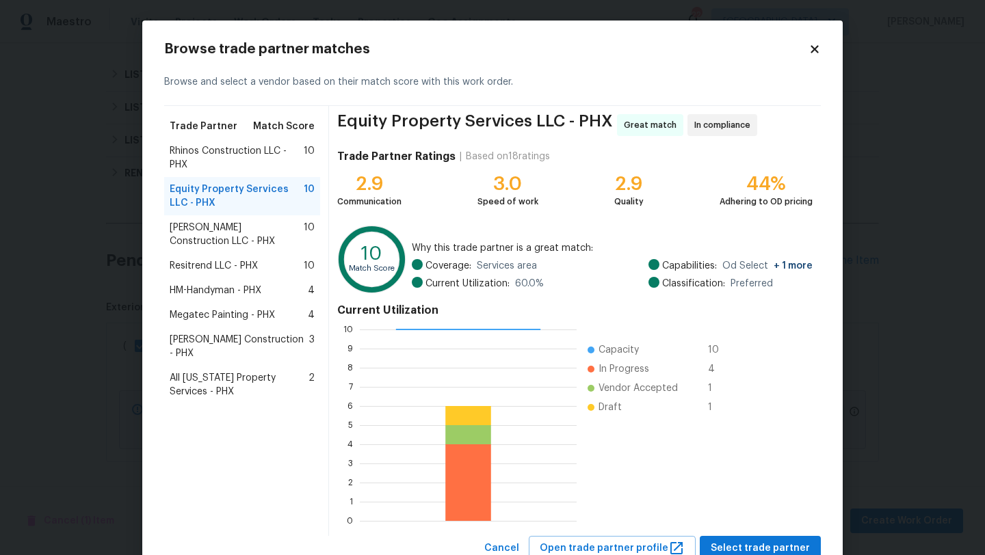
click at [815, 45] on icon at bounding box center [814, 49] width 12 height 12
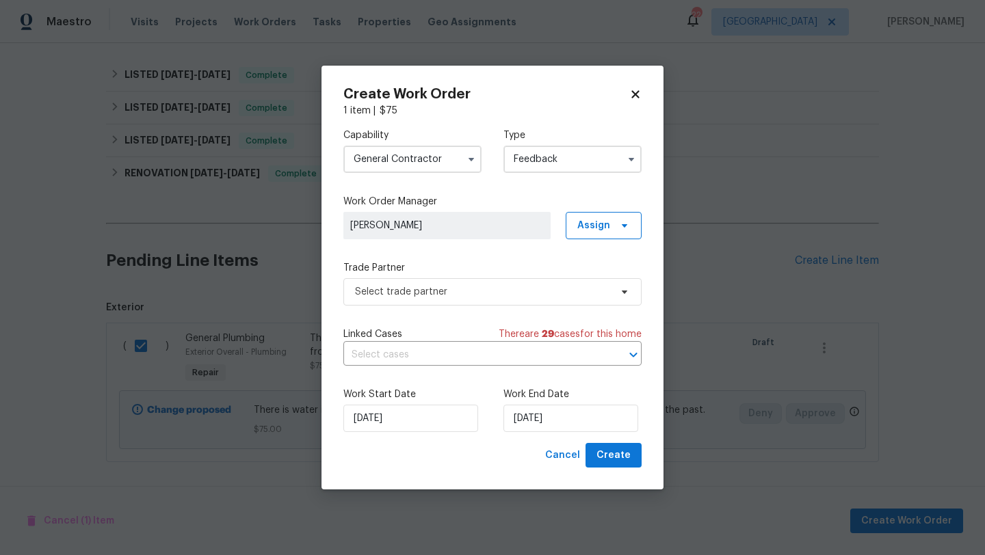
click at [436, 163] on input "General Contractor" at bounding box center [412, 159] width 138 height 27
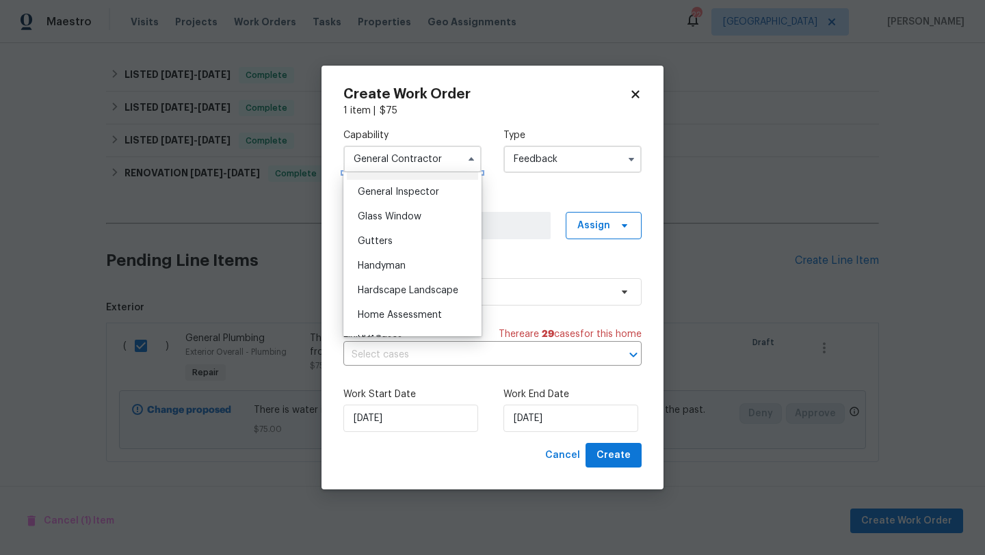
scroll to position [683, 0]
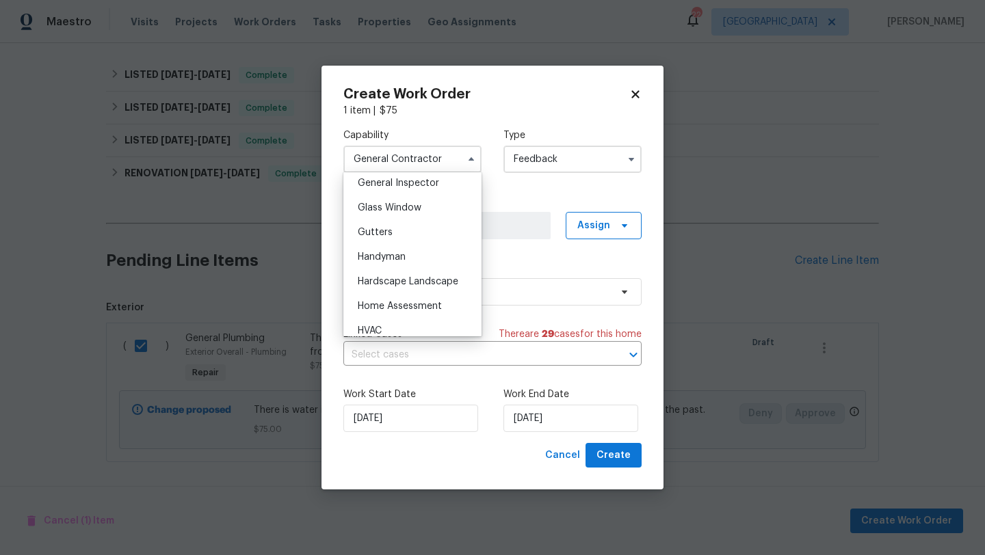
click at [418, 263] on div "Handyman" at bounding box center [412, 257] width 131 height 25
type input "Handyman"
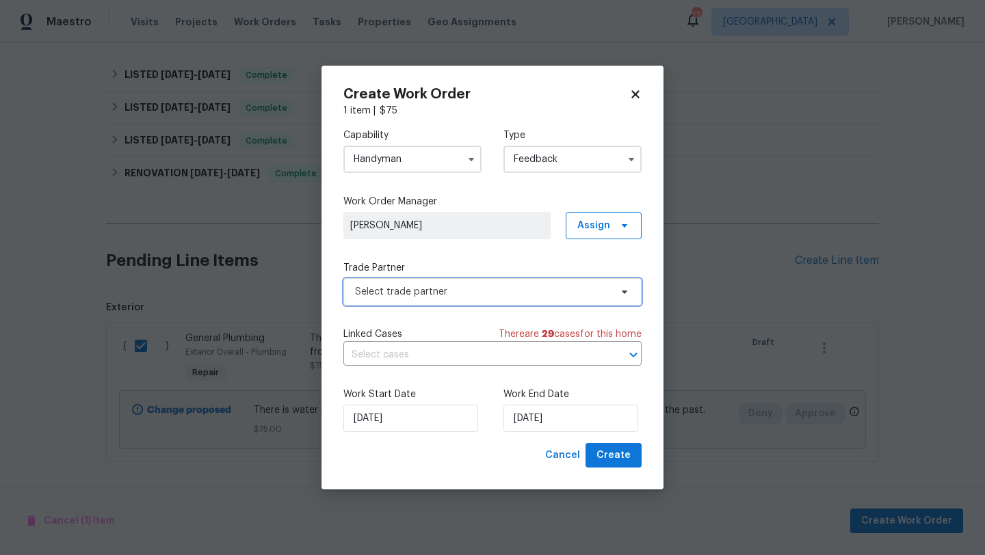
click at [457, 285] on span "Select trade partner" at bounding box center [482, 292] width 255 height 14
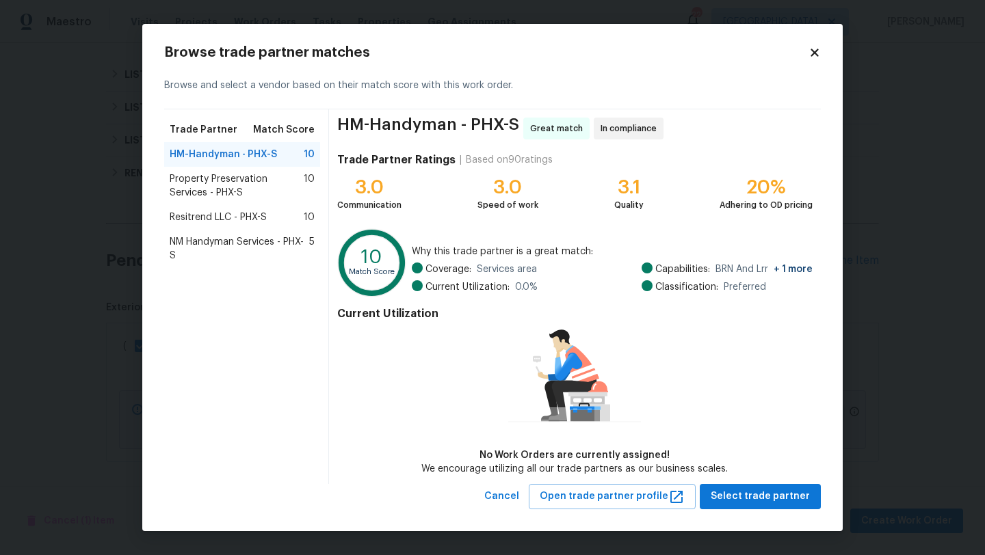
click at [819, 52] on icon at bounding box center [814, 52] width 12 height 12
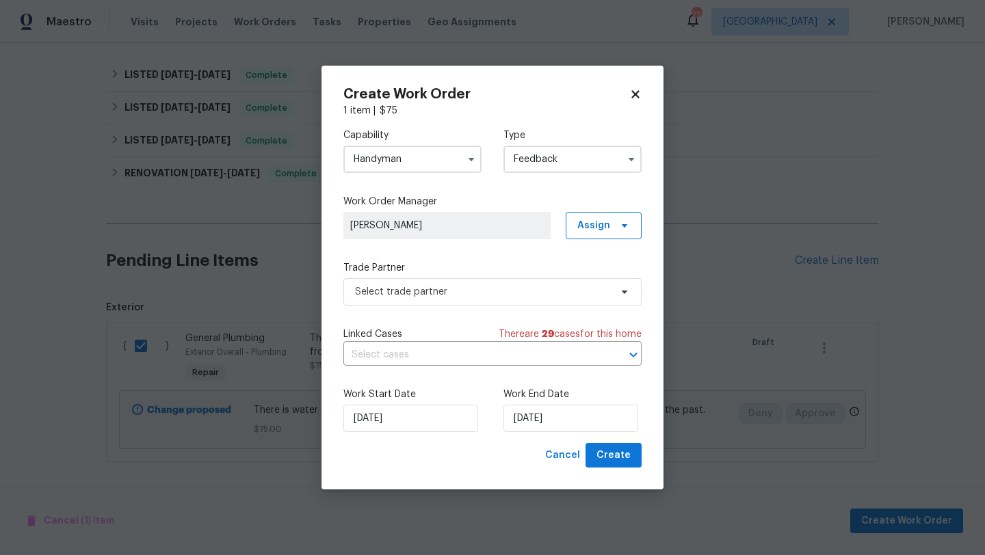
click at [431, 171] on input "Handyman" at bounding box center [412, 159] width 138 height 27
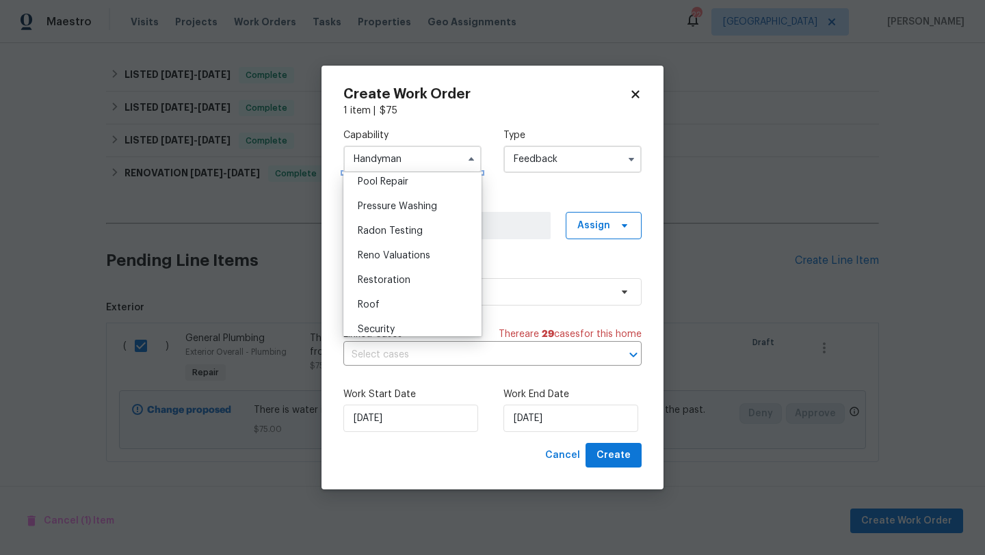
scroll to position [1280, 0]
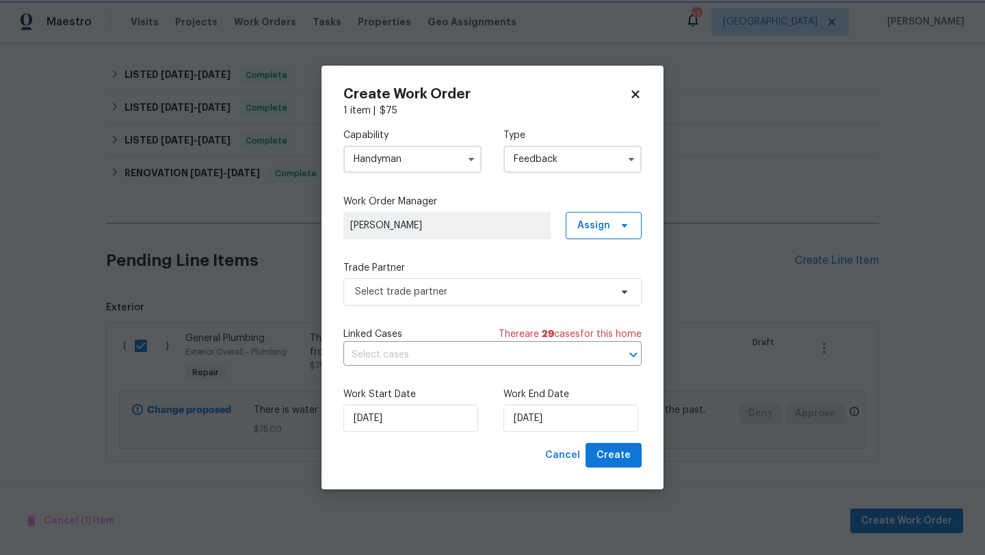
click at [635, 95] on icon at bounding box center [635, 94] width 8 height 8
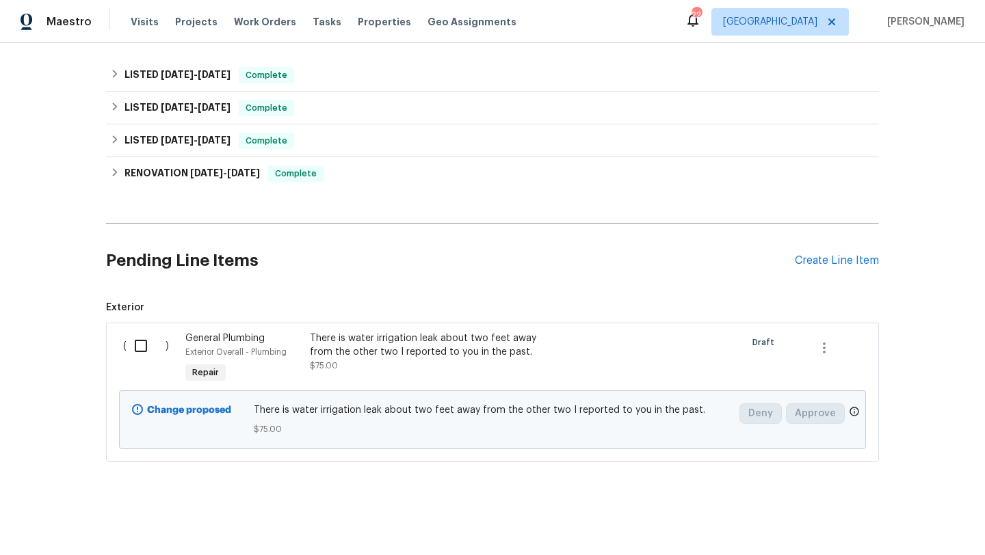
click at [610, 331] on div at bounding box center [585, 358] width 62 height 63
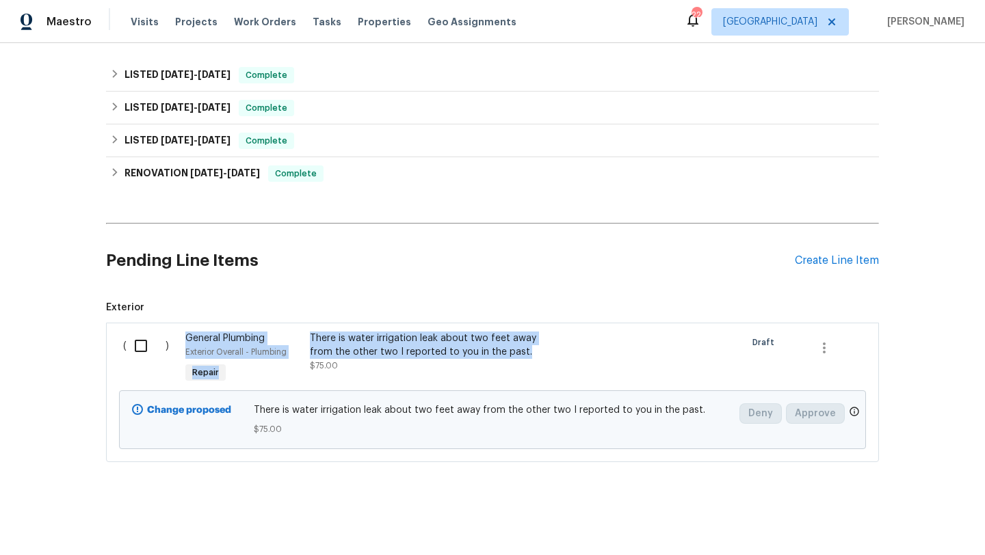
drag, startPoint x: 533, startPoint y: 354, endPoint x: 303, endPoint y: 330, distance: 231.0
click at [302, 330] on div "( ) General Plumbing Exterior Overall - Plumbing Repair There is water irrigati…" at bounding box center [492, 358] width 747 height 63
click at [338, 281] on h2 "Pending Line Items" at bounding box center [450, 261] width 688 height 64
drag, startPoint x: 528, startPoint y: 351, endPoint x: 312, endPoint y: 334, distance: 216.8
click at [312, 334] on div "There is water irrigation leak about two feet away from the other two I reporte…" at bounding box center [430, 345] width 241 height 27
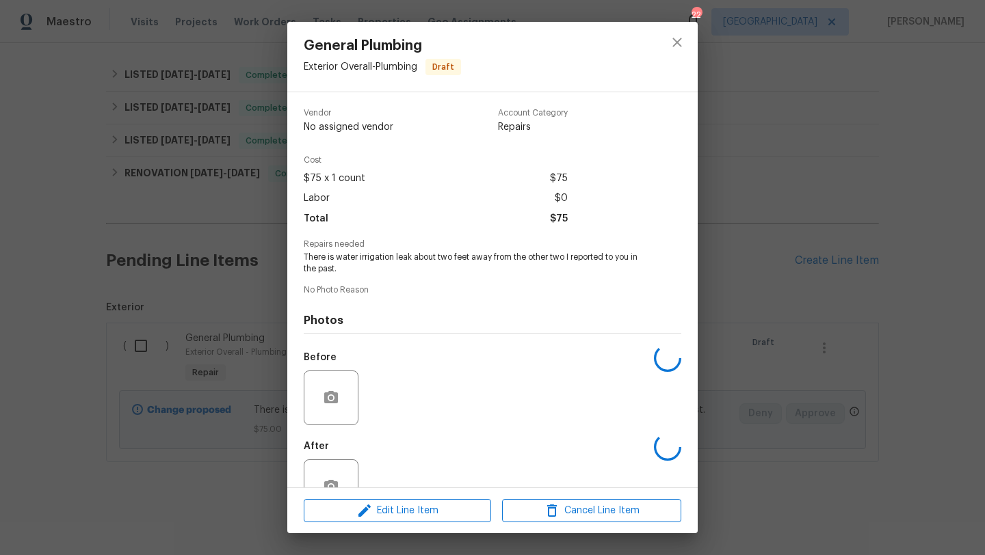
copy div "There is water irrigation leak about two feet away from the other two I reporte…"
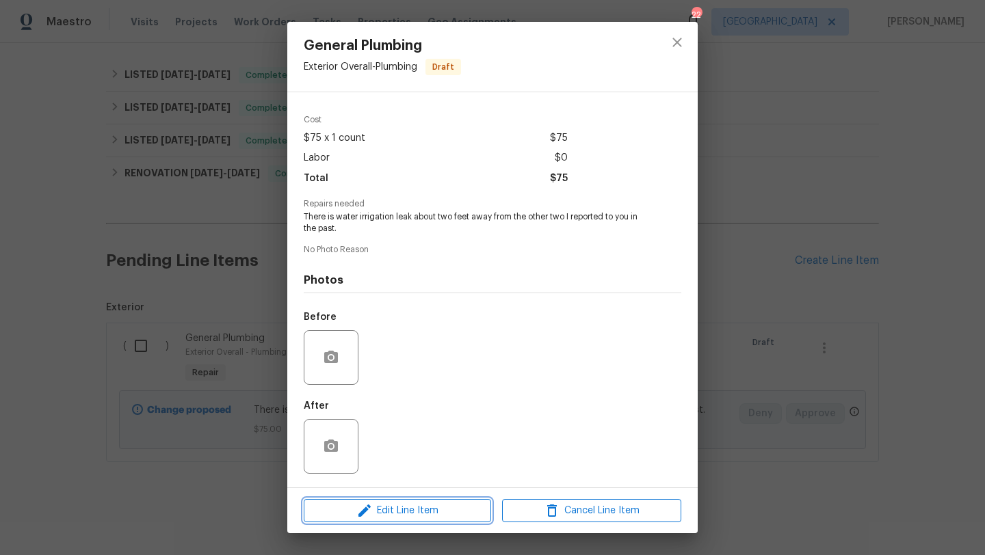
click at [388, 516] on span "Edit Line Item" at bounding box center [397, 511] width 179 height 17
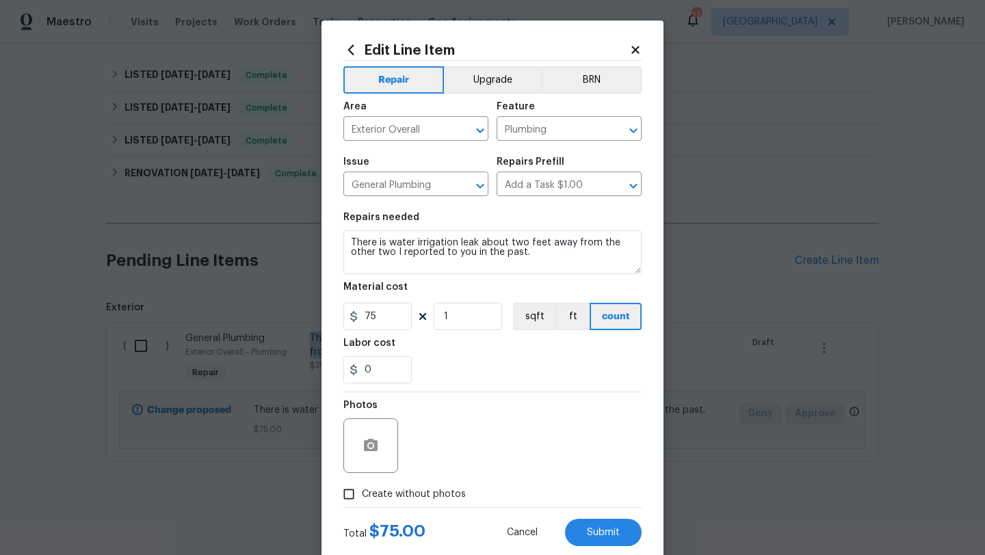
scroll to position [27, 0]
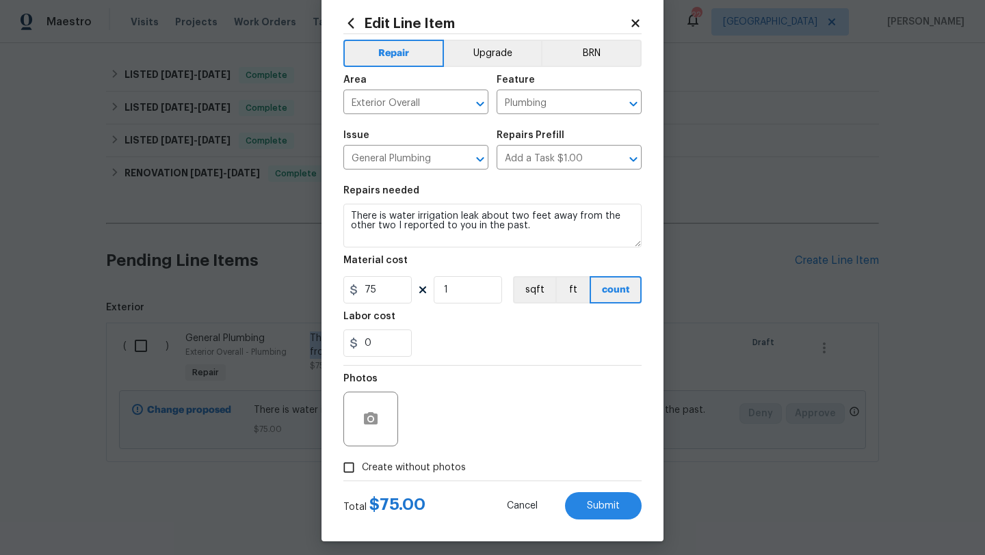
click at [217, 224] on body "Maestro Visits Projects Work Orders Tasks Properties Geo Assignments 22 Jackson…" at bounding box center [492, 277] width 985 height 555
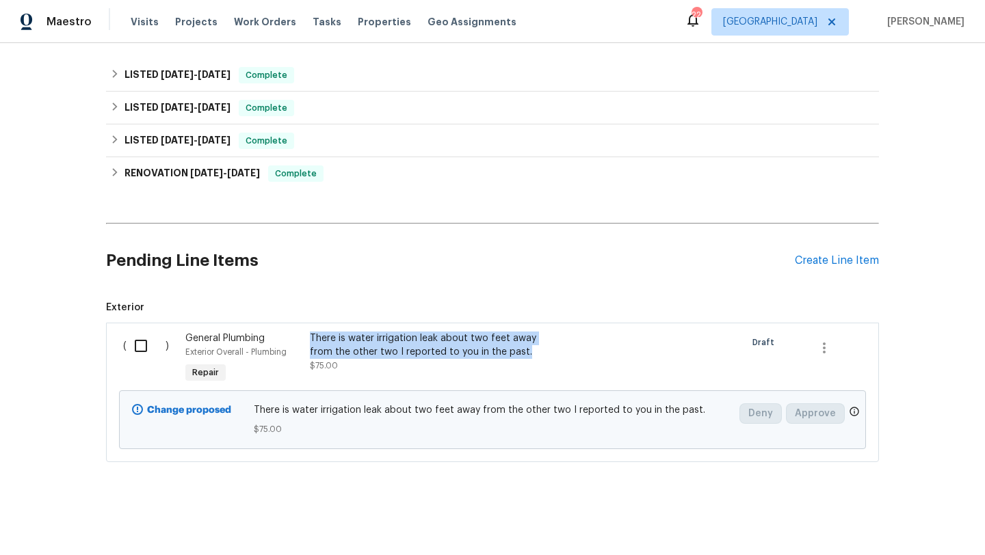
scroll to position [0, 0]
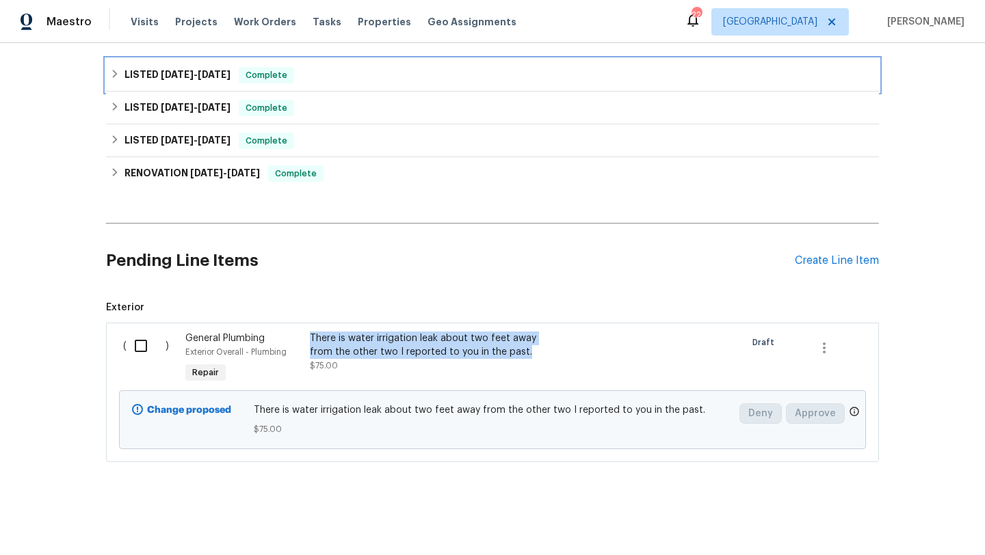
click at [221, 74] on span "7/28/25" at bounding box center [214, 75] width 33 height 10
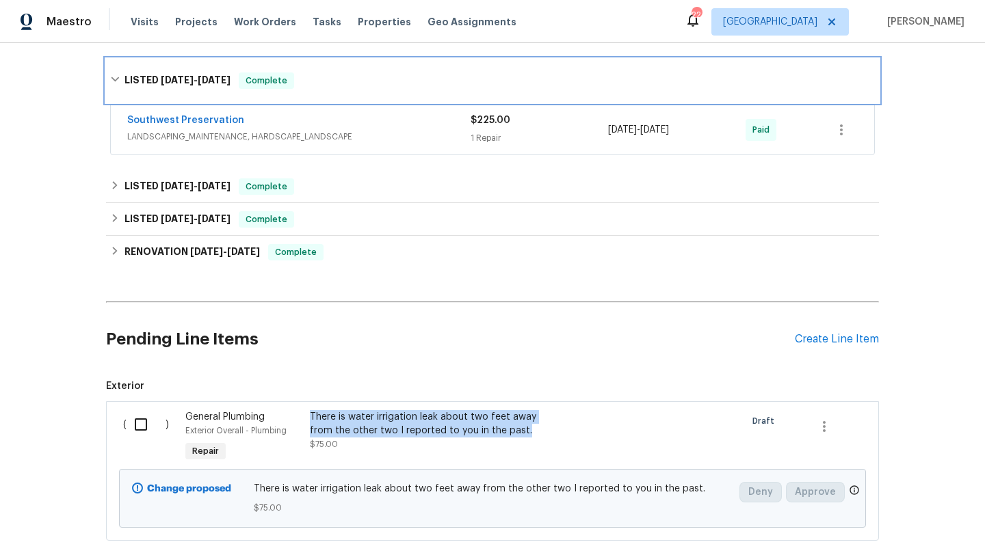
scroll to position [282, 0]
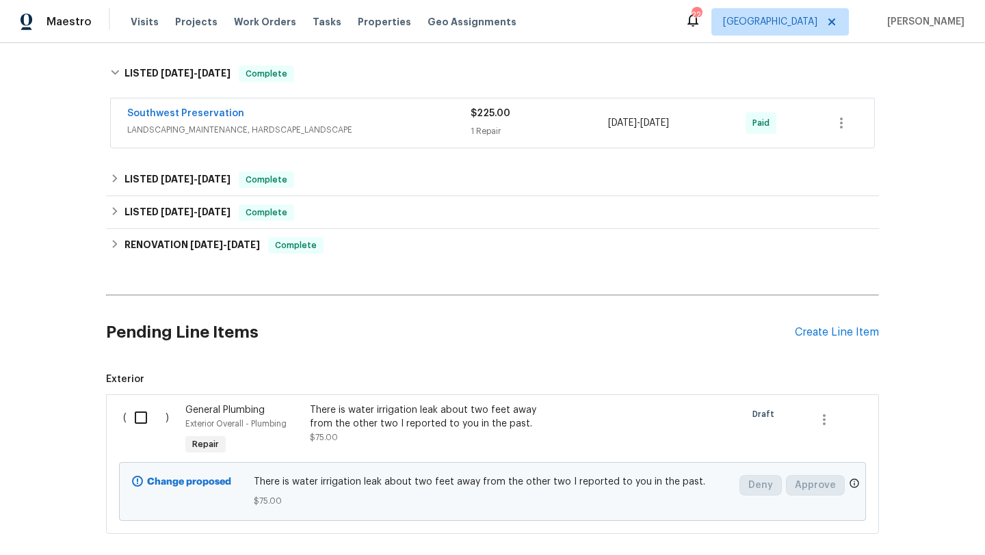
click at [235, 110] on div "Southwest Preservation" at bounding box center [298, 115] width 343 height 16
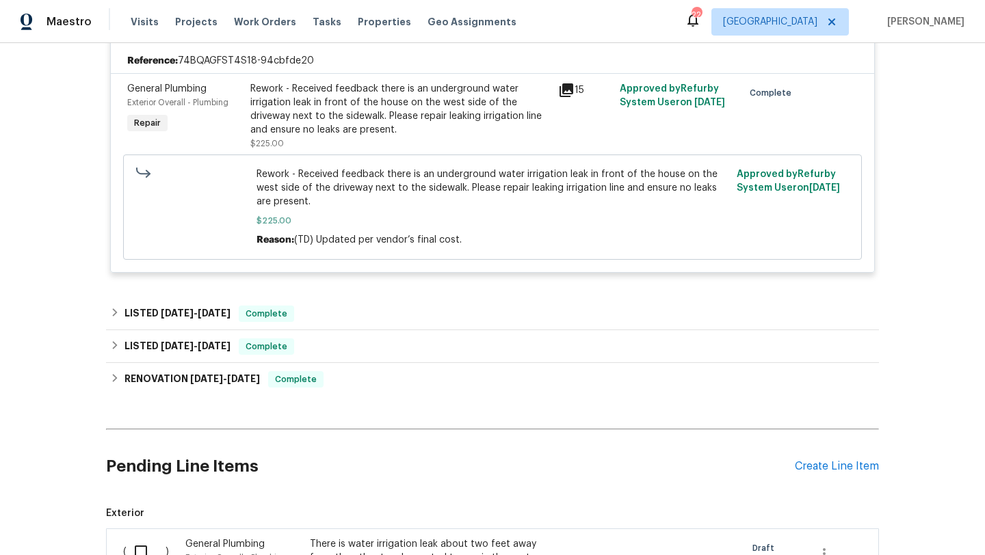
scroll to position [522, 0]
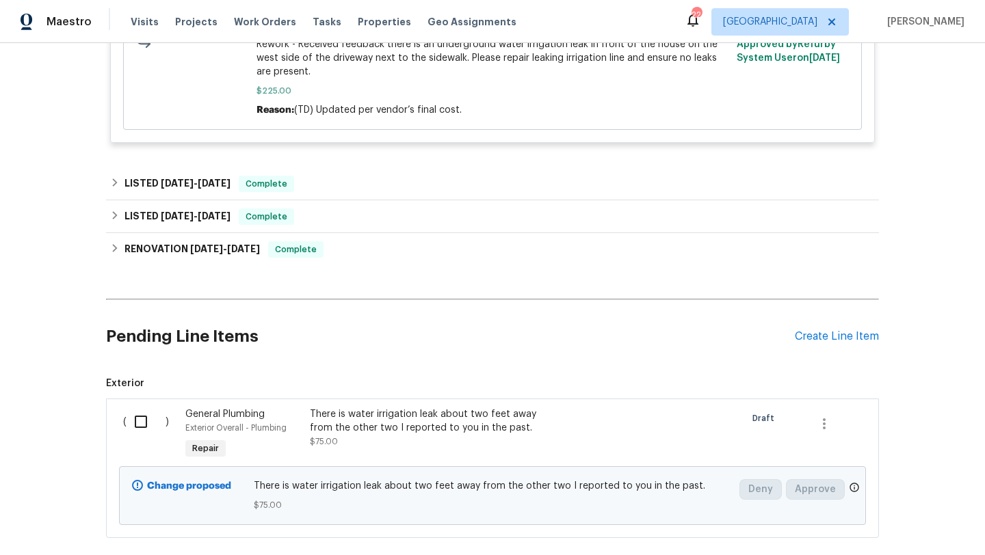
click at [137, 417] on input "checkbox" at bounding box center [145, 421] width 39 height 29
checkbox input "true"
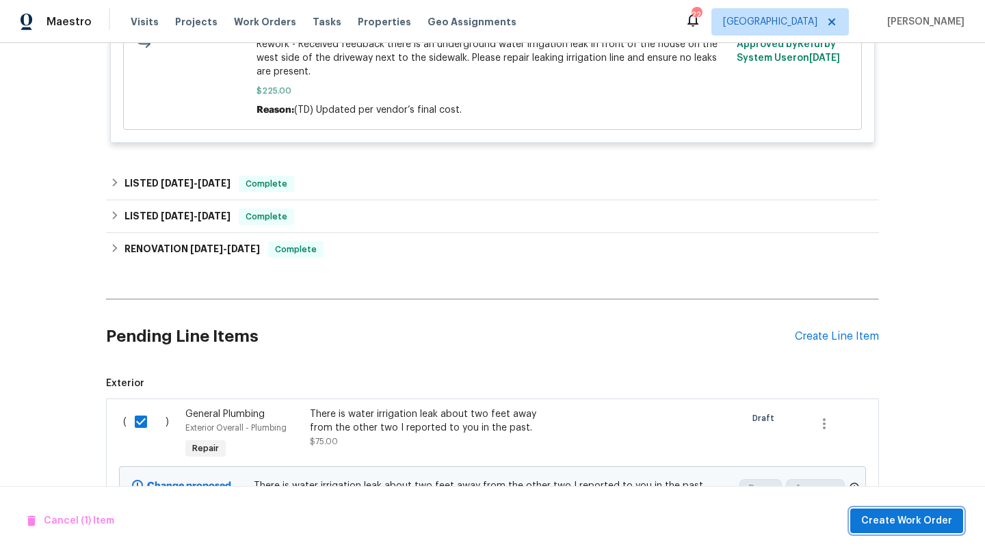
click at [914, 518] on span "Create Work Order" at bounding box center [906, 521] width 91 height 17
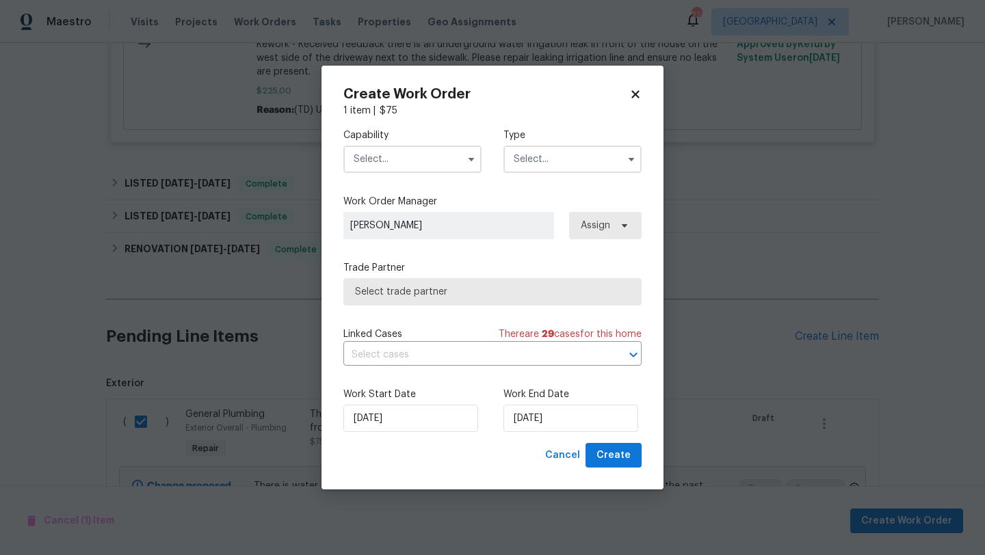
click at [429, 148] on input "text" at bounding box center [412, 159] width 138 height 27
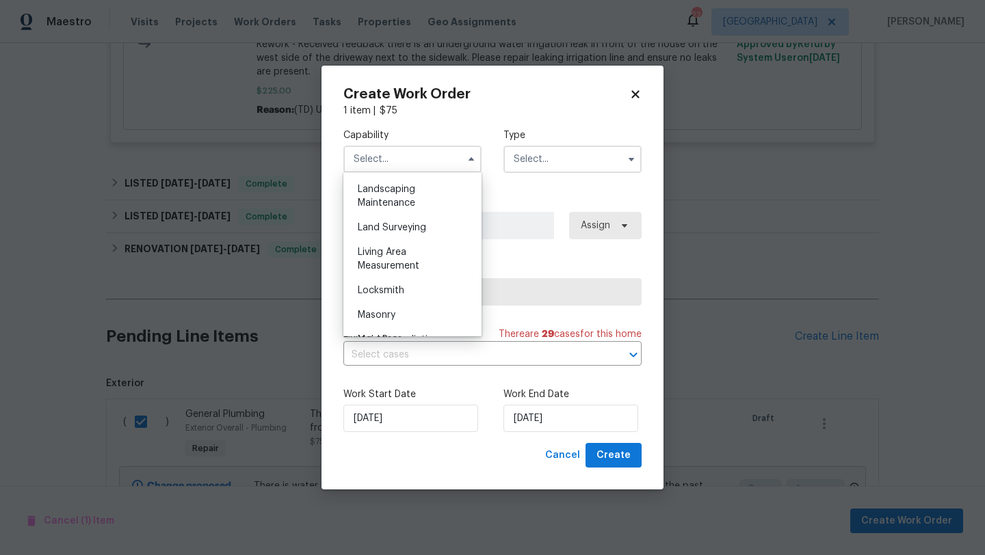
scroll to position [897, 0]
click at [420, 183] on div "Landscaping Maintenance" at bounding box center [412, 197] width 131 height 38
type input "Landscaping Maintenance"
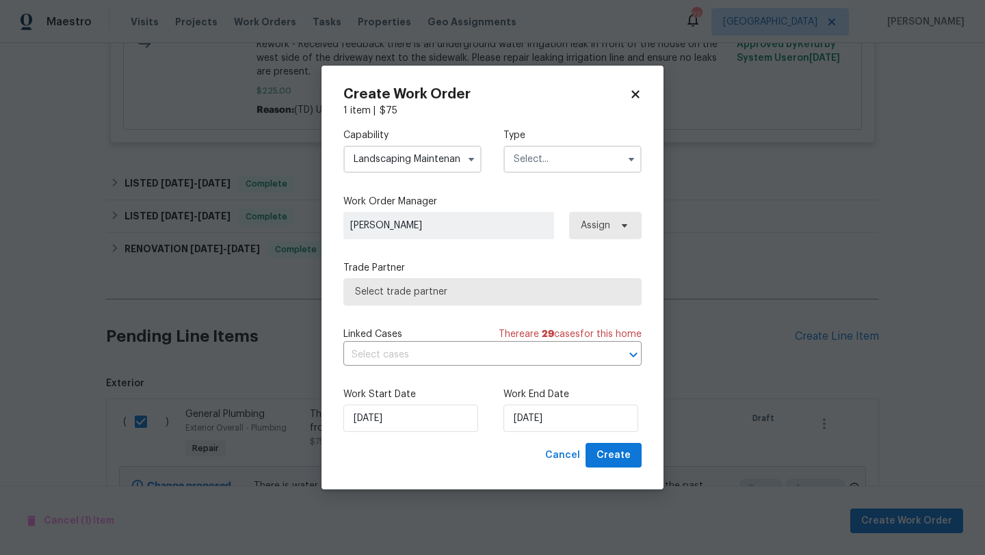
click at [560, 158] on input "text" at bounding box center [572, 159] width 138 height 27
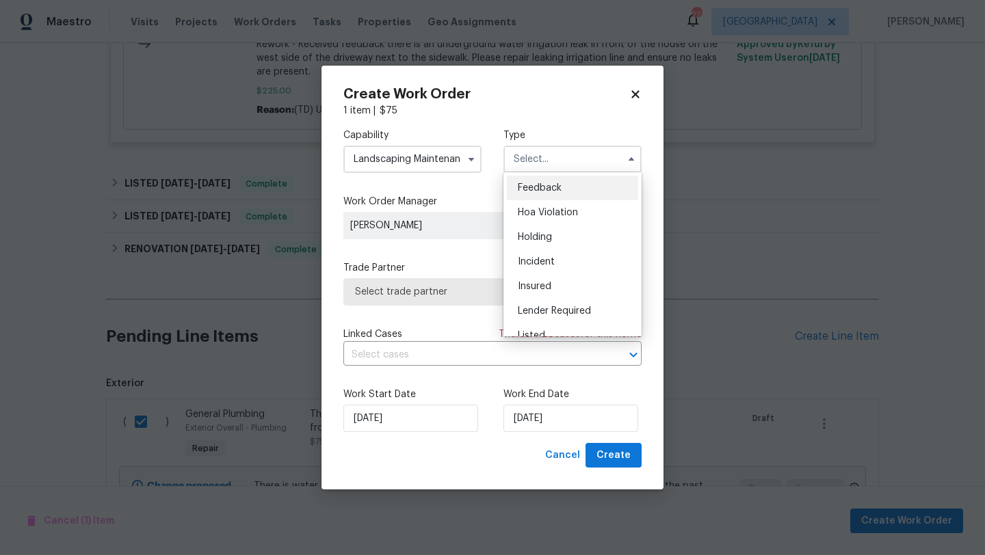
click at [549, 185] on span "Feedback" at bounding box center [540, 188] width 44 height 10
type input "Feedback"
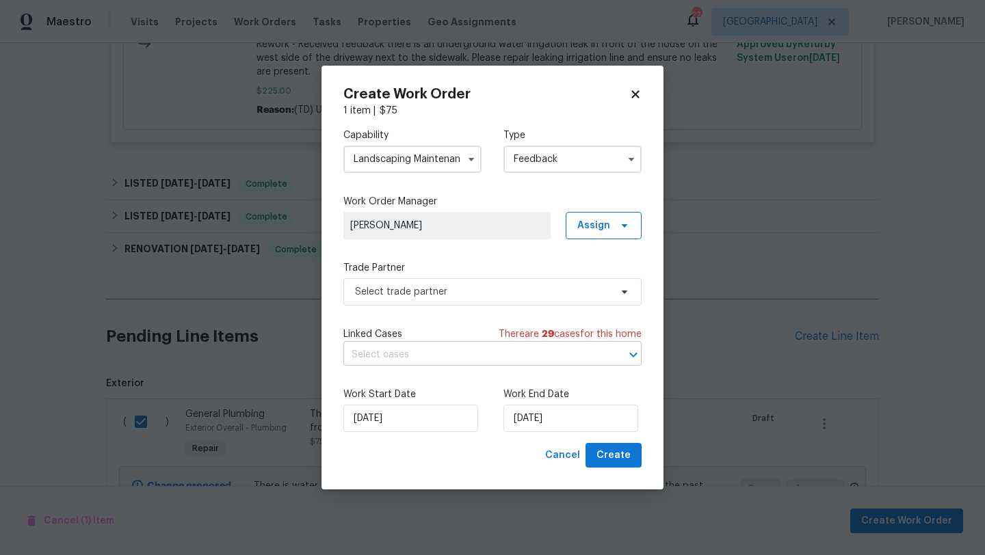
click at [421, 347] on input "text" at bounding box center [473, 355] width 260 height 21
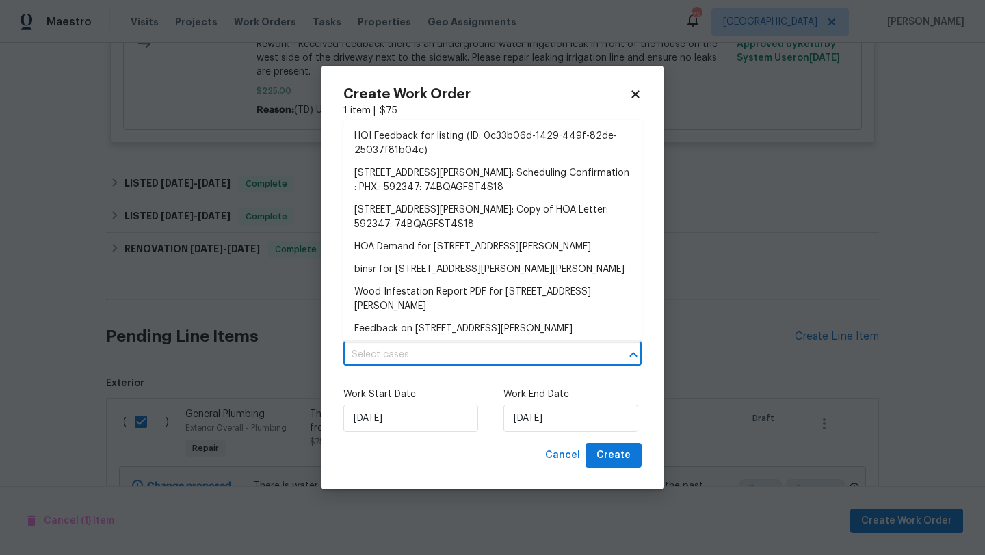
click at [416, 367] on div "Capability Landscaping Maintenance Type Feedback Work Order Manager Nirosha Ban…" at bounding box center [492, 280] width 298 height 325
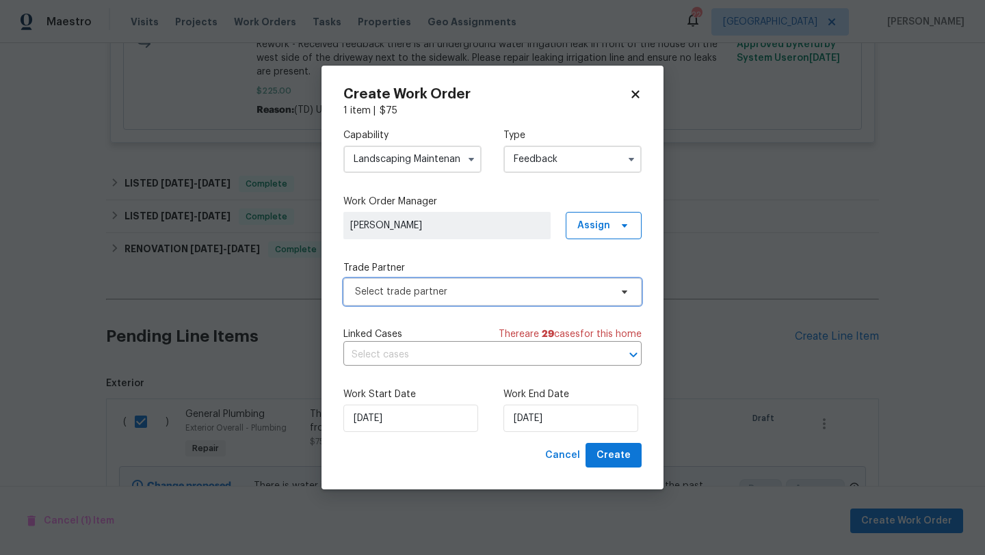
click at [431, 293] on span "Select trade partner" at bounding box center [482, 292] width 255 height 14
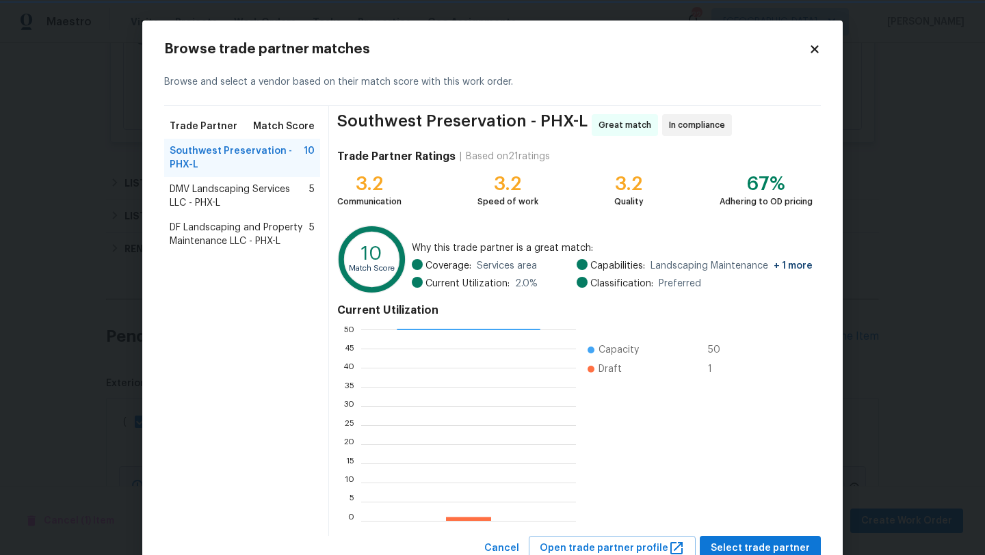
scroll to position [48, 0]
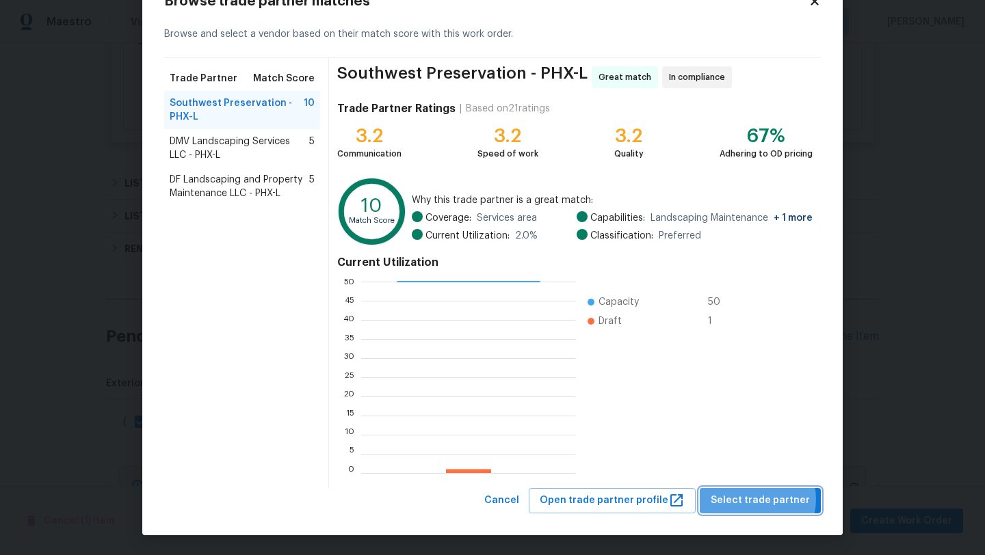
click at [757, 499] on span "Select trade partner" at bounding box center [759, 500] width 99 height 17
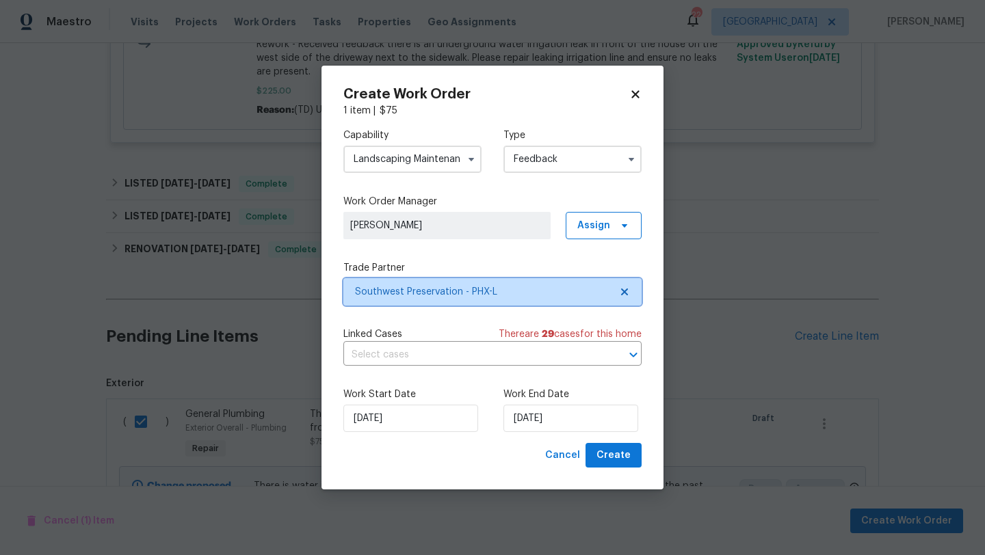
scroll to position [0, 0]
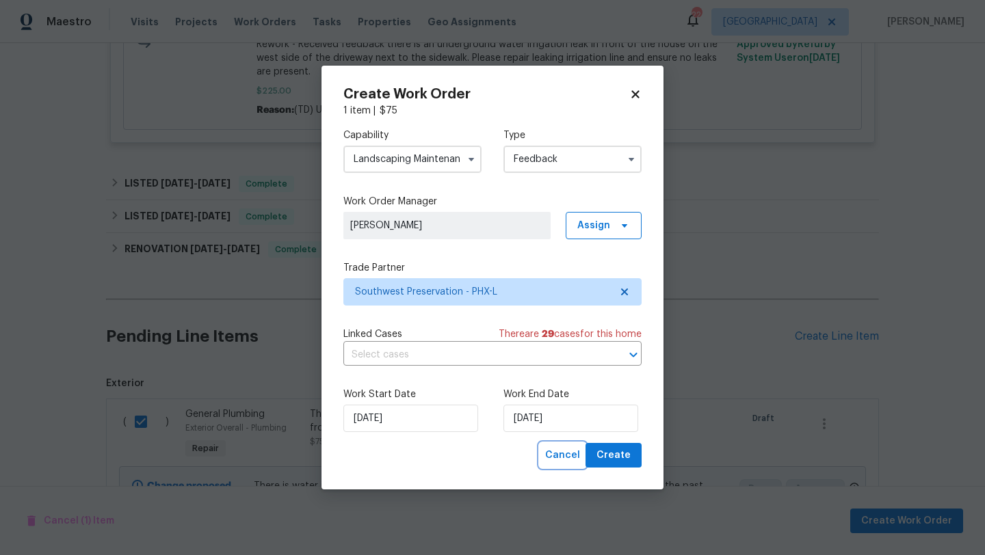
click at [570, 454] on span "Cancel" at bounding box center [562, 455] width 35 height 17
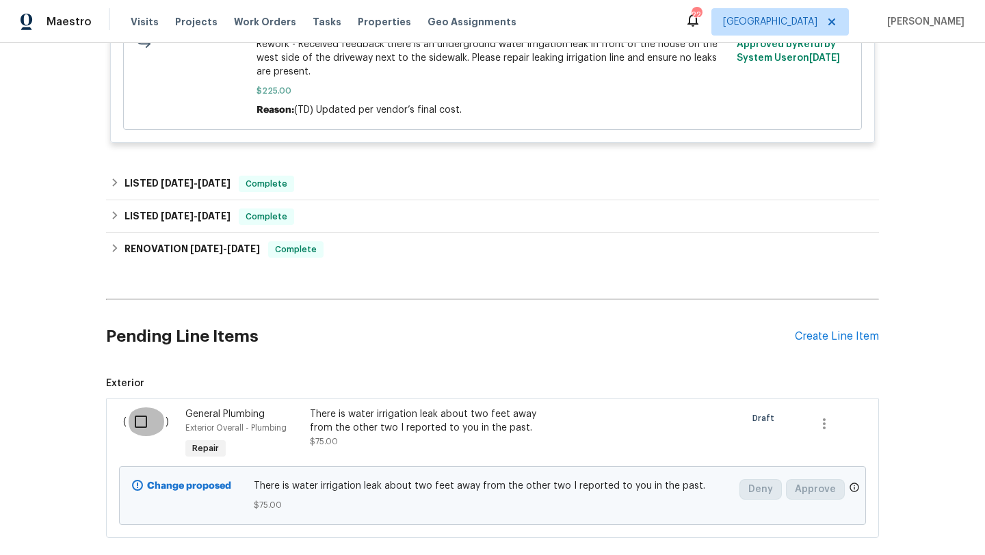
click at [131, 426] on input "checkbox" at bounding box center [145, 421] width 39 height 29
checkbox input "true"
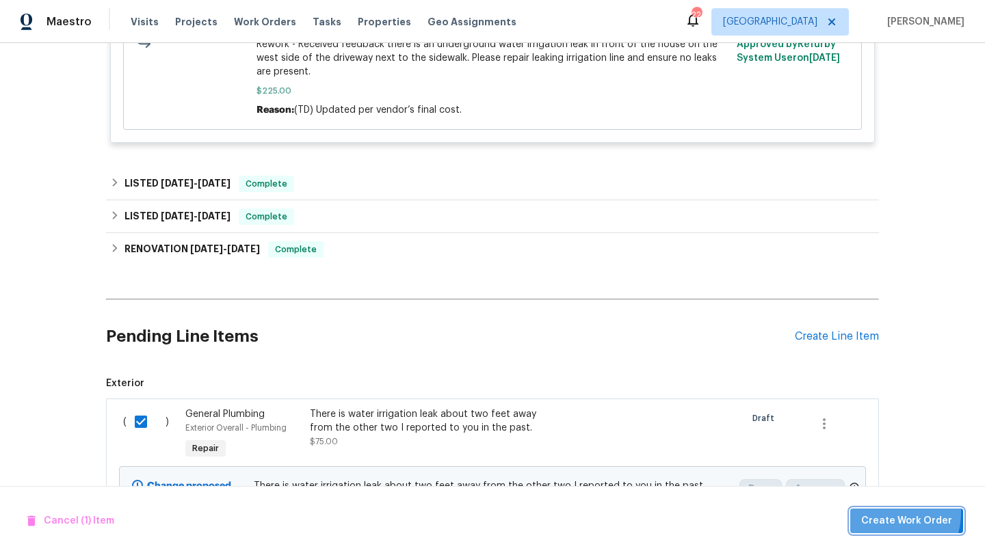
click at [882, 511] on button "Create Work Order" at bounding box center [906, 521] width 113 height 25
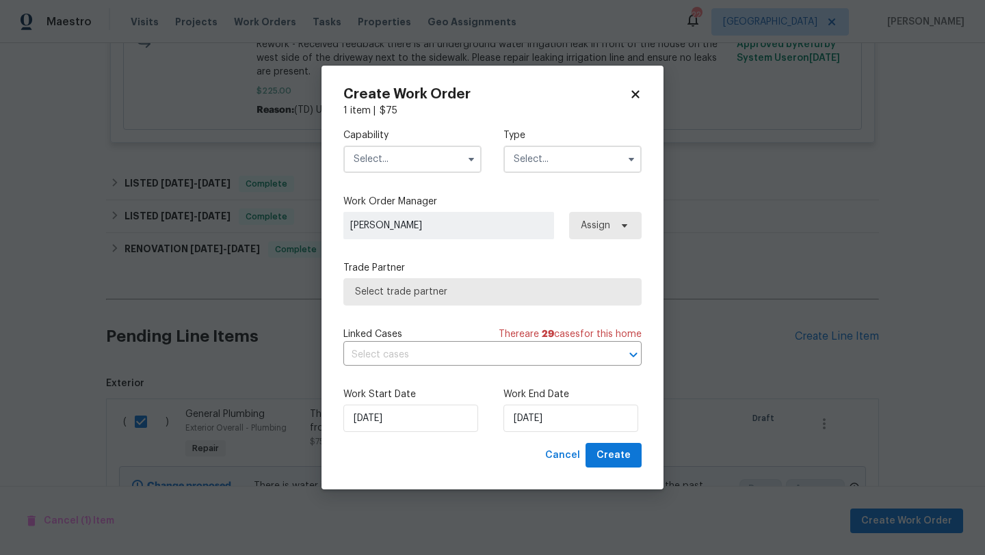
click at [444, 163] on input "text" at bounding box center [412, 159] width 138 height 27
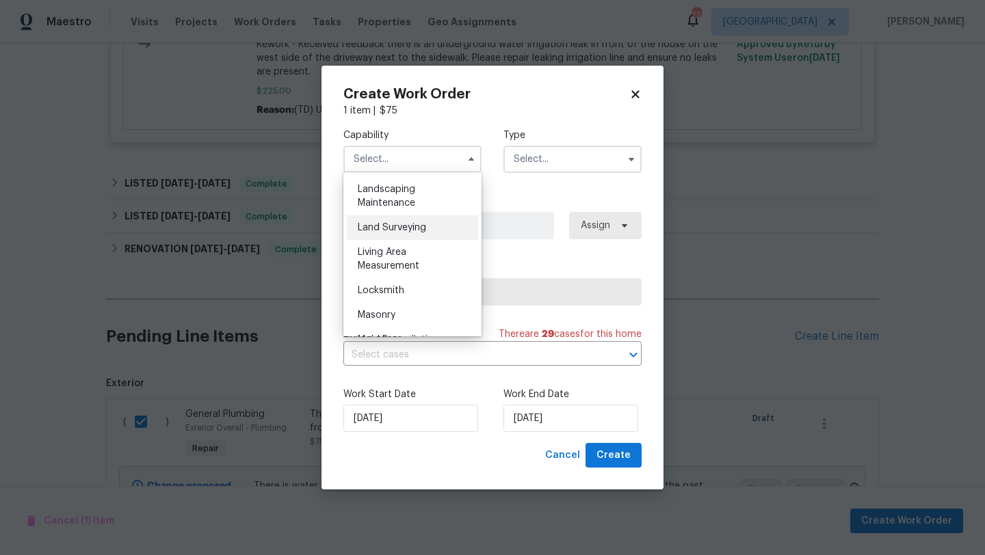
scroll to position [898, 0]
click at [411, 200] on span "Landscaping Maintenance" at bounding box center [386, 196] width 57 height 23
type input "Landscaping Maintenance"
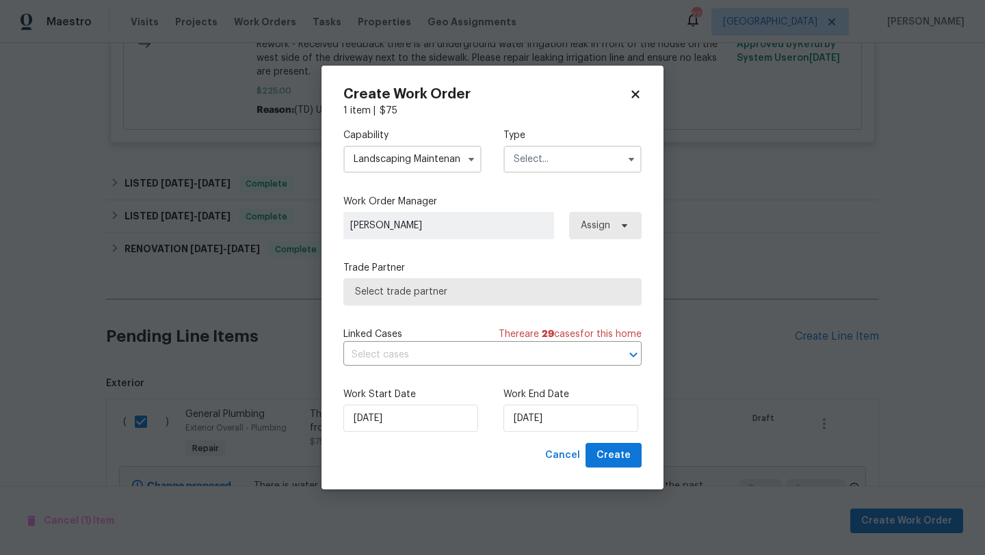
click at [531, 163] on input "text" at bounding box center [572, 159] width 138 height 27
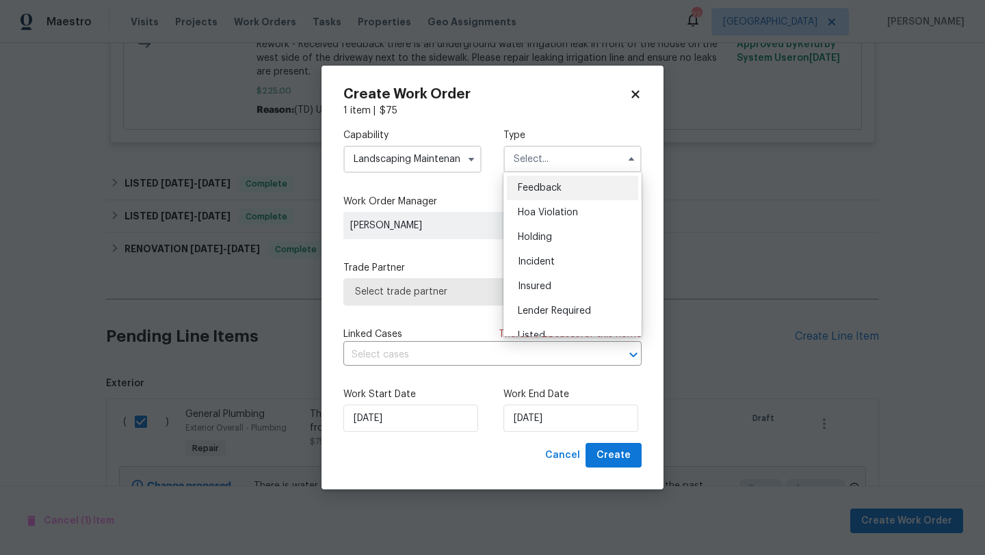
click at [545, 182] on div "Feedback" at bounding box center [572, 188] width 131 height 25
type input "Feedback"
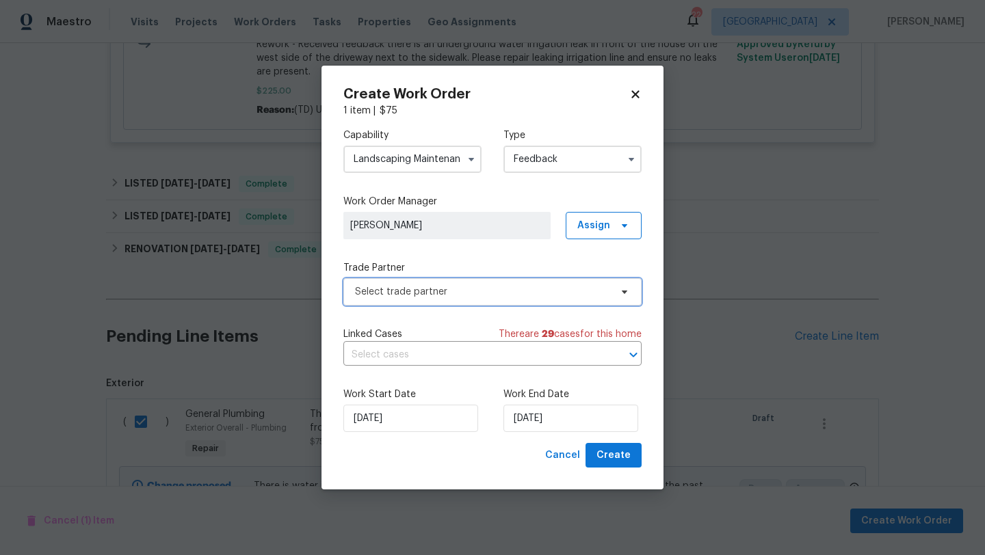
click at [428, 285] on span "Select trade partner" at bounding box center [482, 292] width 255 height 14
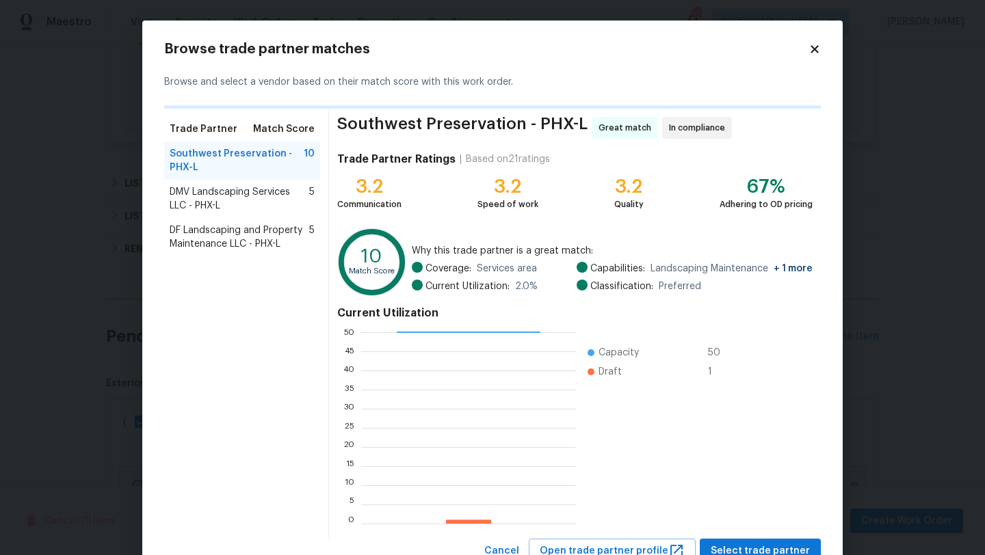
scroll to position [51, 0]
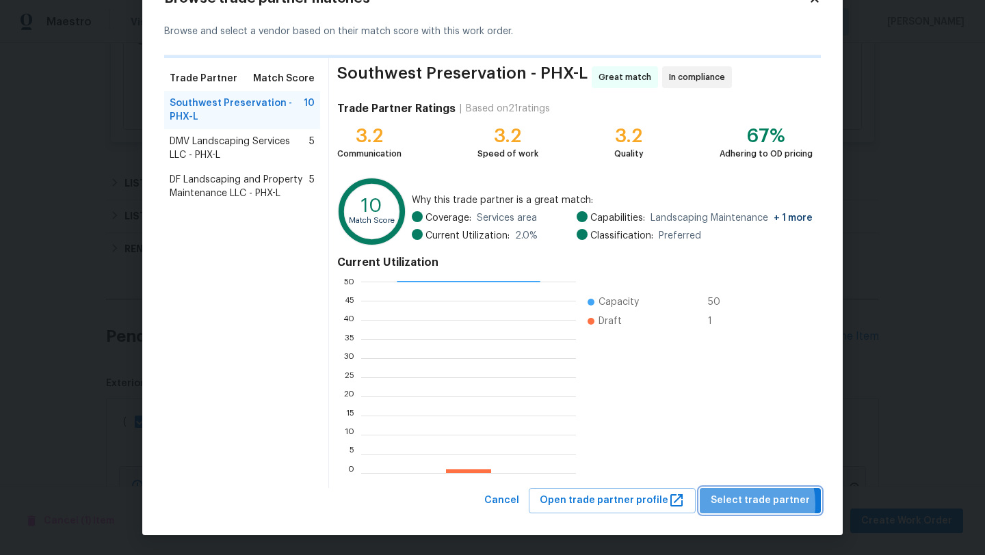
click at [740, 504] on span "Select trade partner" at bounding box center [759, 500] width 99 height 17
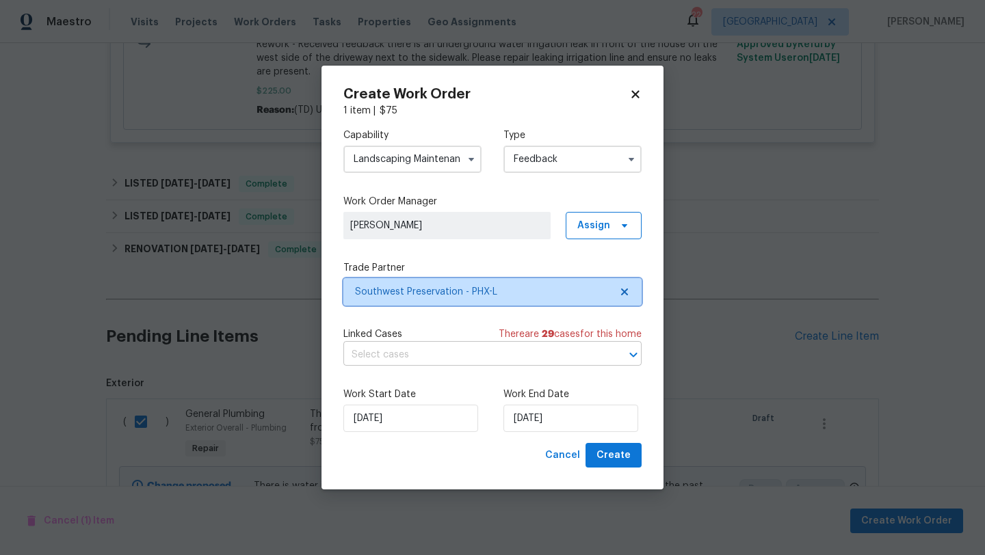
scroll to position [0, 0]
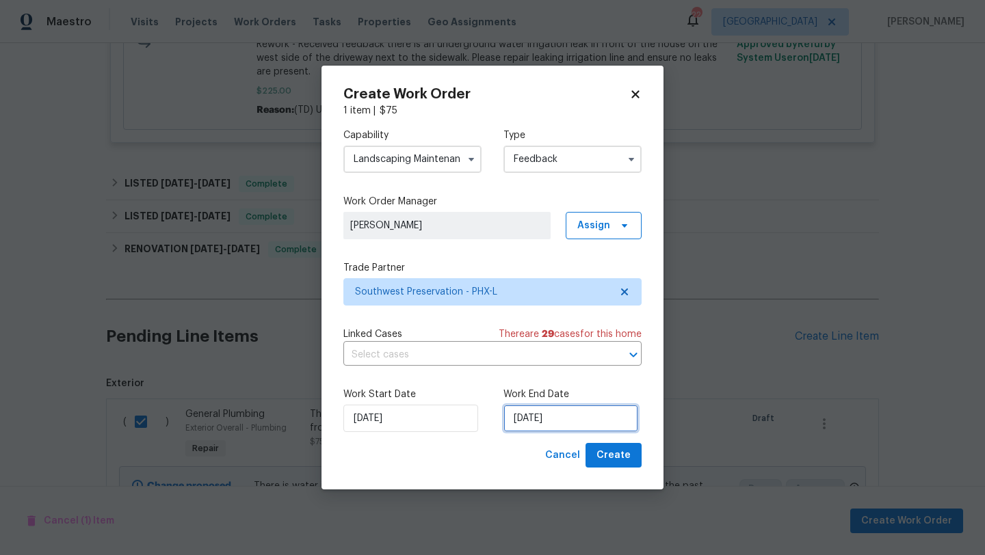
click at [528, 420] on input "24/08/2025" at bounding box center [570, 418] width 135 height 27
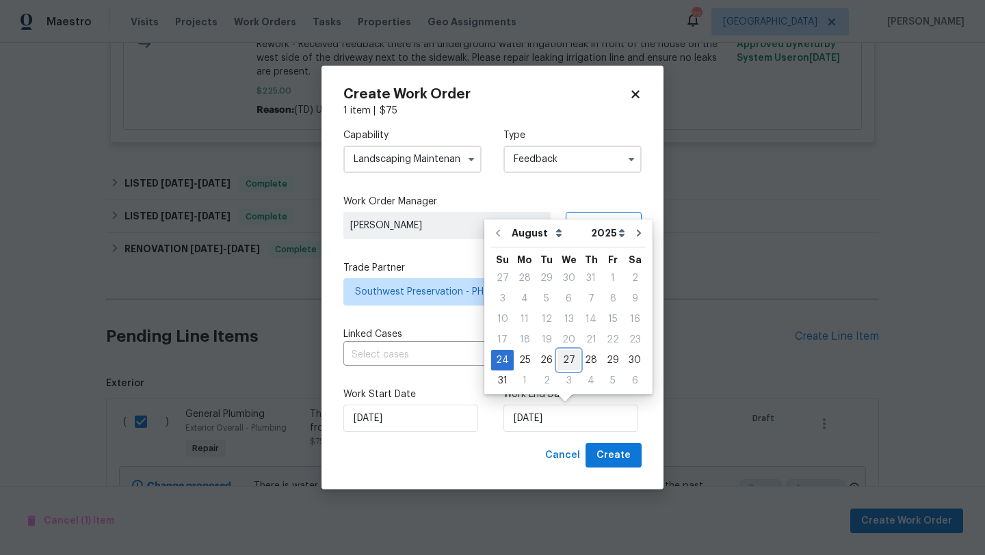
click at [564, 357] on div "27" at bounding box center [568, 360] width 23 height 19
type input "27/08/2025"
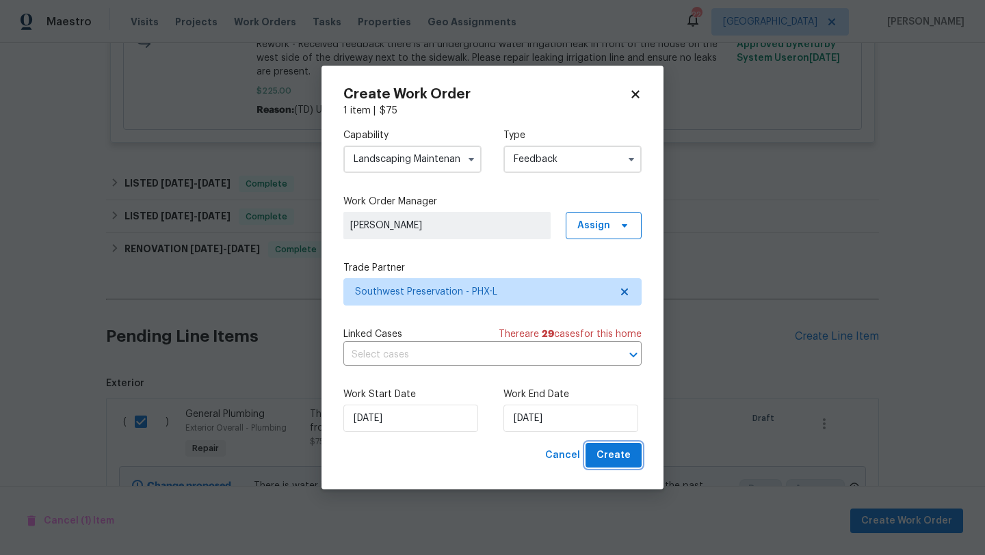
click at [604, 457] on span "Create" at bounding box center [613, 455] width 34 height 17
checkbox input "false"
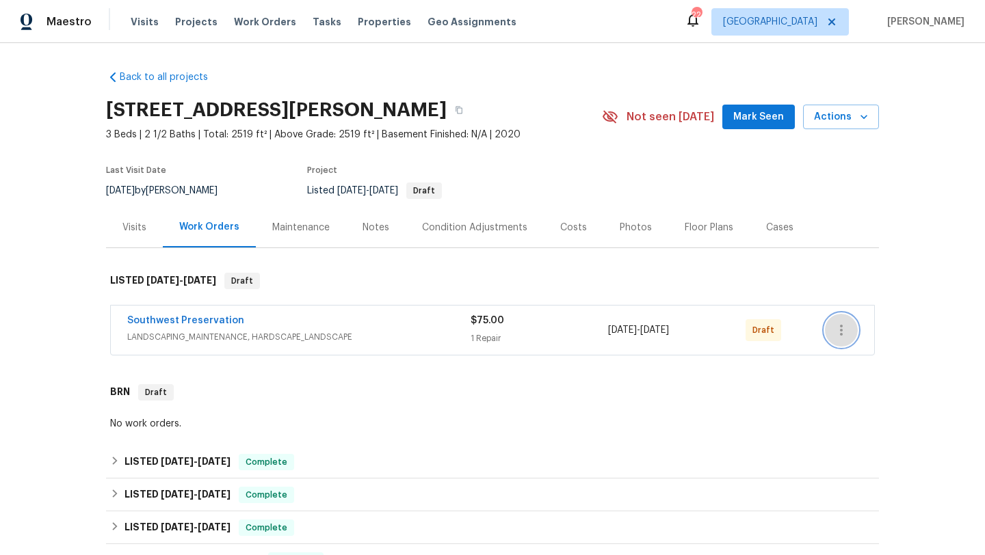
click at [842, 331] on icon "button" at bounding box center [841, 330] width 16 height 16
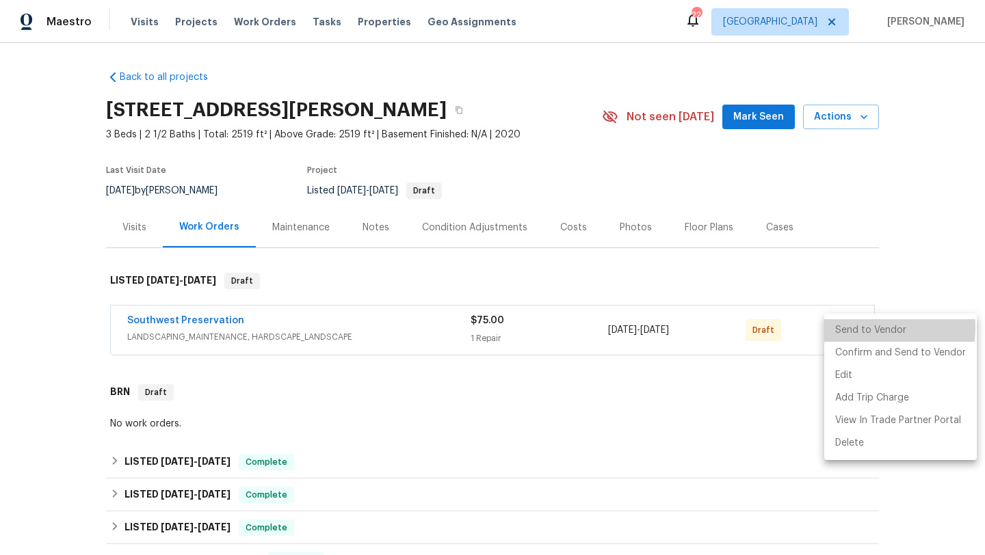
click at [841, 327] on li "Send to Vendor" at bounding box center [900, 330] width 152 height 23
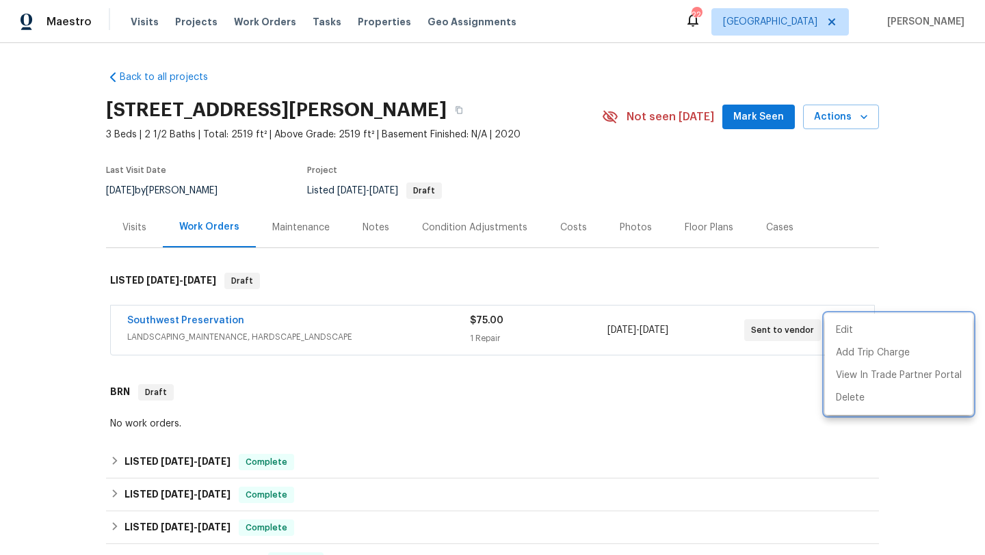
drag, startPoint x: 113, startPoint y: 317, endPoint x: 734, endPoint y: 327, distance: 620.2
click at [737, 328] on div at bounding box center [492, 277] width 985 height 555
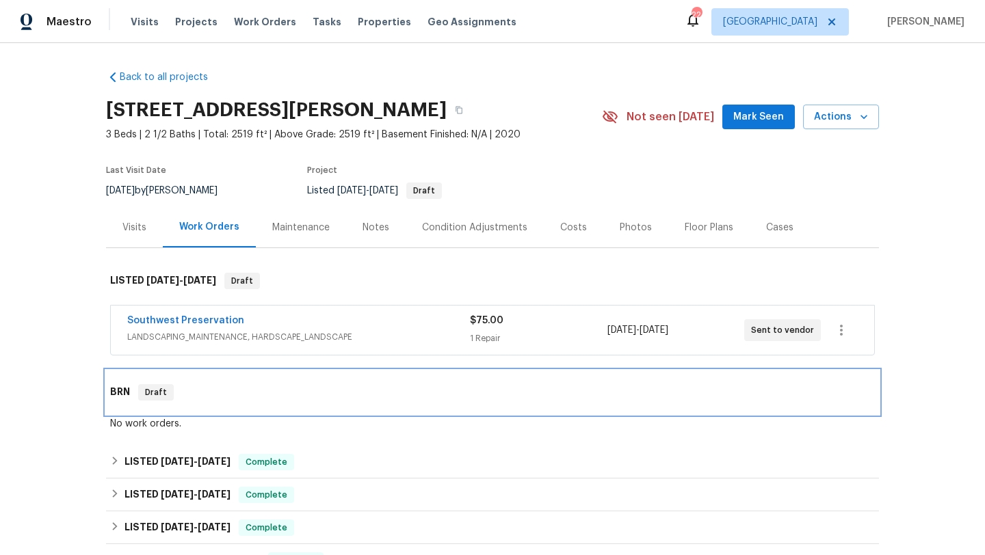
click at [674, 377] on div "BRN Draft" at bounding box center [492, 393] width 773 height 44
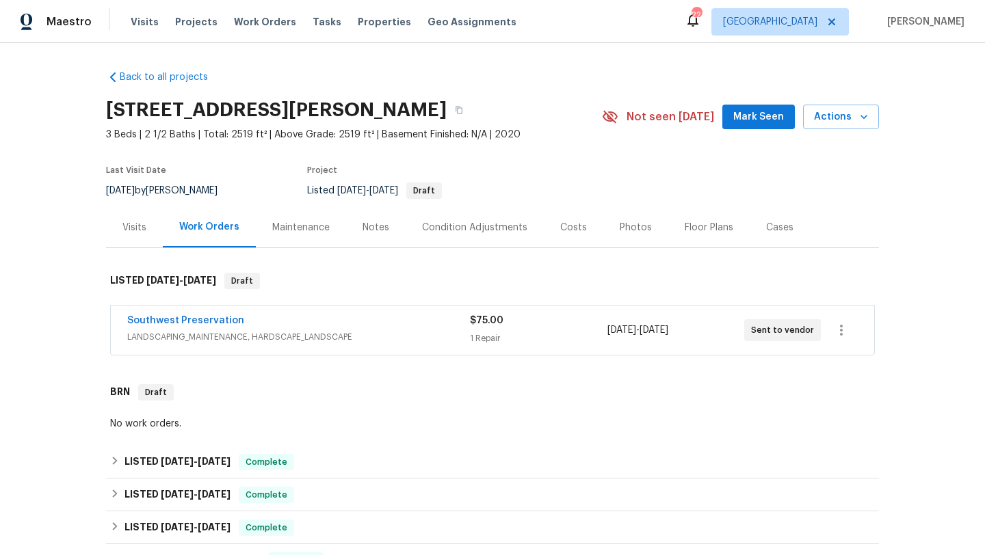
click at [30, 321] on div "Back to all projects 7440 W Andrea Dr, Peoria, AZ 85383 3 Beds | 2 1/2 Baths | …" at bounding box center [492, 299] width 985 height 512
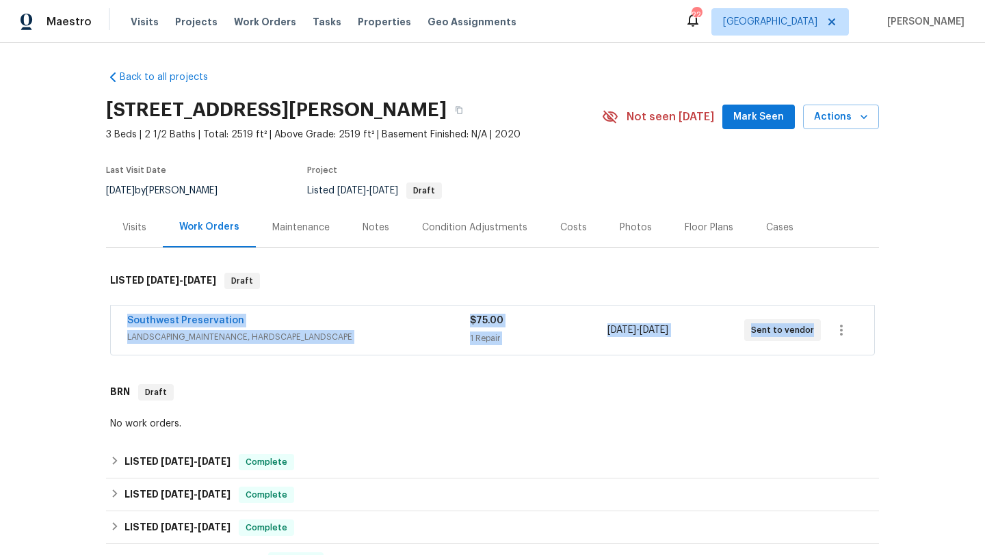
drag, startPoint x: 121, startPoint y: 312, endPoint x: 827, endPoint y: 336, distance: 706.0
click at [827, 337] on div "Southwest Preservation LANDSCAPING_MAINTENANCE, HARDSCAPE_LANDSCAPE $75.00 1 Re…" at bounding box center [492, 330] width 763 height 49
copy div "Southwest Preservation LANDSCAPING_MAINTENANCE, HARDSCAPE_LANDSCAPE $75.00 1 Re…"
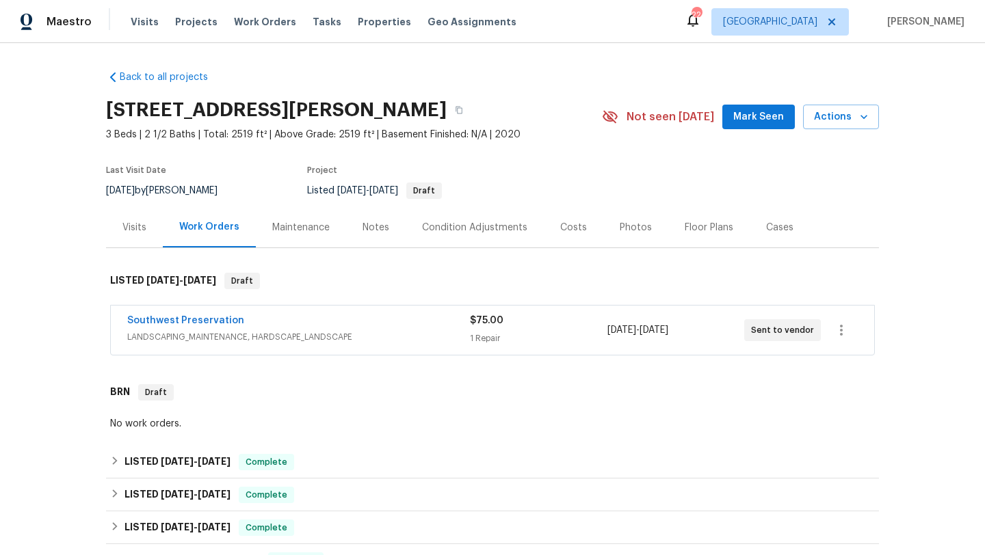
click at [403, 305] on div "Southwest Preservation LANDSCAPING_MAINTENANCE, HARDSCAPE_LANDSCAPE $75.00 1 Re…" at bounding box center [492, 330] width 764 height 51
click at [397, 327] on div "Southwest Preservation" at bounding box center [298, 322] width 343 height 16
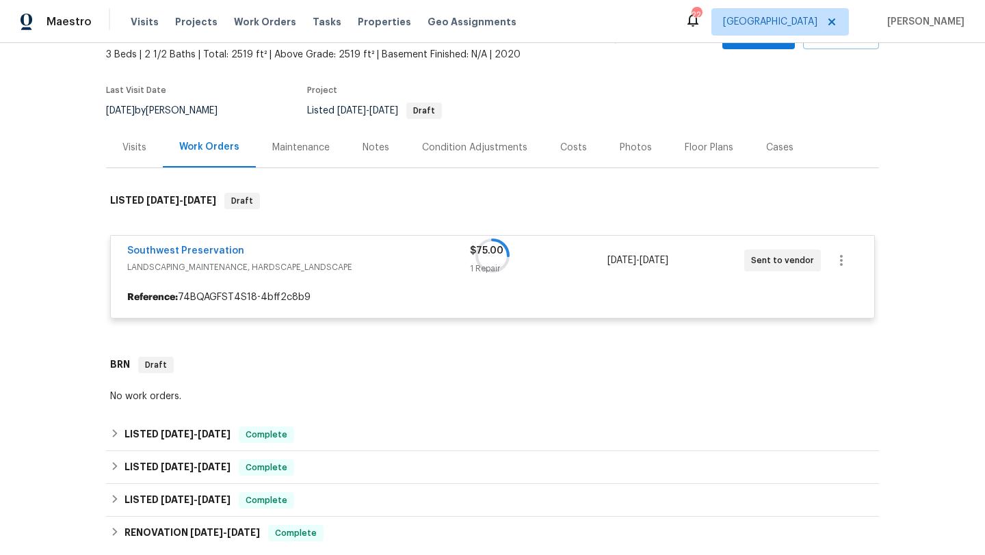
scroll to position [168, 0]
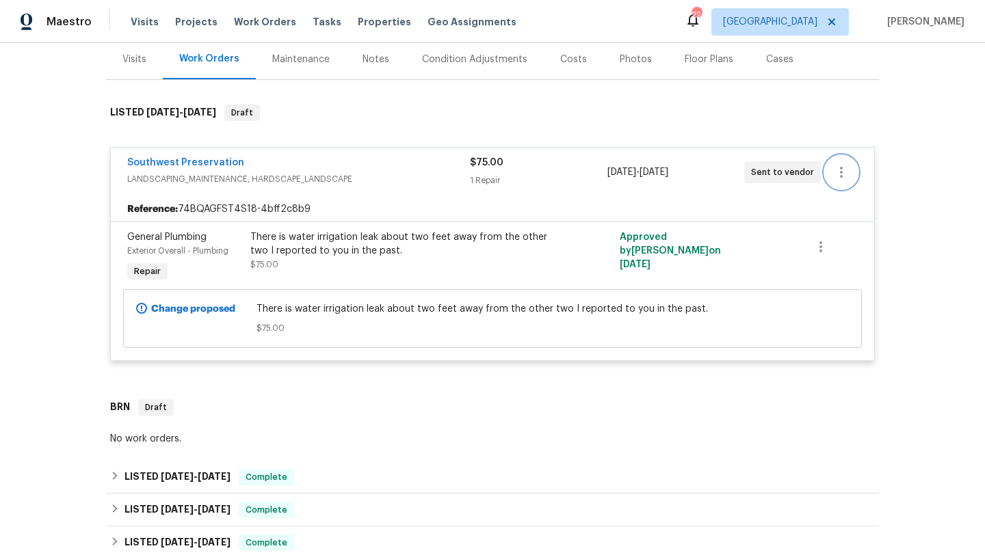
click at [844, 168] on icon "button" at bounding box center [841, 172] width 16 height 16
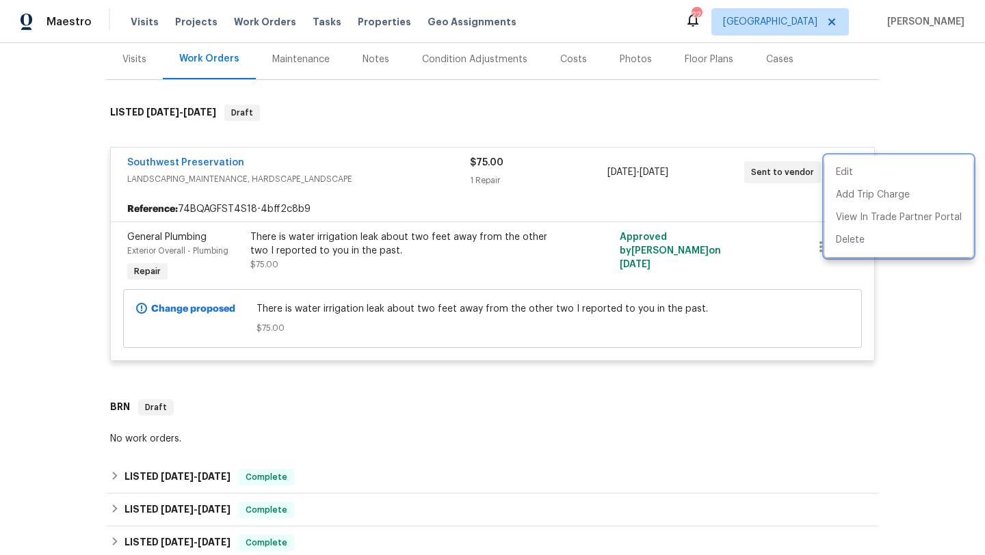
click at [617, 421] on div at bounding box center [492, 277] width 985 height 555
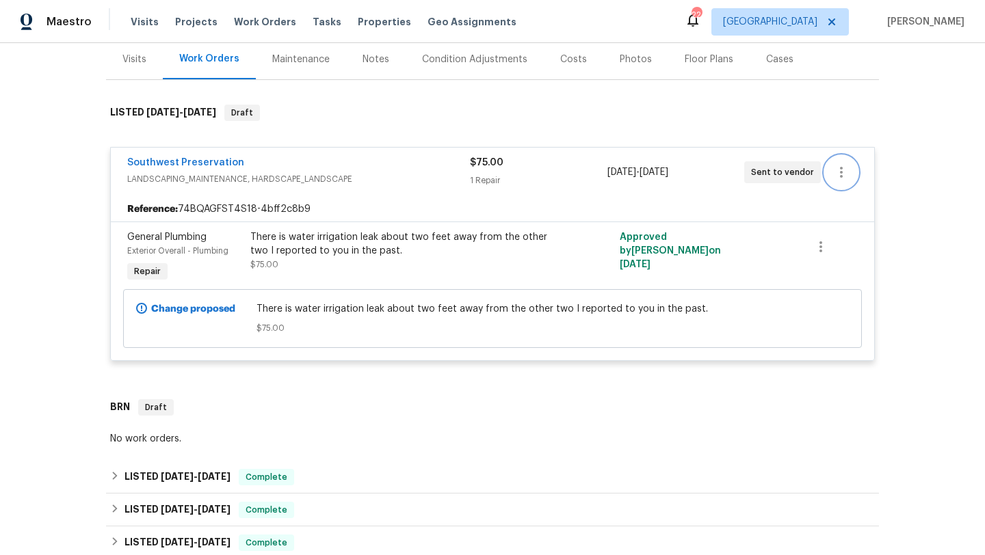
click at [844, 173] on icon "button" at bounding box center [841, 172] width 16 height 16
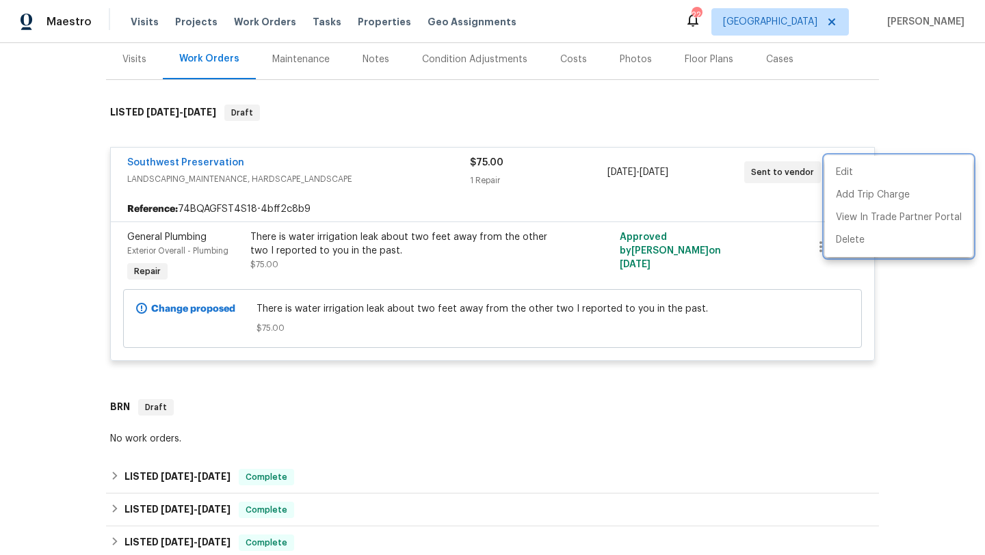
click at [460, 236] on div at bounding box center [492, 277] width 985 height 555
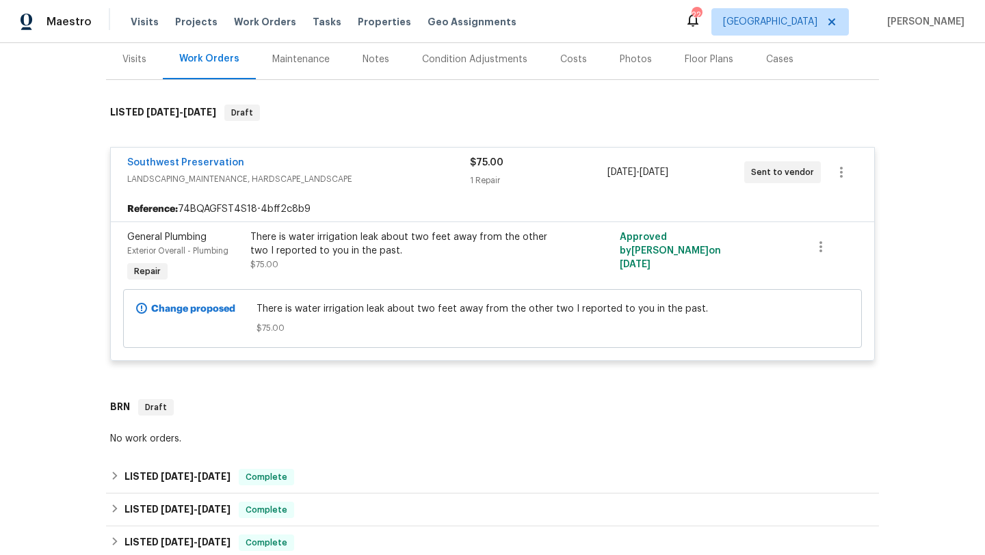
click at [393, 252] on div "There is water irrigation leak about two feet away from the other two I reporte…" at bounding box center [399, 243] width 299 height 27
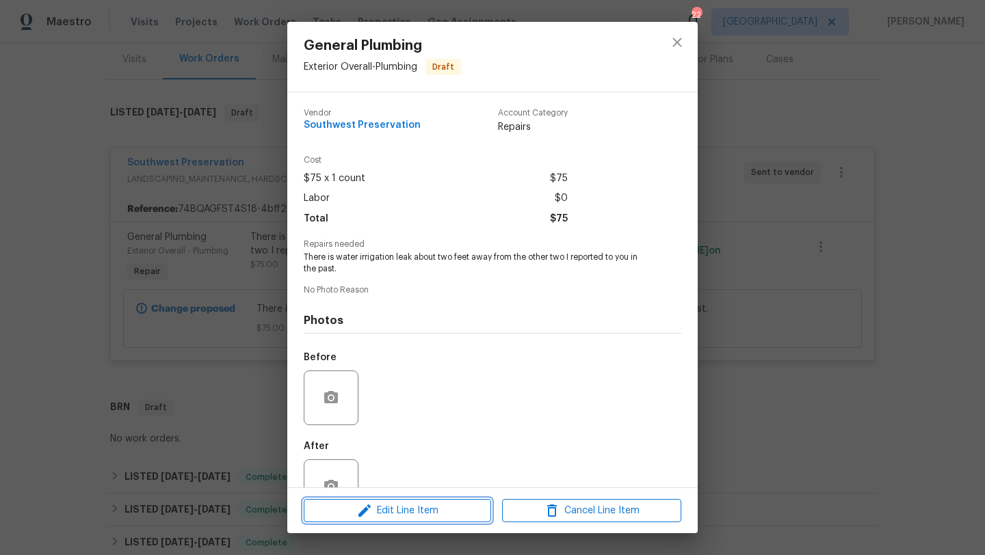
click at [373, 510] on span "Edit Line Item" at bounding box center [397, 511] width 179 height 17
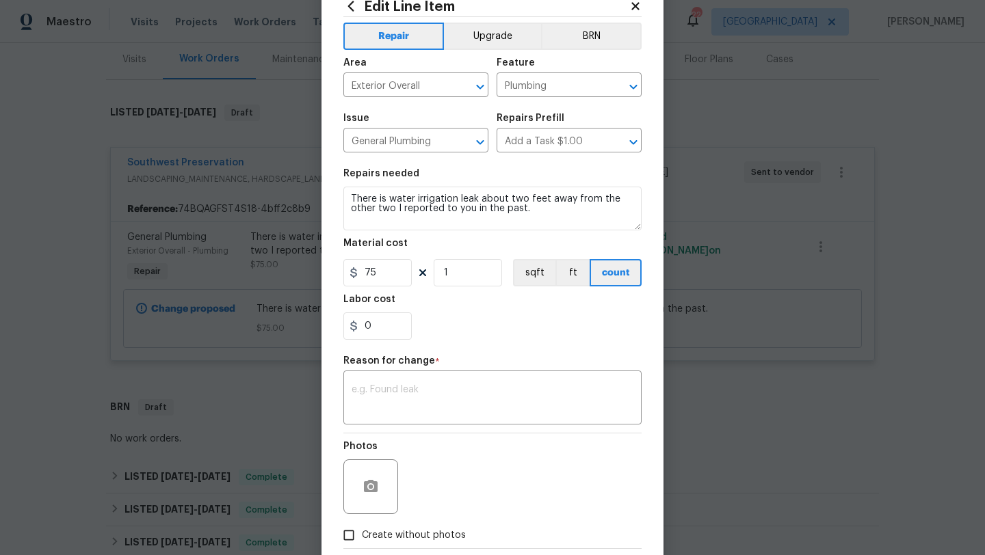
scroll to position [53, 0]
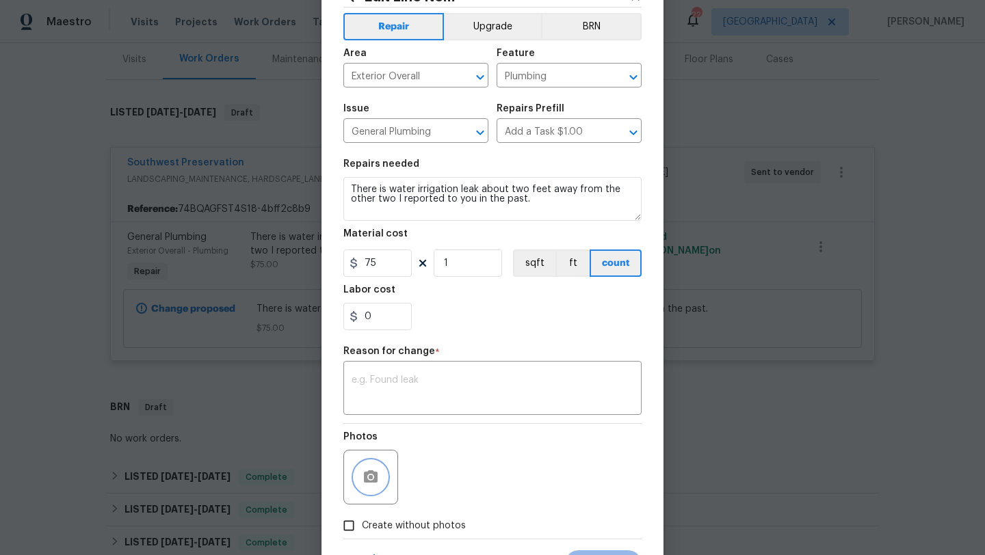
click at [361, 478] on button "button" at bounding box center [370, 477] width 33 height 33
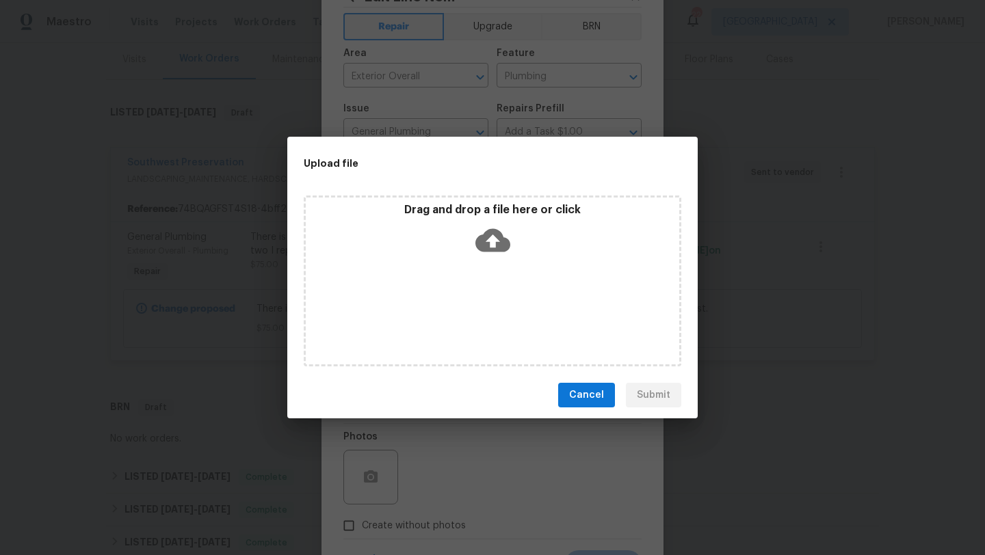
click at [487, 240] on icon at bounding box center [492, 240] width 35 height 35
click at [503, 234] on icon at bounding box center [492, 240] width 35 height 35
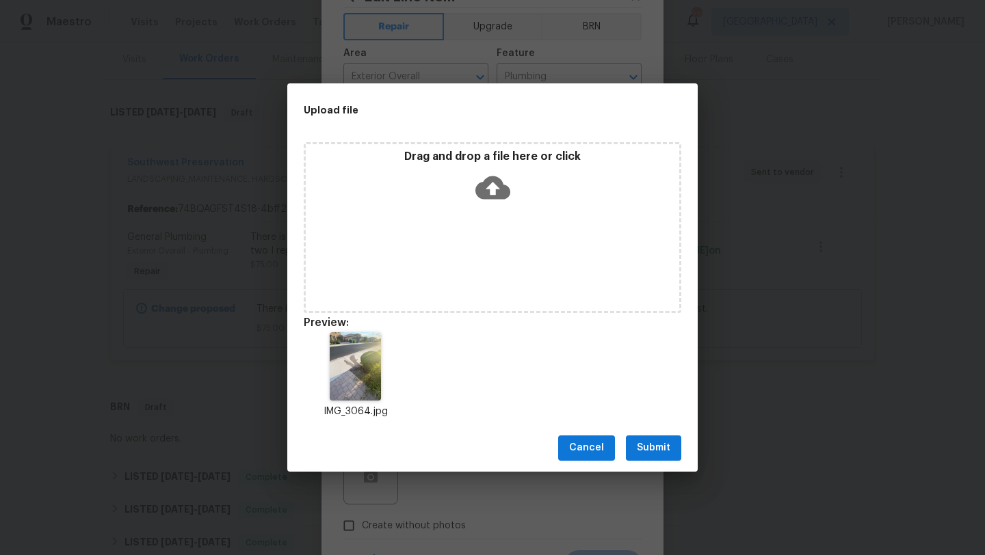
click at [507, 200] on icon at bounding box center [492, 187] width 35 height 35
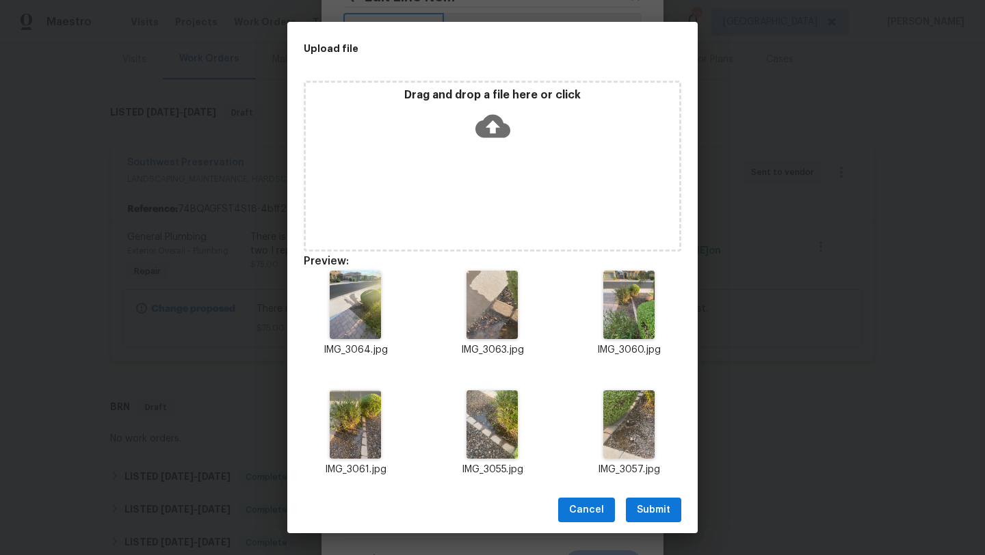
click at [660, 506] on span "Submit" at bounding box center [654, 510] width 34 height 17
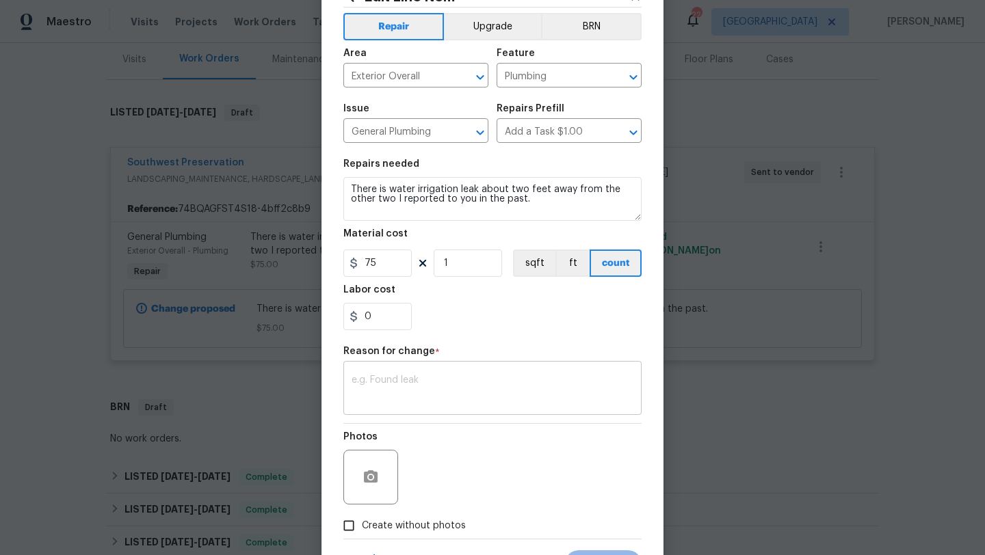
click at [538, 375] on textarea at bounding box center [492, 389] width 282 height 29
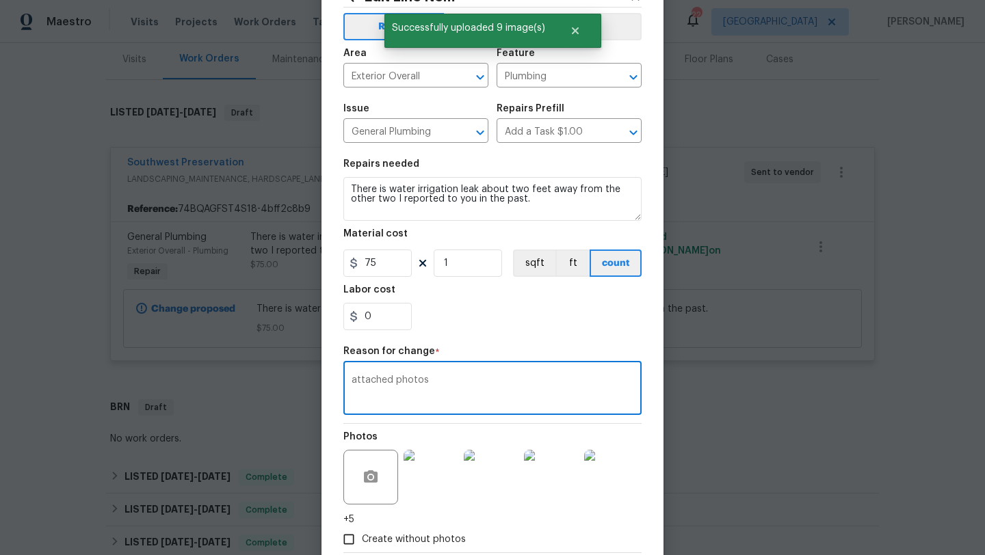
click at [538, 377] on textarea "attached photos" at bounding box center [492, 389] width 282 height 29
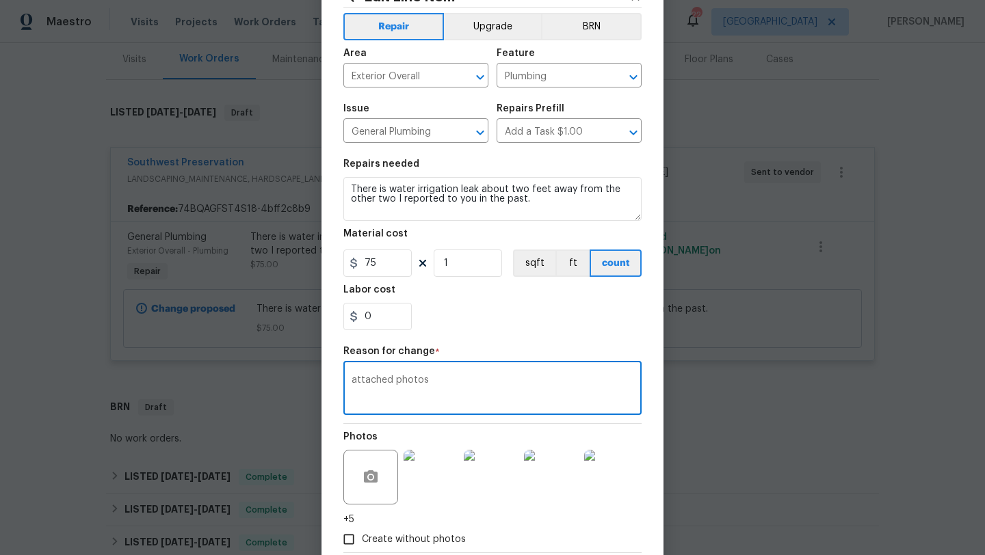
scroll to position [133, 0]
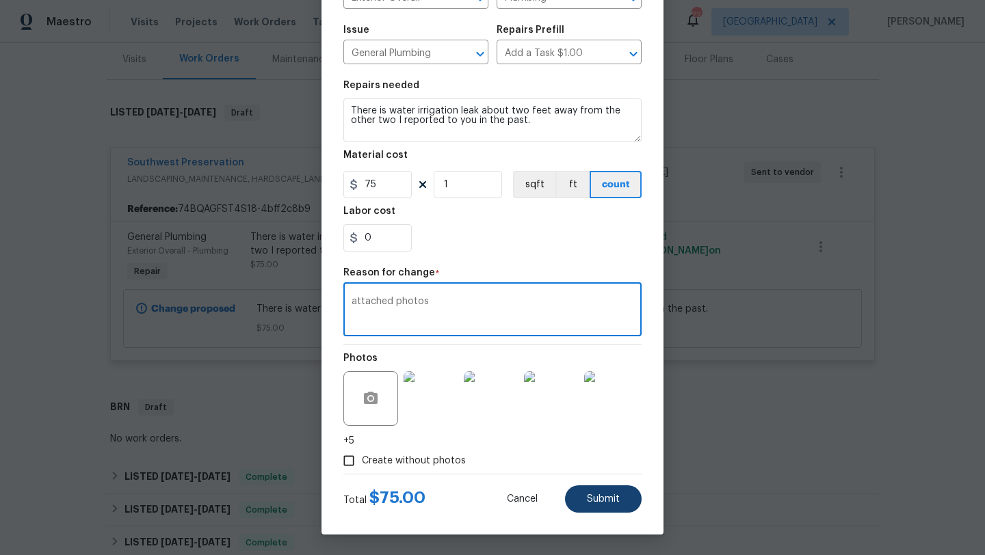
type textarea "attached photos"
click at [607, 500] on span "Submit" at bounding box center [603, 499] width 33 height 10
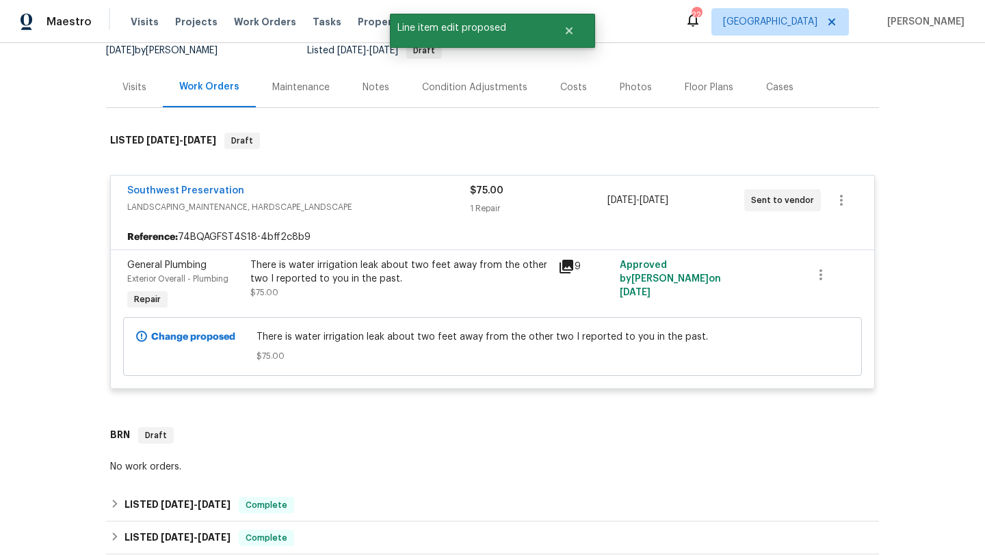
scroll to position [118, 0]
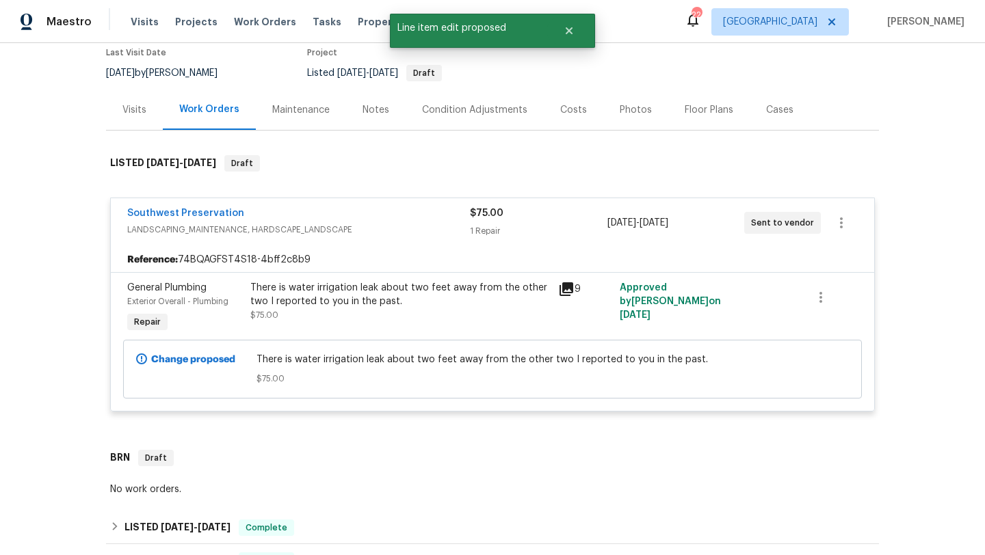
click at [548, 294] on div "There is water irrigation leak about two feet away from the other two I reporte…" at bounding box center [399, 294] width 299 height 27
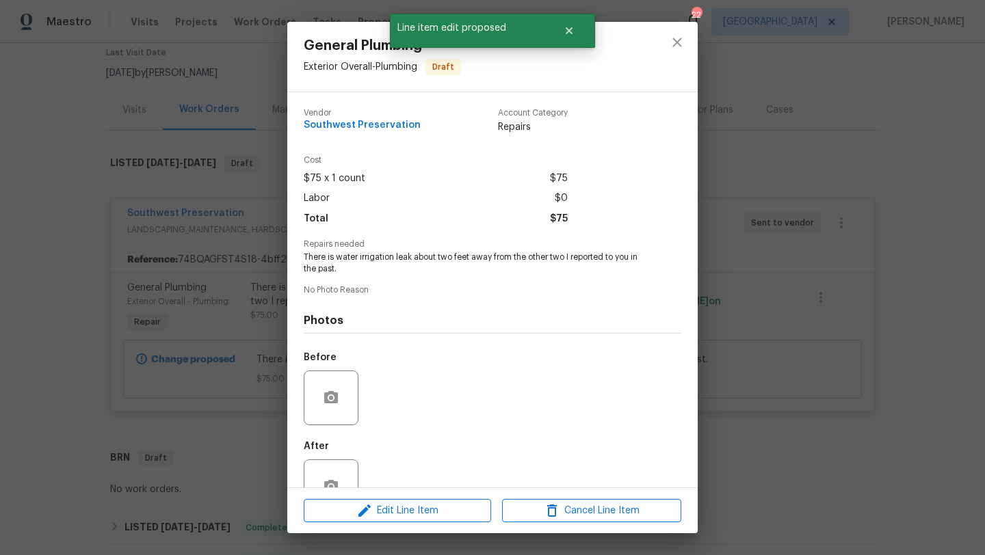
scroll to position [40, 0]
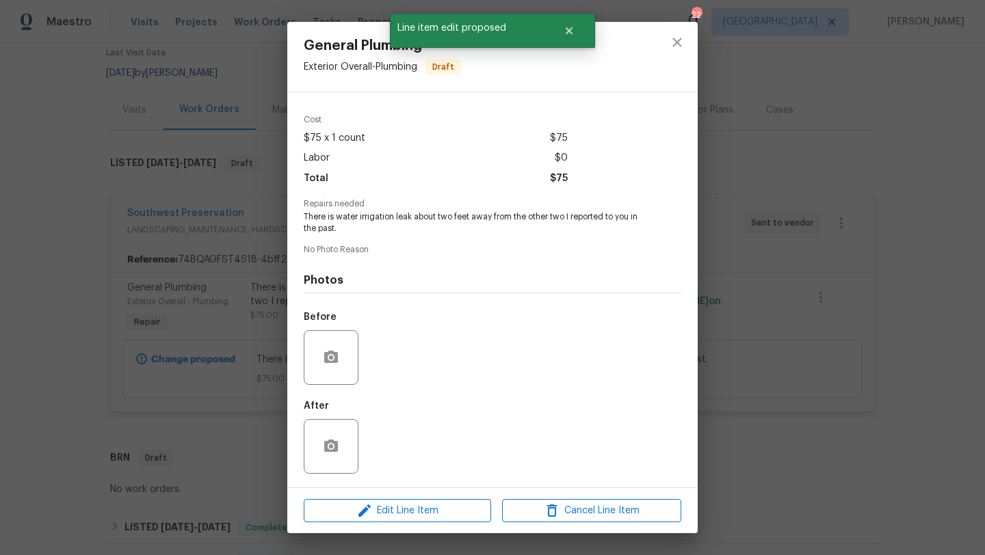
click at [818, 373] on div "General Plumbing Exterior Overall - Plumbing Draft Vendor Southwest Preservatio…" at bounding box center [492, 277] width 985 height 555
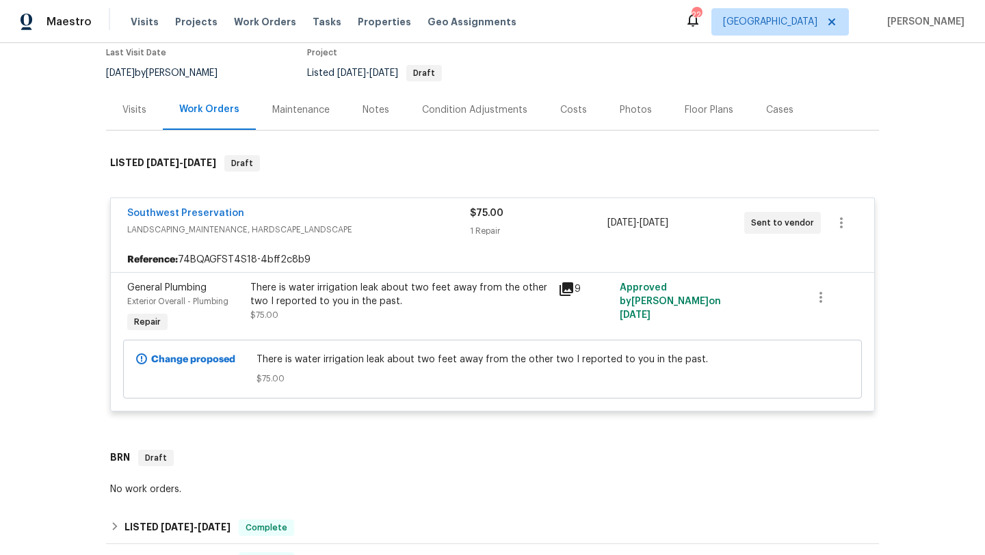
click at [554, 286] on div "9" at bounding box center [585, 308] width 62 height 63
click at [550, 286] on div "There is water irrigation leak about two feet away from the other two I reporte…" at bounding box center [400, 308] width 308 height 63
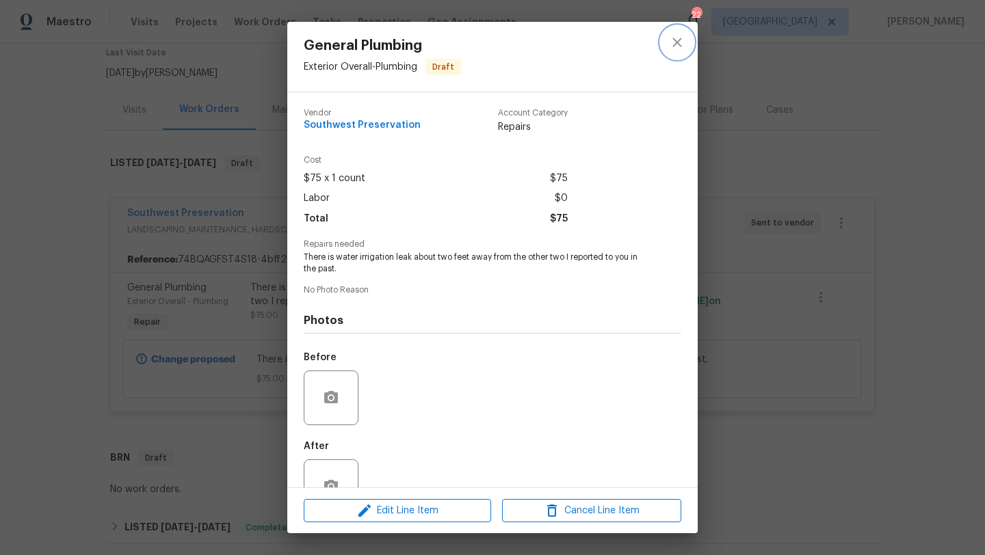
click at [675, 47] on icon "close" at bounding box center [677, 42] width 16 height 16
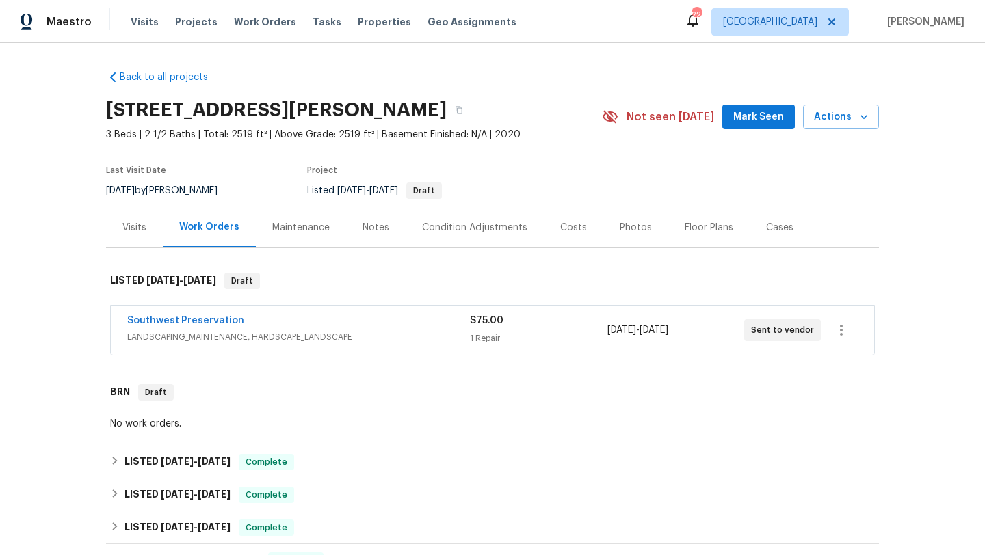
click at [454, 329] on div "Southwest Preservation" at bounding box center [298, 322] width 343 height 16
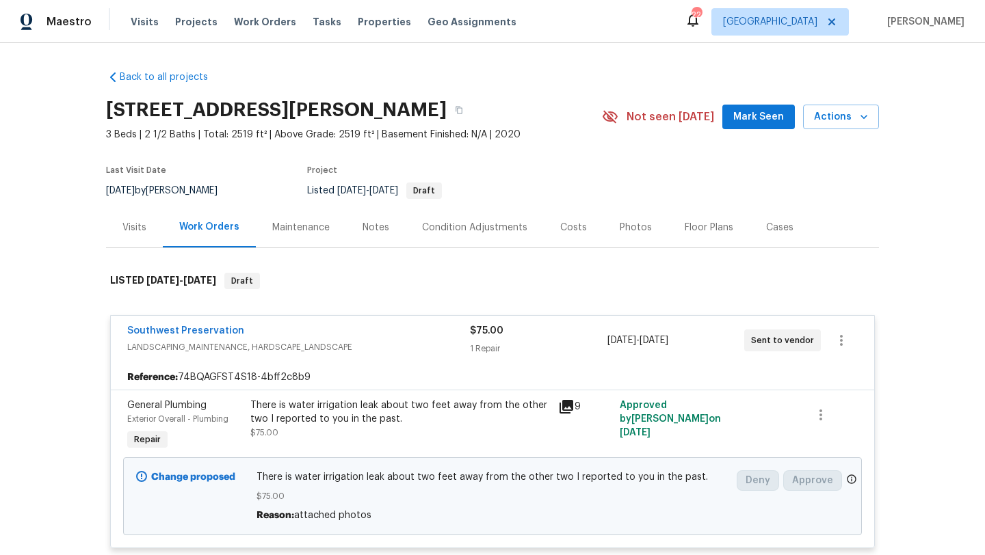
click at [554, 401] on div "9" at bounding box center [585, 425] width 62 height 63
click at [546, 412] on div "There is water irrigation leak about two feet away from the other two I reporte…" at bounding box center [399, 412] width 299 height 27
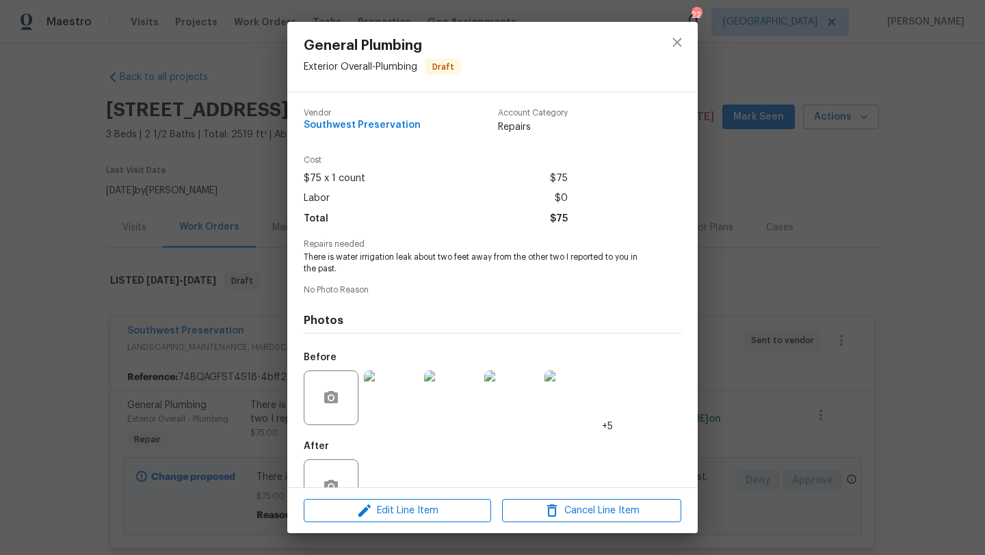
click at [762, 337] on div "General Plumbing Exterior Overall - Plumbing Draft Vendor Southwest Preservatio…" at bounding box center [492, 277] width 985 height 555
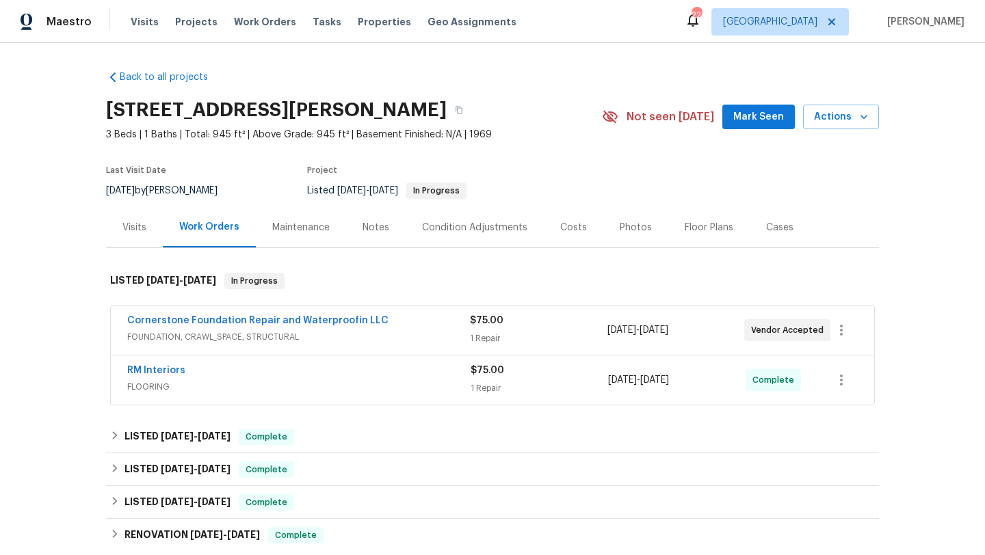
click at [186, 188] on div "[DATE] by [PERSON_NAME]" at bounding box center [170, 191] width 128 height 16
copy div "[DATE] by [PERSON_NAME]"
click at [386, 326] on div "Cornerstone Foundation Repair and Waterproofin LLC" at bounding box center [298, 322] width 343 height 16
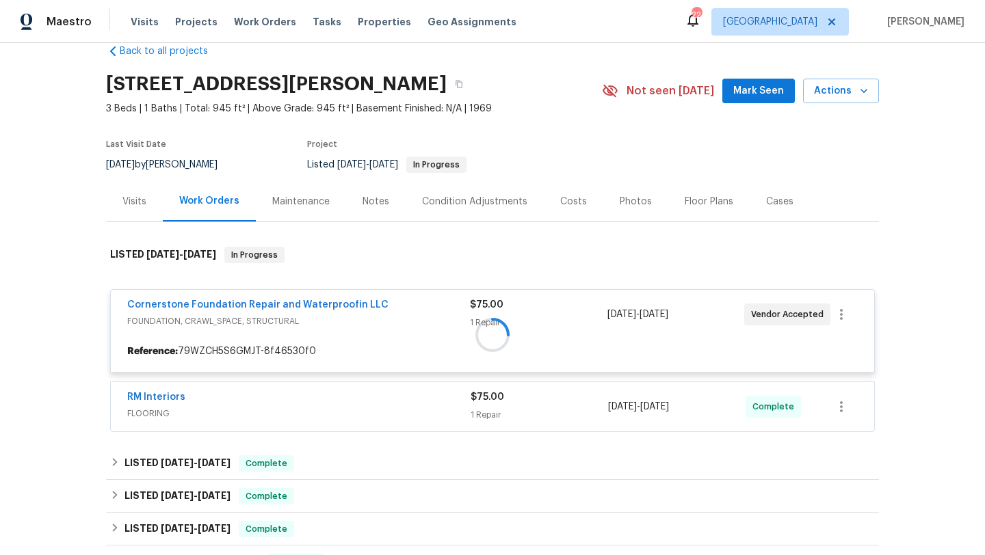
scroll to position [28, 0]
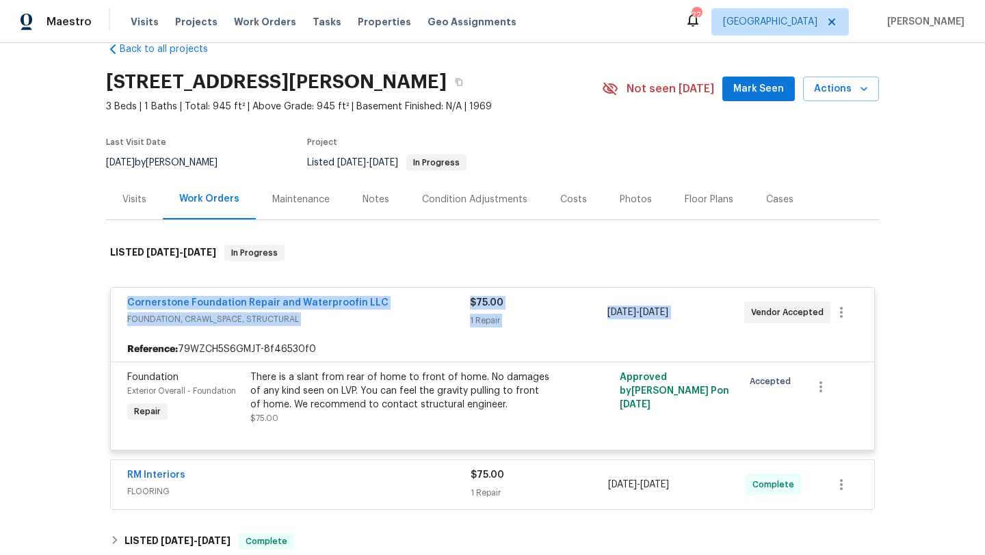
drag, startPoint x: 116, startPoint y: 299, endPoint x: 815, endPoint y: 302, distance: 698.8
click at [816, 304] on div "Cornerstone Foundation Repair and Waterproofin LLC FOUNDATION, CRAWL_SPACE, STR…" at bounding box center [492, 312] width 763 height 49
click at [59, 281] on div "Back to all projects [STREET_ADDRESS][PERSON_NAME] 3 Beds | 1 Baths | Total: 94…" at bounding box center [492, 299] width 985 height 512
drag, startPoint x: 116, startPoint y: 300, endPoint x: 845, endPoint y: 317, distance: 729.0
click at [855, 324] on div "Cornerstone Foundation Repair and Waterproofin LLC FOUNDATION, CRAWL_SPACE, STR…" at bounding box center [492, 312] width 763 height 49
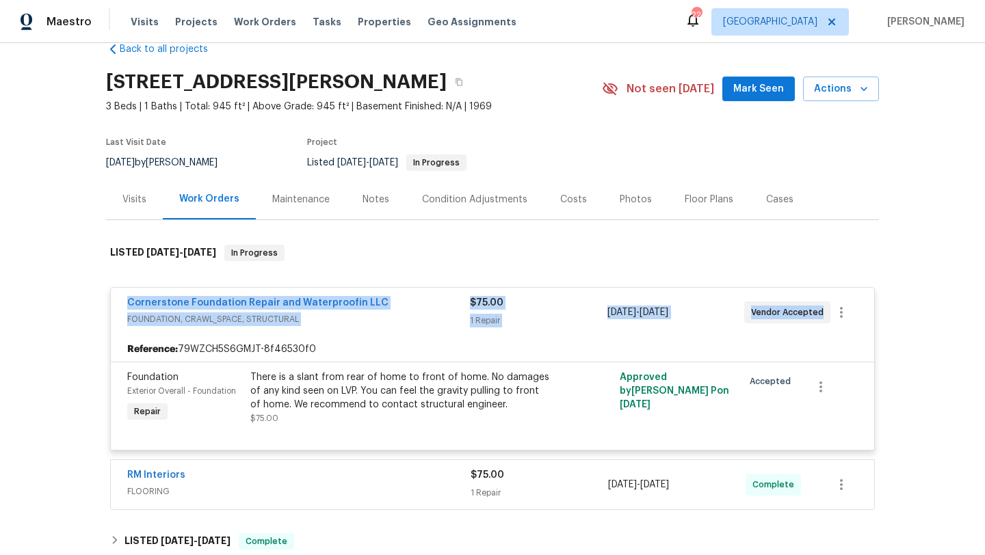
copy div "Cornerstone Foundation Repair and Waterproofin LLC FOUNDATION, CRAWL_SPACE, STR…"
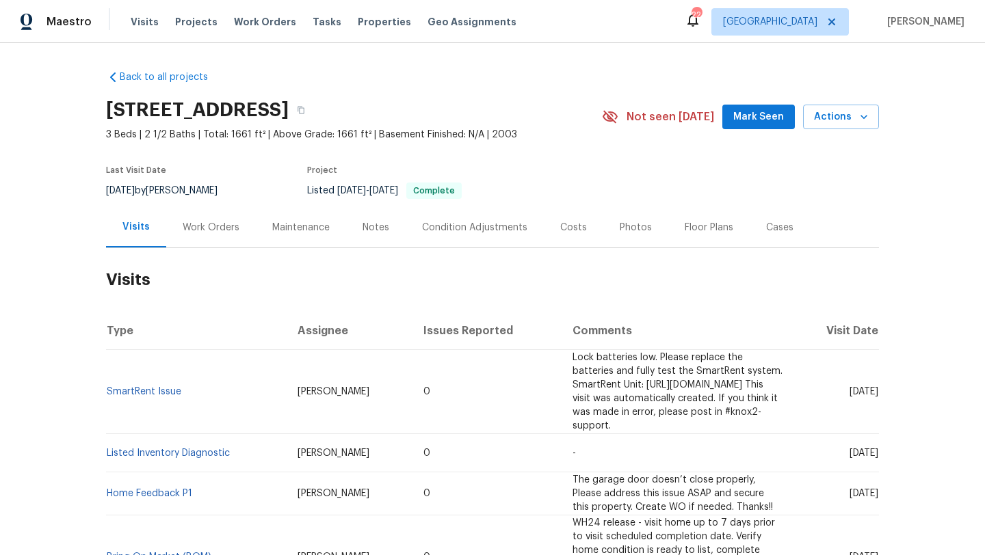
click at [209, 226] on div "Work Orders" at bounding box center [211, 228] width 57 height 14
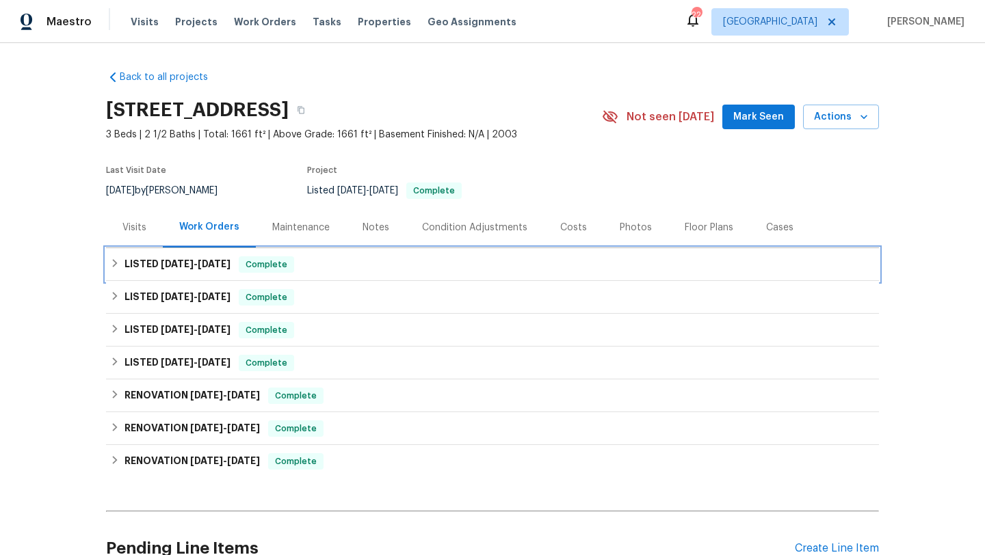
click at [216, 272] on h6 "LISTED [DATE] - [DATE]" at bounding box center [177, 264] width 106 height 16
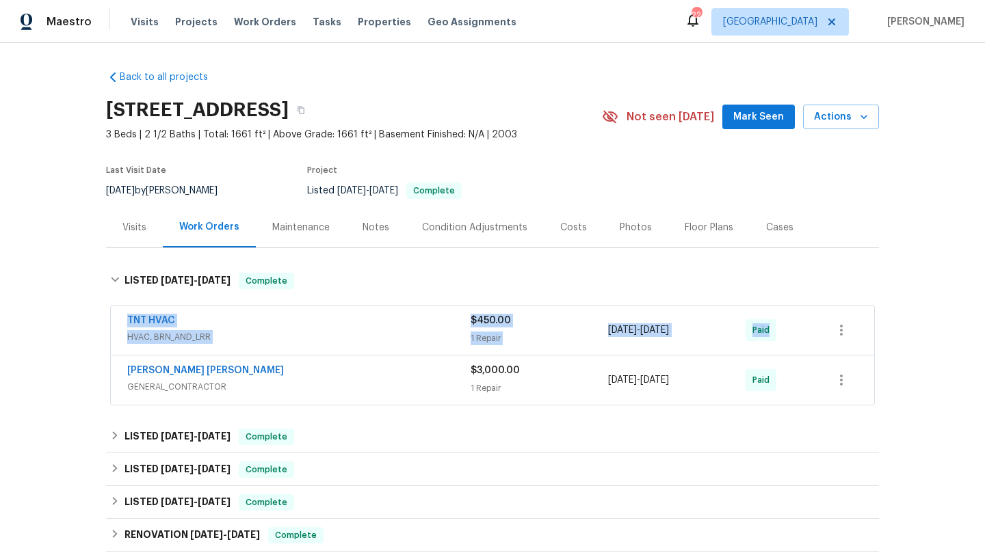
drag, startPoint x: 113, startPoint y: 310, endPoint x: 787, endPoint y: 340, distance: 674.8
click at [790, 341] on div "TNT HVAC HVAC, BRN_AND_LRR $450.00 1 Repair [DATE] - [DATE] Paid" at bounding box center [492, 330] width 763 height 49
copy div "TNT HVAC HVAC, BRN_AND_LRR $450.00 1 Repair [DATE] - [DATE] Paid"
click at [0, 327] on div "Back to all projects [STREET_ADDRESS] 3 Beds | 2 1/2 Baths | Total: 1661 ft² | …" at bounding box center [492, 299] width 985 height 512
click at [288, 384] on span "GENERAL_CONTRACTOR" at bounding box center [298, 387] width 343 height 14
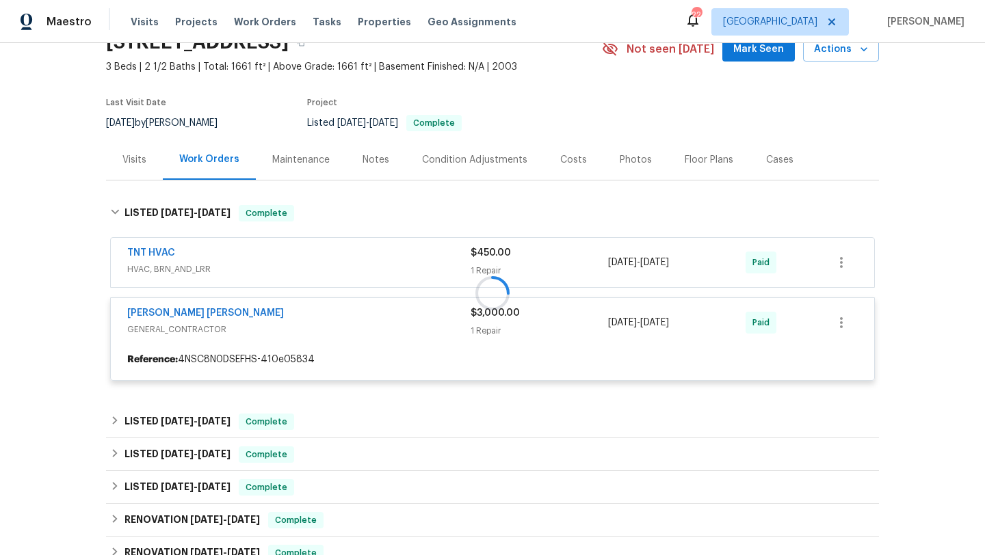
scroll to position [129, 0]
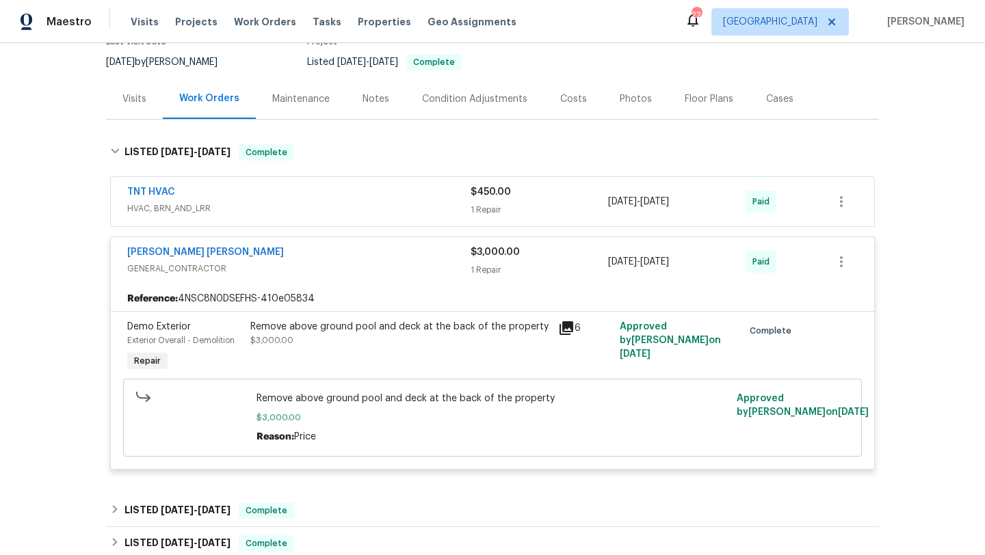
click at [367, 204] on span "HVAC, BRN_AND_LRR" at bounding box center [298, 209] width 343 height 14
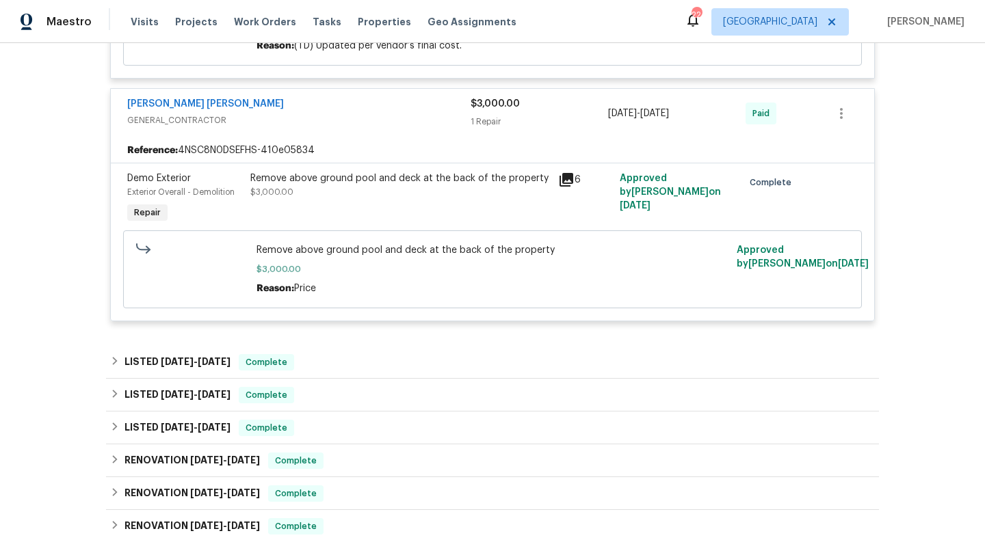
scroll to position [668, 0]
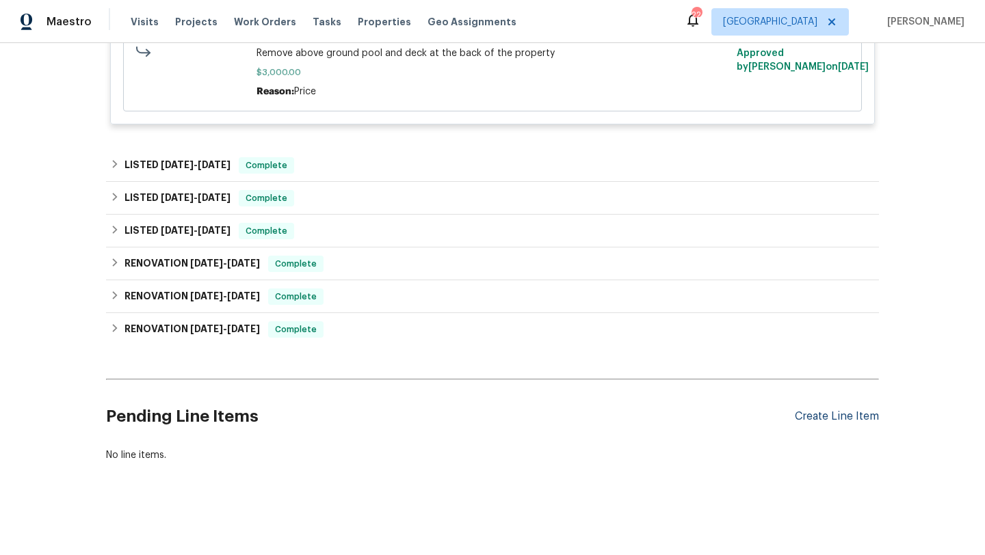
click at [832, 414] on div "Create Line Item" at bounding box center [836, 416] width 84 height 13
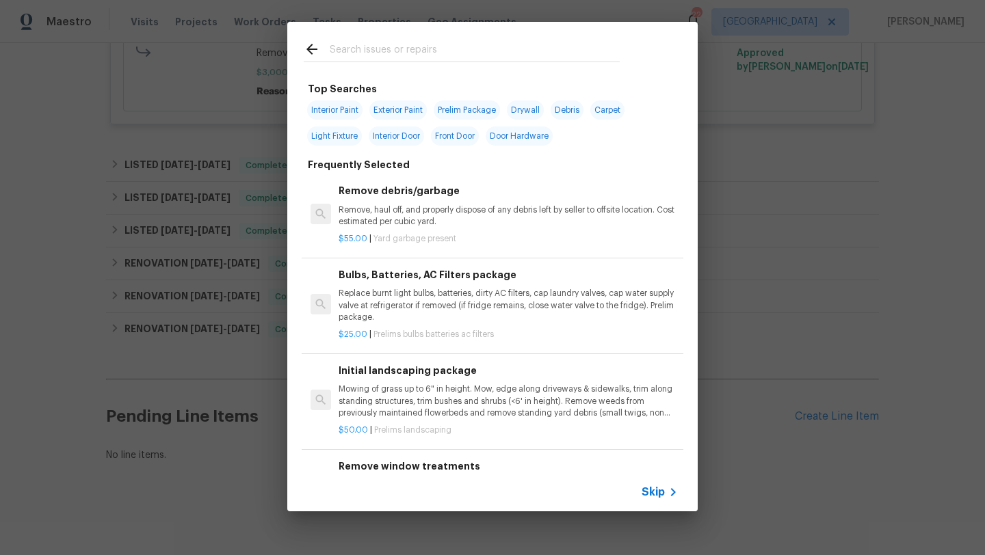
click at [667, 487] on icon at bounding box center [673, 492] width 16 height 16
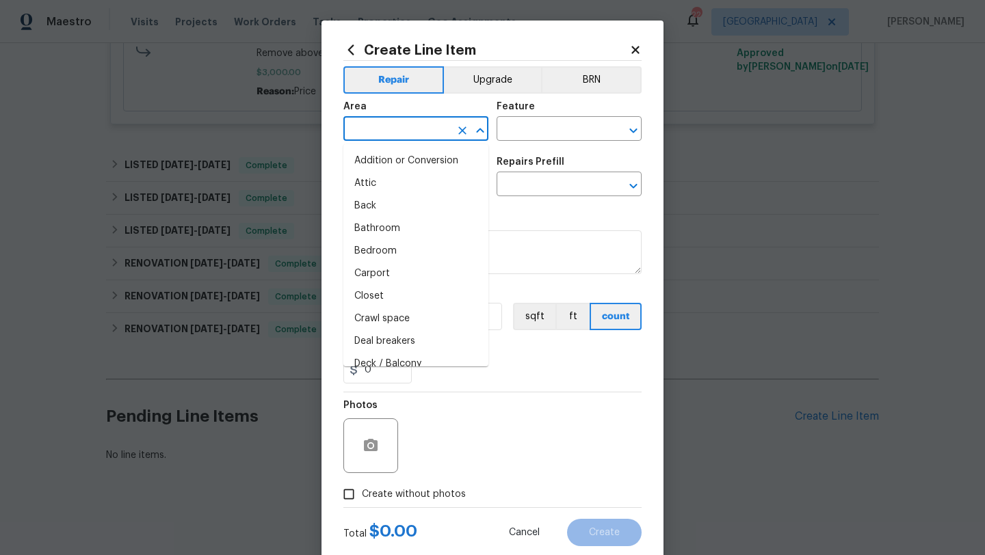
click at [425, 132] on input "text" at bounding box center [396, 130] width 107 height 21
type input "i"
type input "e"
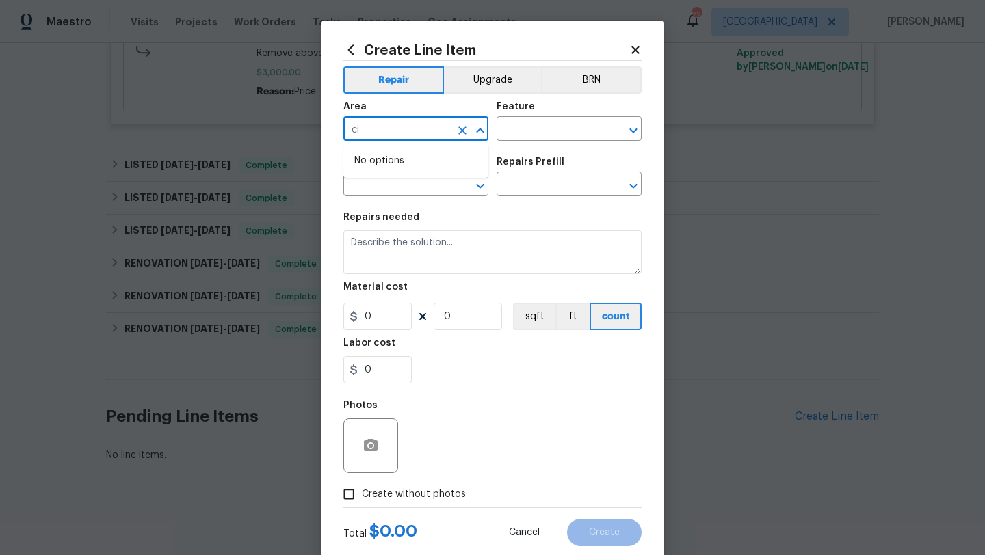
type input "c"
click at [412, 183] on li "Interior Overall" at bounding box center [415, 183] width 145 height 23
type input "Interior Overall"
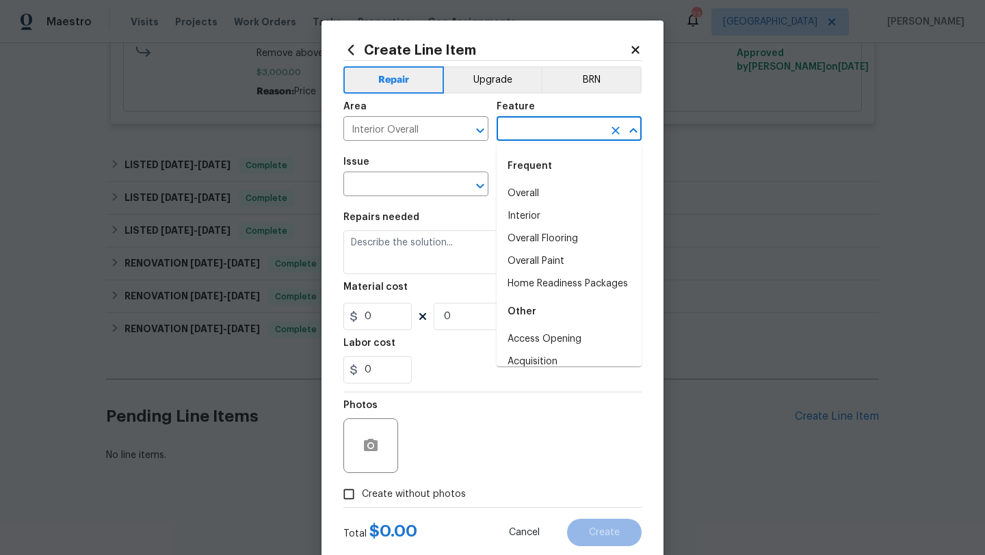
click at [530, 120] on input "text" at bounding box center [549, 130] width 107 height 21
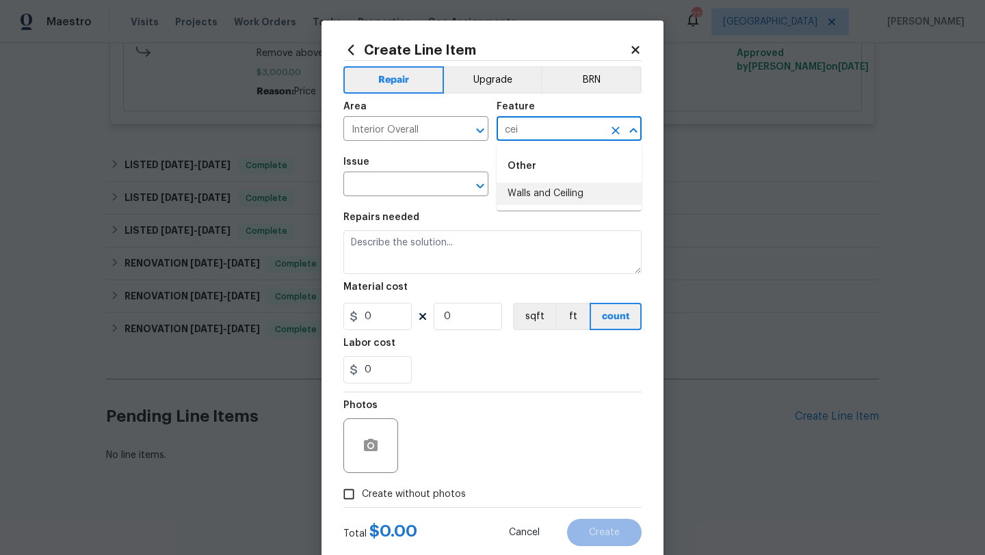
click at [546, 195] on li "Walls and Ceiling" at bounding box center [568, 194] width 145 height 23
type input "Walls and Ceiling"
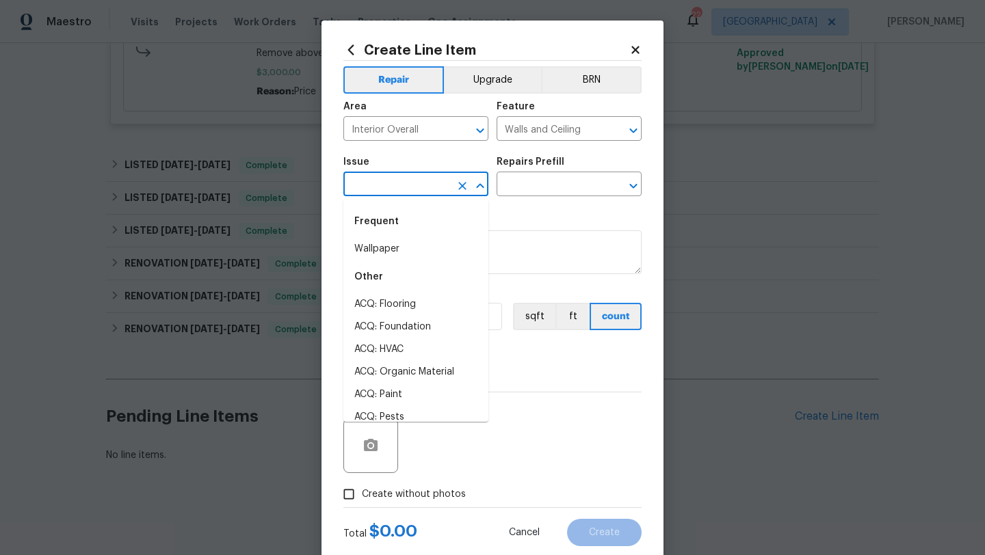
click at [412, 193] on input "text" at bounding box center [396, 185] width 107 height 21
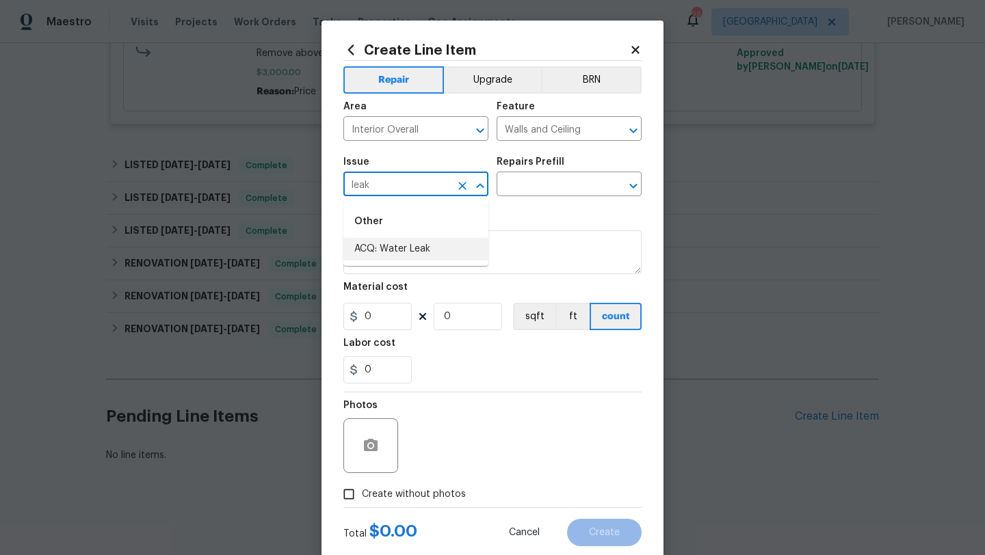
click at [397, 246] on li "ACQ: Water Leak" at bounding box center [415, 249] width 145 height 23
click at [523, 191] on input "text" at bounding box center [549, 185] width 107 height 21
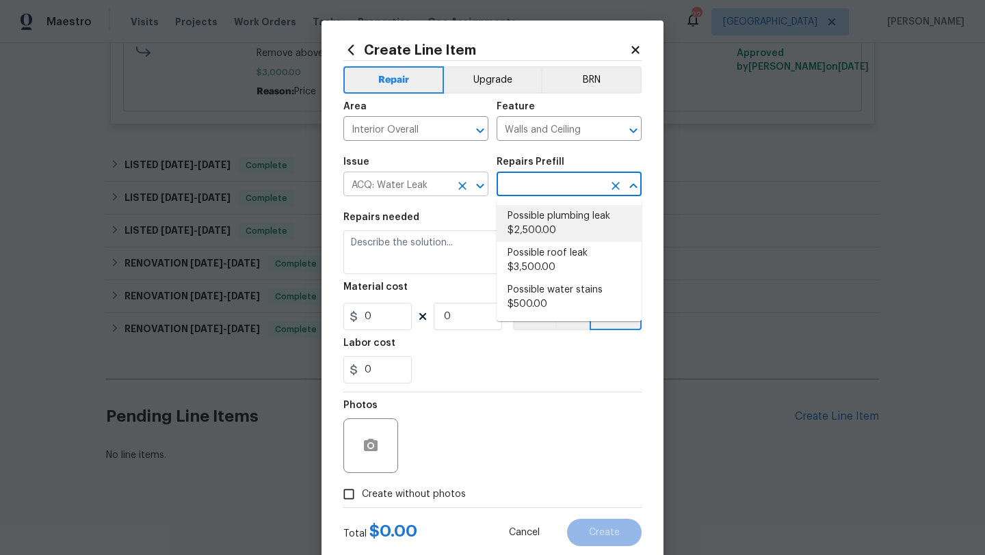
click at [409, 179] on input "ACQ: Water Leak" at bounding box center [396, 185] width 107 height 21
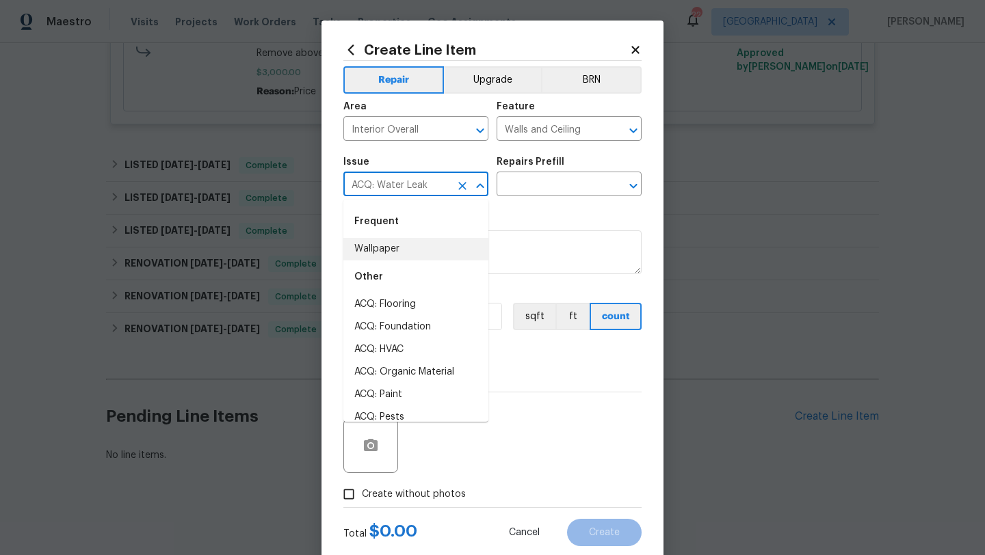
click at [409, 179] on input "ACQ: Water Leak" at bounding box center [396, 185] width 107 height 21
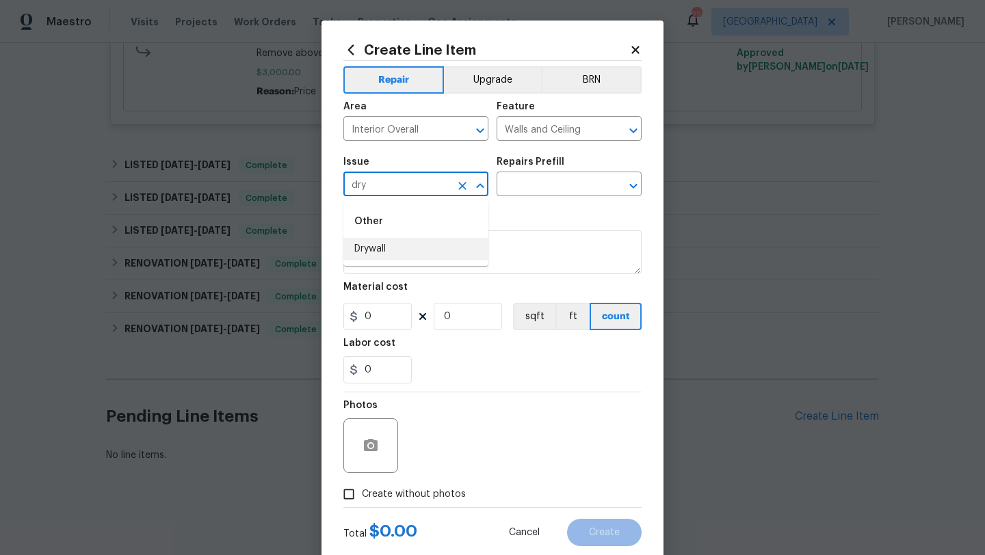
click at [440, 241] on li "Drywall" at bounding box center [415, 249] width 145 height 23
type input "Drywall"
click at [524, 186] on input "text" at bounding box center [549, 185] width 107 height 21
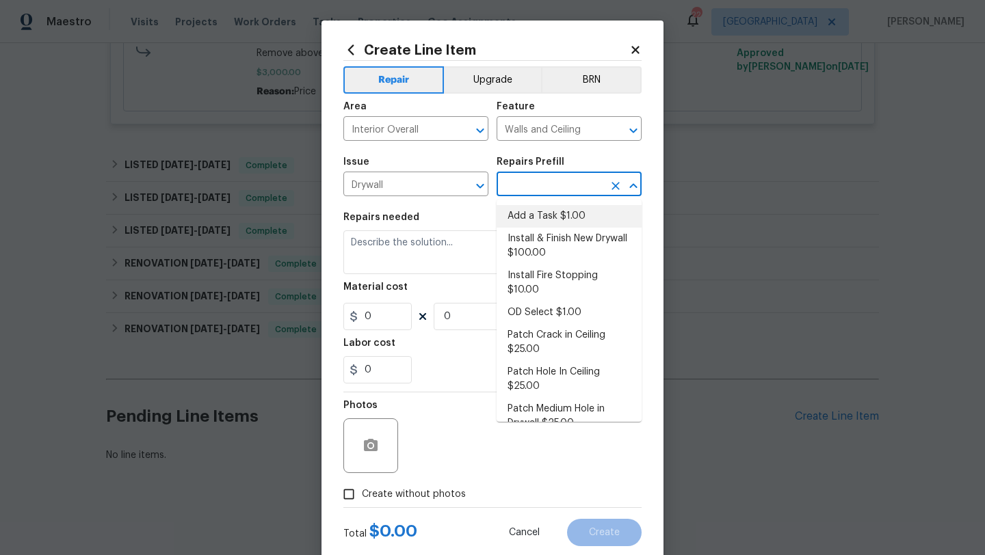
click at [525, 215] on li "Add a Task $1.00" at bounding box center [568, 216] width 145 height 23
type input "Add a Task $1.00"
type textarea "HPM to detail"
type input "1"
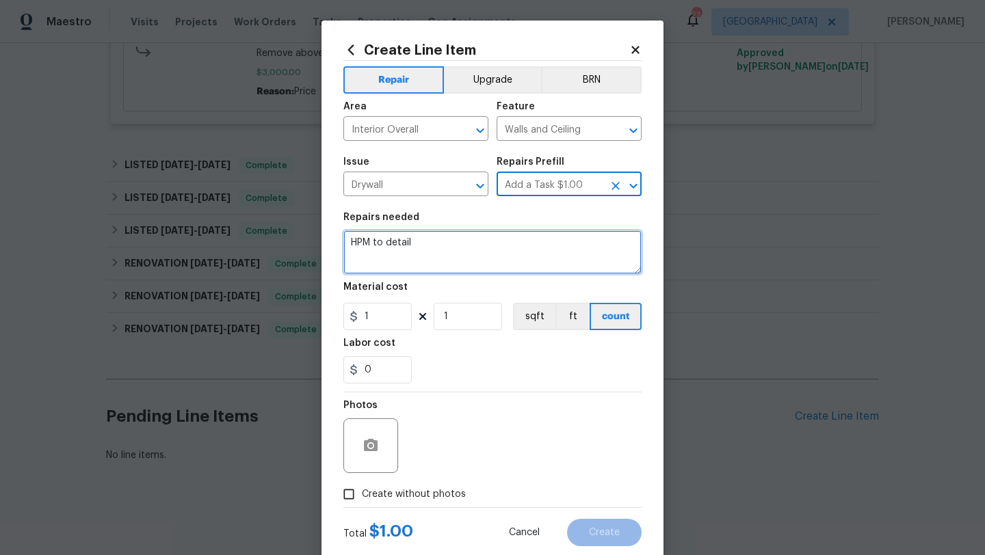
click at [475, 239] on textarea "HPM to detail" at bounding box center [492, 252] width 298 height 44
paste textarea "Ceiling stain in living room. Appears to have roof leak"
type textarea "Ceiling stain in living room. Appears to have roof leak"
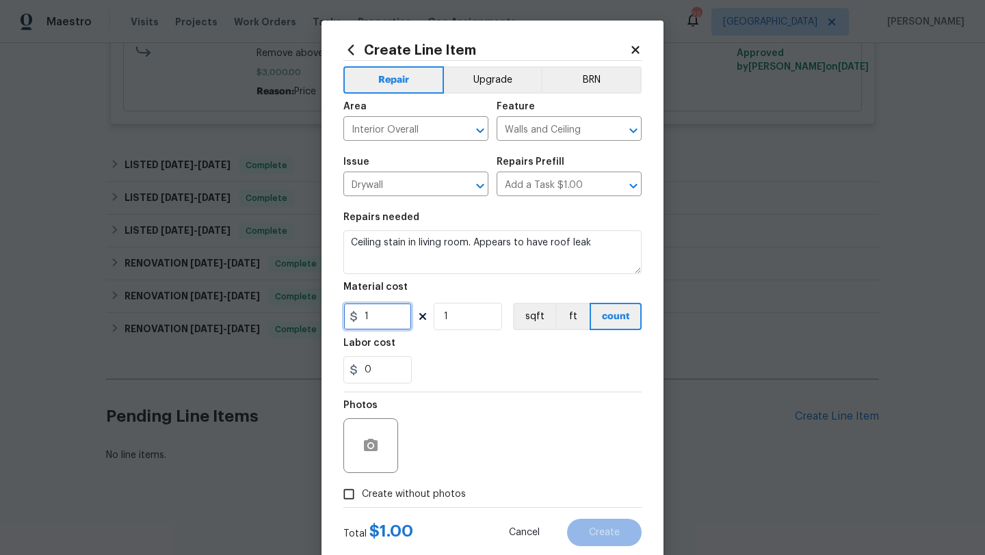
click at [386, 321] on input "1" at bounding box center [377, 316] width 68 height 27
type input "75"
click at [345, 490] on input "Create without photos" at bounding box center [349, 494] width 26 height 26
checkbox input "true"
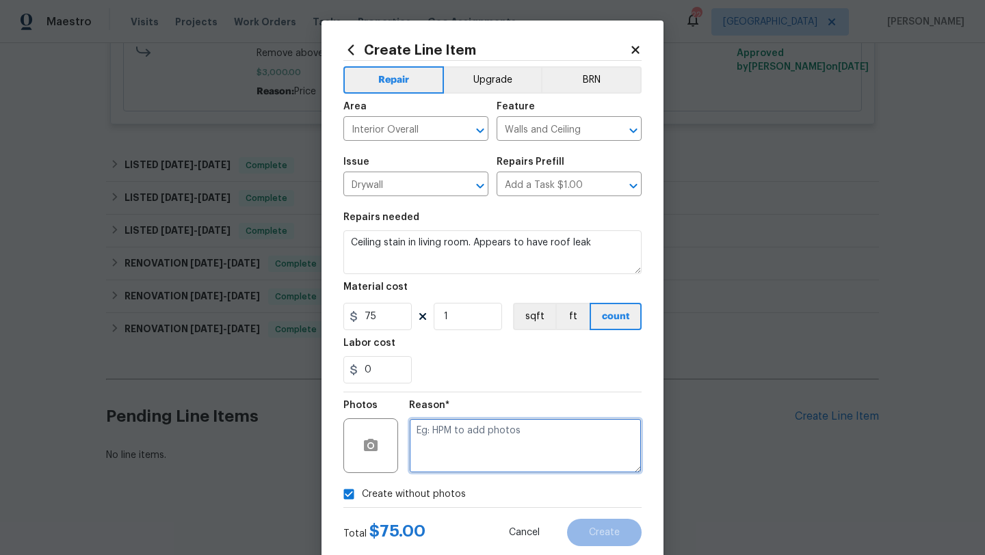
click at [462, 436] on textarea at bounding box center [525, 445] width 232 height 55
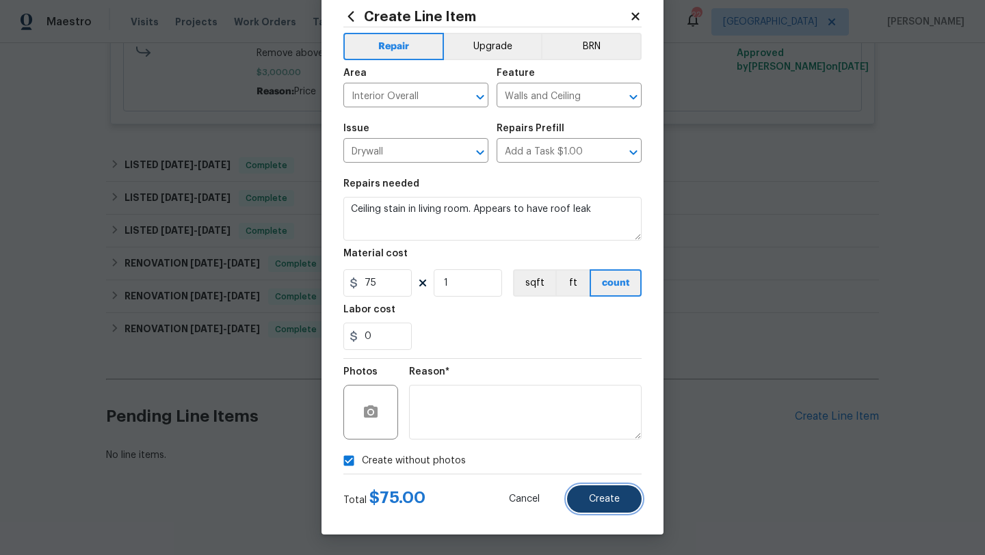
click at [603, 501] on span "Create" at bounding box center [604, 499] width 31 height 10
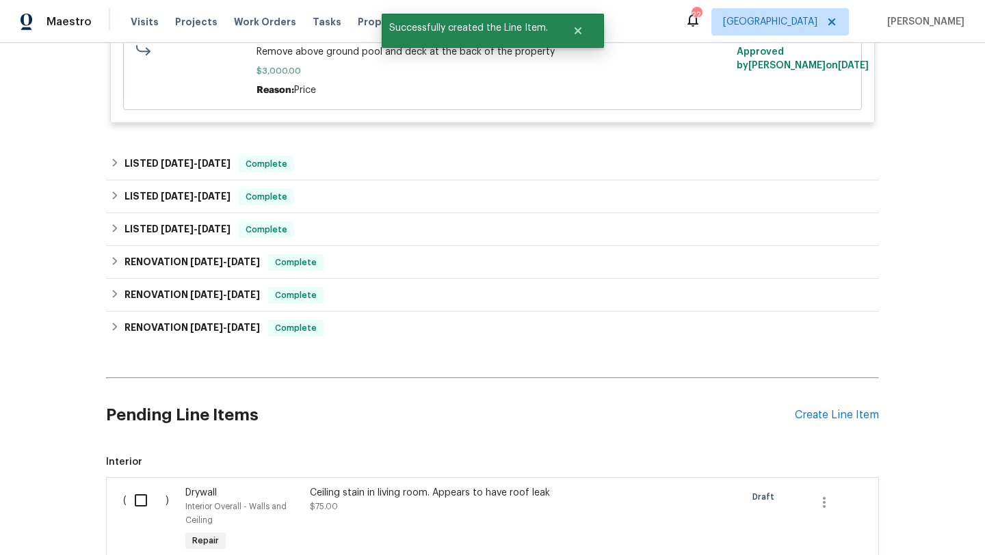
scroll to position [838, 0]
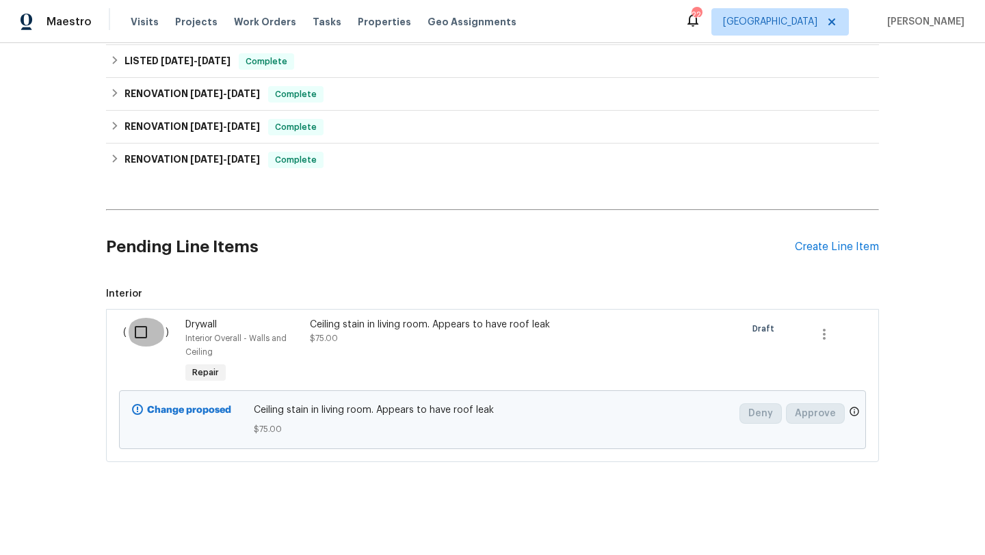
click at [133, 334] on input "checkbox" at bounding box center [145, 332] width 39 height 29
checkbox input "true"
click at [886, 517] on span "Create Work Order" at bounding box center [906, 521] width 91 height 17
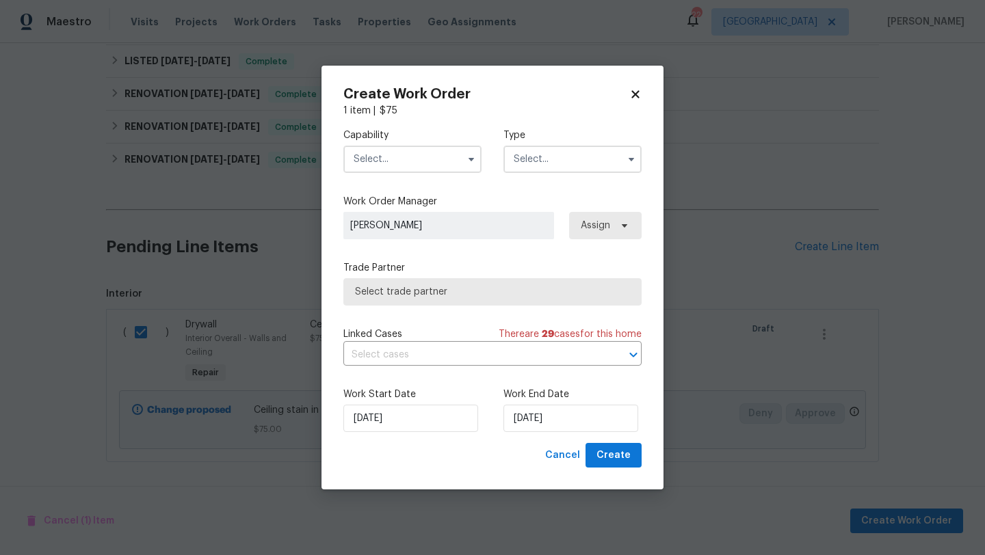
click at [446, 155] on input "text" at bounding box center [412, 159] width 138 height 27
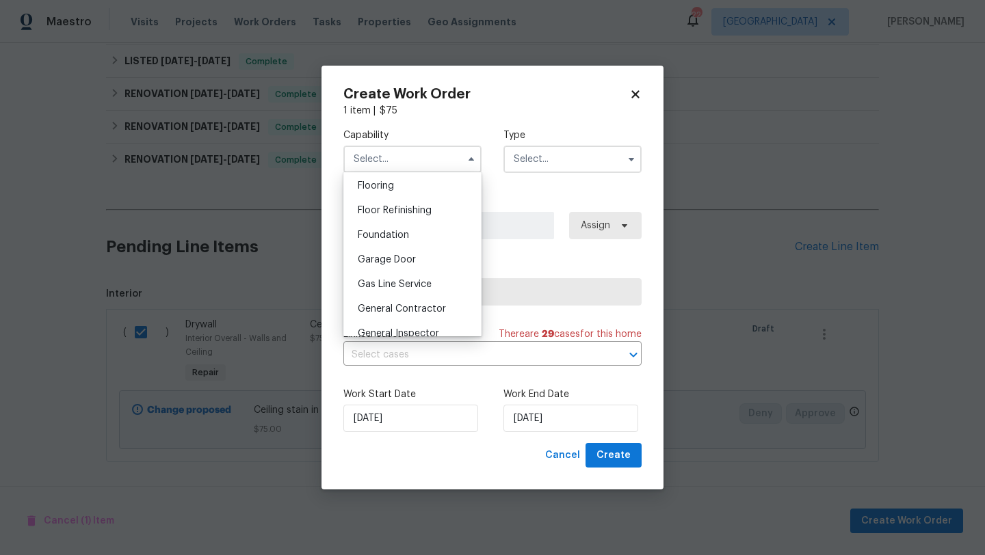
scroll to position [573, 0]
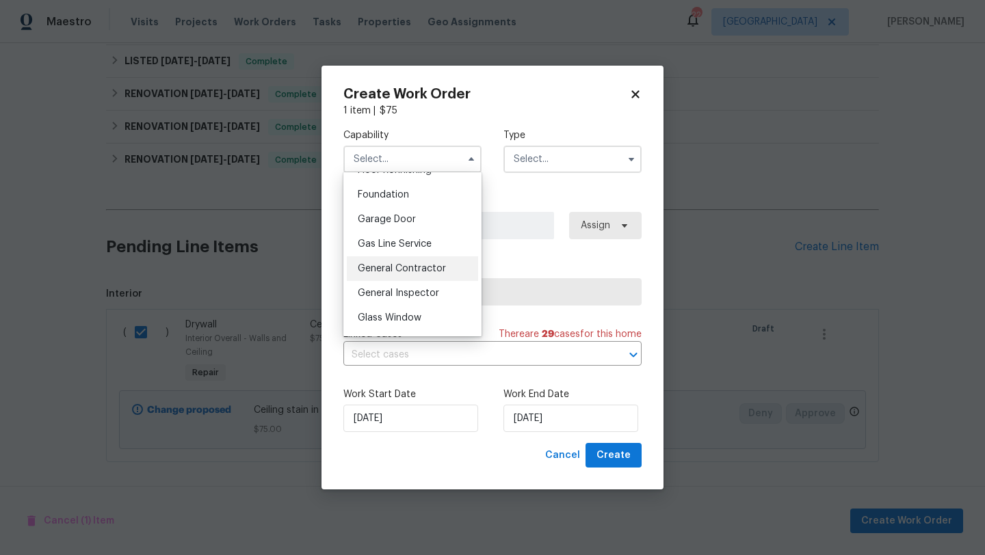
click at [420, 263] on div "General Contractor" at bounding box center [412, 268] width 131 height 25
type input "General Contractor"
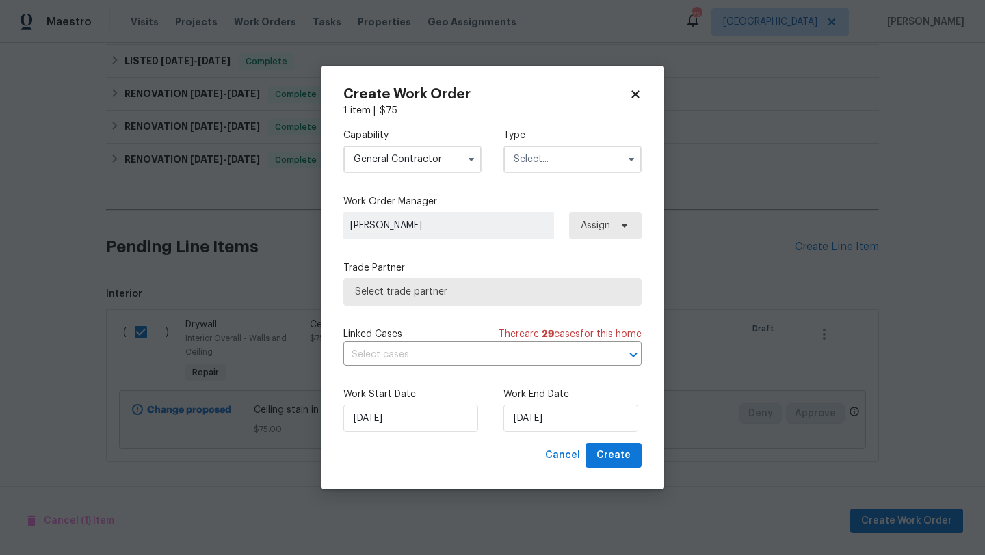
click at [420, 263] on label "Trade Partner" at bounding box center [492, 268] width 298 height 14
click at [555, 454] on span "Cancel" at bounding box center [562, 455] width 35 height 17
checkbox input "false"
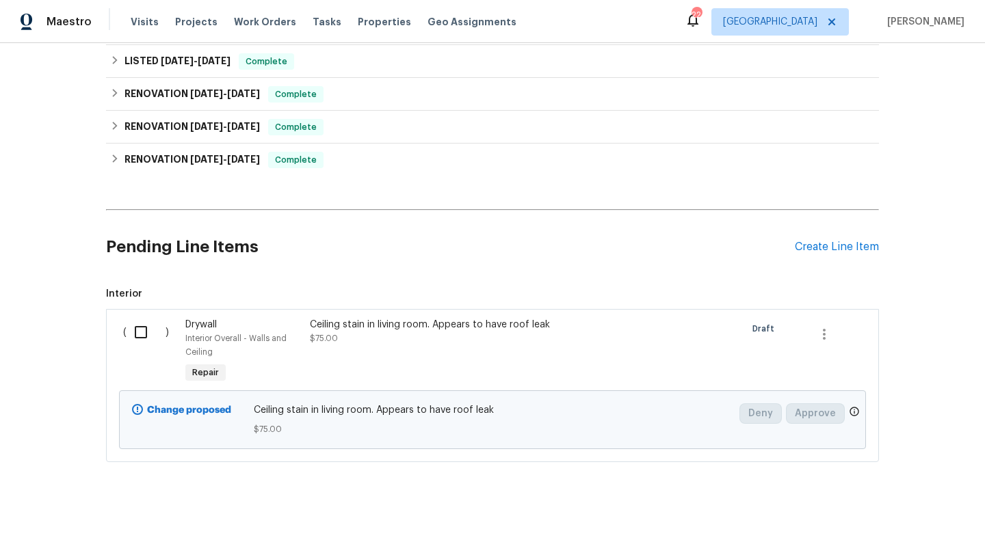
click at [500, 416] on span "Ceiling stain in living room. Appears to have roof leak" at bounding box center [493, 410] width 478 height 14
click at [492, 413] on span "Ceiling stain in living room. Appears to have roof leak" at bounding box center [493, 410] width 478 height 14
click at [457, 354] on div "Ceiling stain in living room. Appears to have roof leak $75.00" at bounding box center [430, 352] width 249 height 77
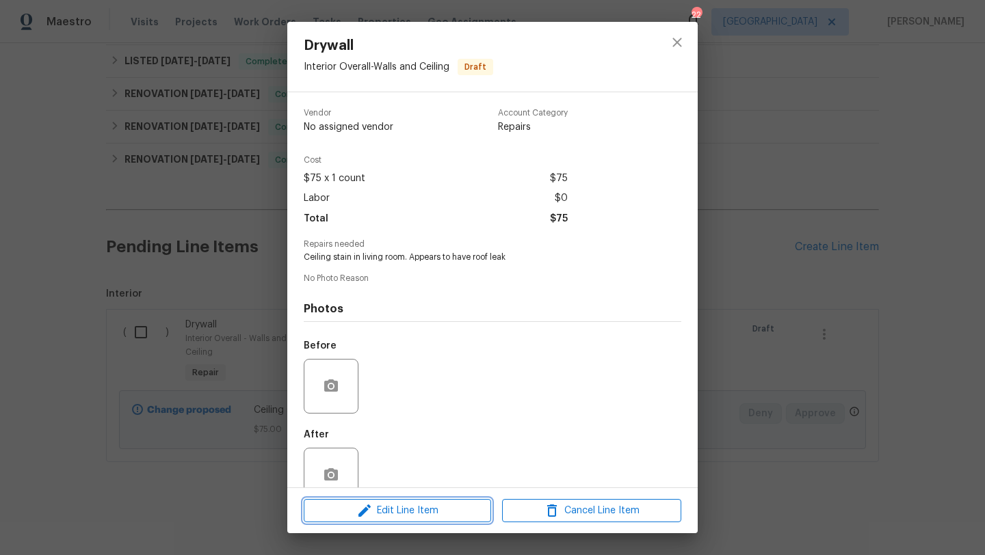
click at [418, 516] on span "Edit Line Item" at bounding box center [397, 511] width 179 height 17
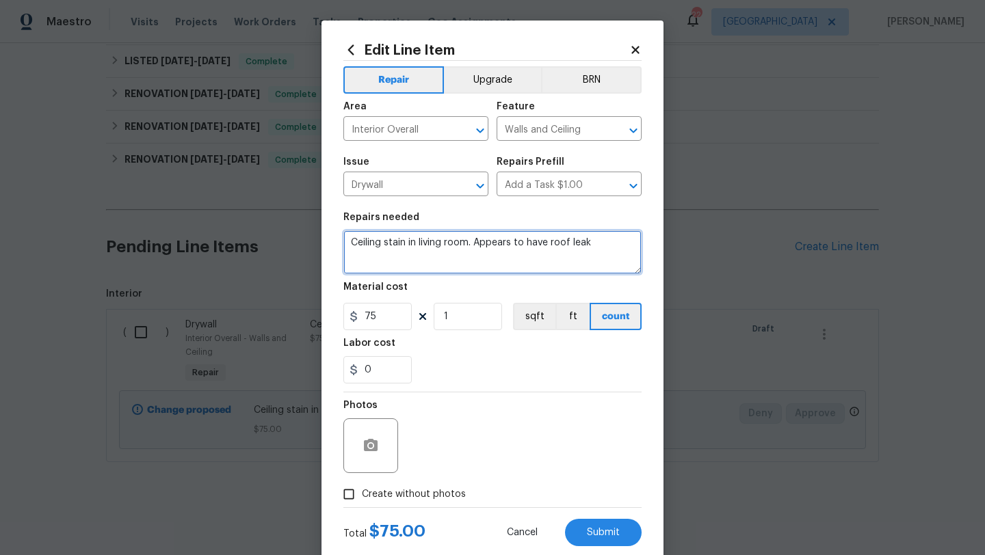
click at [593, 245] on textarea "Ceiling stain in living room. Appears to have roof leak" at bounding box center [492, 252] width 298 height 44
paste textarea "(Remove and paste feedback message here) Identify areas with any moisture intru…"
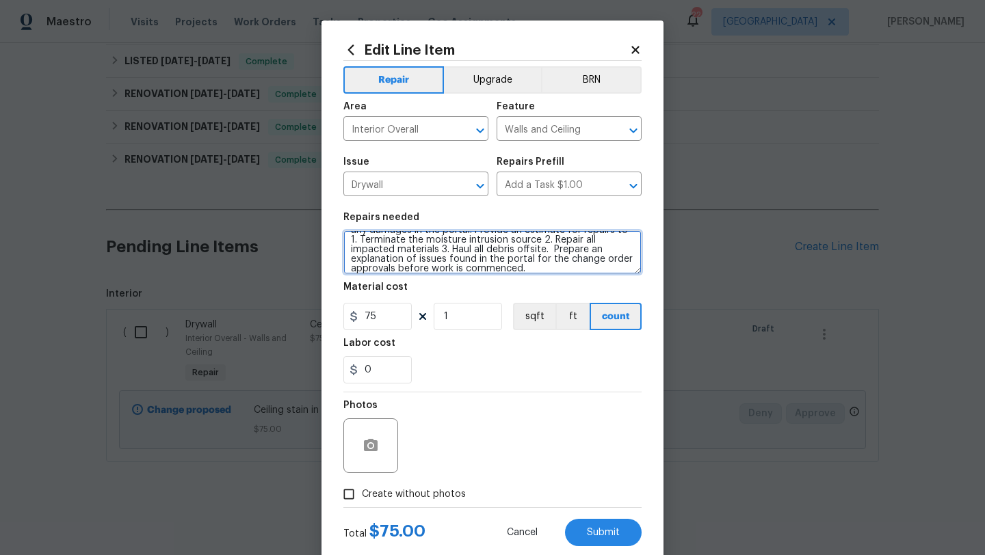
scroll to position [0, 0]
drag, startPoint x: 508, startPoint y: 254, endPoint x: 594, endPoint y: 239, distance: 87.5
click at [594, 239] on textarea "Ceiling stain in living room. Appears to have roof leak, (Remove and paste feed…" at bounding box center [492, 252] width 298 height 44
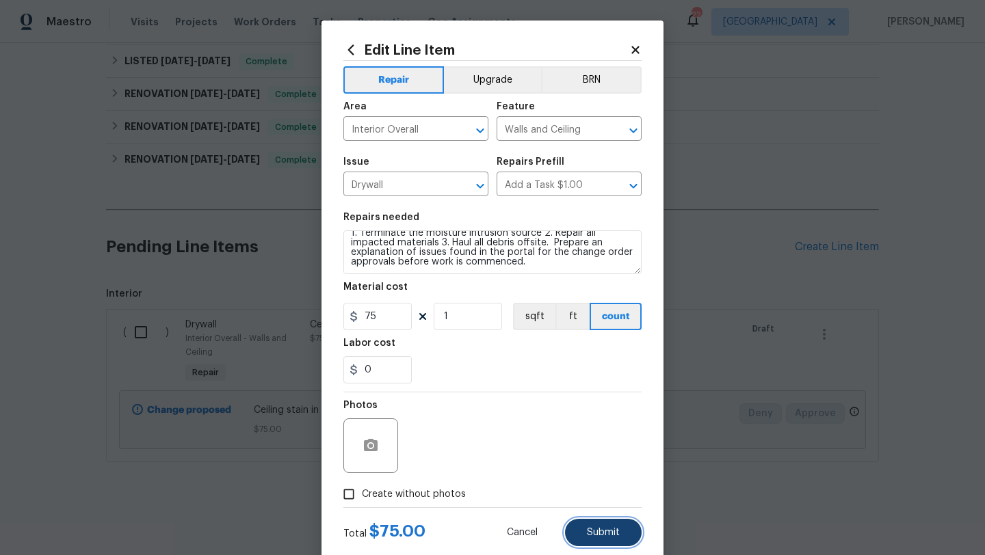
click at [608, 526] on button "Submit" at bounding box center [603, 532] width 77 height 27
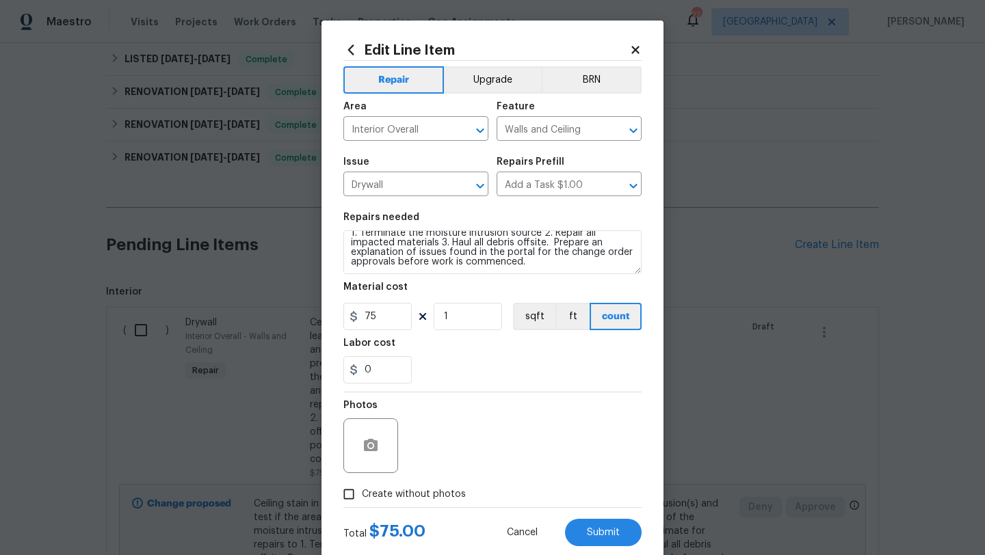
type textarea "Ceiling stain in living room. Appears to have roof leak, Identify areas with an…"
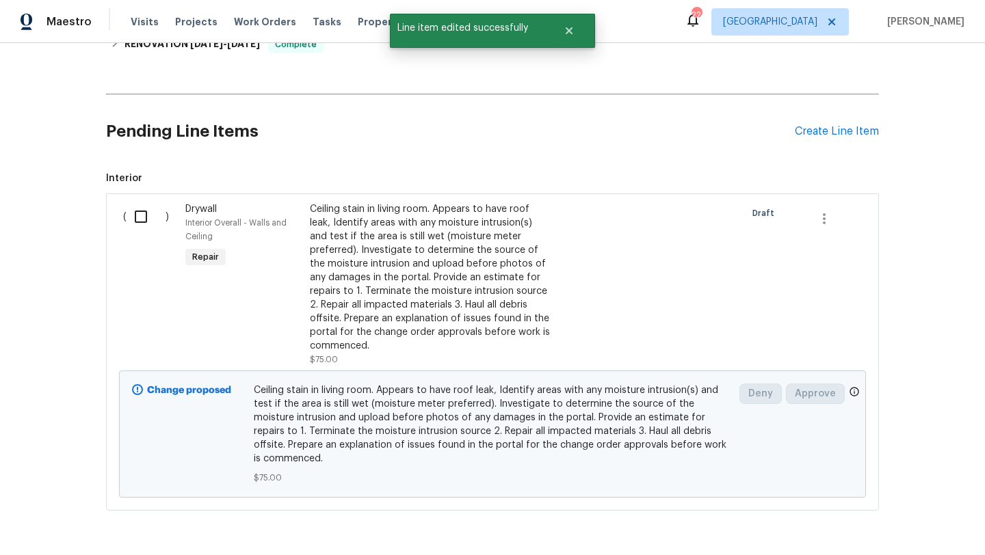
scroll to position [974, 0]
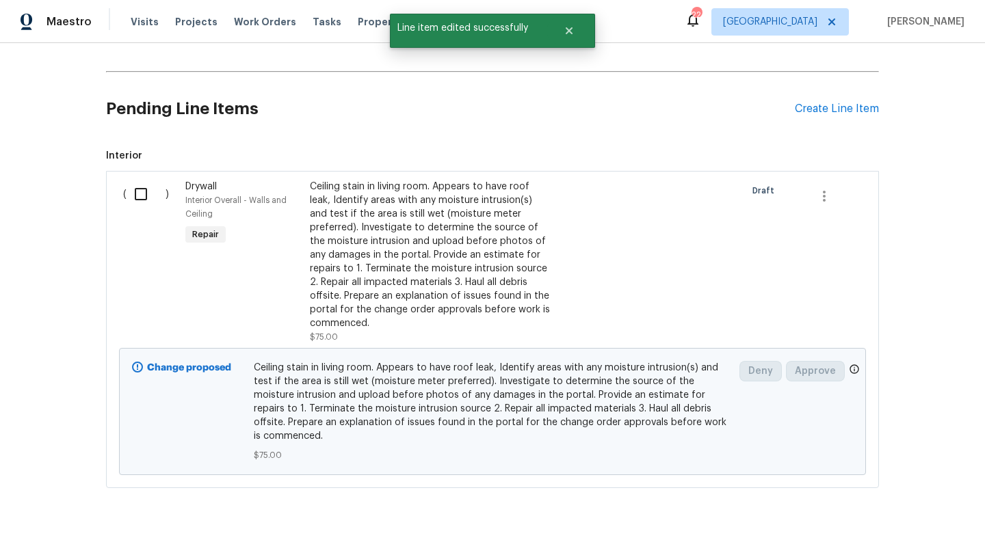
click at [146, 190] on input "checkbox" at bounding box center [145, 194] width 39 height 29
checkbox input "true"
click at [898, 517] on span "Create Work Order" at bounding box center [906, 521] width 91 height 17
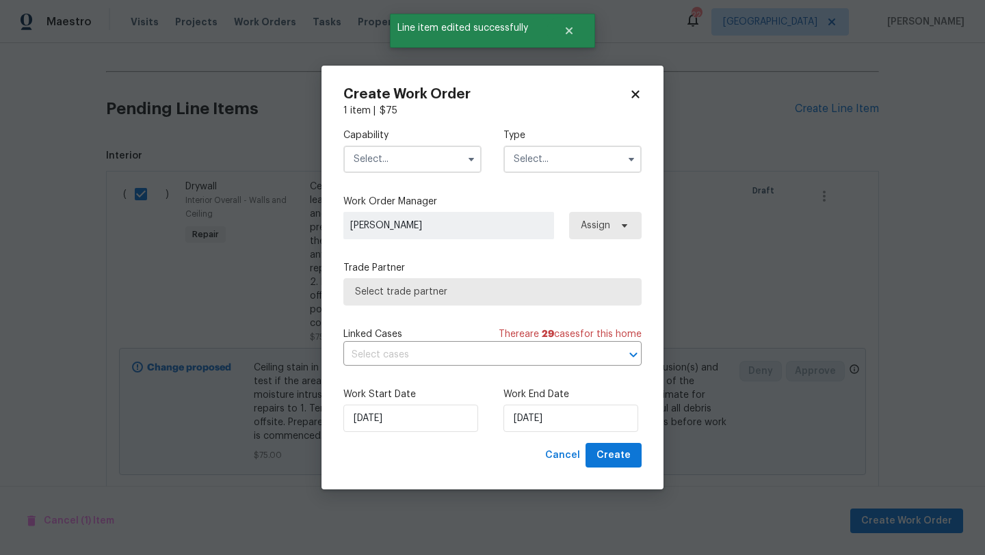
click at [412, 143] on div "Capability" at bounding box center [412, 151] width 138 height 44
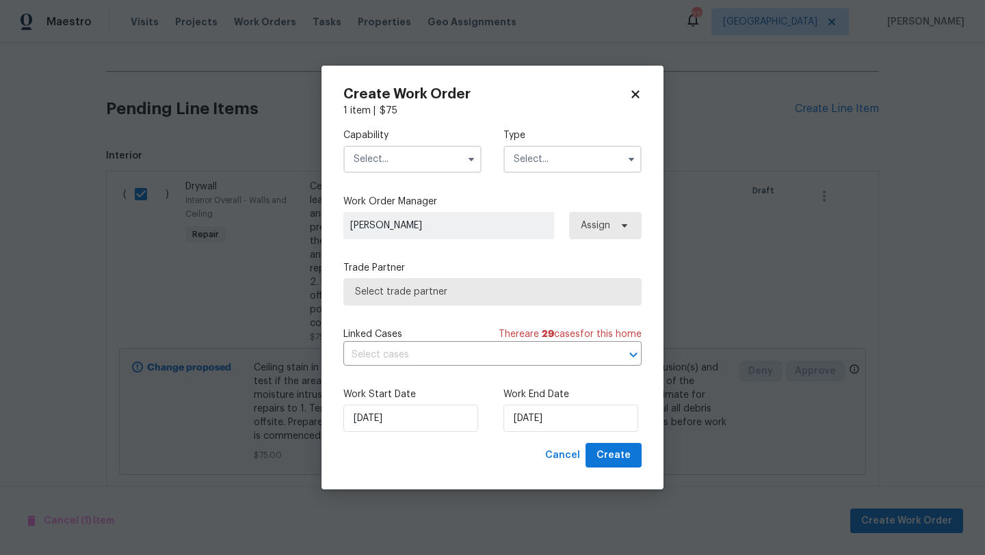
click at [411, 162] on input "text" at bounding box center [412, 159] width 138 height 27
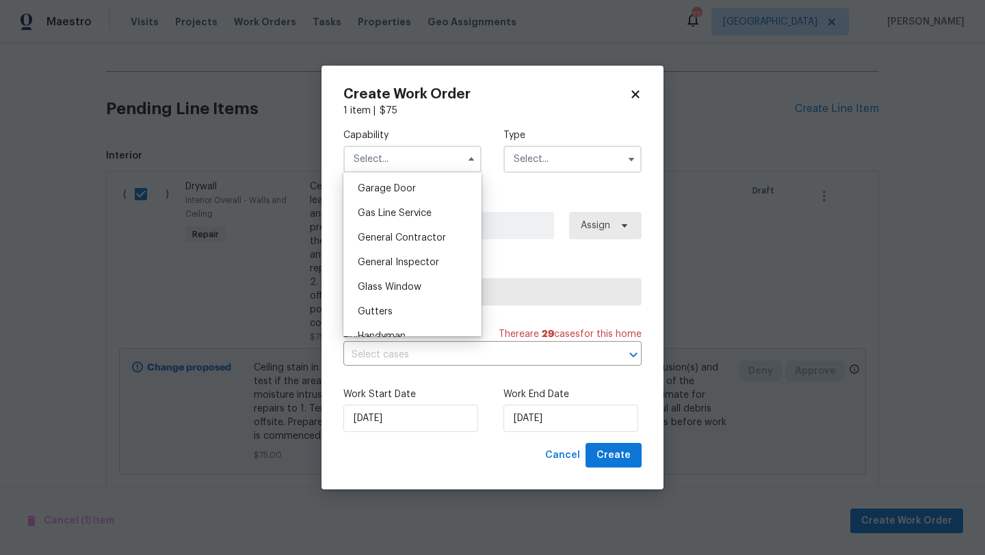
scroll to position [647, 0]
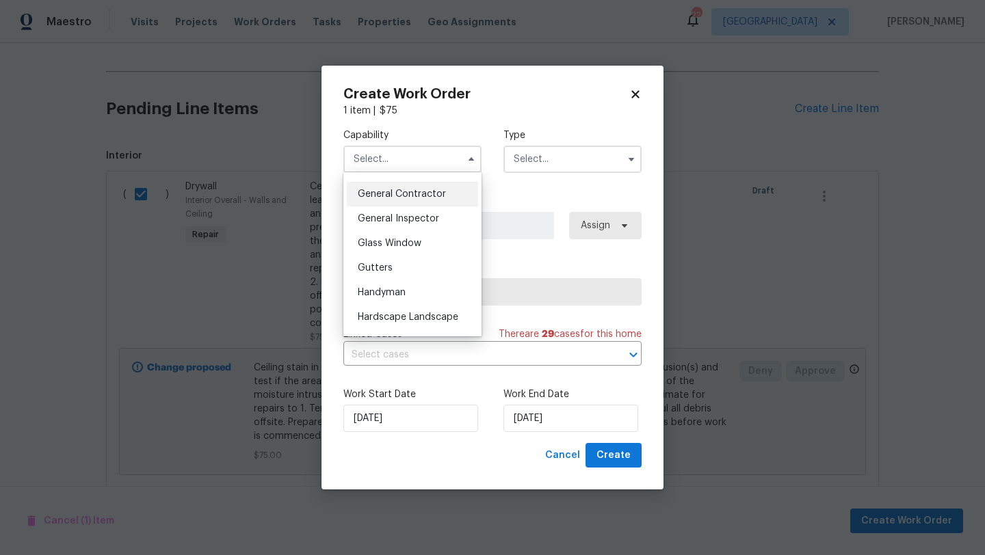
click at [405, 193] on span "General Contractor" at bounding box center [402, 194] width 88 height 10
type input "General Contractor"
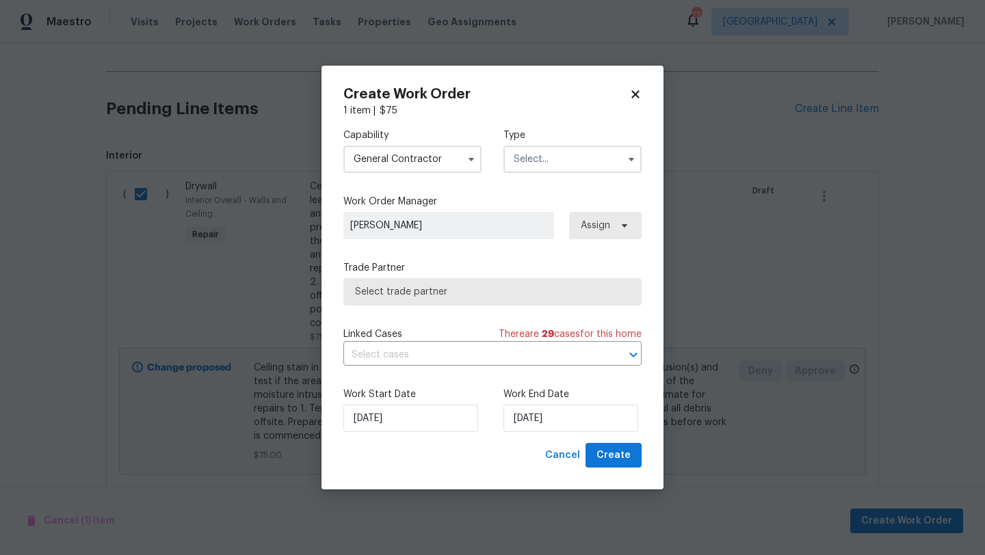
click at [558, 147] on input "text" at bounding box center [572, 159] width 138 height 27
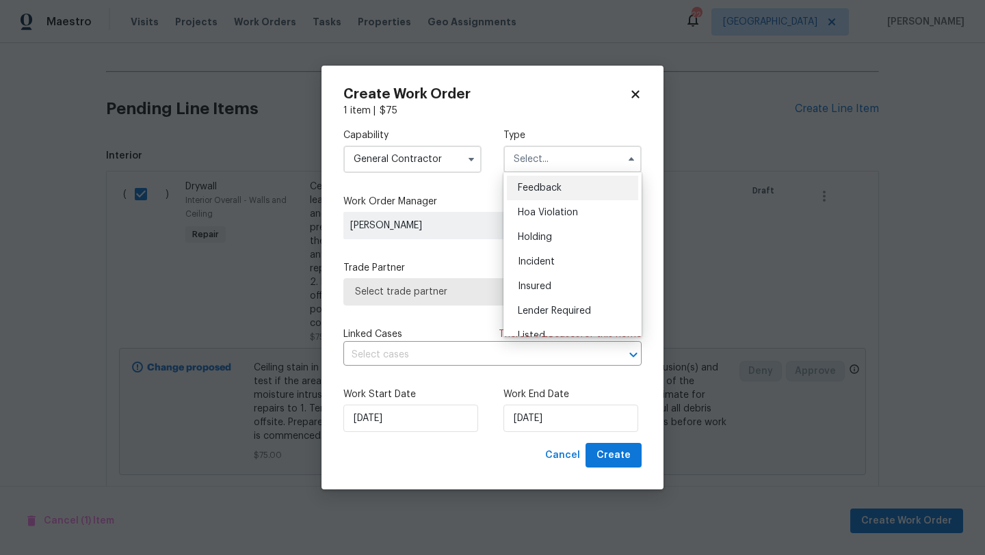
click at [543, 188] on span "Feedback" at bounding box center [540, 188] width 44 height 10
type input "Feedback"
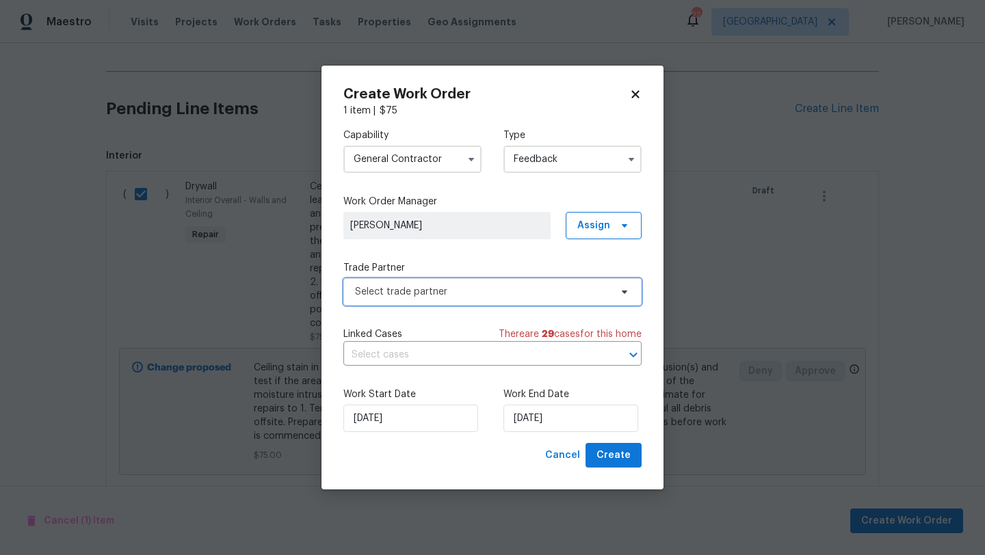
click at [384, 291] on span "Select trade partner" at bounding box center [482, 292] width 255 height 14
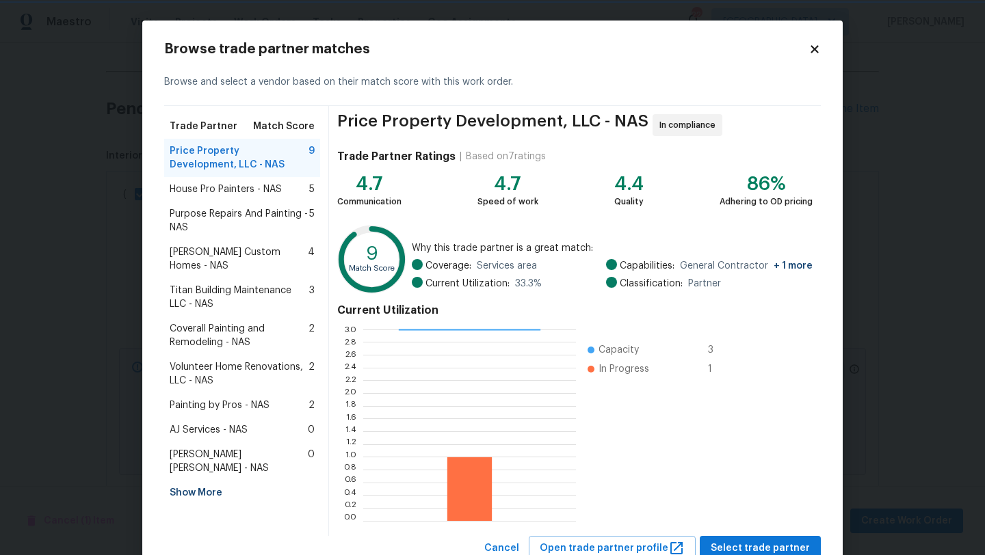
scroll to position [48, 0]
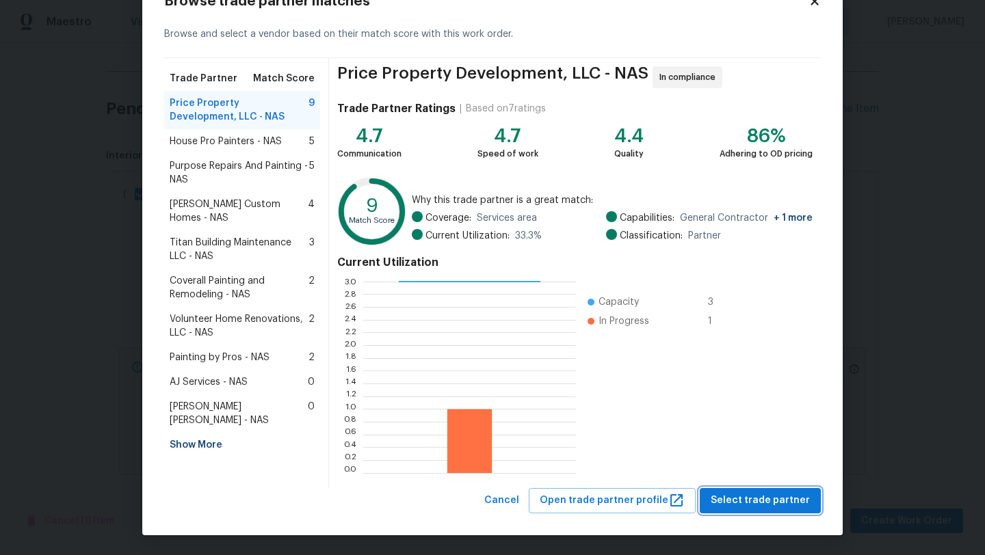
click at [749, 496] on span "Select trade partner" at bounding box center [759, 500] width 99 height 17
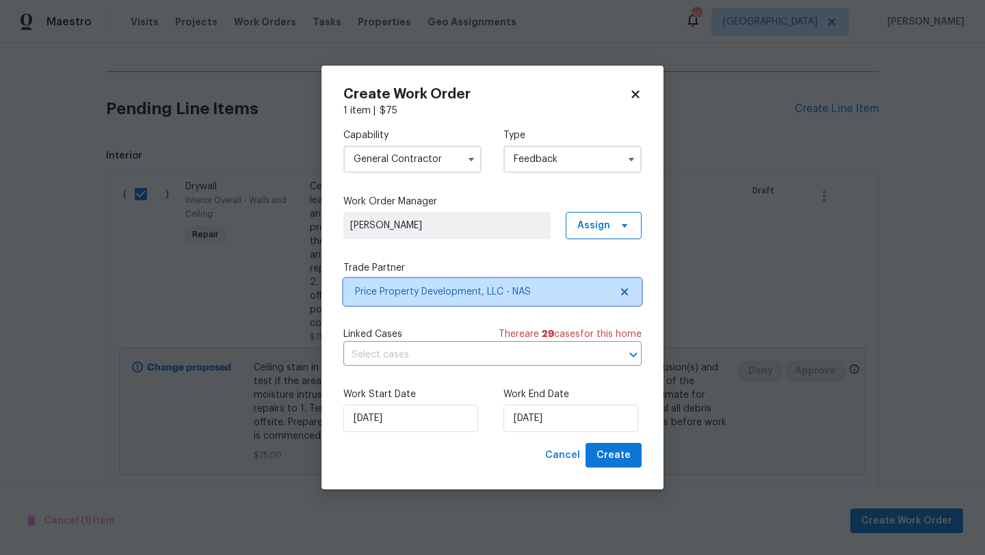
scroll to position [0, 0]
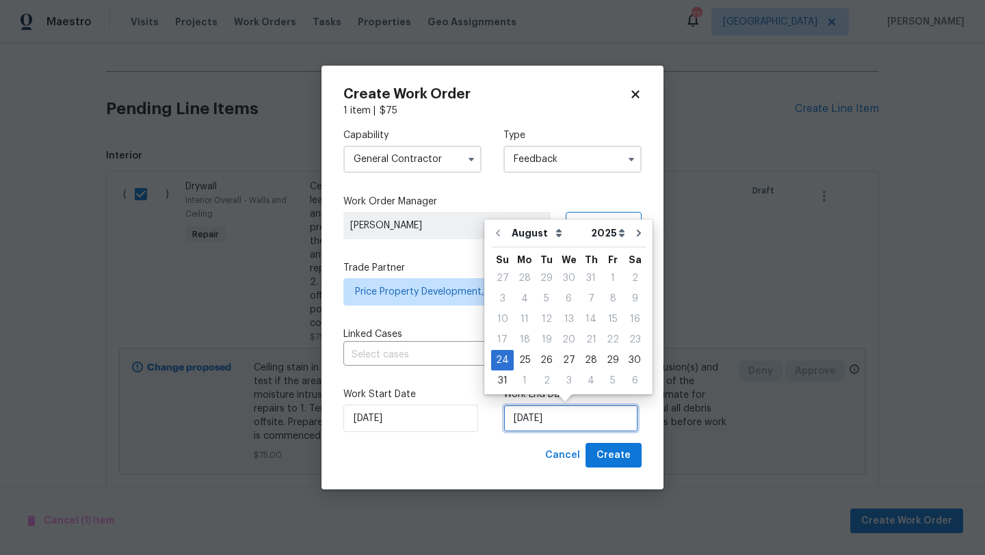
click at [561, 414] on input "24/08/2025" at bounding box center [570, 418] width 135 height 27
click at [560, 361] on div "27" at bounding box center [568, 360] width 23 height 19
type input "27/08/2025"
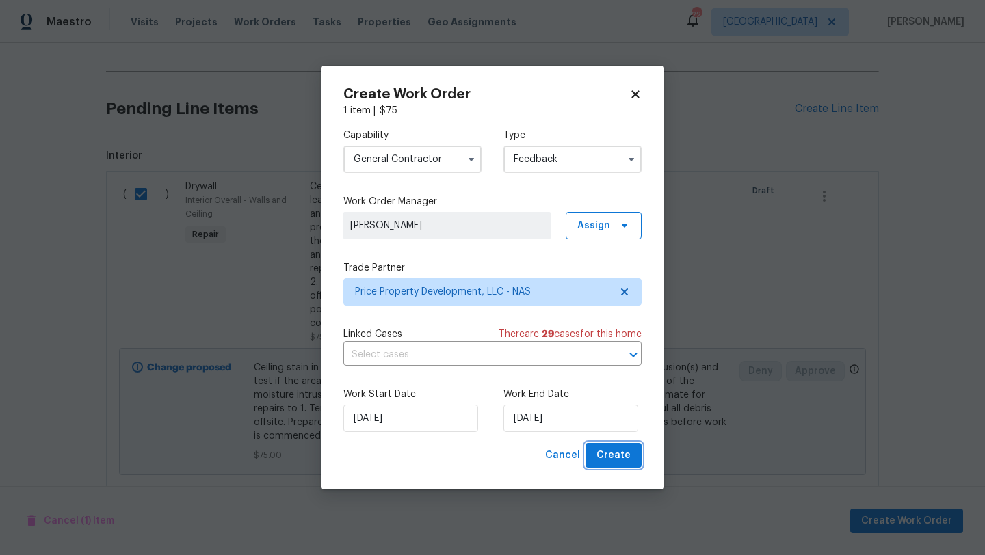
click at [610, 460] on span "Create" at bounding box center [613, 455] width 34 height 17
checkbox input "false"
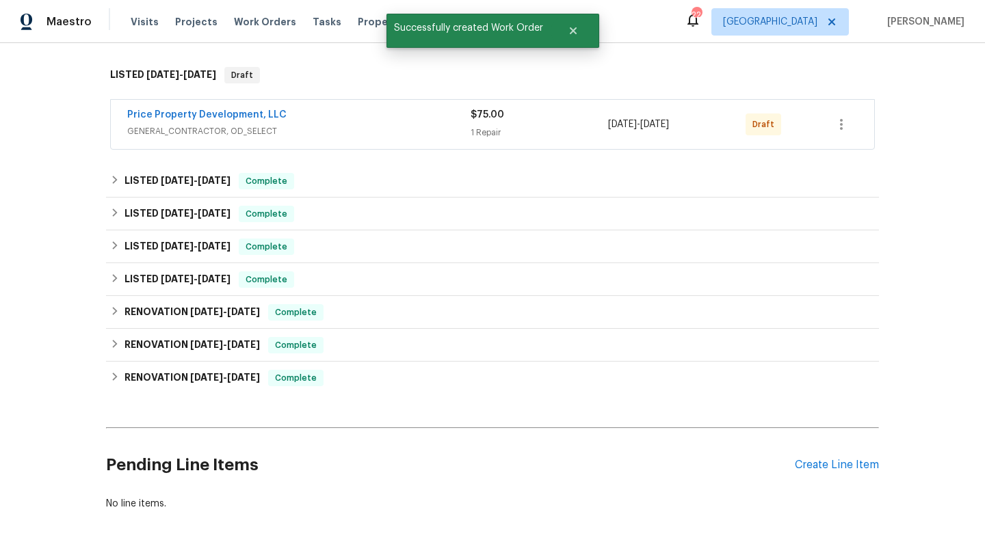
scroll to position [1, 0]
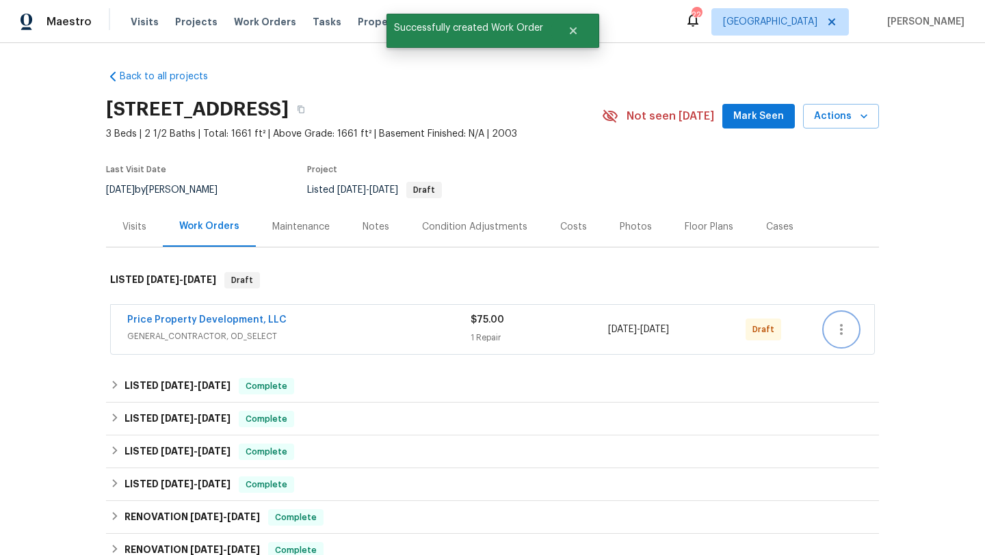
click at [849, 328] on button "button" at bounding box center [841, 329] width 33 height 33
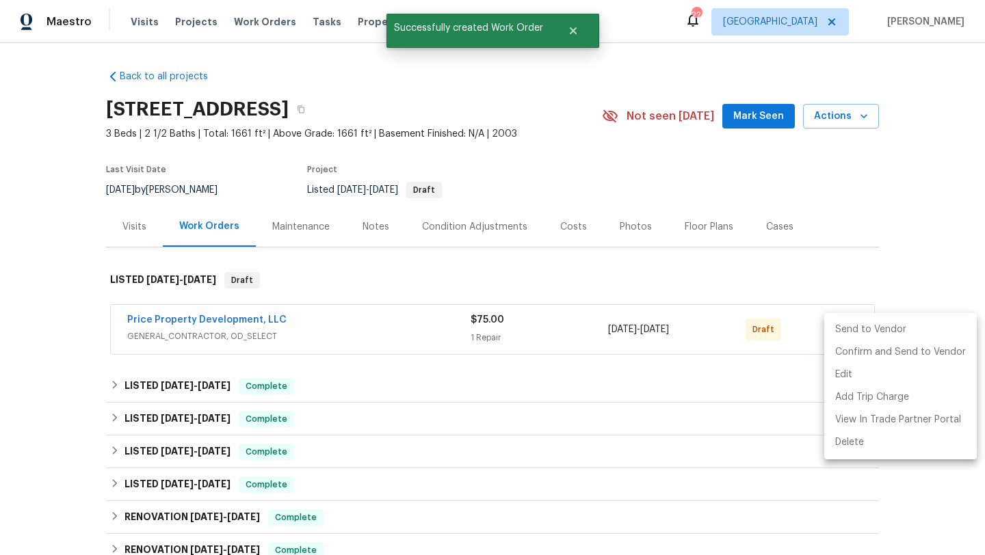
click at [846, 330] on li "Send to Vendor" at bounding box center [900, 330] width 152 height 23
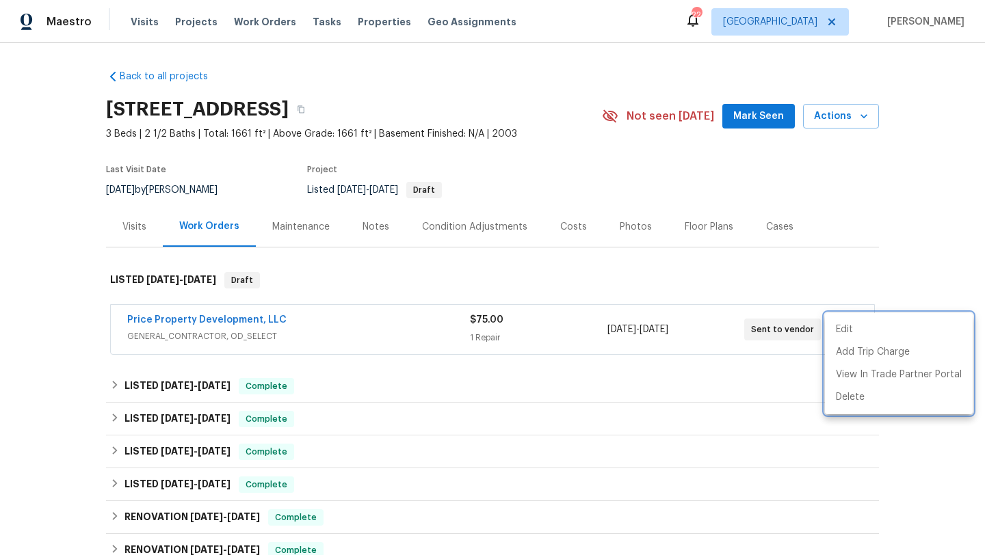
click at [394, 339] on div at bounding box center [492, 277] width 985 height 555
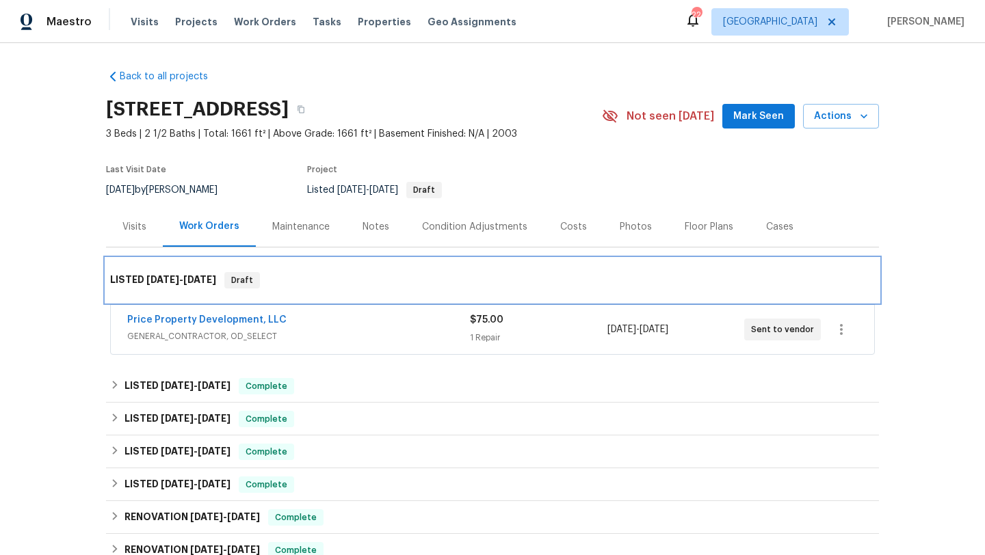
click at [405, 276] on div "LISTED 8/24/25 - 8/27/25 Draft" at bounding box center [492, 280] width 764 height 16
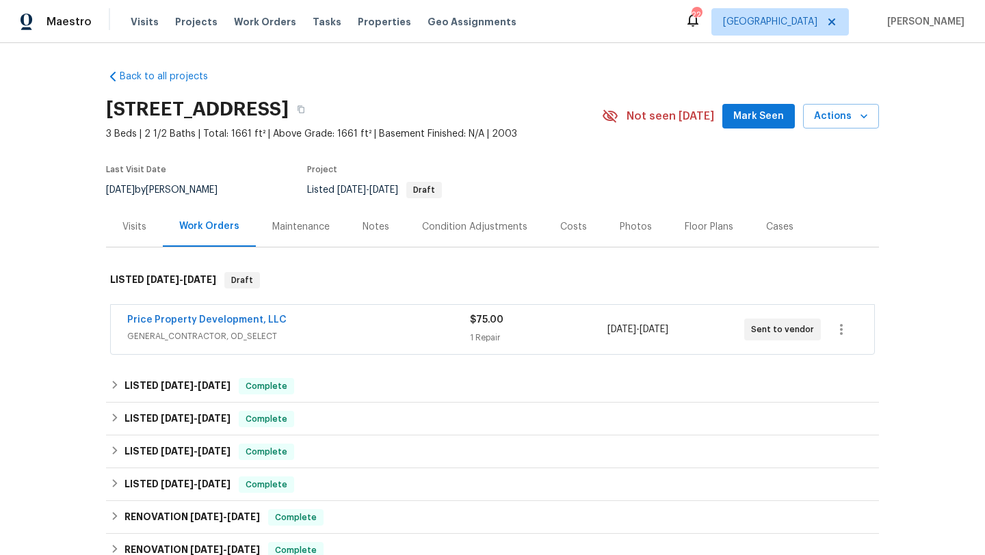
click at [382, 326] on div "Price Property Development, LLC" at bounding box center [298, 321] width 343 height 16
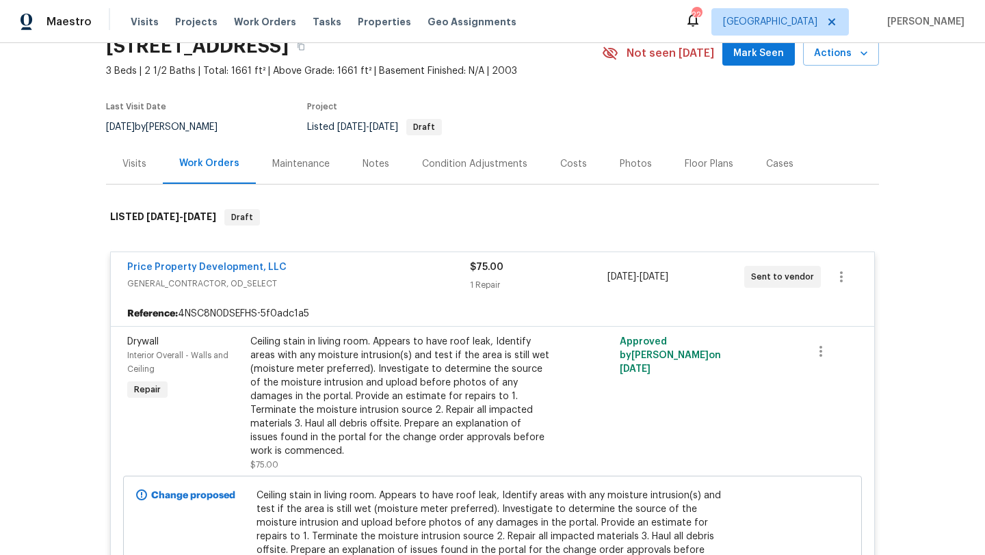
scroll to position [101, 0]
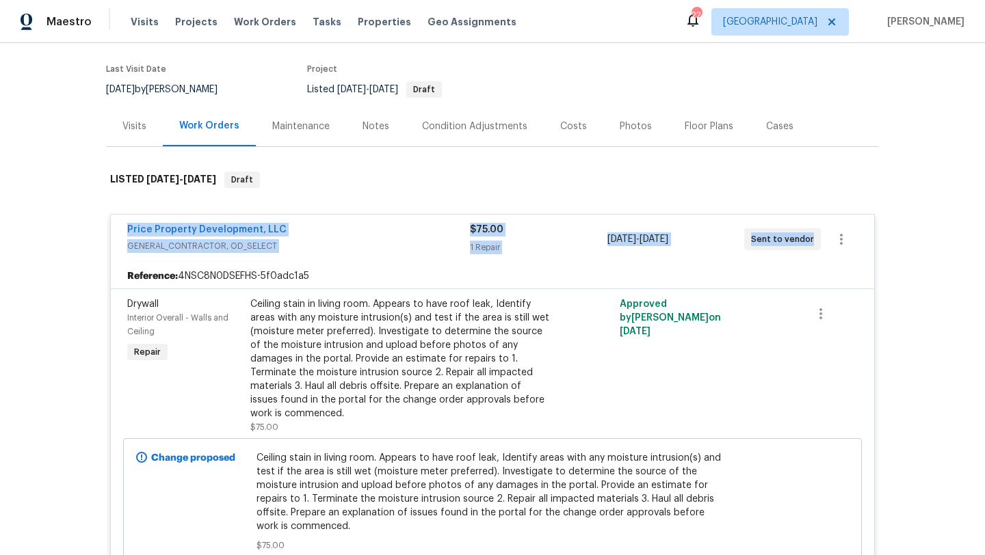
drag, startPoint x: 115, startPoint y: 226, endPoint x: 839, endPoint y: 259, distance: 724.8
click at [842, 260] on div "Price Property Development, LLC GENERAL_CONTRACTOR, OD_SELECT $75.00 1 Repair 8…" at bounding box center [492, 239] width 763 height 49
copy div "Price Property Development, LLC GENERAL_CONTRACTOR, OD_SELECT $75.00 1 Repair 8…"
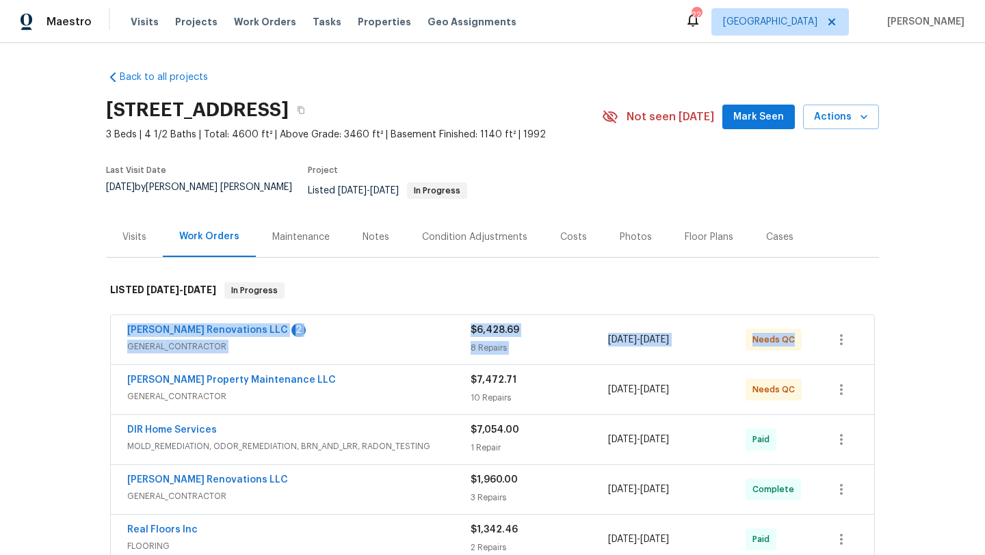
drag, startPoint x: 118, startPoint y: 317, endPoint x: 801, endPoint y: 342, distance: 683.5
click at [810, 343] on div "[PERSON_NAME] Renovations LLC 2 GENERAL_CONTRACTOR $6,428.69 8 Repairs [DATE] -…" at bounding box center [492, 339] width 763 height 49
copy div "[PERSON_NAME] Renovations LLC 2 GENERAL_CONTRACTOR $6,428.69 8 Repairs [DATE] -…"
click at [290, 315] on div "[PERSON_NAME] Renovations LLC 2 GENERAL_CONTRACTOR $6,428.69 8 Repairs [DATE] -…" at bounding box center [492, 339] width 763 height 49
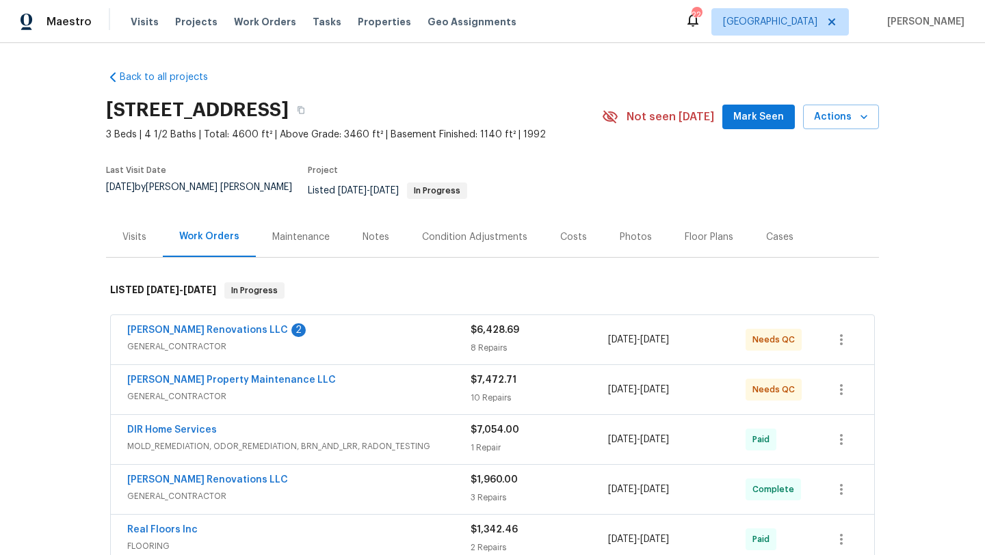
click at [299, 345] on div "[PERSON_NAME] Renovations LLC 2 GENERAL_CONTRACTOR" at bounding box center [298, 339] width 343 height 33
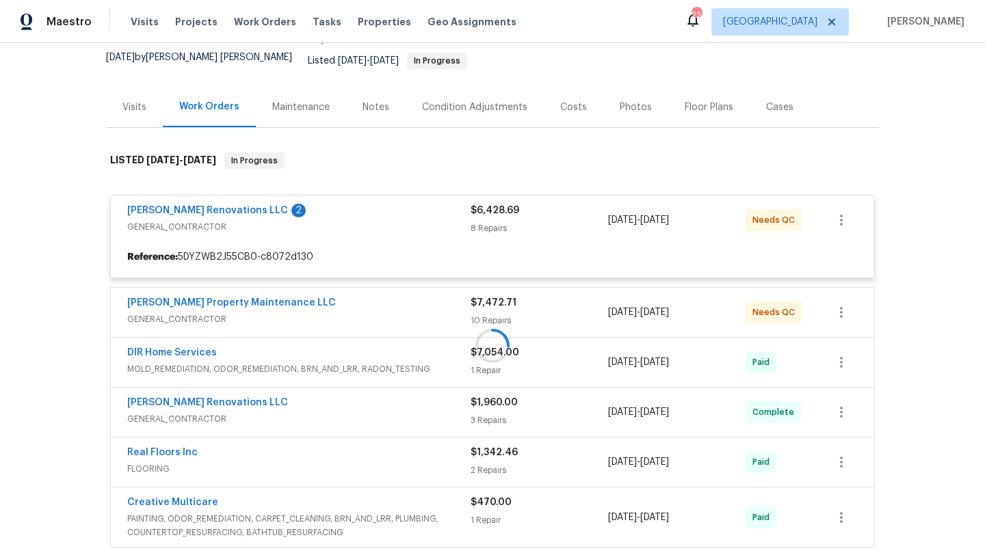
scroll to position [185, 0]
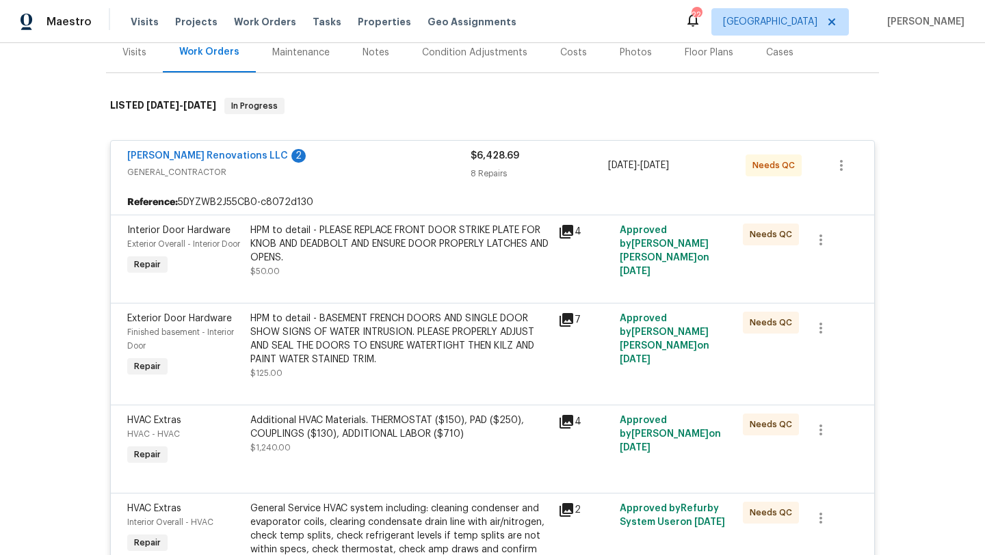
click at [372, 153] on div "[PERSON_NAME] Renovations LLC 2" at bounding box center [298, 157] width 343 height 16
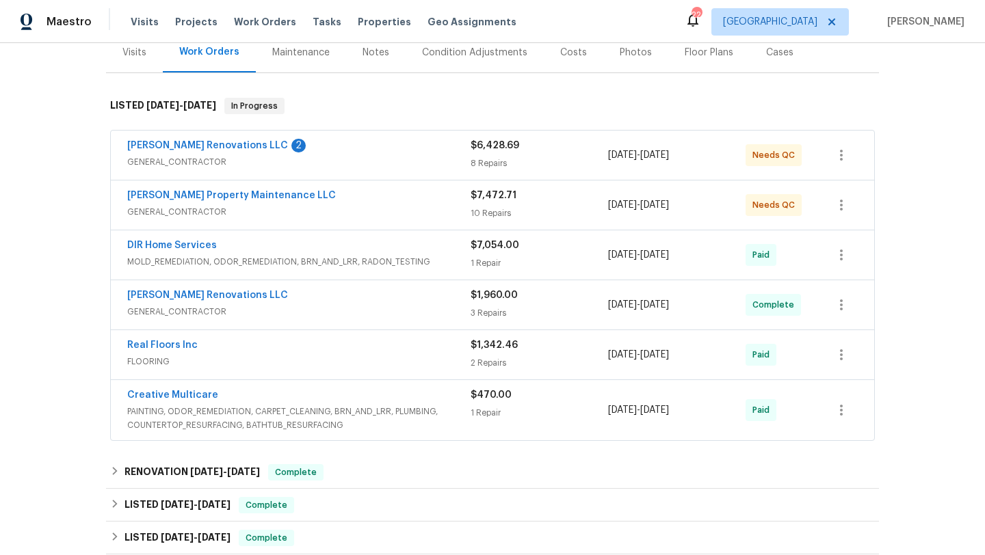
scroll to position [200, 0]
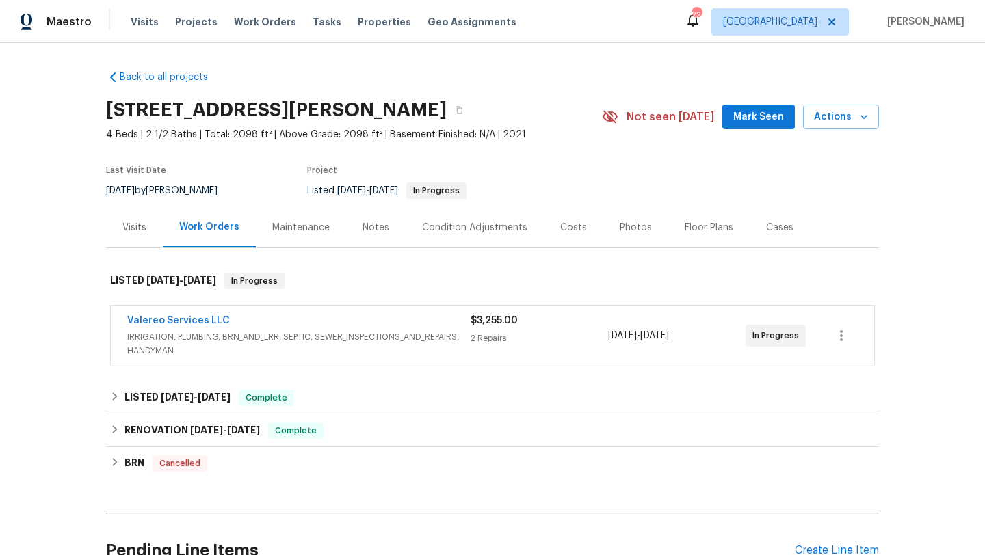
click at [392, 349] on span "IRRIGATION, PLUMBING, BRN_AND_LRR, SEPTIC, SEWER_INSPECTIONS_AND_REPAIRS, HANDY…" at bounding box center [298, 343] width 343 height 27
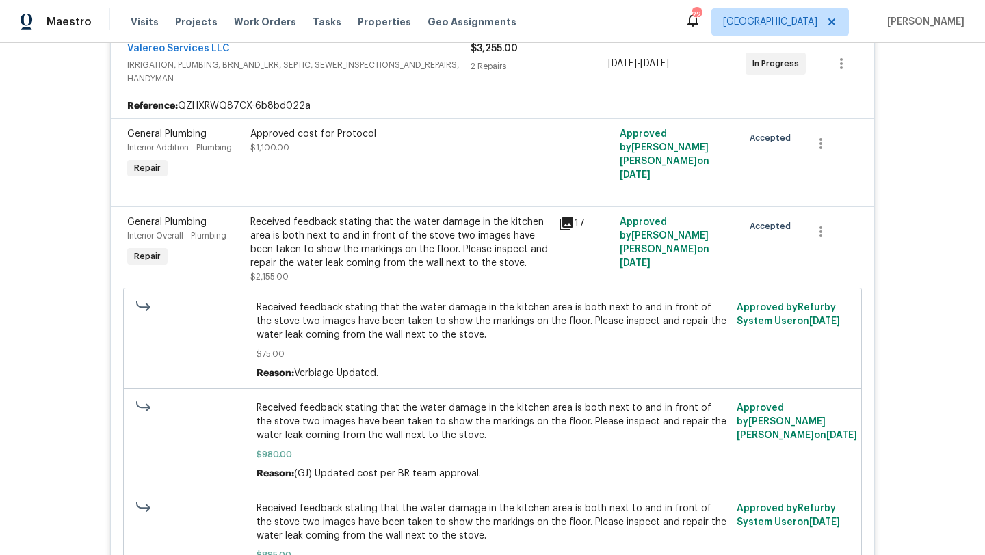
scroll to position [284, 0]
